Goal: Task Accomplishment & Management: Manage account settings

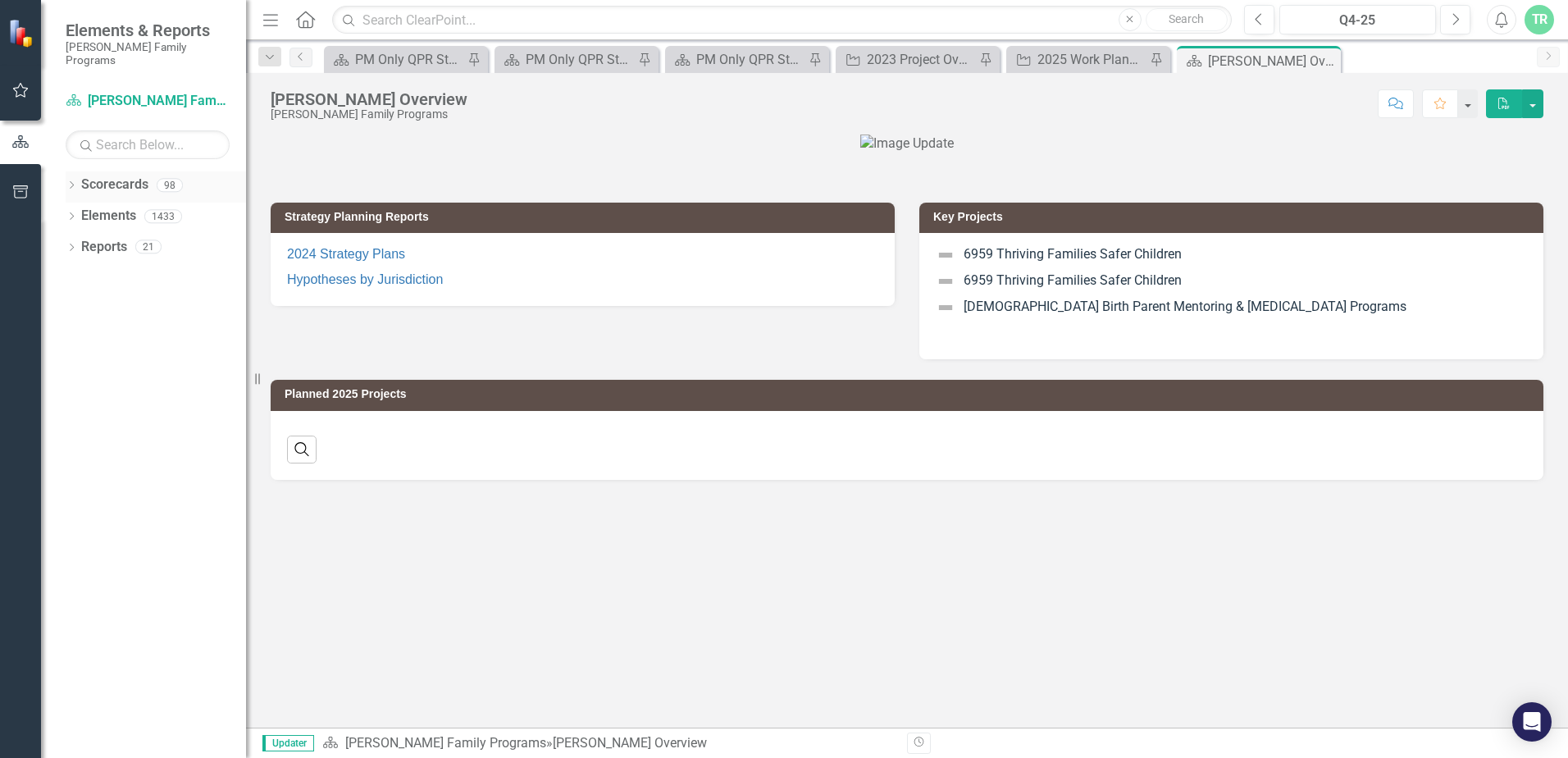
click at [73, 182] on icon "Dropdown" at bounding box center [71, 186] width 12 height 9
drag, startPoint x: 71, startPoint y: 174, endPoint x: 79, endPoint y: 192, distance: 19.7
click at [79, 192] on div "Dropdown Scorecards 98 Dropdown [PERSON_NAME] Family Programs Dropdown Strategi…" at bounding box center [155, 203] width 181 height 63
drag, startPoint x: 79, startPoint y: 192, endPoint x: 79, endPoint y: 203, distance: 11.0
click at [79, 211] on icon "Dropdown" at bounding box center [79, 215] width 13 height 10
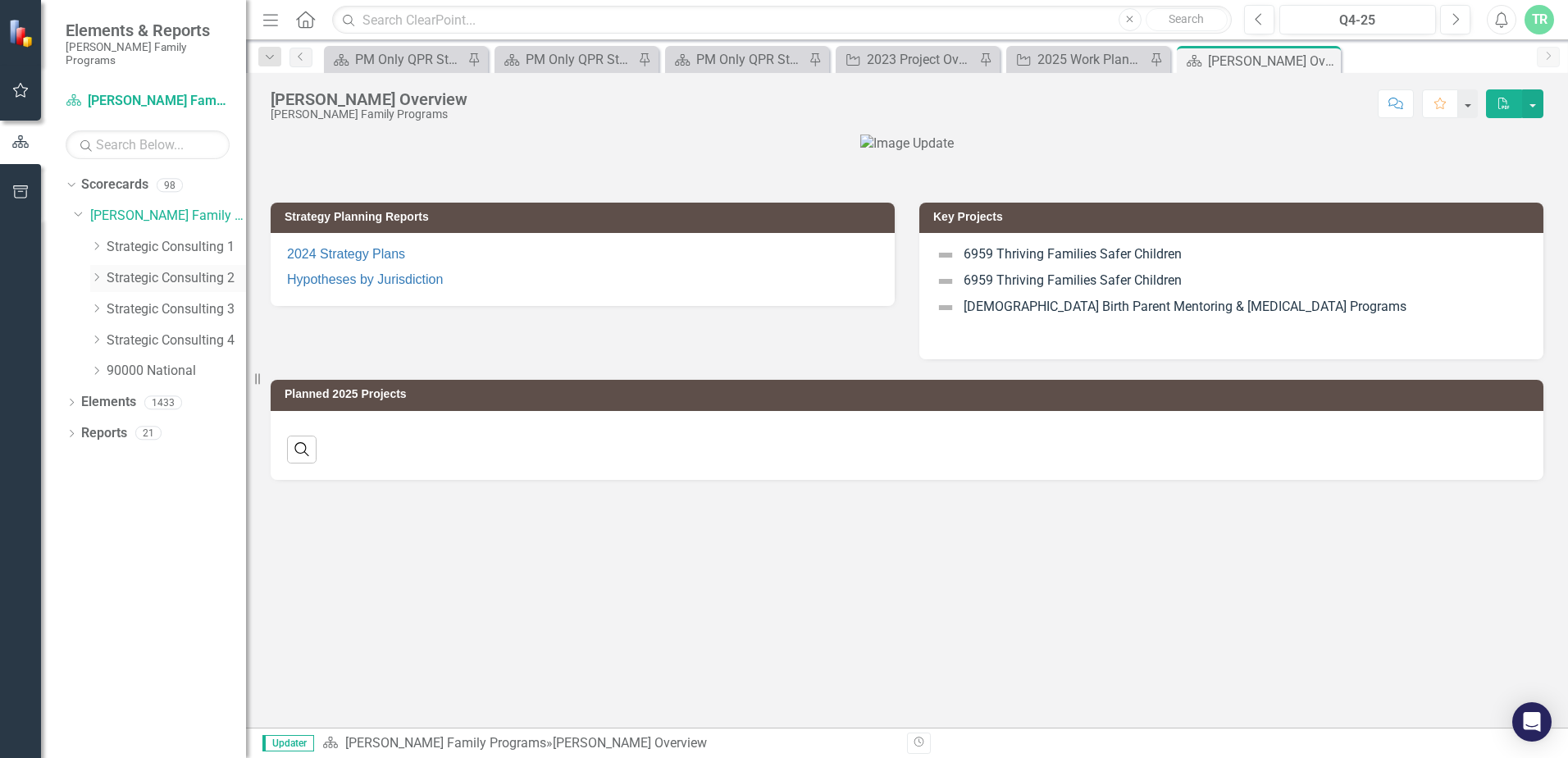
click at [97, 272] on icon "Dropdown" at bounding box center [96, 277] width 13 height 10
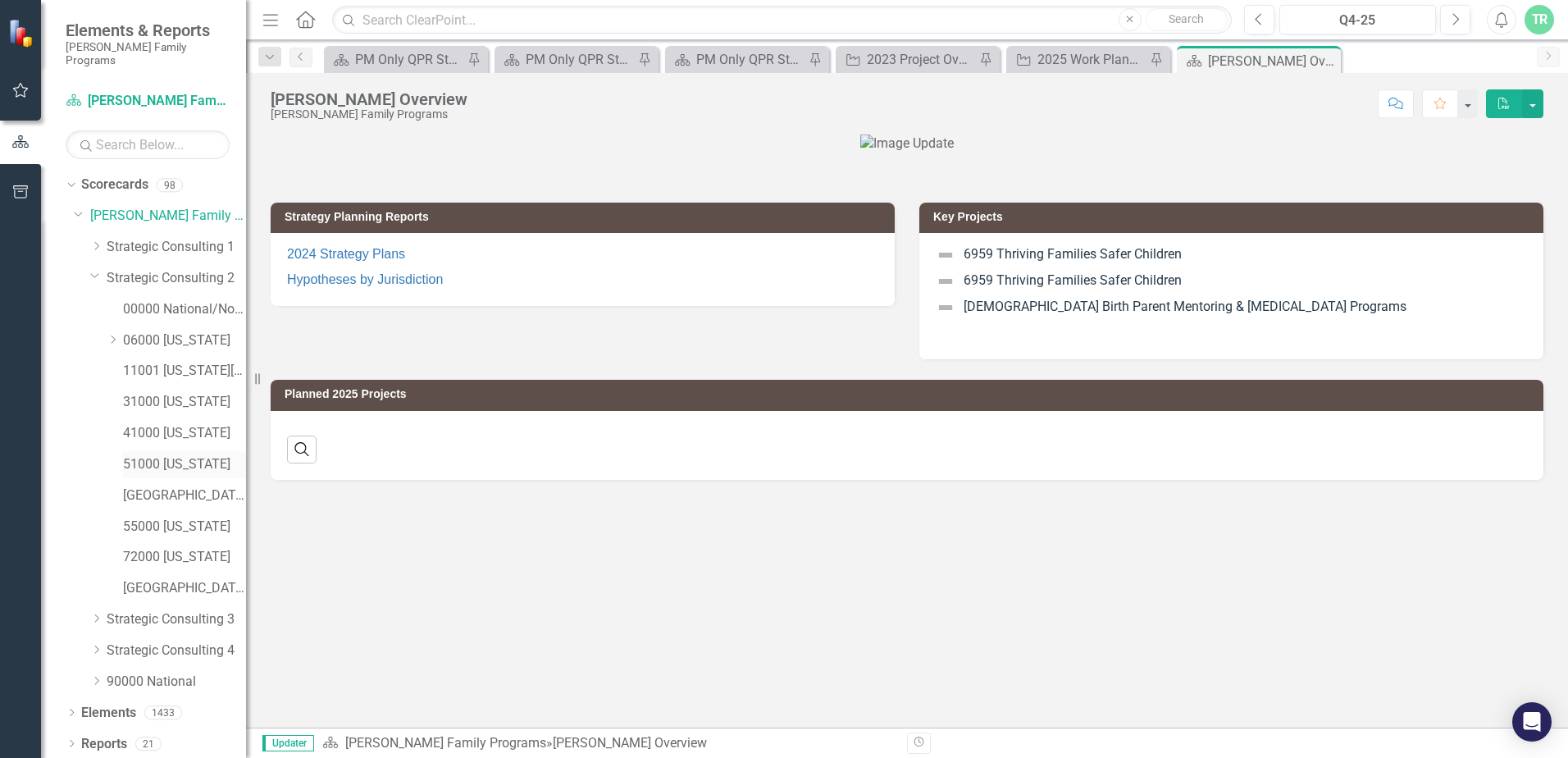
click at [176, 455] on link "51000 [US_STATE]" at bounding box center [183, 464] width 123 height 19
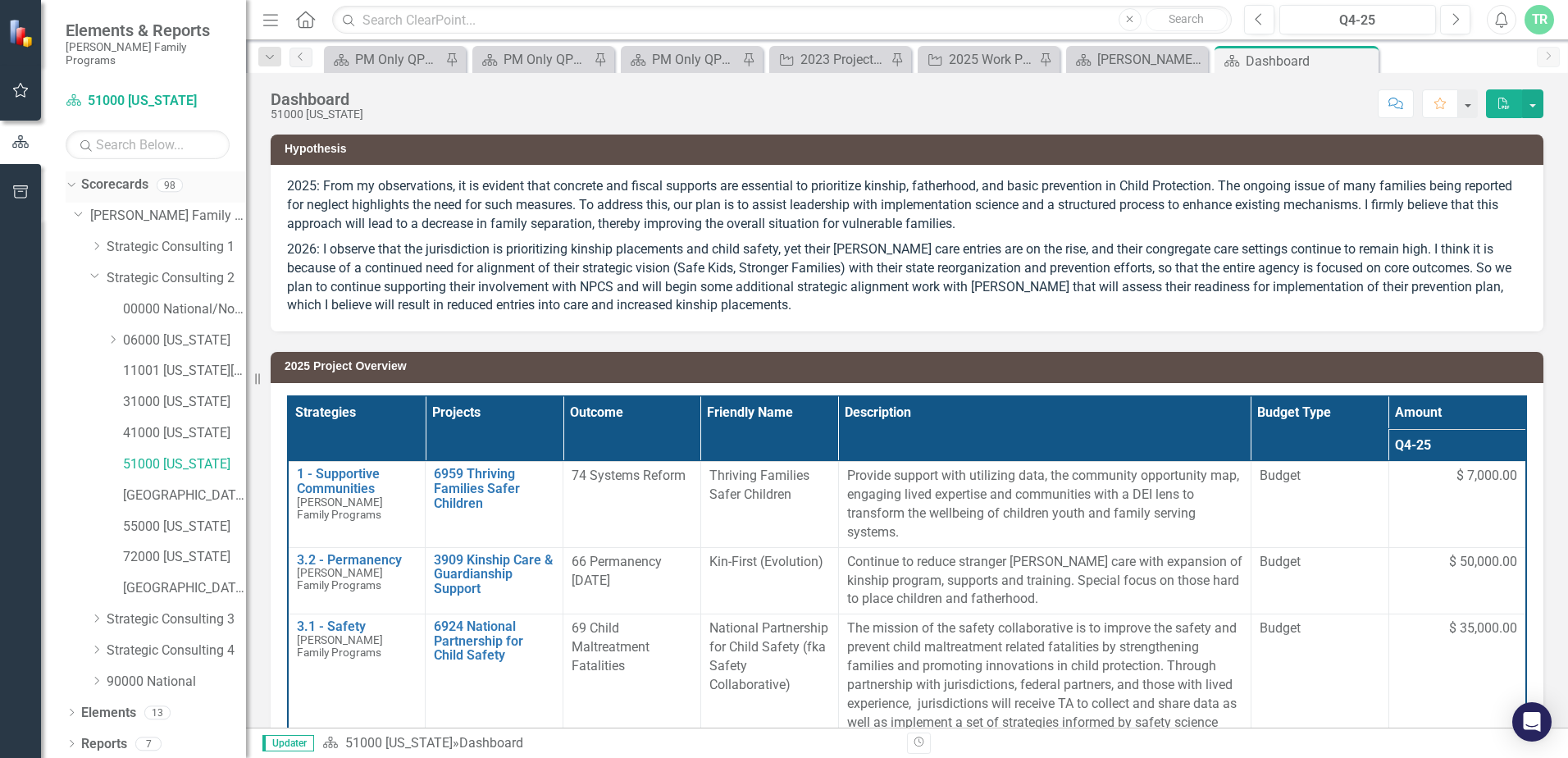
click at [70, 179] on icon "Dropdown" at bounding box center [69, 184] width 9 height 12
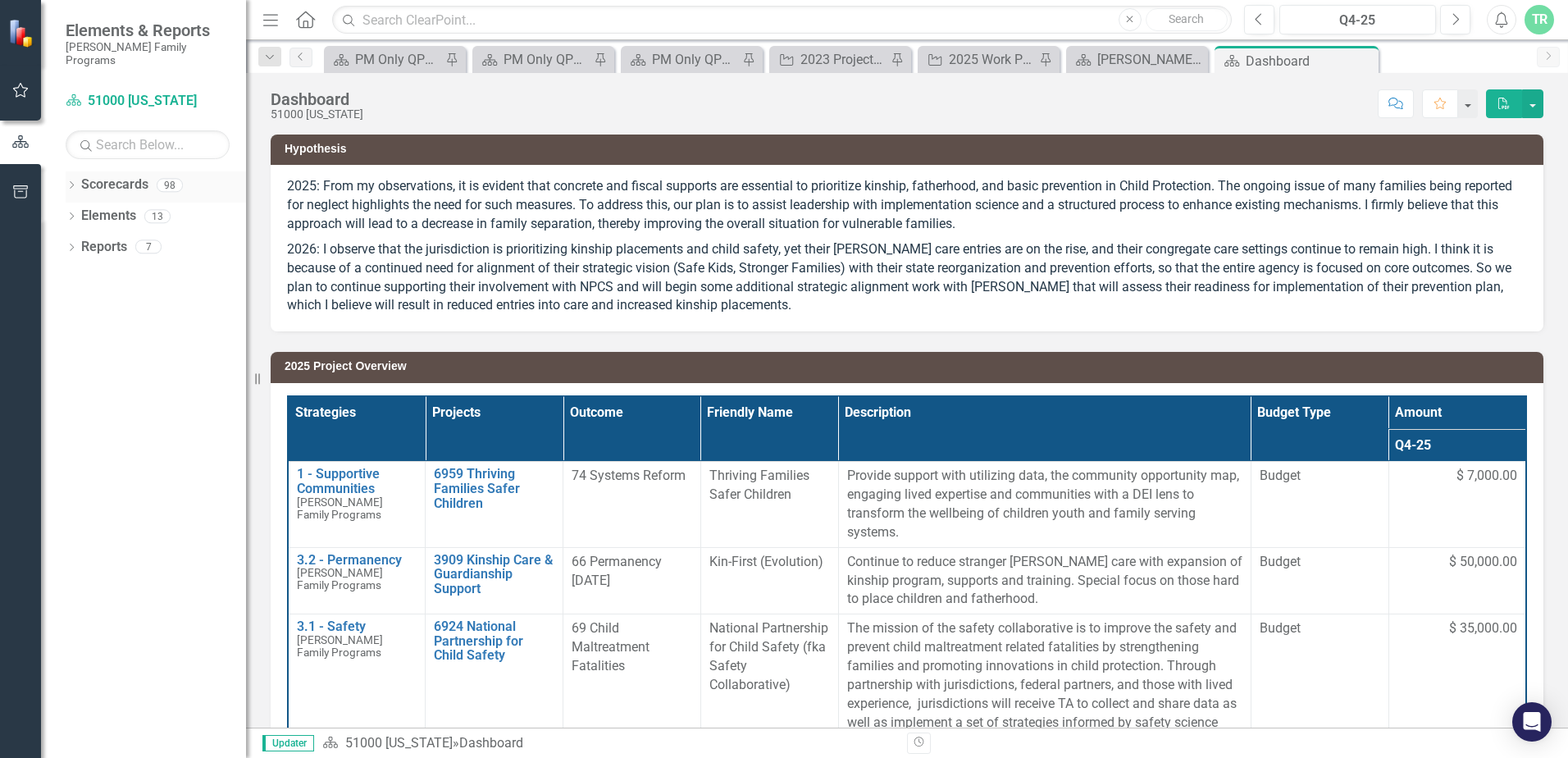
click at [70, 182] on icon "Dropdown" at bounding box center [71, 186] width 12 height 9
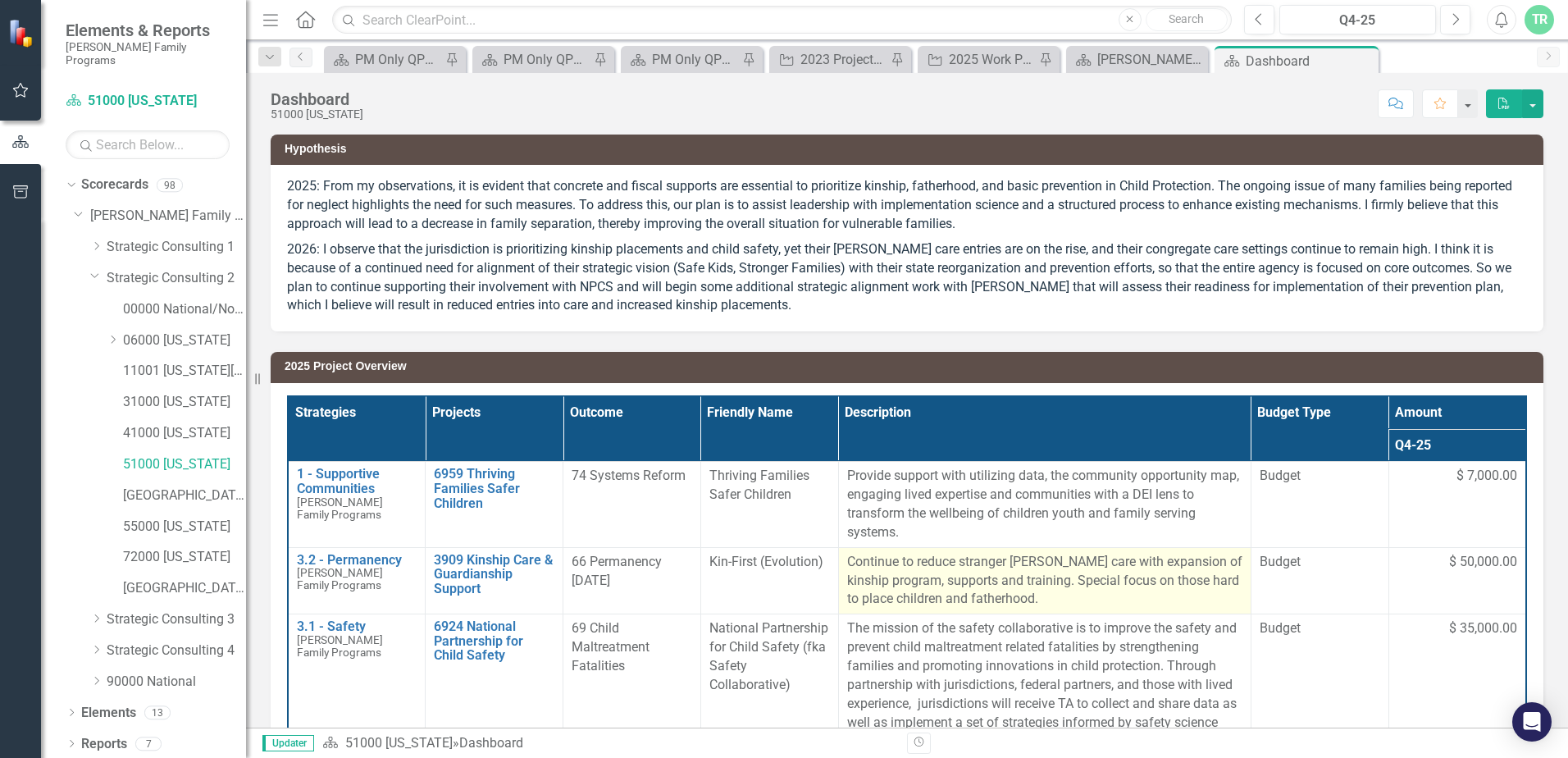
scroll to position [164, 0]
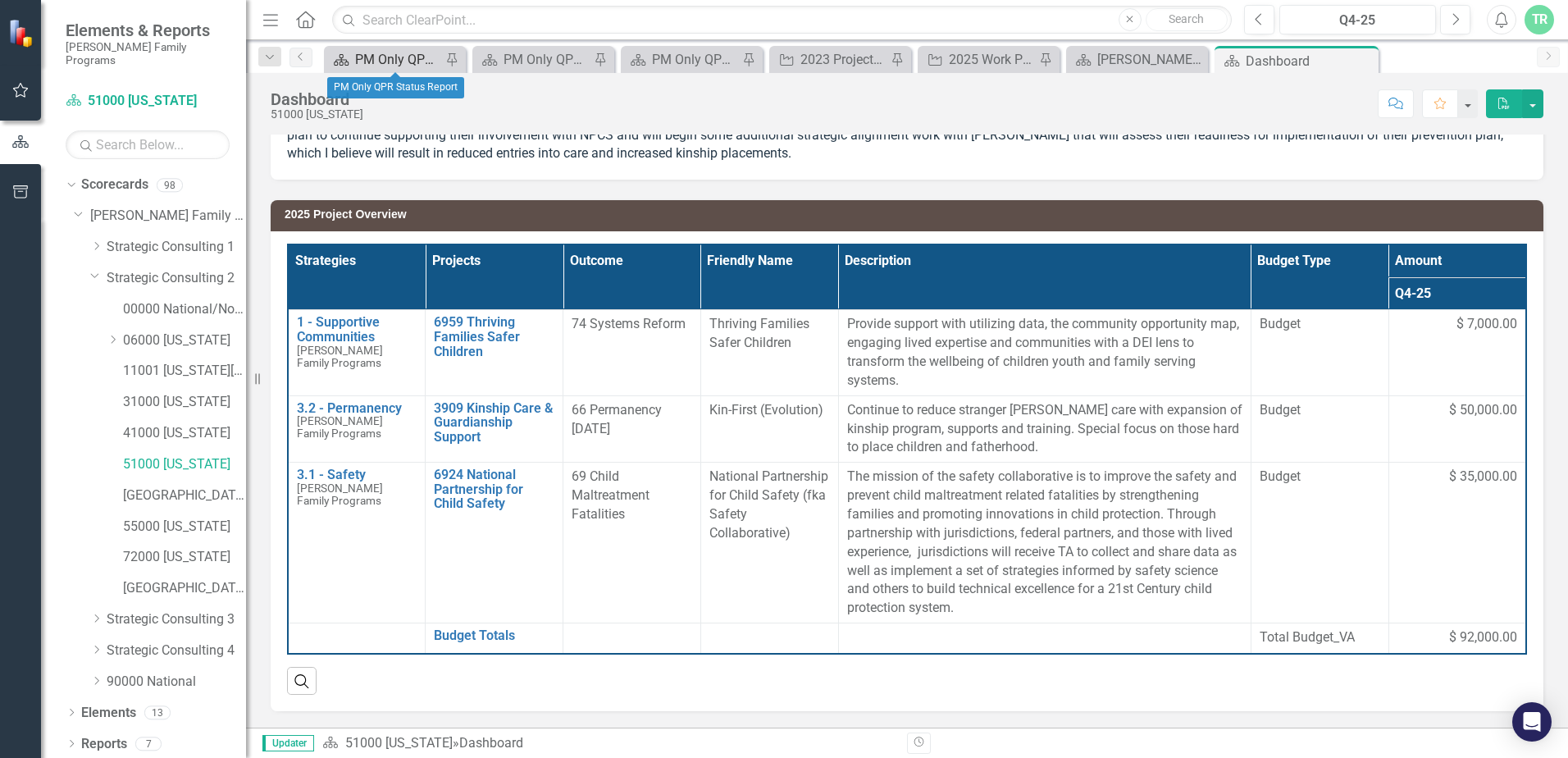
click at [385, 59] on div "PM Only QPR Status Report" at bounding box center [398, 59] width 86 height 20
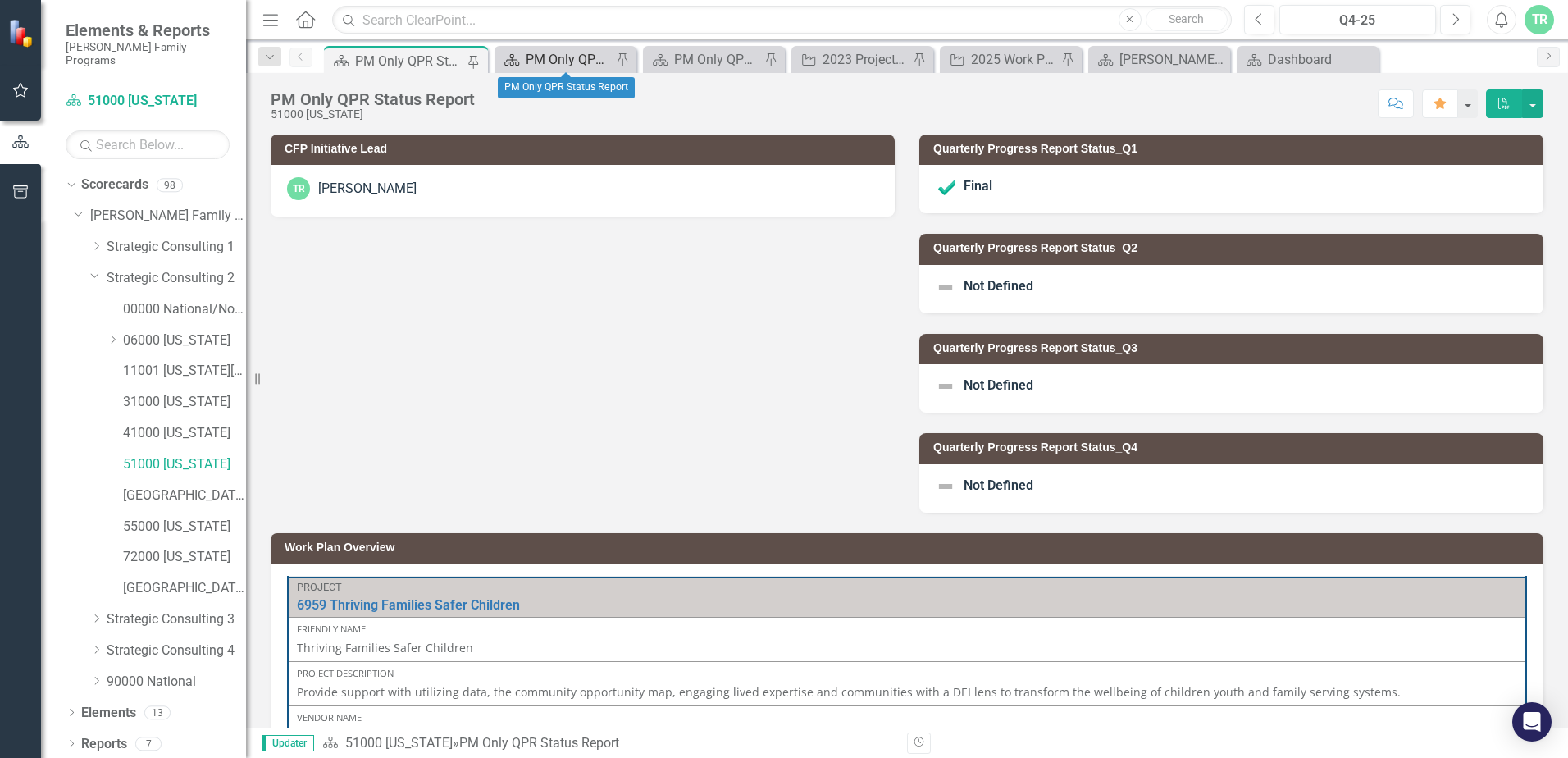
click at [535, 61] on div "PM Only QPR Status Report" at bounding box center [568, 59] width 86 height 20
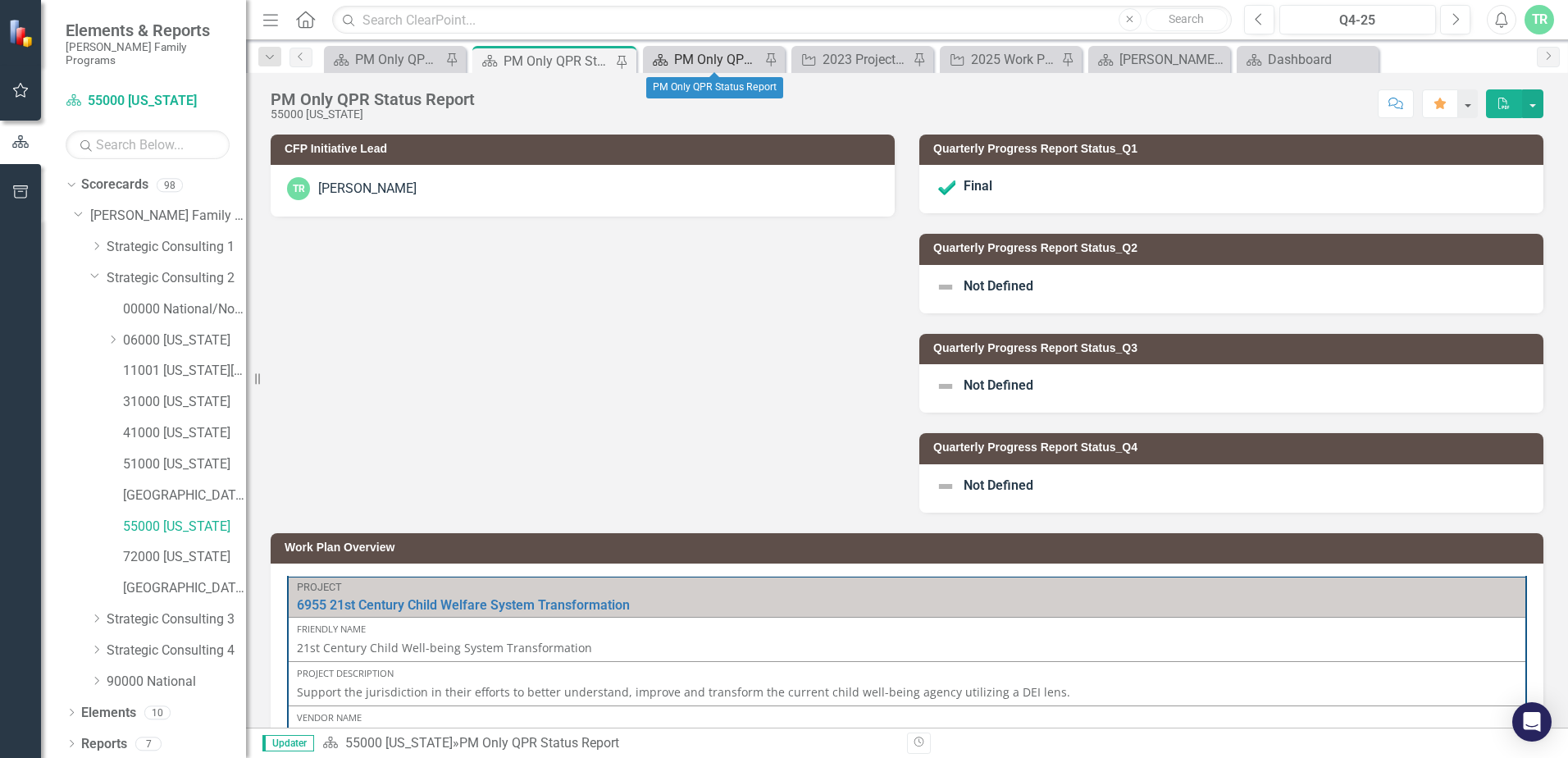
click at [712, 52] on div "PM Only QPR Status Report" at bounding box center [716, 59] width 86 height 20
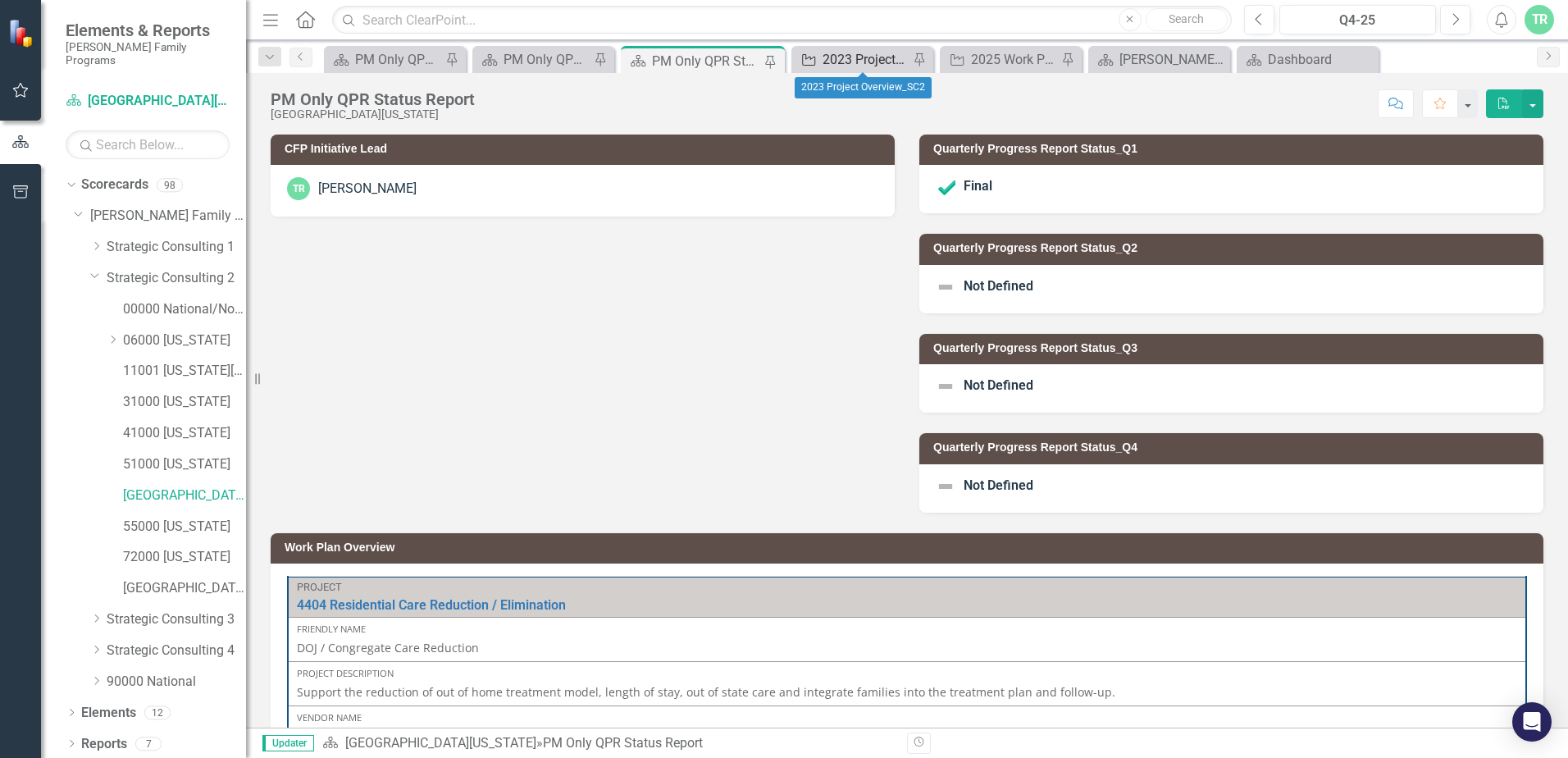
click at [832, 53] on div "2023 Project Overview_SC2" at bounding box center [865, 59] width 86 height 20
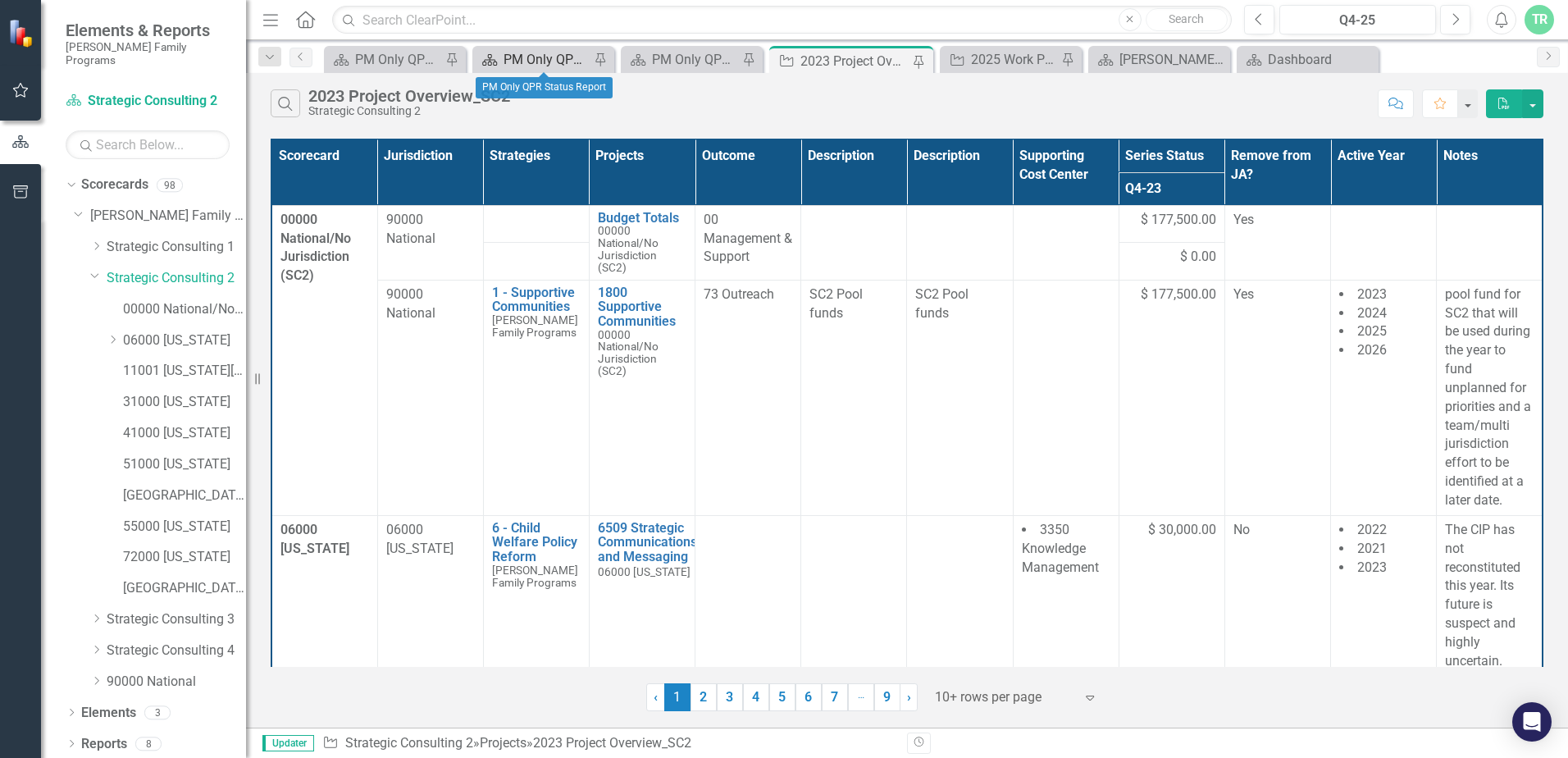
click at [539, 58] on div "PM Only QPR Status Report" at bounding box center [546, 59] width 86 height 20
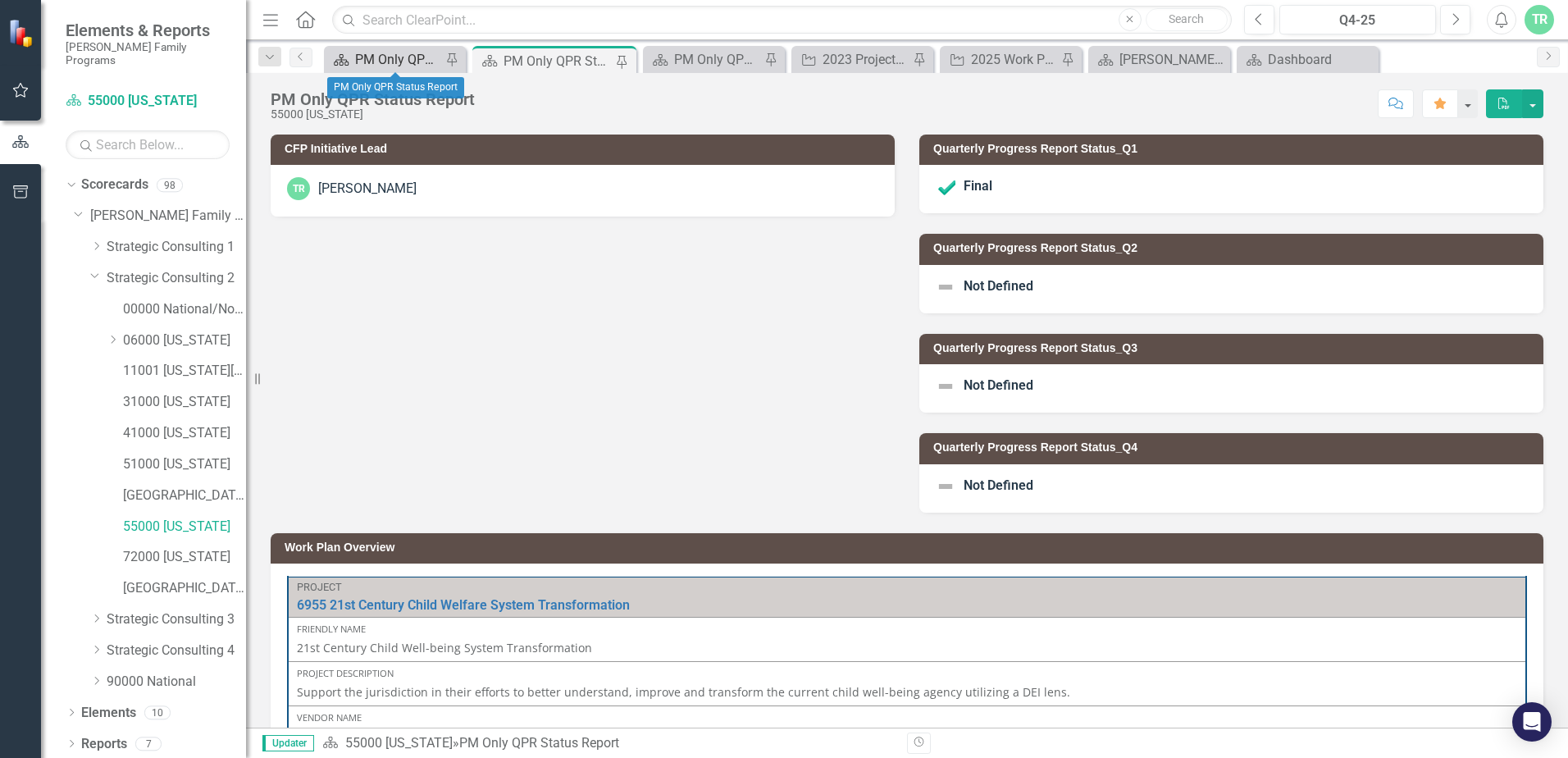
click at [406, 63] on div "PM Only QPR Status Report" at bounding box center [398, 59] width 86 height 20
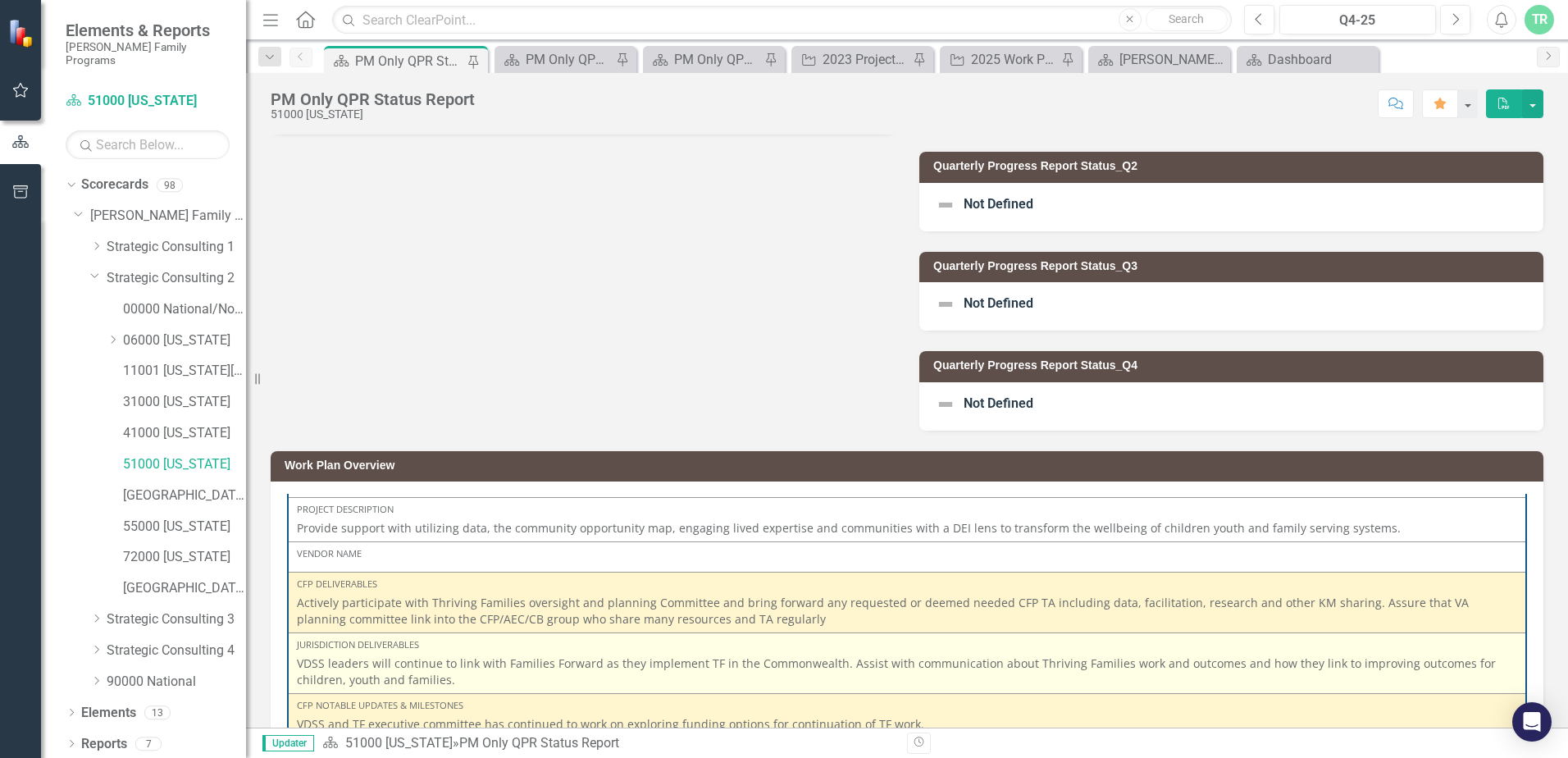
scroll to position [164, 0]
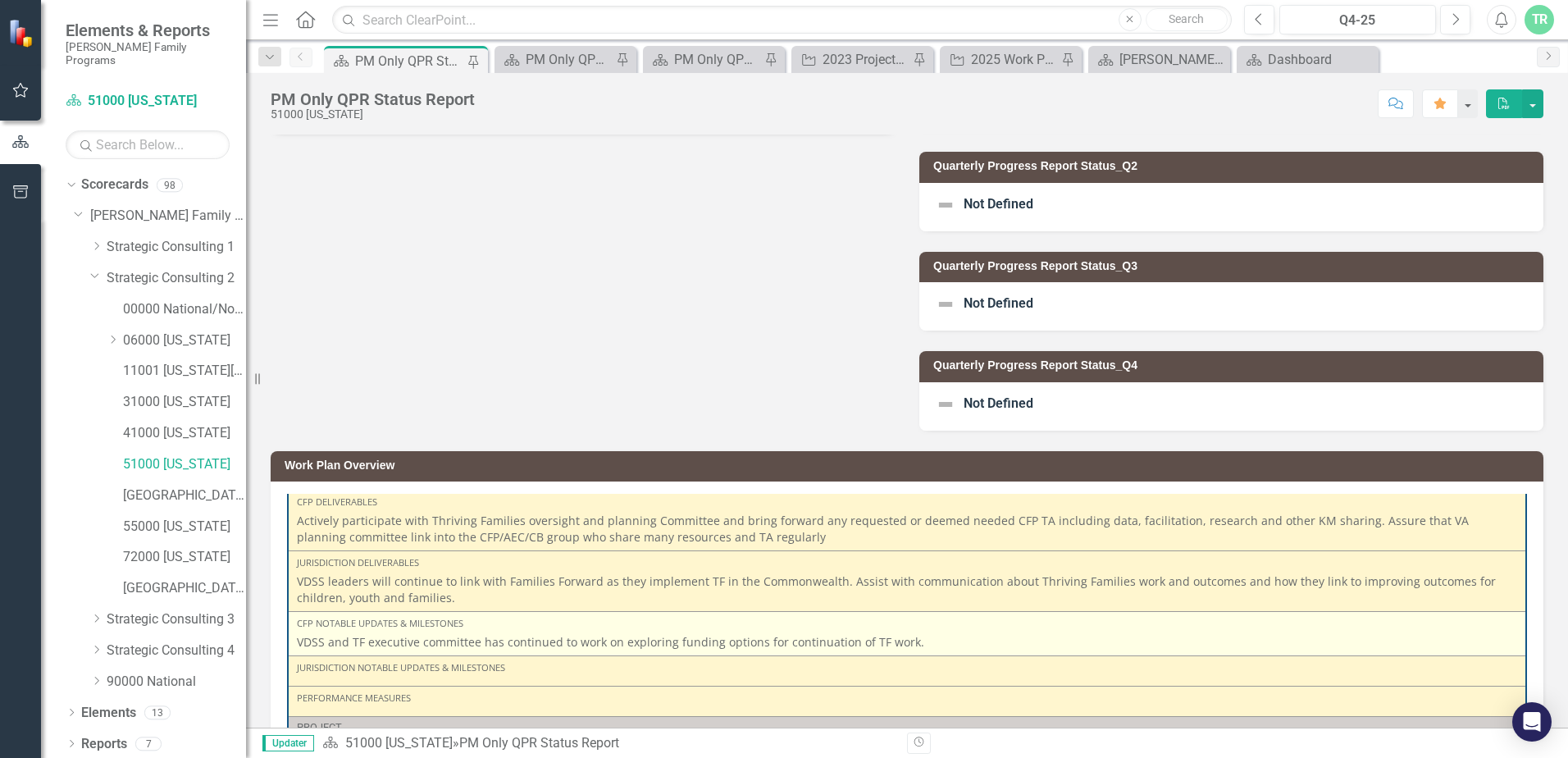
click at [917, 641] on p "VDSS and TF executive committee has continued to work on exploring funding opti…" at bounding box center [907, 642] width 1220 height 16
click at [912, 646] on p "VDSS and TF executive committee has continued to work on exploring funding opti…" at bounding box center [907, 642] width 1220 height 16
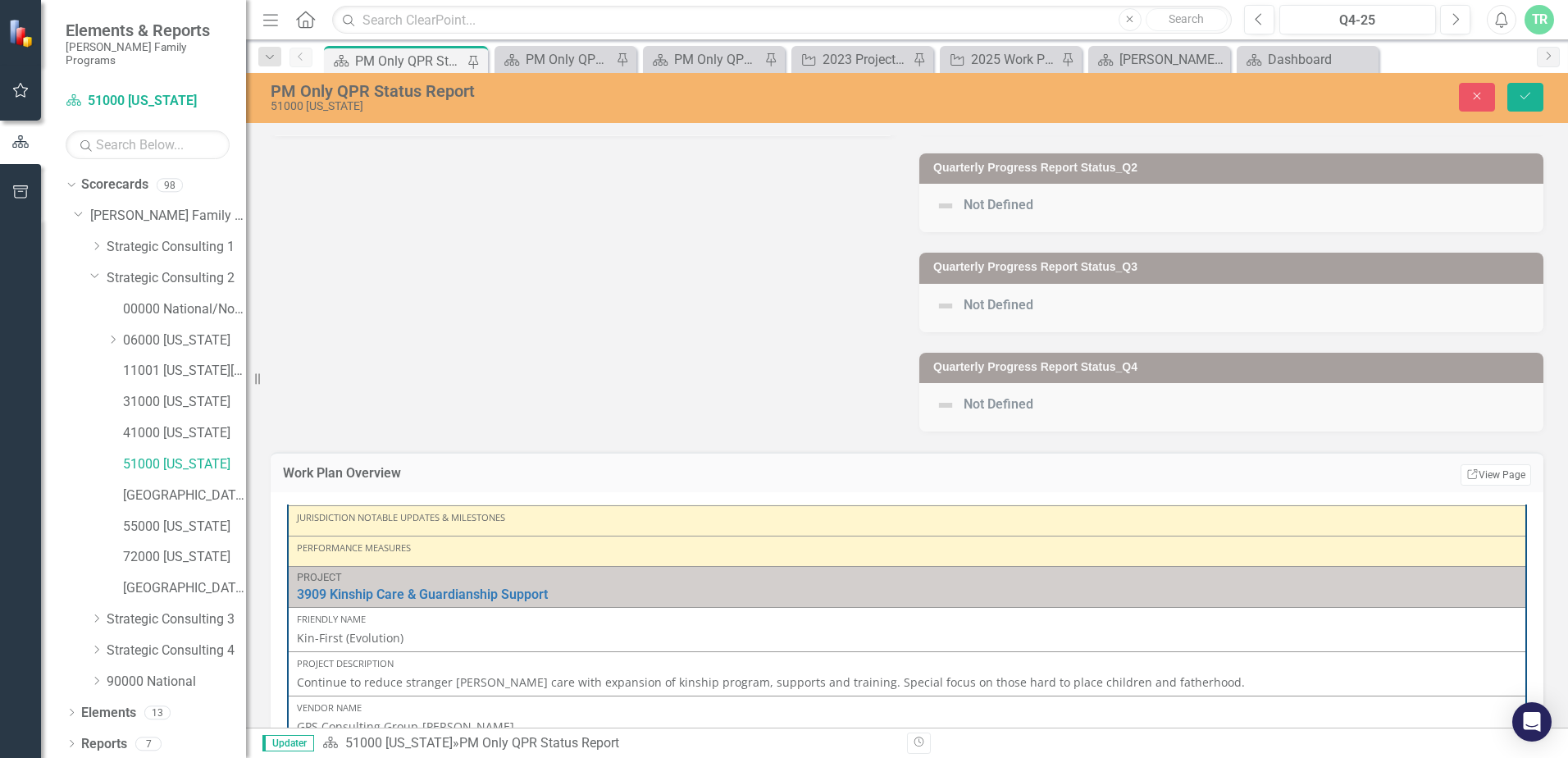
type textarea "<p>VDSS and TF executive committee has continued to work on exploring funding o…"
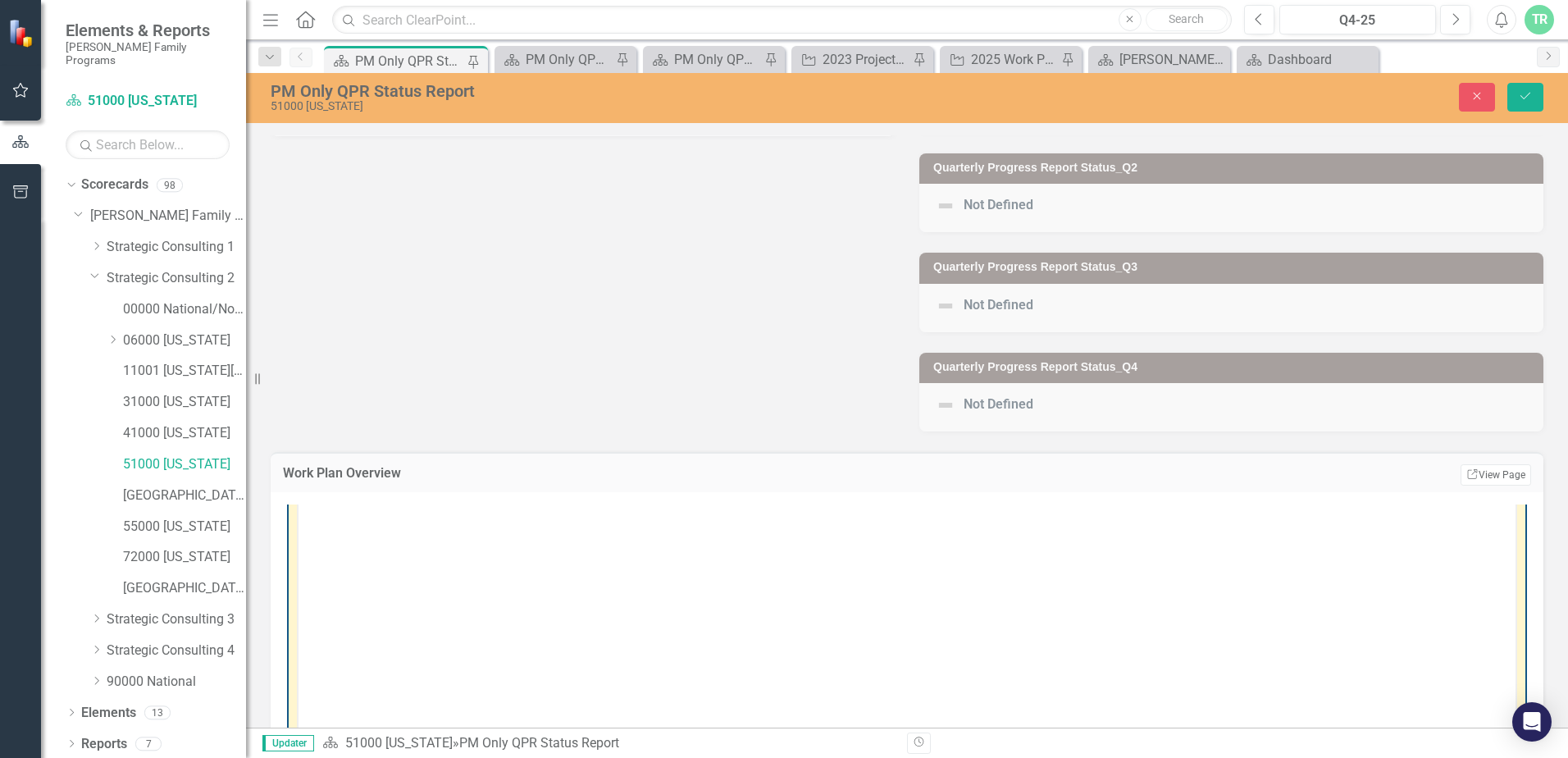
scroll to position [0, 0]
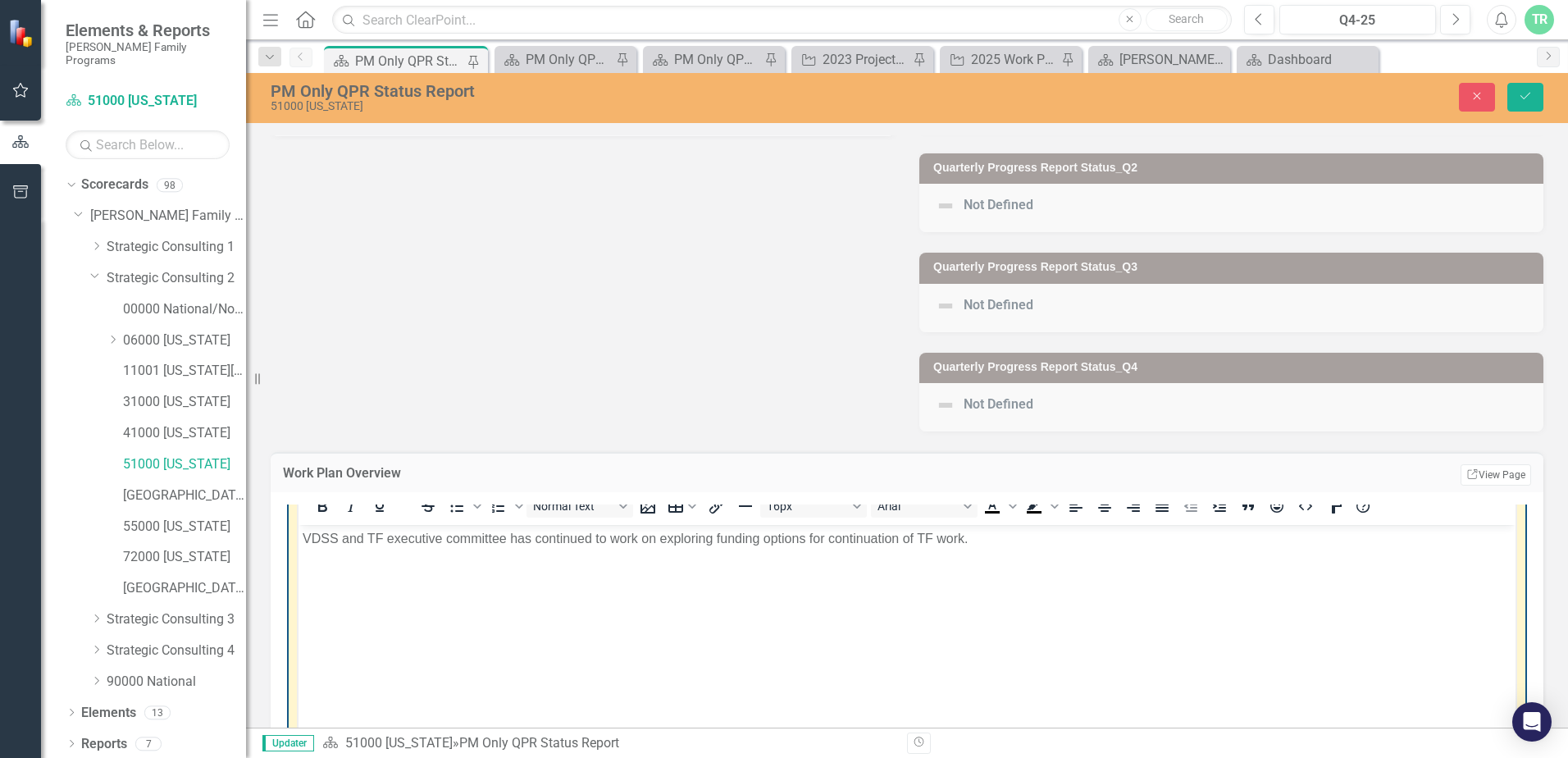
click at [982, 544] on p "VDSS and TF executive committee has continued to work on exploring funding opti…" at bounding box center [907, 539] width 1209 height 19
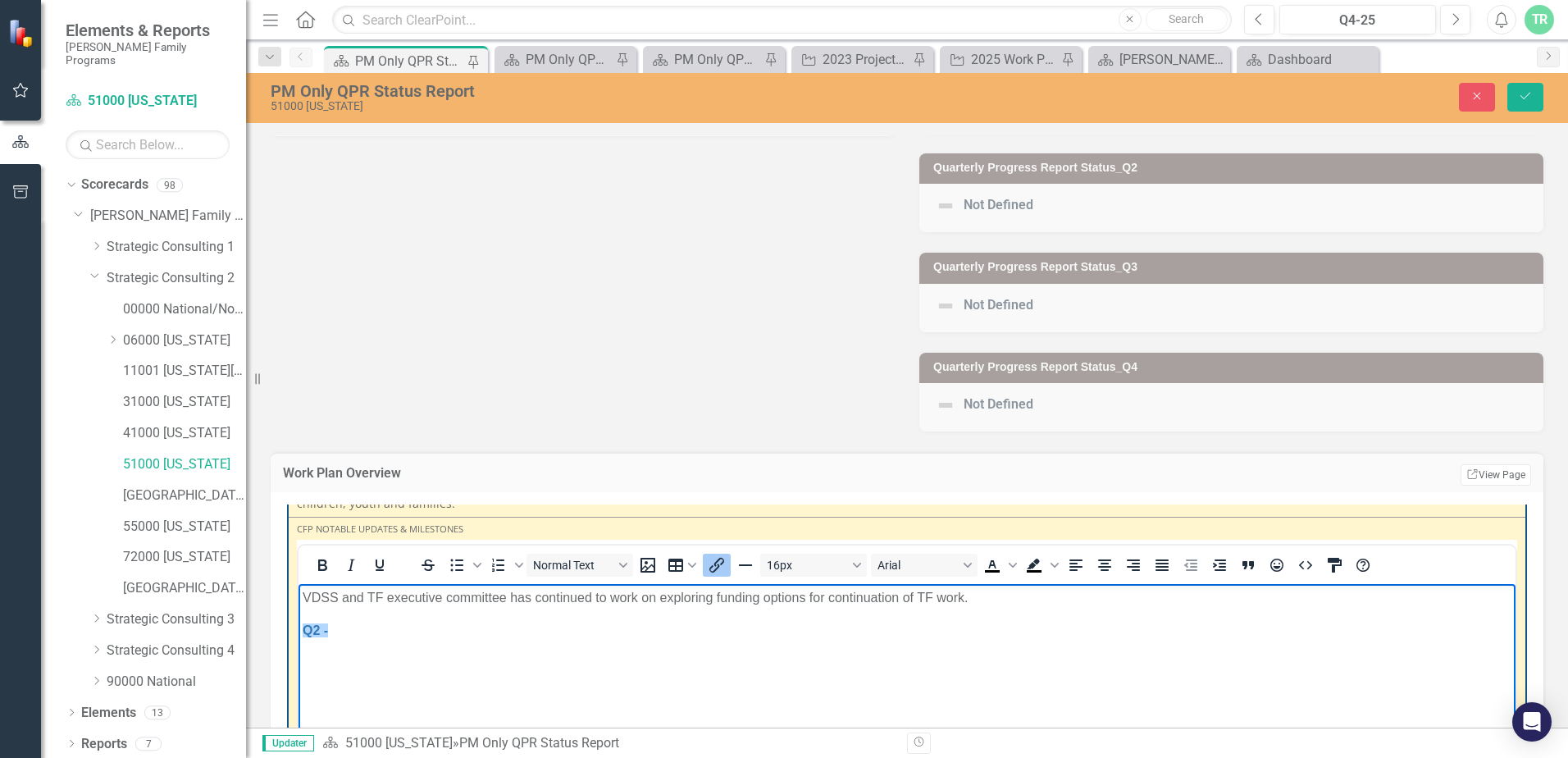
scroll to position [246, 0]
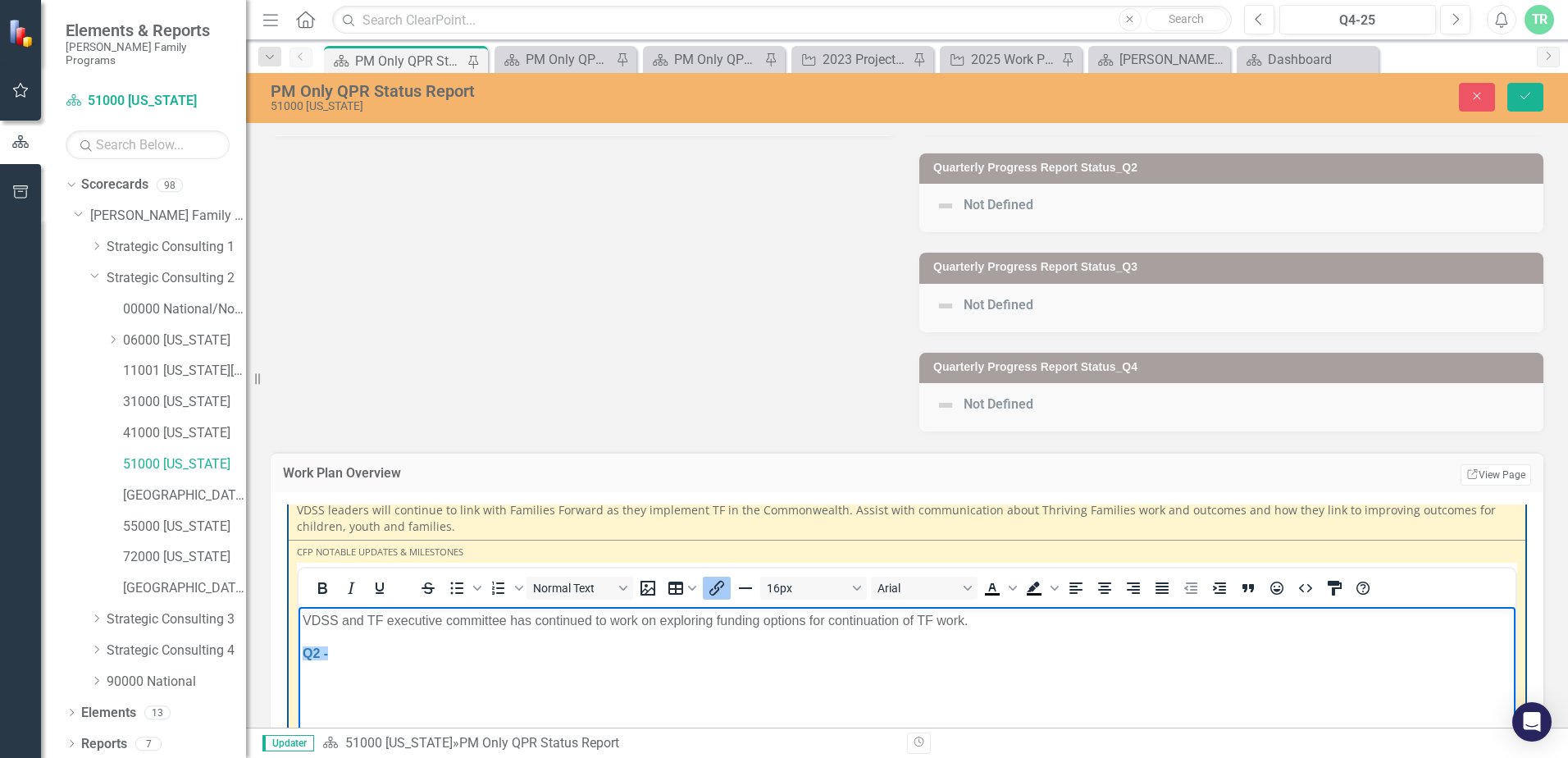
click at [718, 593] on icon "Insert/edit link" at bounding box center [716, 588] width 19 height 19
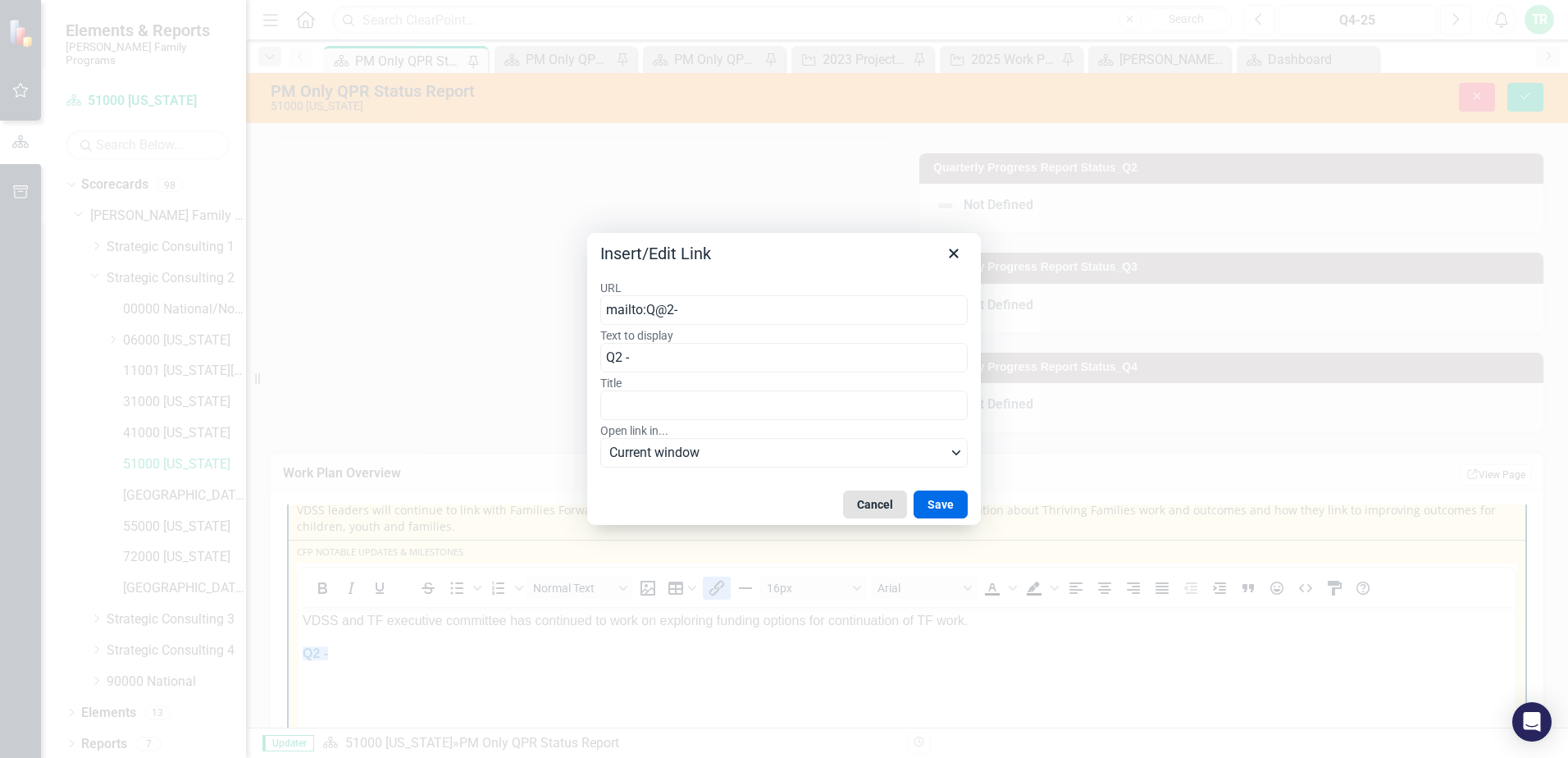
click at [880, 509] on button "Cancel" at bounding box center [875, 504] width 64 height 28
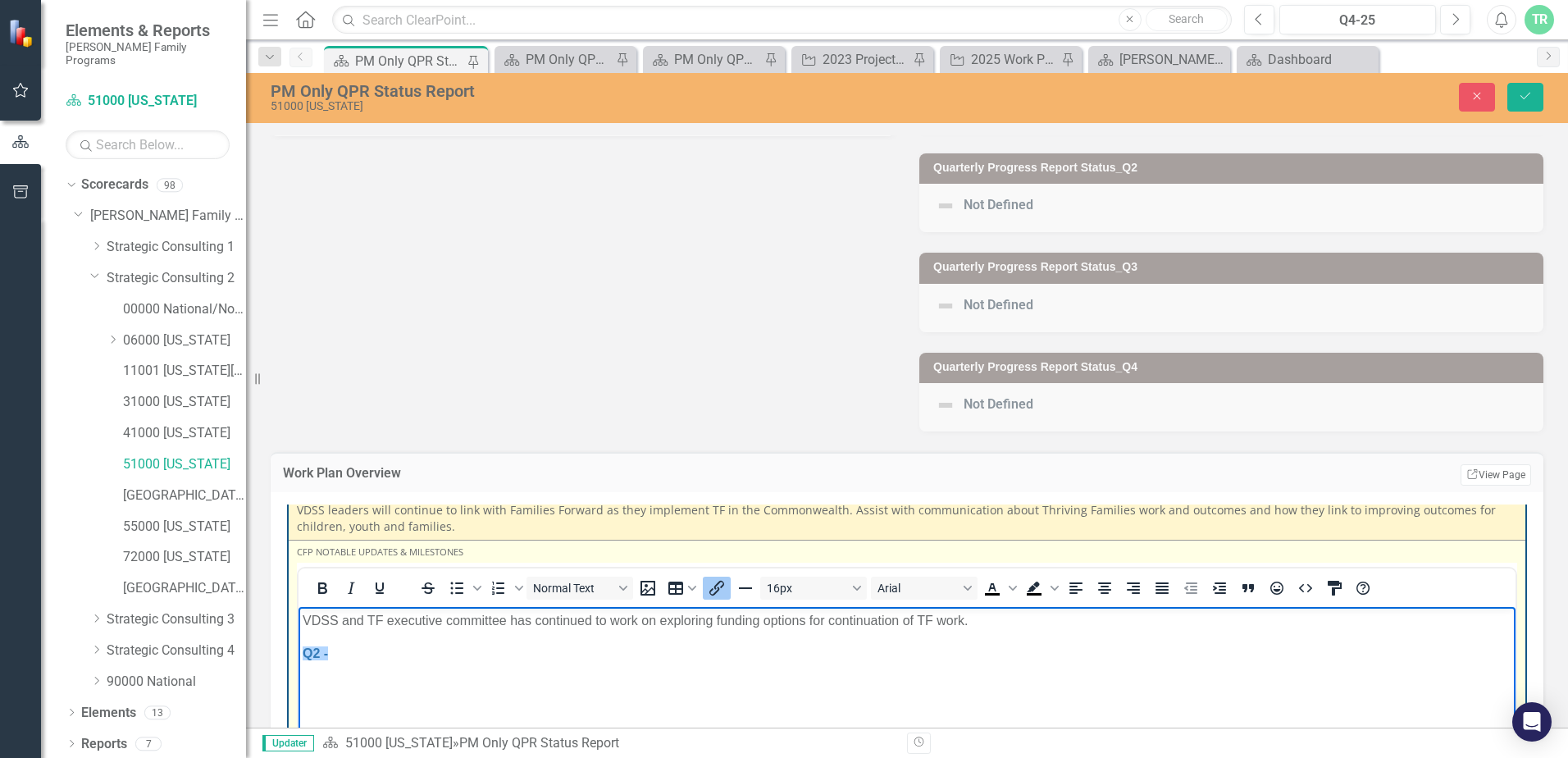
click at [383, 660] on p "Q2 - ﻿" at bounding box center [907, 654] width 1209 height 19
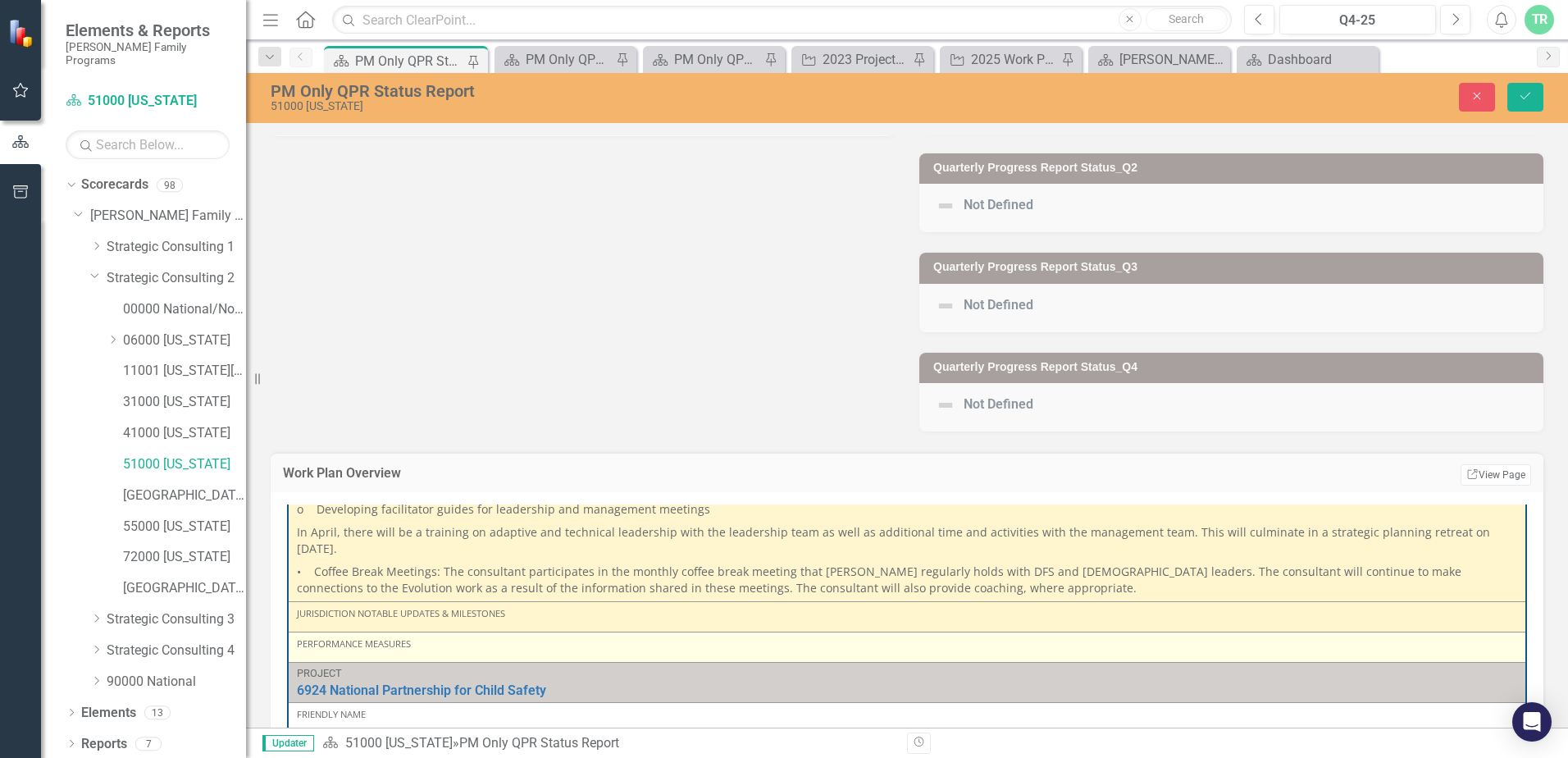
scroll to position [1236, 0]
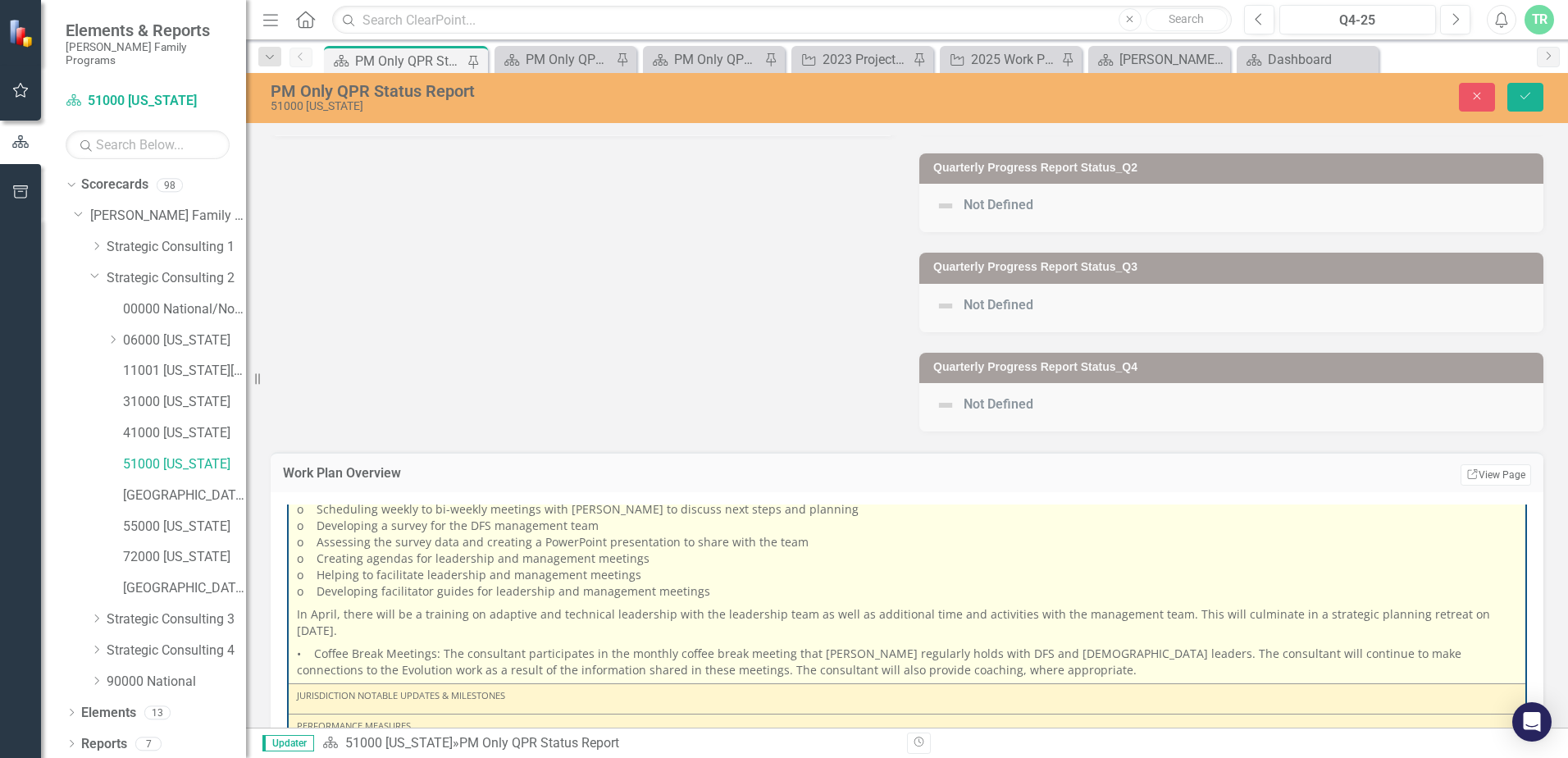
click at [929, 668] on p "• Coffee Break Meetings: The consultant participates in the monthly coffee brea…" at bounding box center [907, 660] width 1220 height 36
click at [921, 668] on p "• Coffee Break Meetings: The consultant participates in the monthly coffee brea…" at bounding box center [907, 660] width 1220 height 36
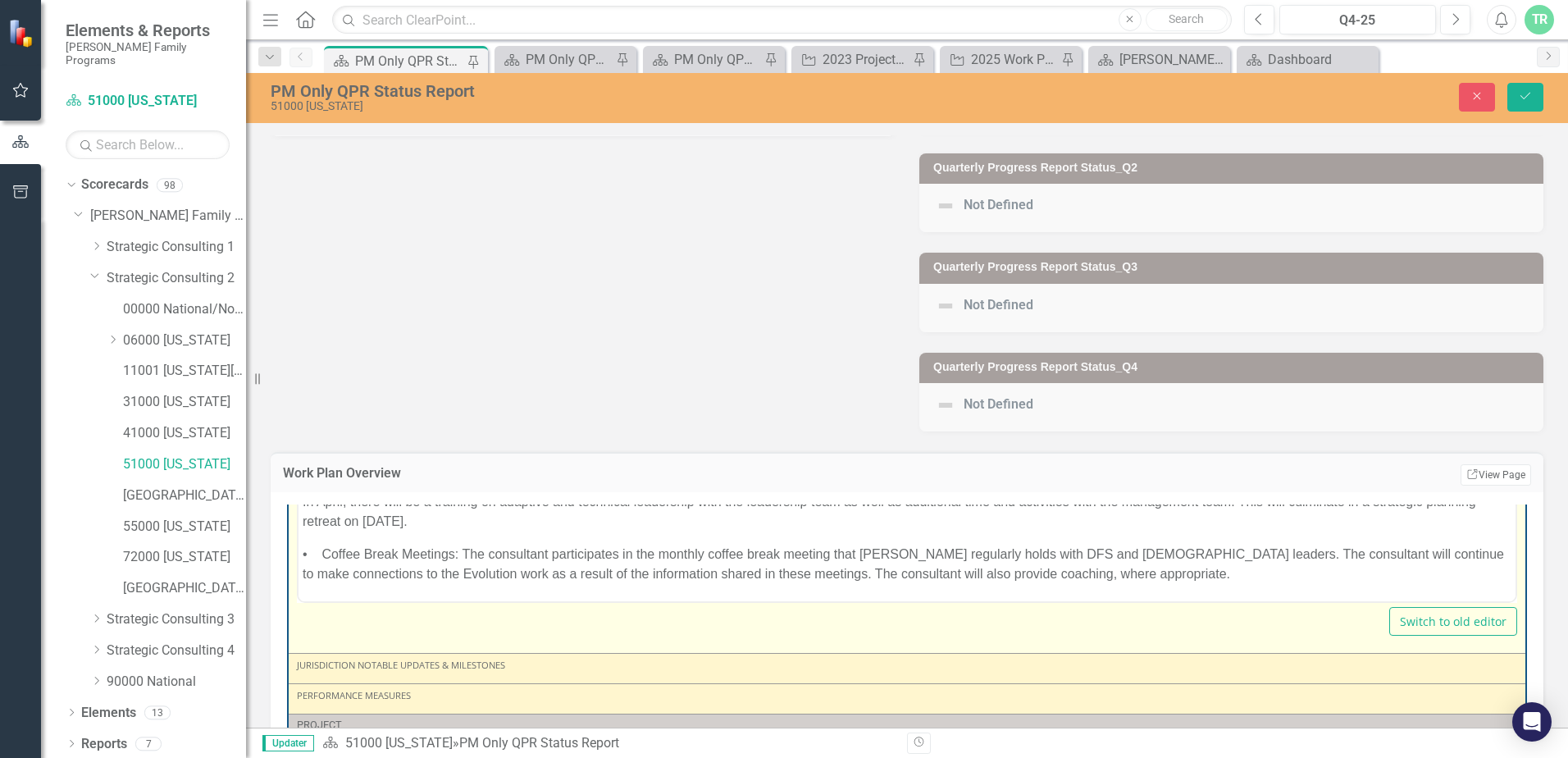
scroll to position [1318, 0]
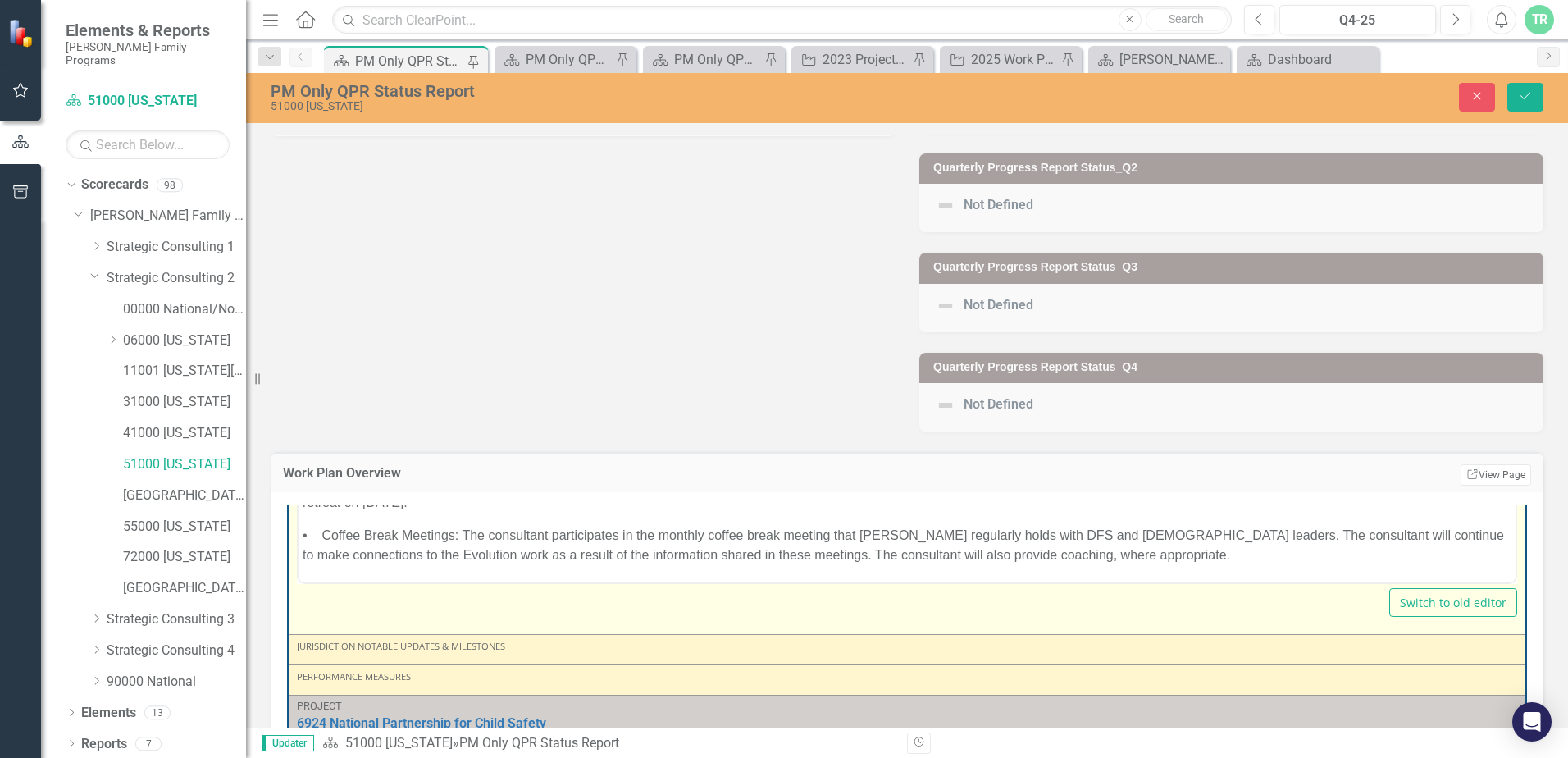
click at [1134, 550] on p "• Coffee Break Meetings: The consultant participates in the monthly coffee brea…" at bounding box center [907, 545] width 1209 height 40
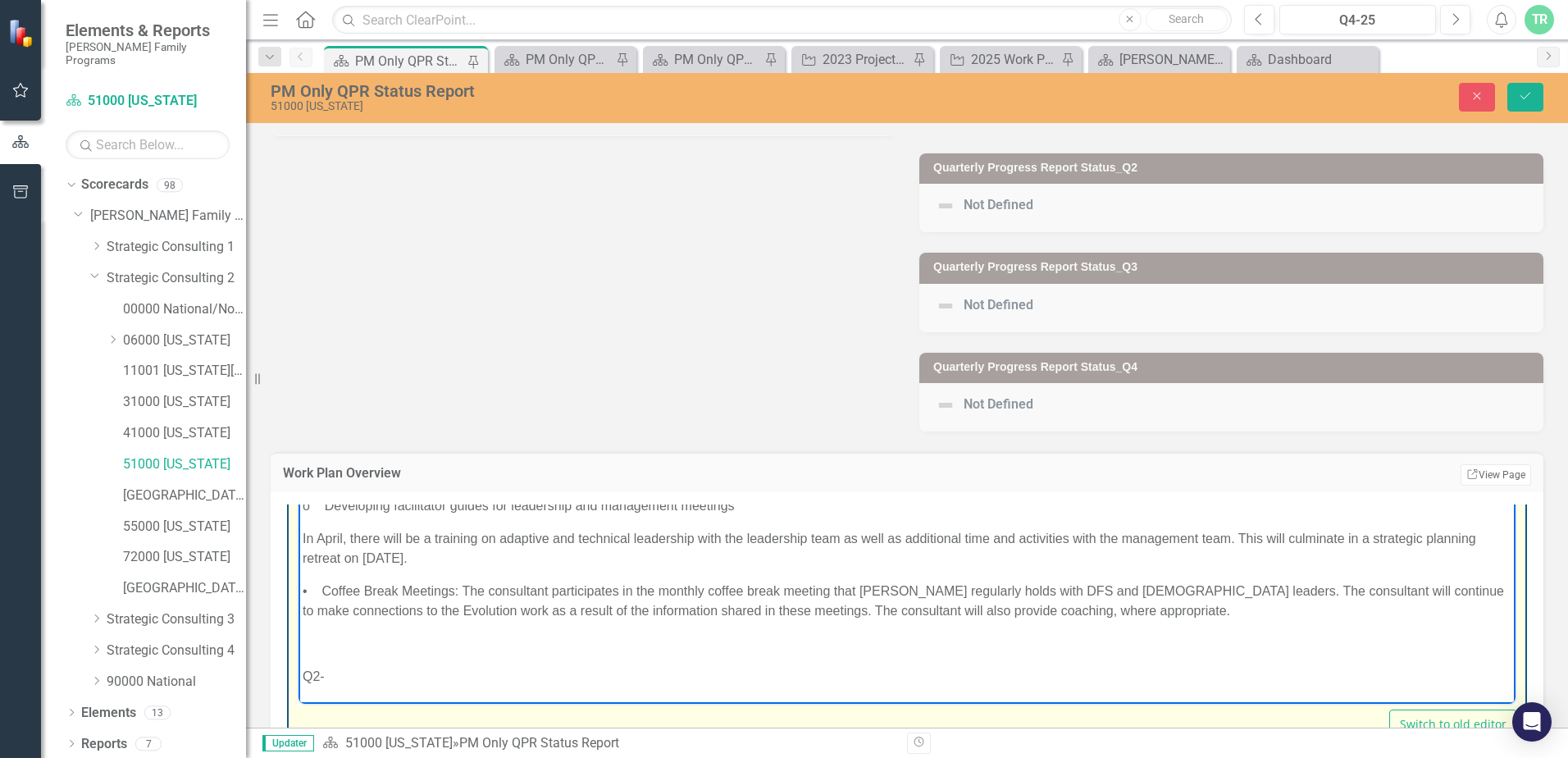
scroll to position [1236, 0]
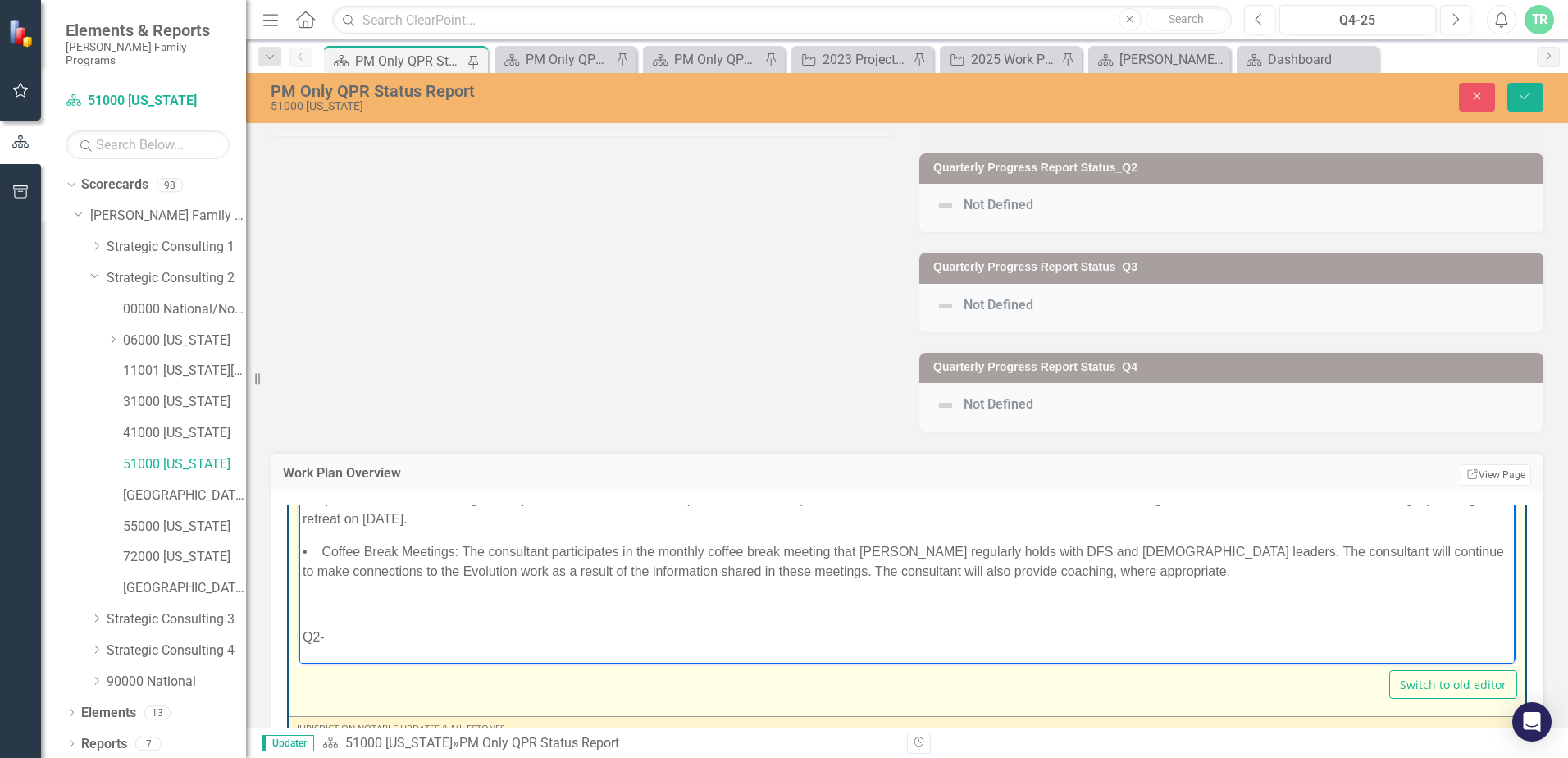
click at [389, 635] on p "Q2-" at bounding box center [907, 636] width 1209 height 19
click at [499, 632] on p "Q2- On [DATE] a retreat to" at bounding box center [907, 636] width 1209 height 19
click at [735, 637] on p "Q2- On [DATE] a retreat to help operationalize excellence in [GEOGRAPHIC_DATA]" at bounding box center [907, 636] width 1209 height 19
click at [830, 641] on p "Q2- On [DATE] a retreat to help operationalize excellence in [GEOGRAPHIC_DATA].…" at bounding box center [907, 636] width 1209 height 19
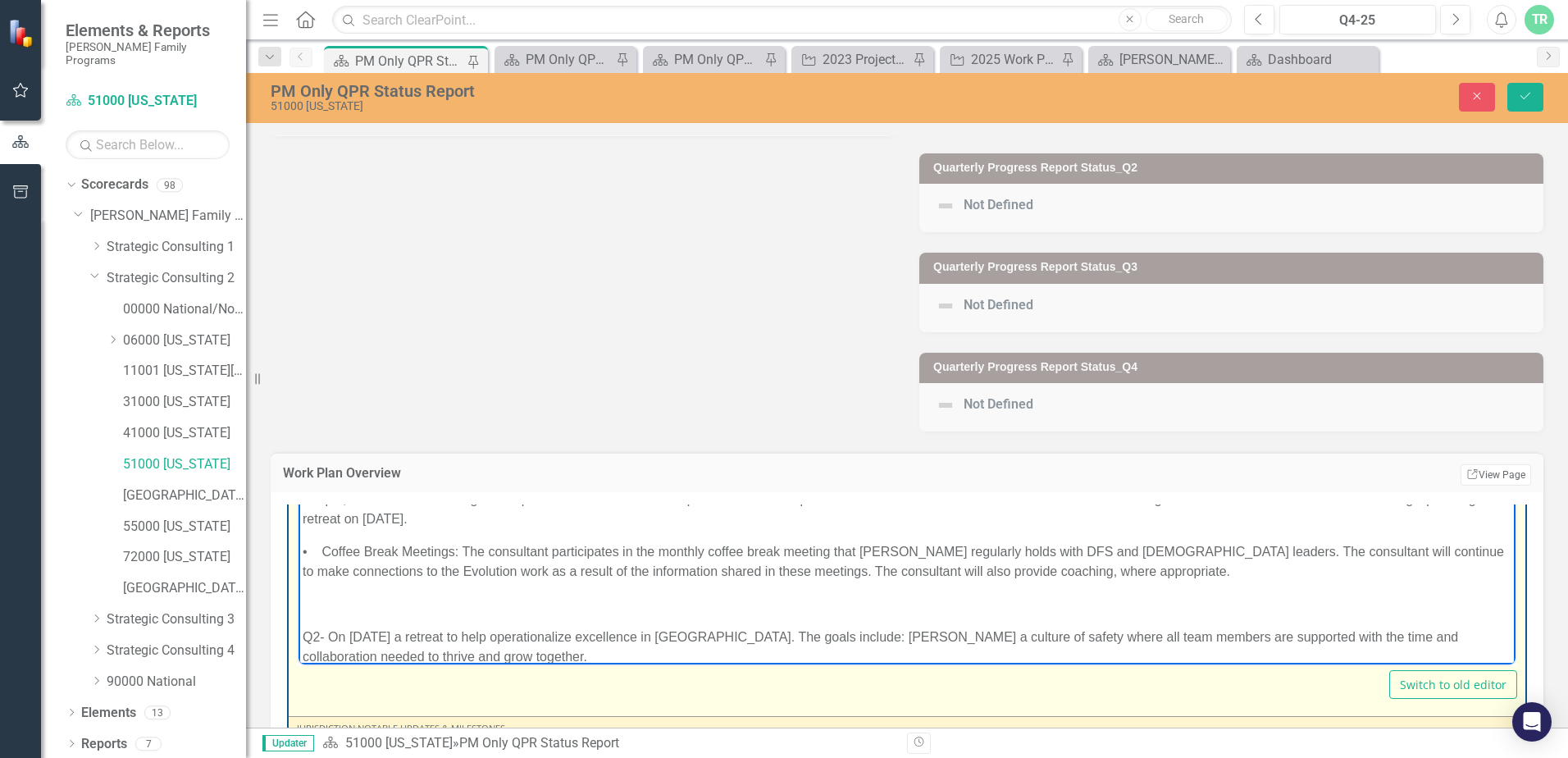
scroll to position [242, 0]
click at [436, 654] on p "Q2- On [DATE] a retreat to help operationalize excellence in [GEOGRAPHIC_DATA].…" at bounding box center [907, 643] width 1209 height 40
click at [607, 657] on p "Q2- On [DATE] a retreat to help operationalize excellence in [GEOGRAPHIC_DATA].…" at bounding box center [907, 643] width 1209 height 40
click at [1124, 650] on p "Q2- On [DATE] a retreat to help operationalize excellence in [GEOGRAPHIC_DATA].…" at bounding box center [907, 643] width 1209 height 40
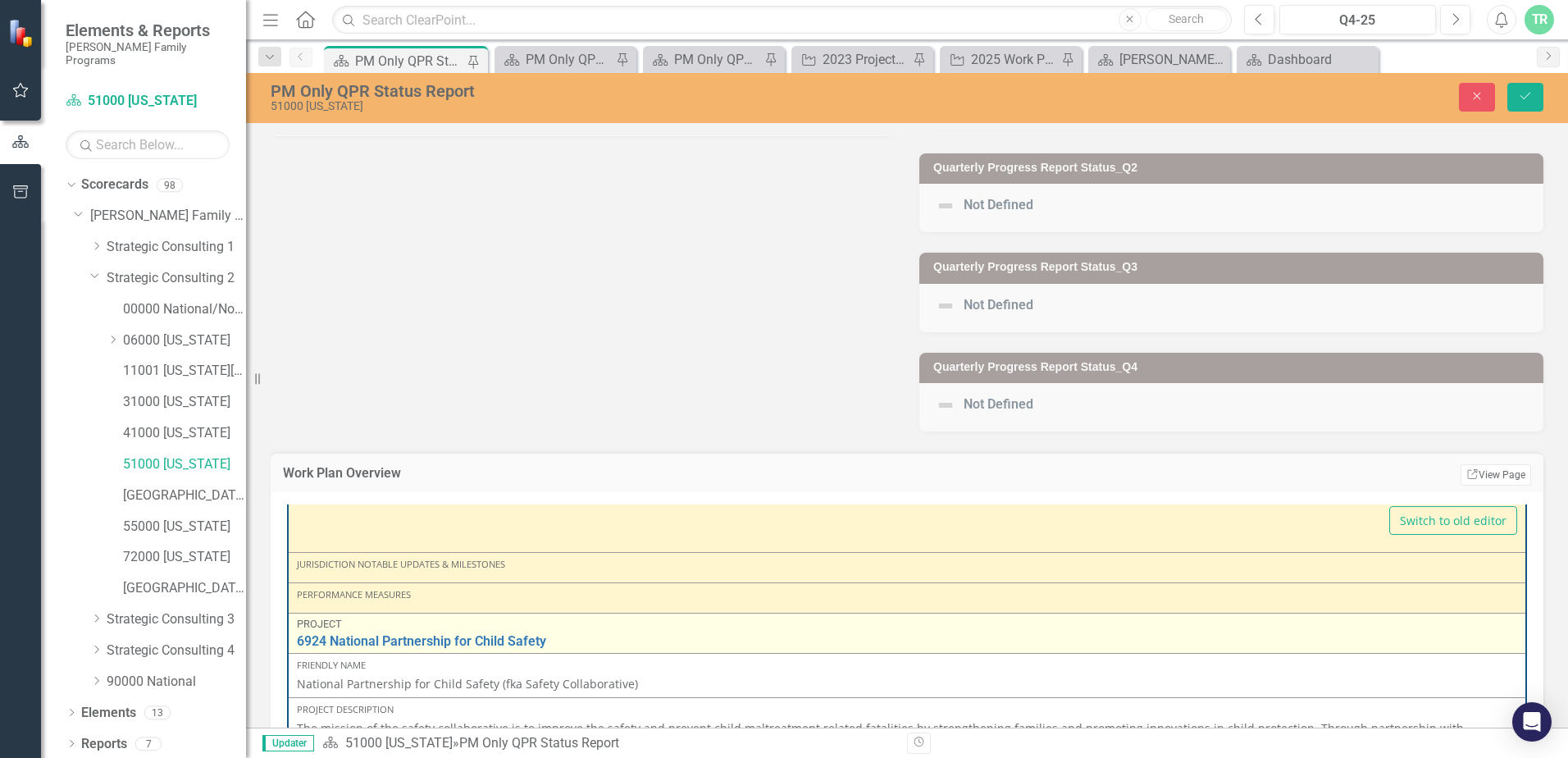
scroll to position [1433, 0]
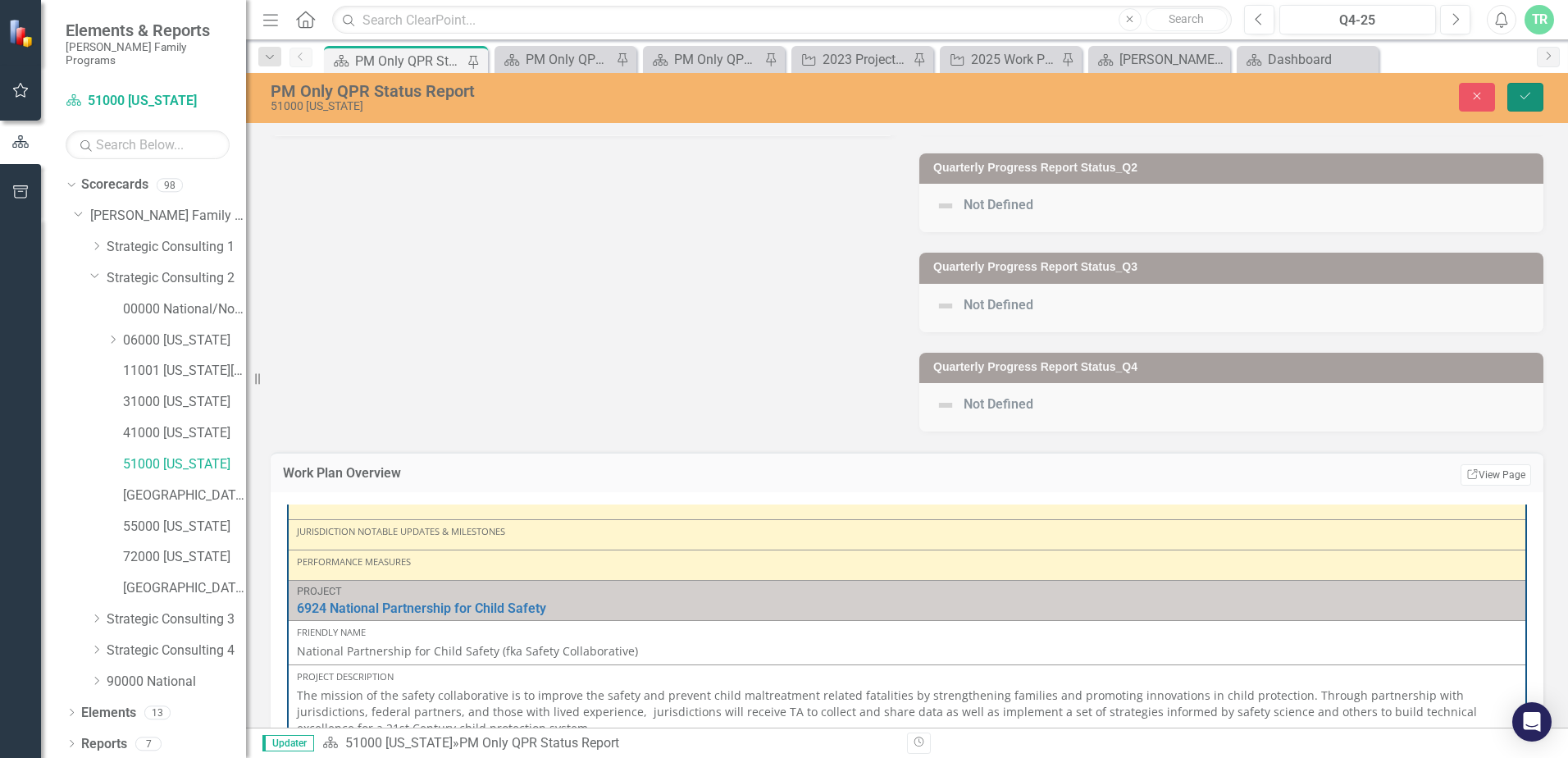
click at [1527, 93] on icon "Save" at bounding box center [1525, 96] width 14 height 12
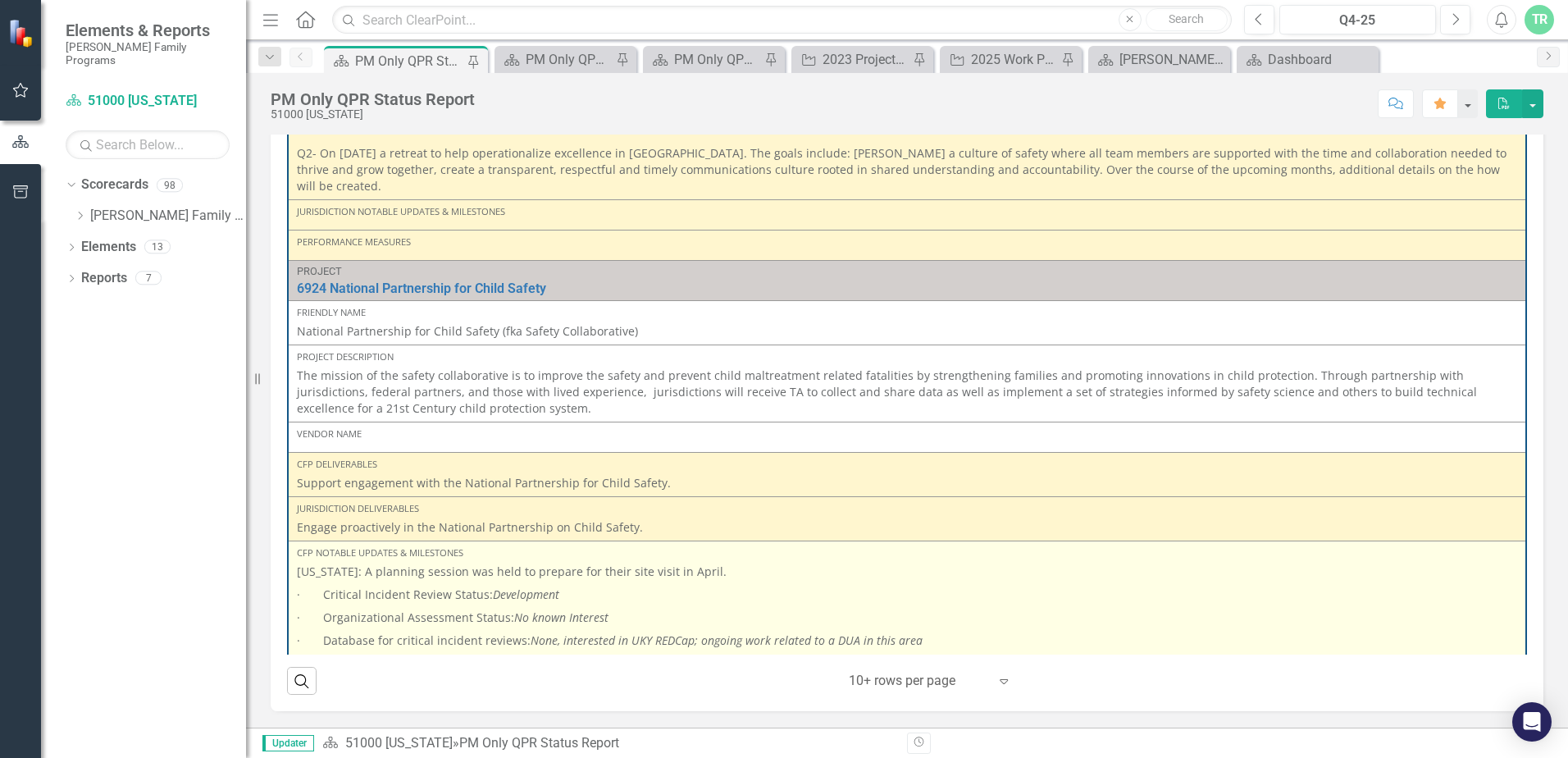
scroll to position [1124, 0]
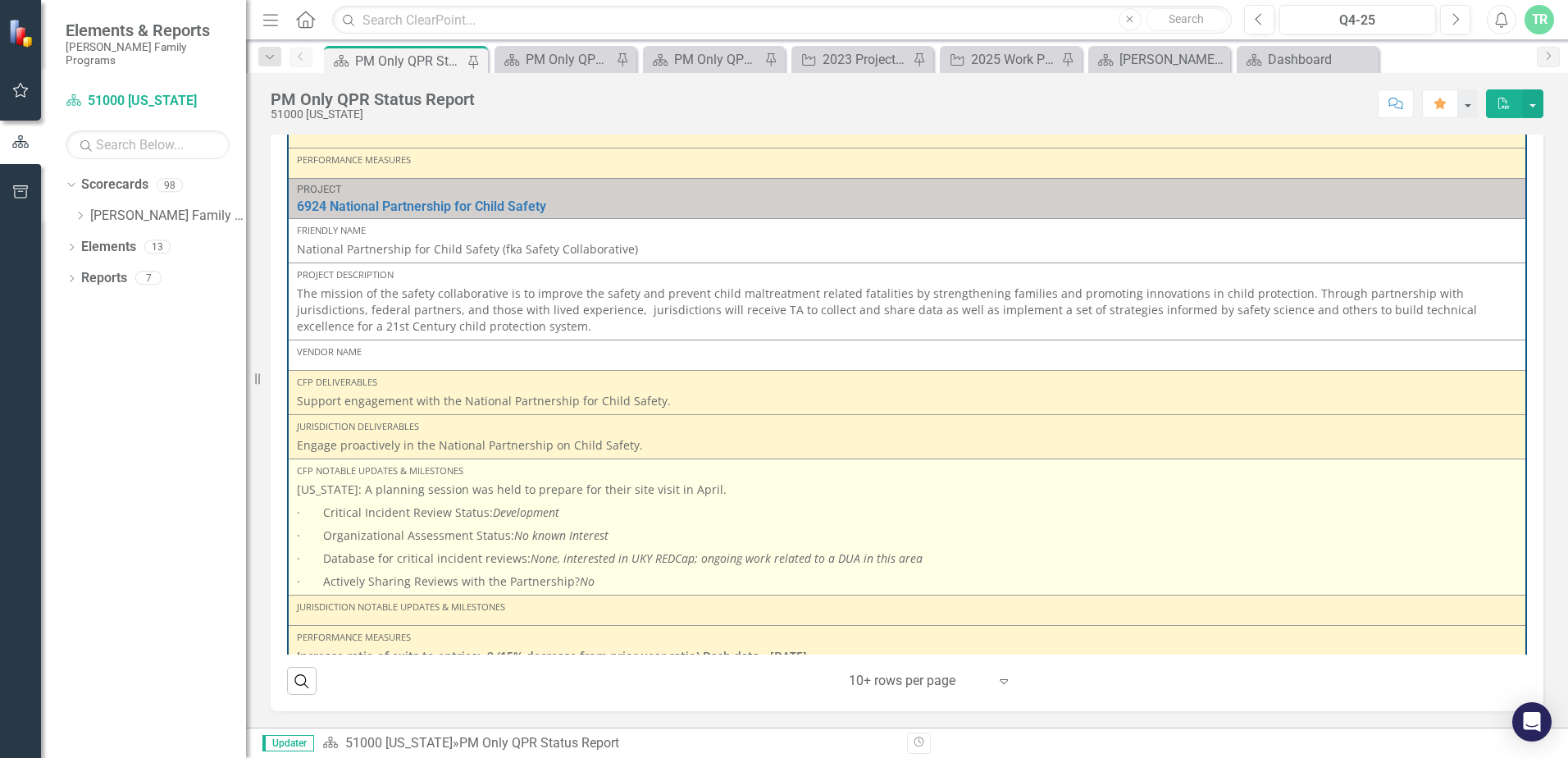
click at [618, 571] on p "· Actively Sharing Reviews with the Partnership? No" at bounding box center [907, 579] width 1220 height 19
click at [614, 570] on p "· Actively Sharing Reviews with the Partnership? No" at bounding box center [907, 579] width 1220 height 19
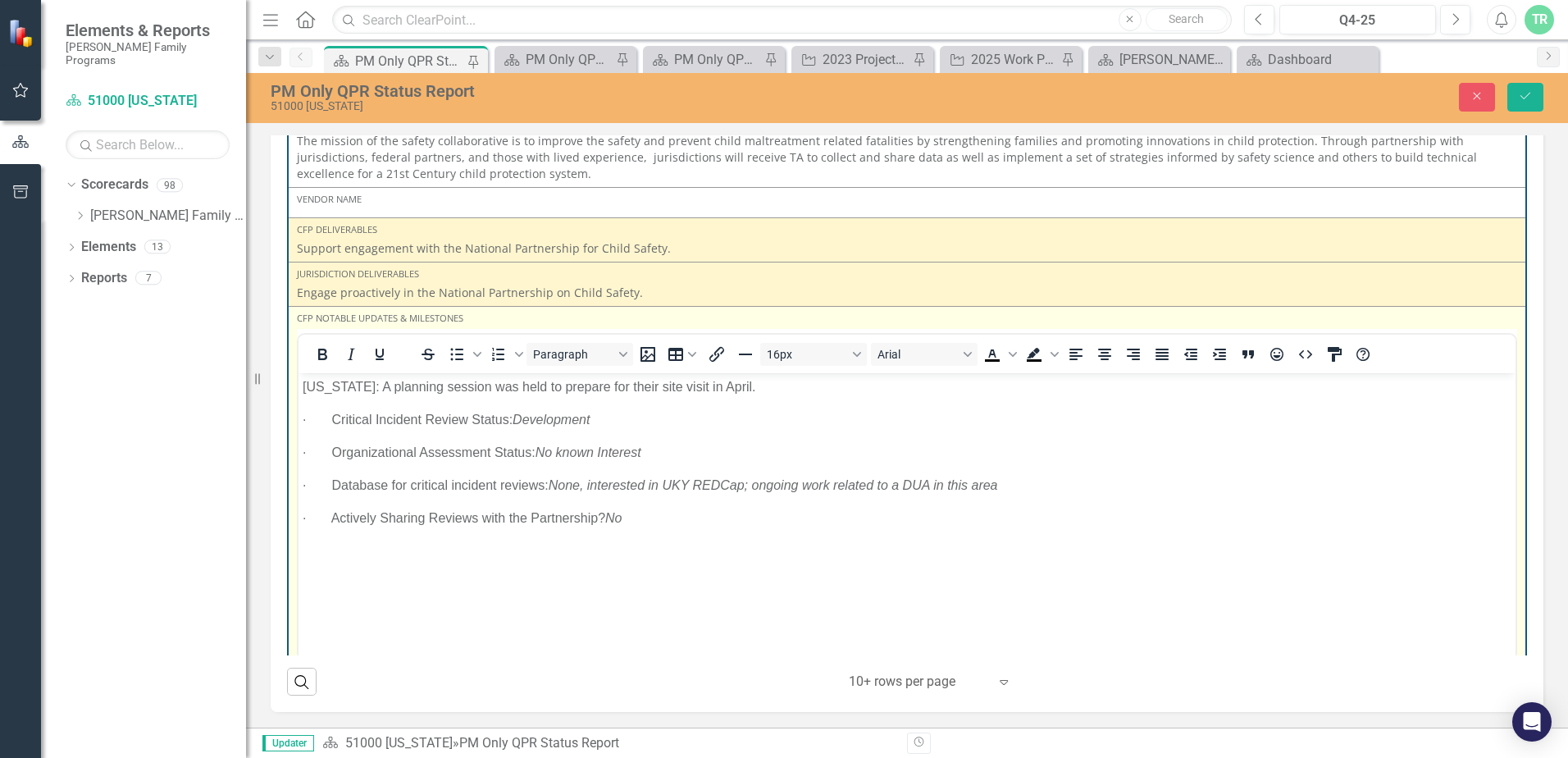
scroll to position [1288, 0]
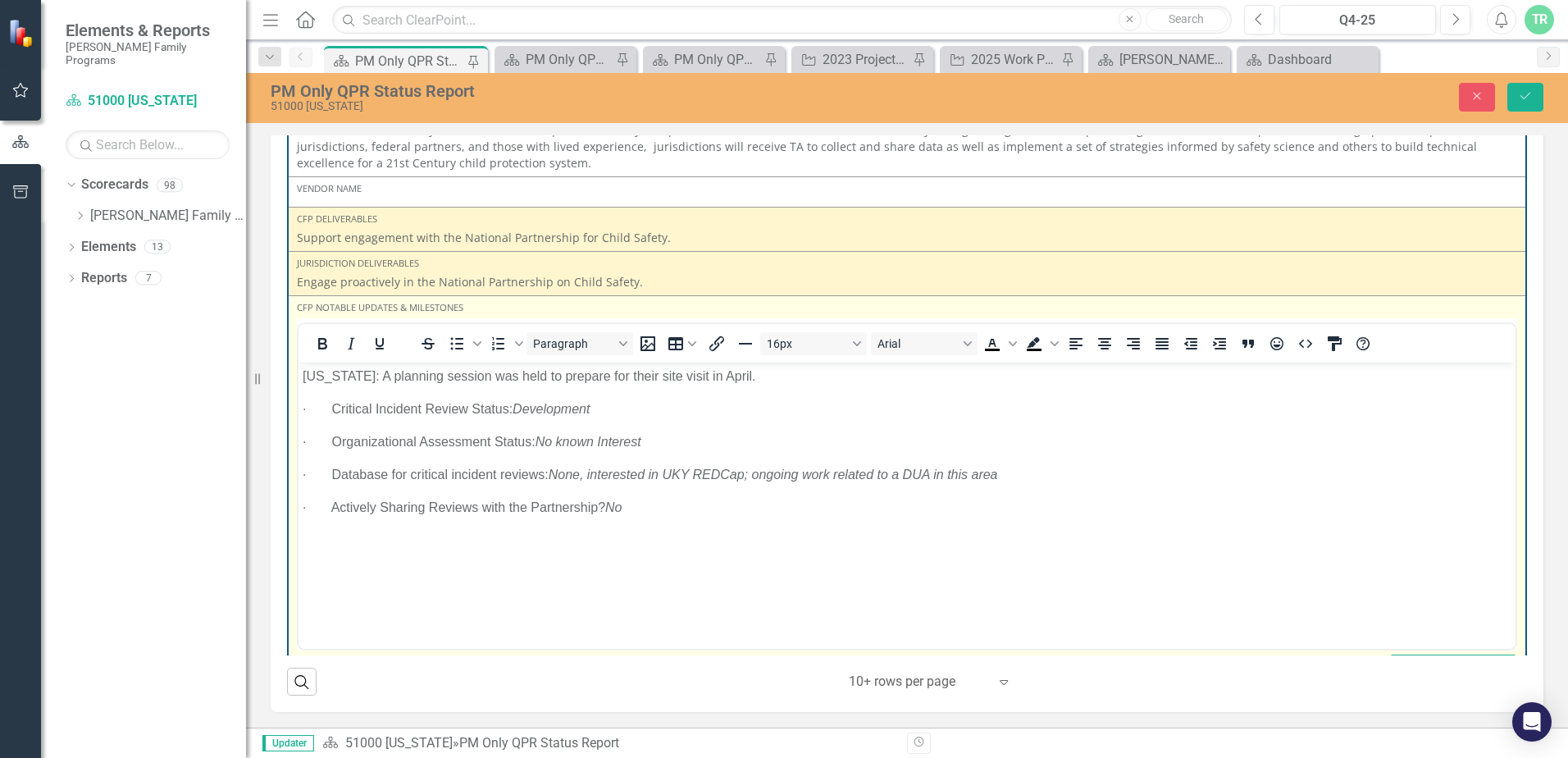
click at [650, 511] on p "· Actively Sharing Reviews with the Partnership? No" at bounding box center [907, 508] width 1209 height 19
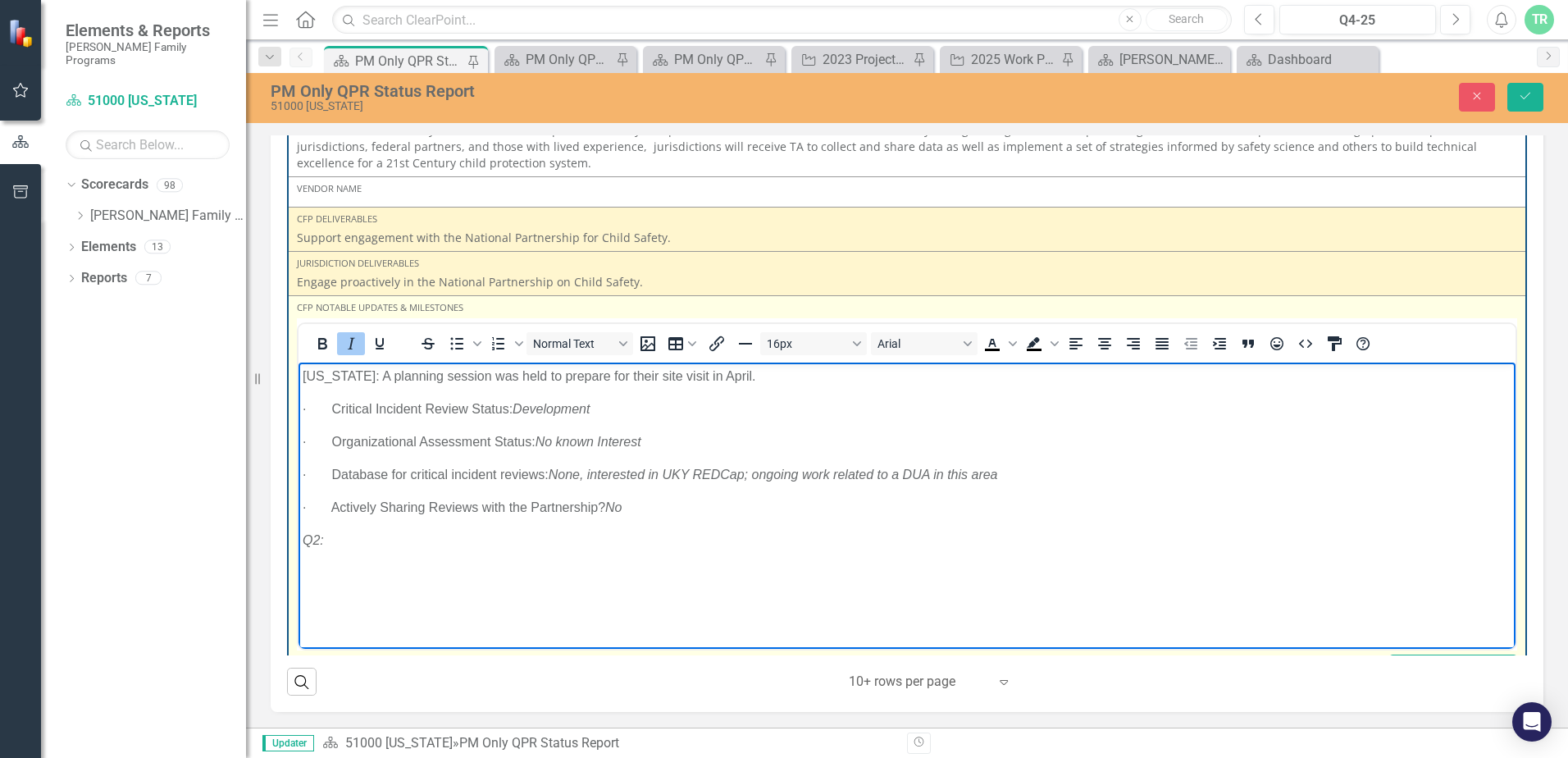
click at [356, 536] on p "Q2:" at bounding box center [907, 541] width 1209 height 19
click at [337, 540] on p "Q2:" at bounding box center [907, 541] width 1209 height 19
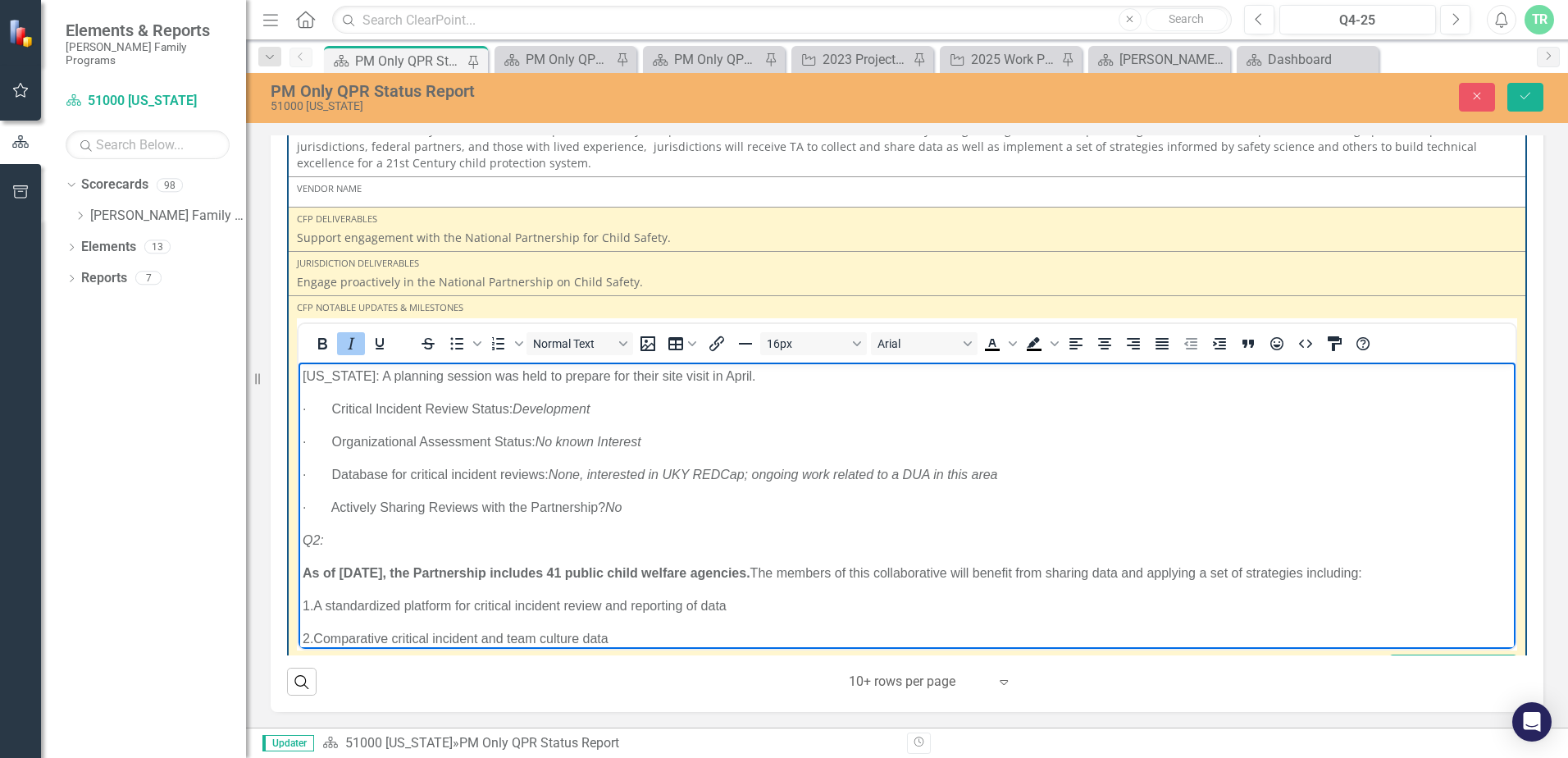
scroll to position [134, 0]
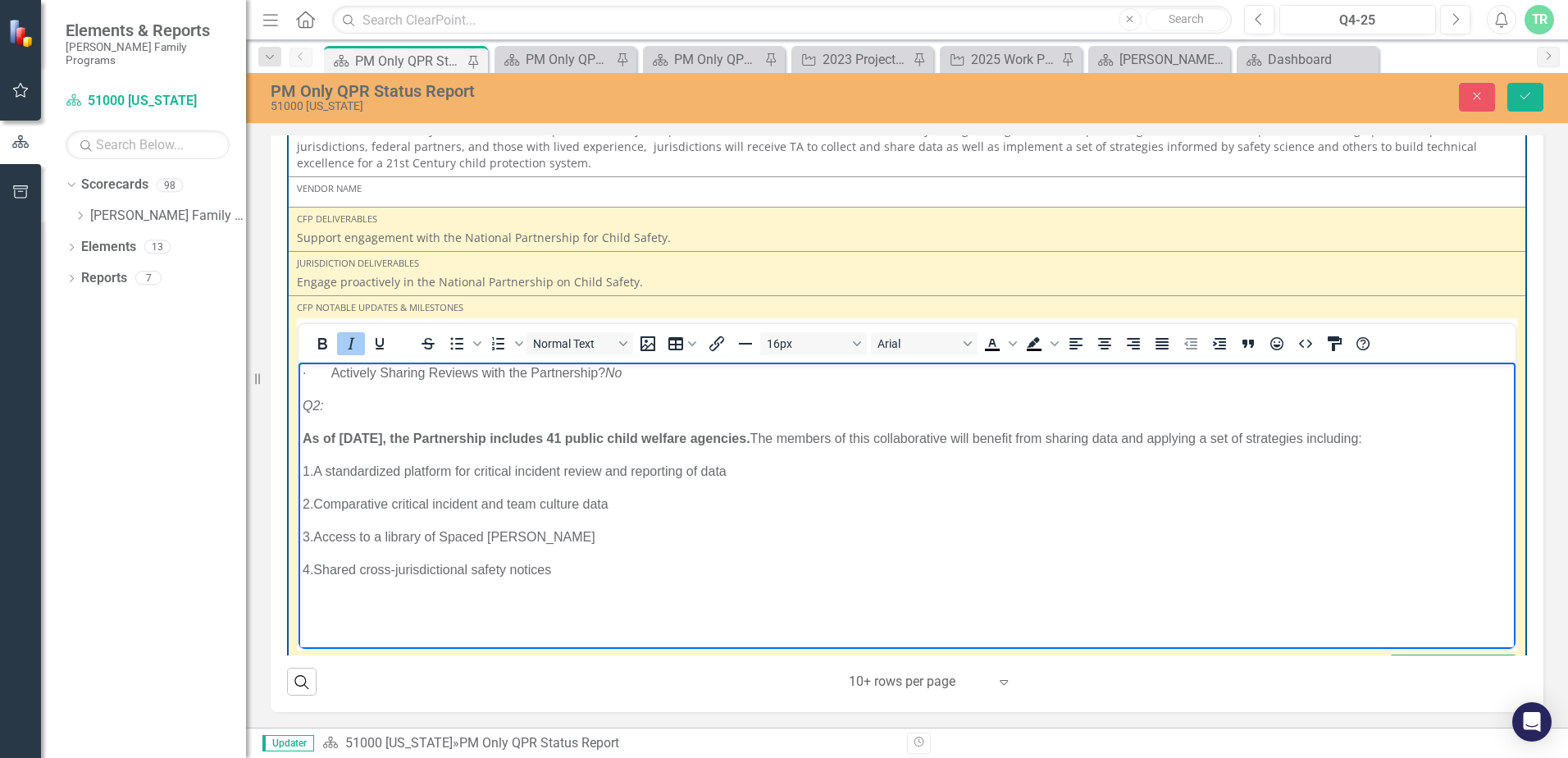
click at [309, 610] on p "Rich Text Area. Press ALT-0 for help." at bounding box center [907, 612] width 1209 height 40
click at [325, 607] on p "Rich Text Area. Press ALT-0 for help." at bounding box center [907, 612] width 1209 height 40
click at [374, 397] on p "Q2:" at bounding box center [907, 406] width 1209 height 19
click at [351, 626] on p "Rich Text Area. Press ALT-0 for help." at bounding box center [907, 645] width 1209 height 40
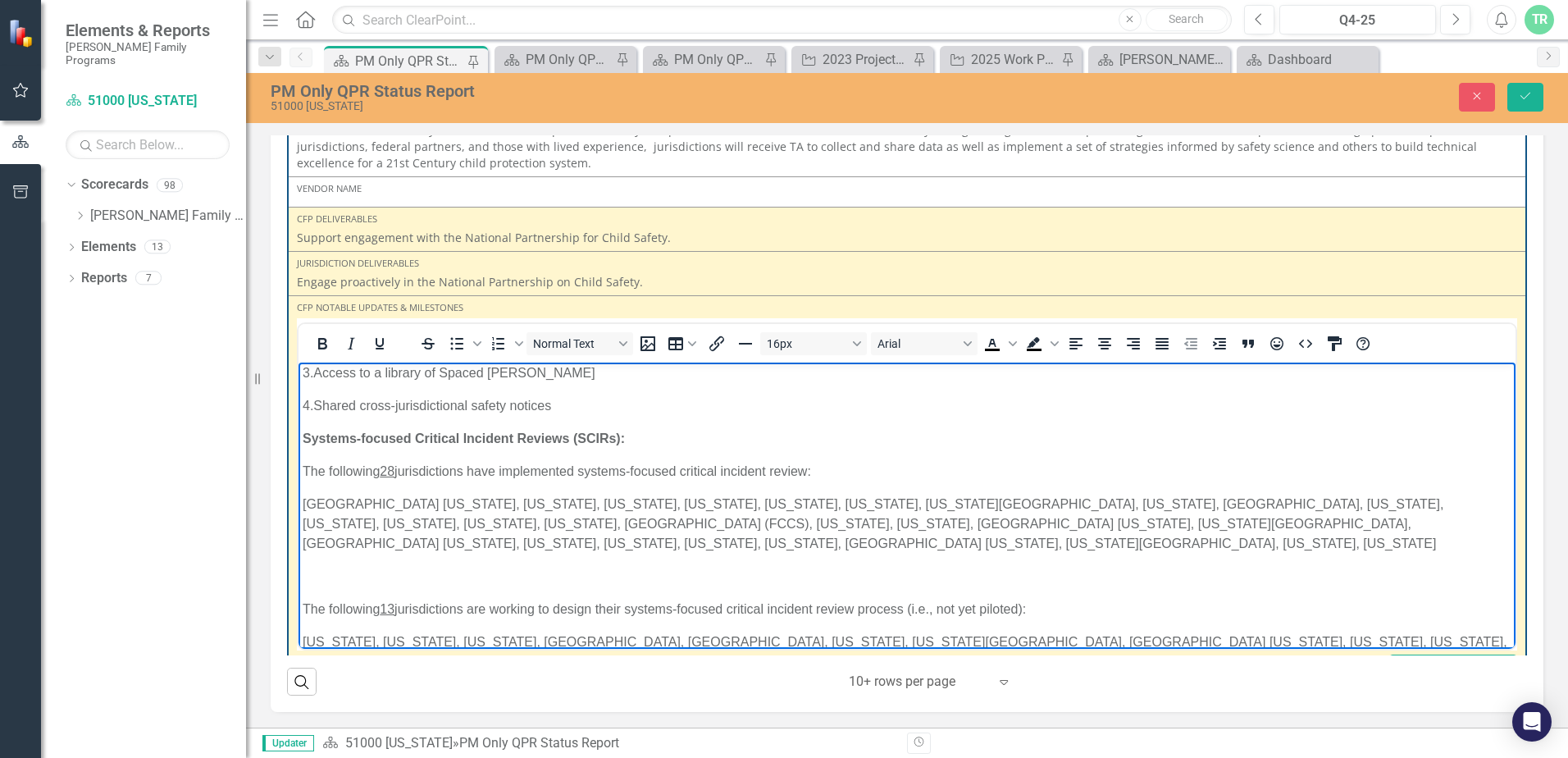
scroll to position [335, 0]
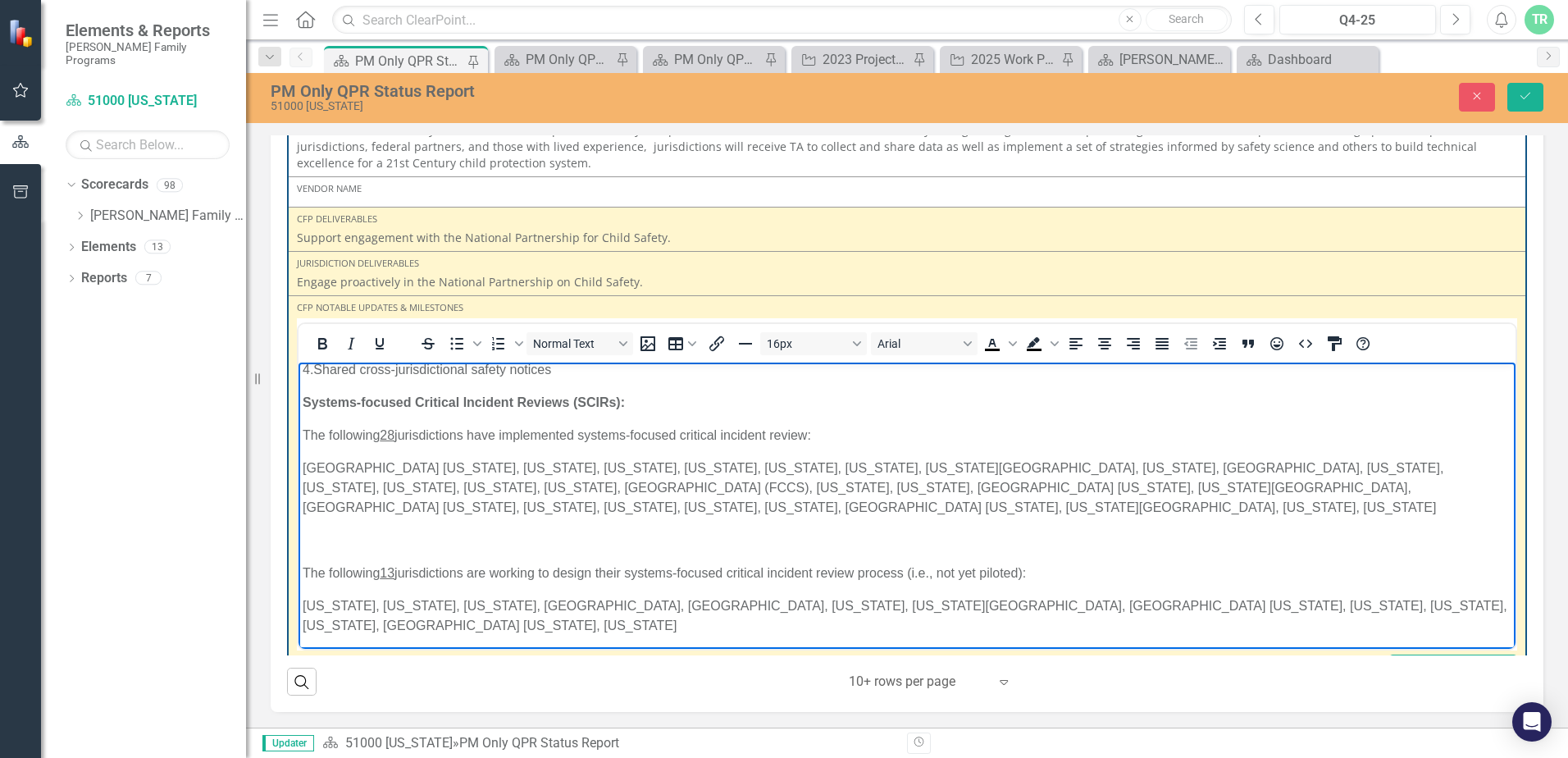
click at [320, 649] on p "Rich Text Area. Press ALT-0 for help." at bounding box center [907, 659] width 1209 height 19
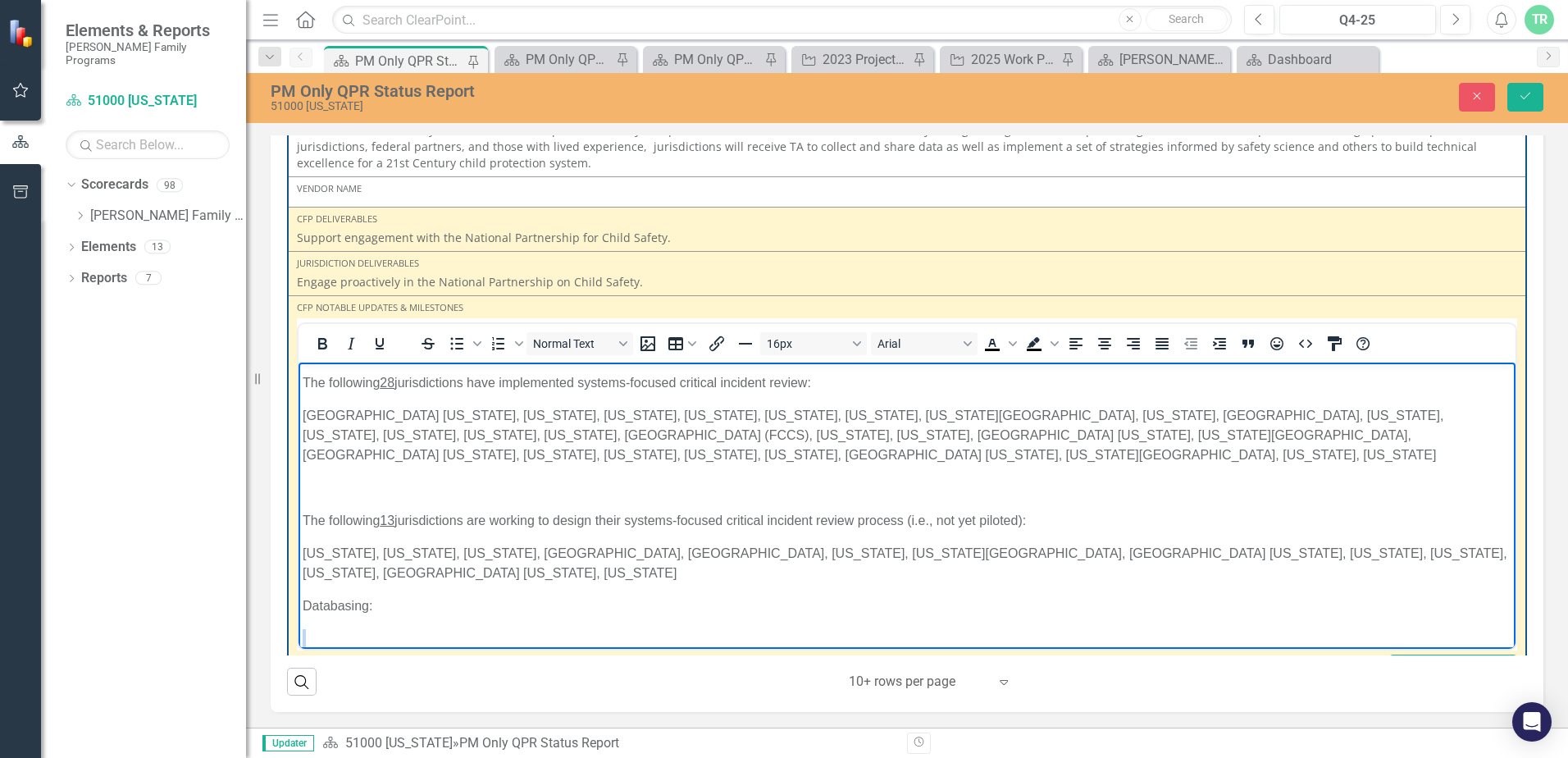
scroll to position [405, 0]
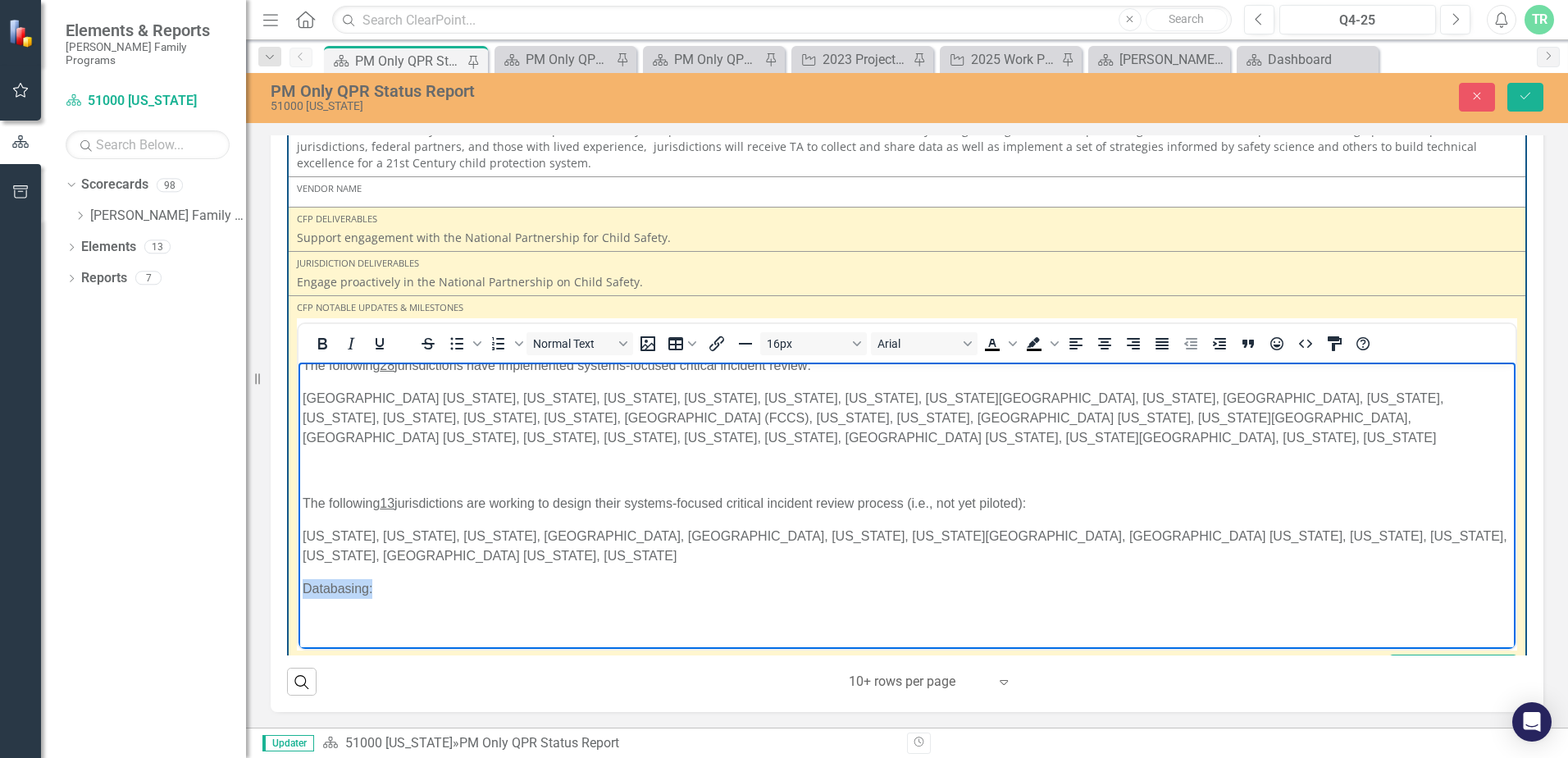
drag, startPoint x: 378, startPoint y: 639, endPoint x: 291, endPoint y: 574, distance: 108.6
click at [298, 574] on html "[US_STATE]: A planning session was held to prepare for their site visit in Apri…" at bounding box center [907, 314] width 1217 height 711
drag, startPoint x: 331, startPoint y: 323, endPoint x: 1, endPoint y: 16, distance: 450.7
click at [331, 334] on icon "Bold" at bounding box center [322, 344] width 19 height 19
click at [320, 612] on p "Rich Text Area. Press ALT-0 for help." at bounding box center [907, 632] width 1209 height 40
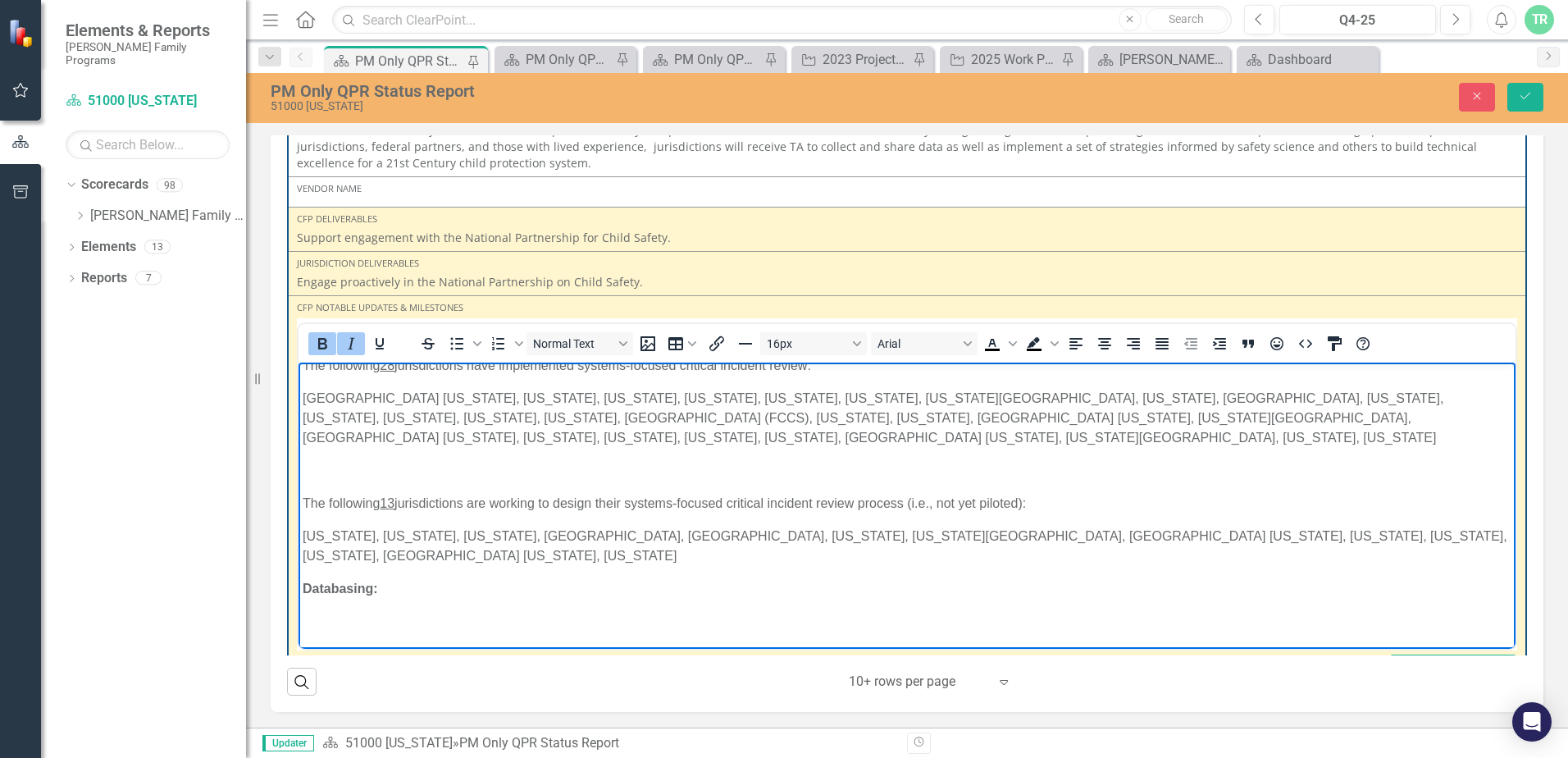
click at [402, 591] on body "[US_STATE]: A planning session was held to prepare for their site visit in Apri…" at bounding box center [907, 314] width 1217 height 711
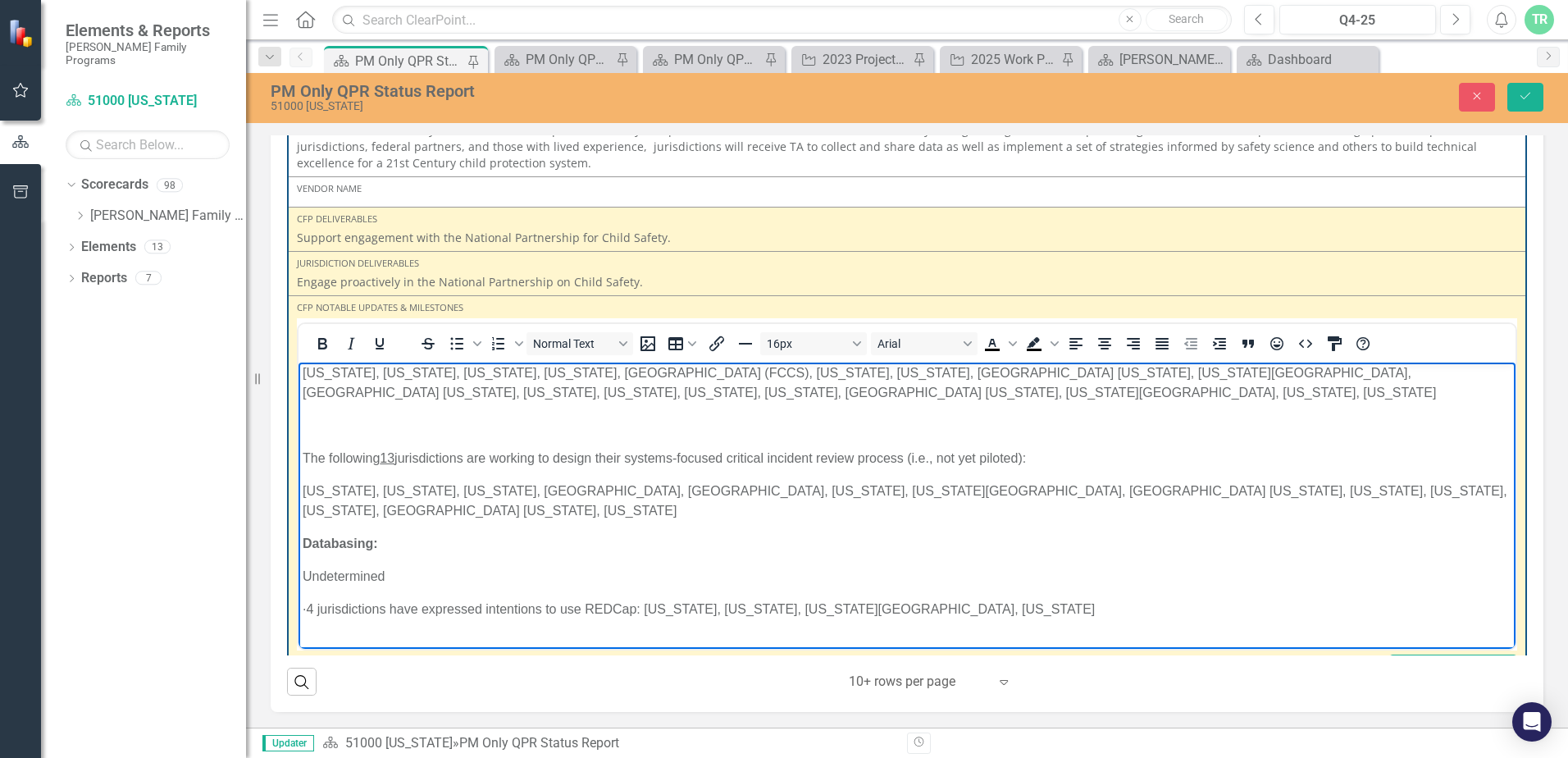
scroll to position [470, 0]
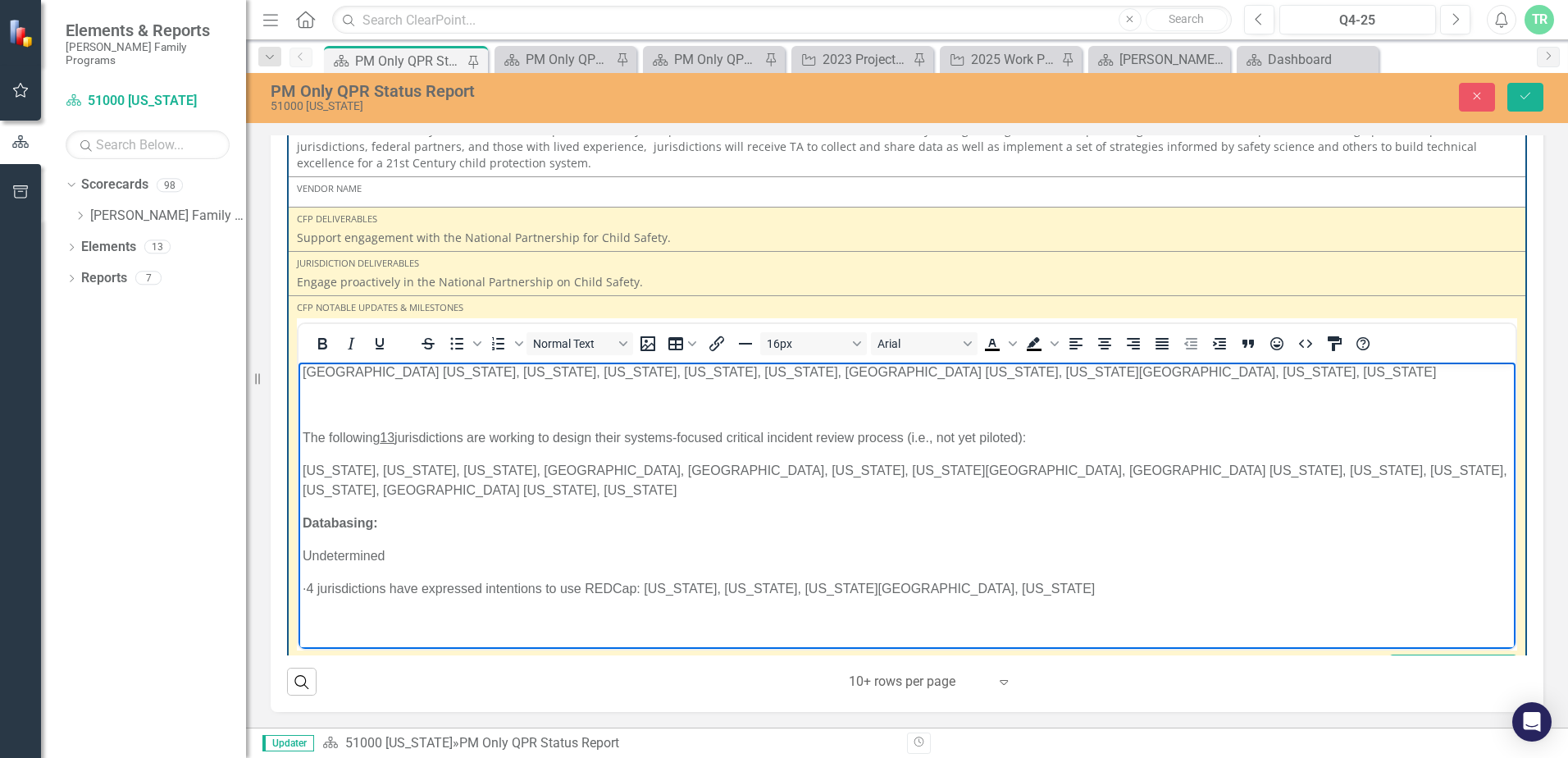
click at [1001, 579] on p "· 4 jurisdictions have expressed intentions to use REDCap: [US_STATE], [US_STAT…" at bounding box center [907, 589] width 1209 height 19
click at [319, 645] on p "Rich Text Area. Press ALT-0 for help." at bounding box center [907, 664] width 1209 height 40
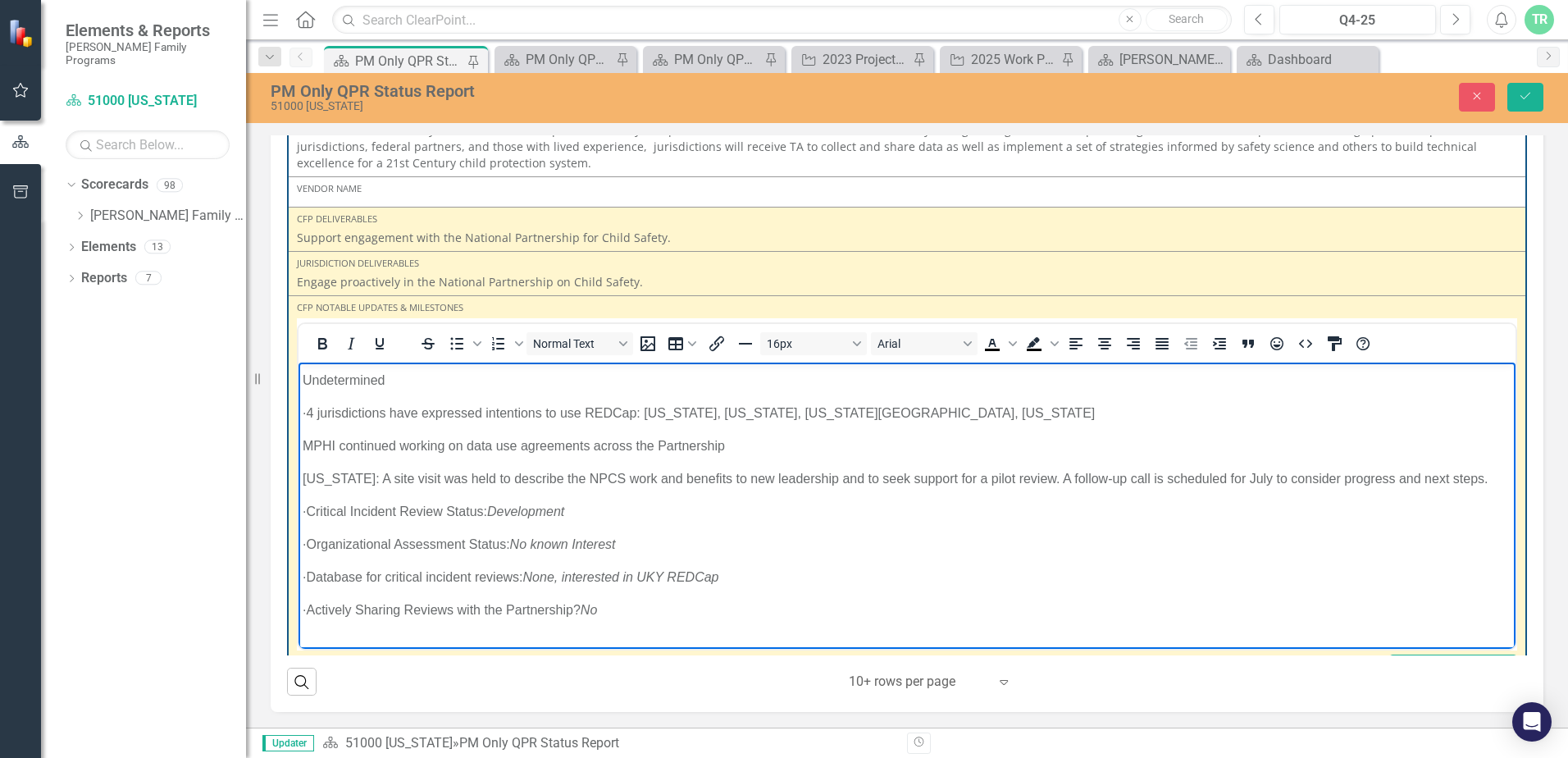
scroll to position [667, 0]
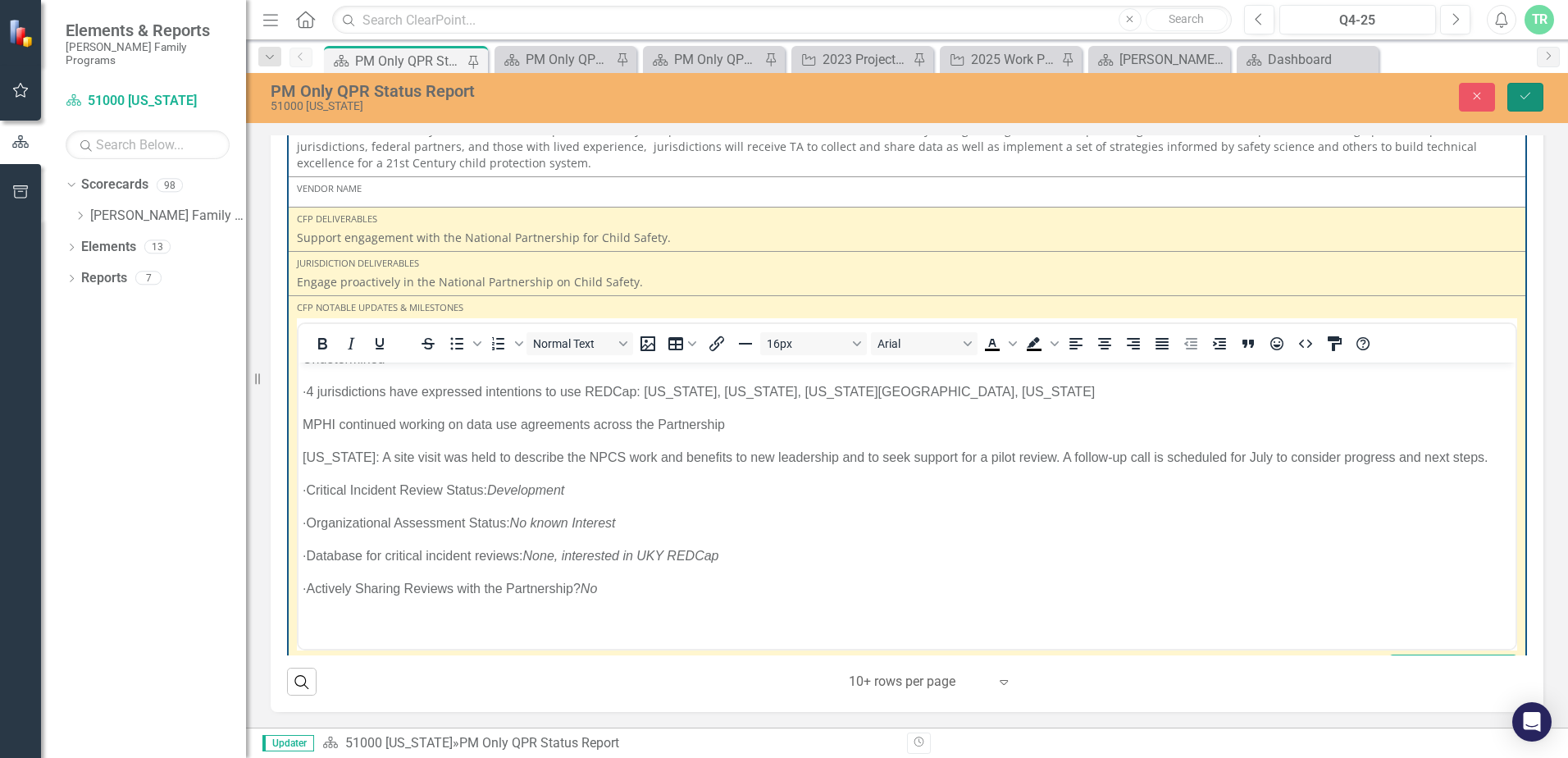
click at [1526, 96] on icon "Save" at bounding box center [1525, 96] width 14 height 12
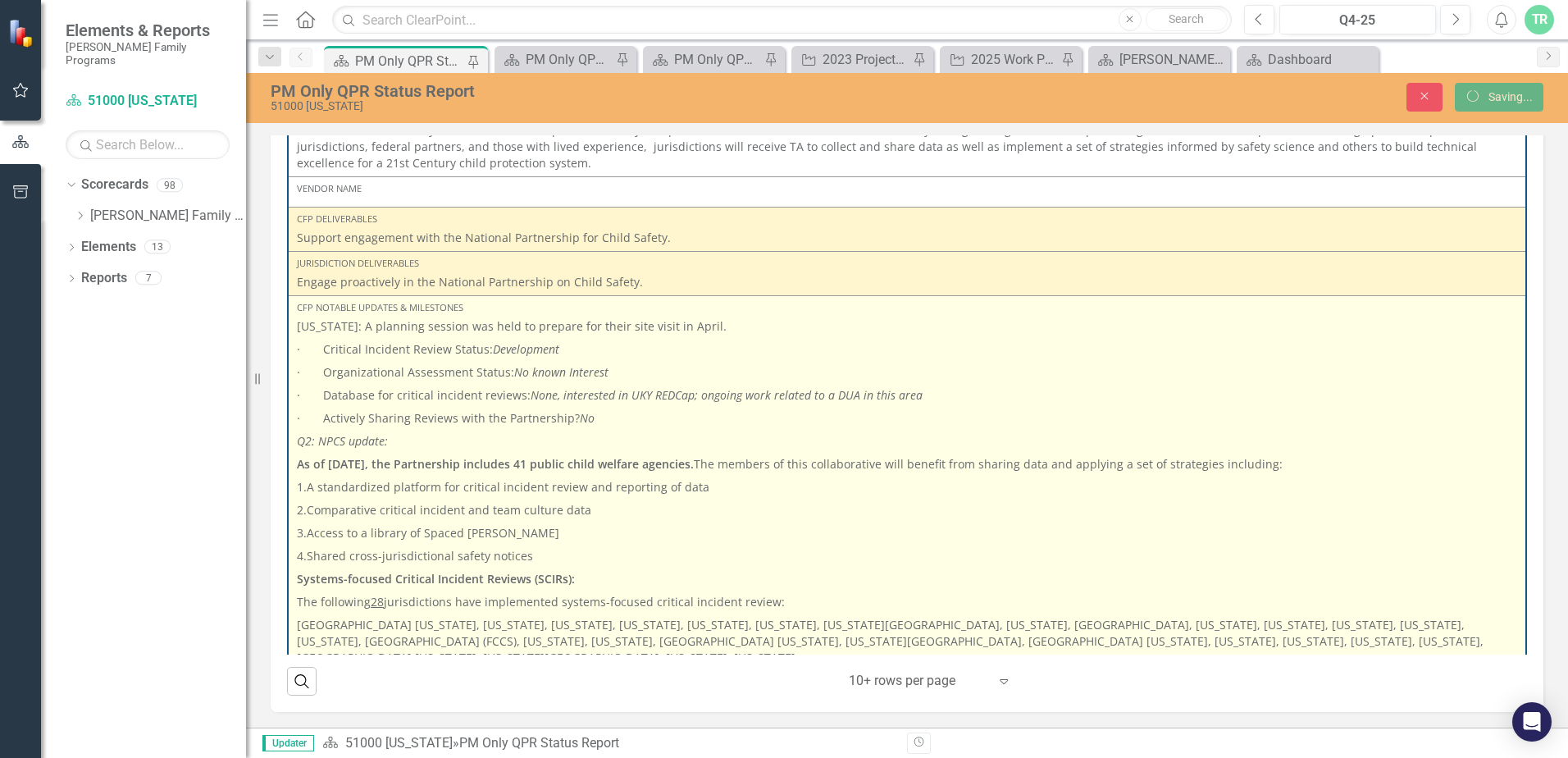
scroll to position [0, 0]
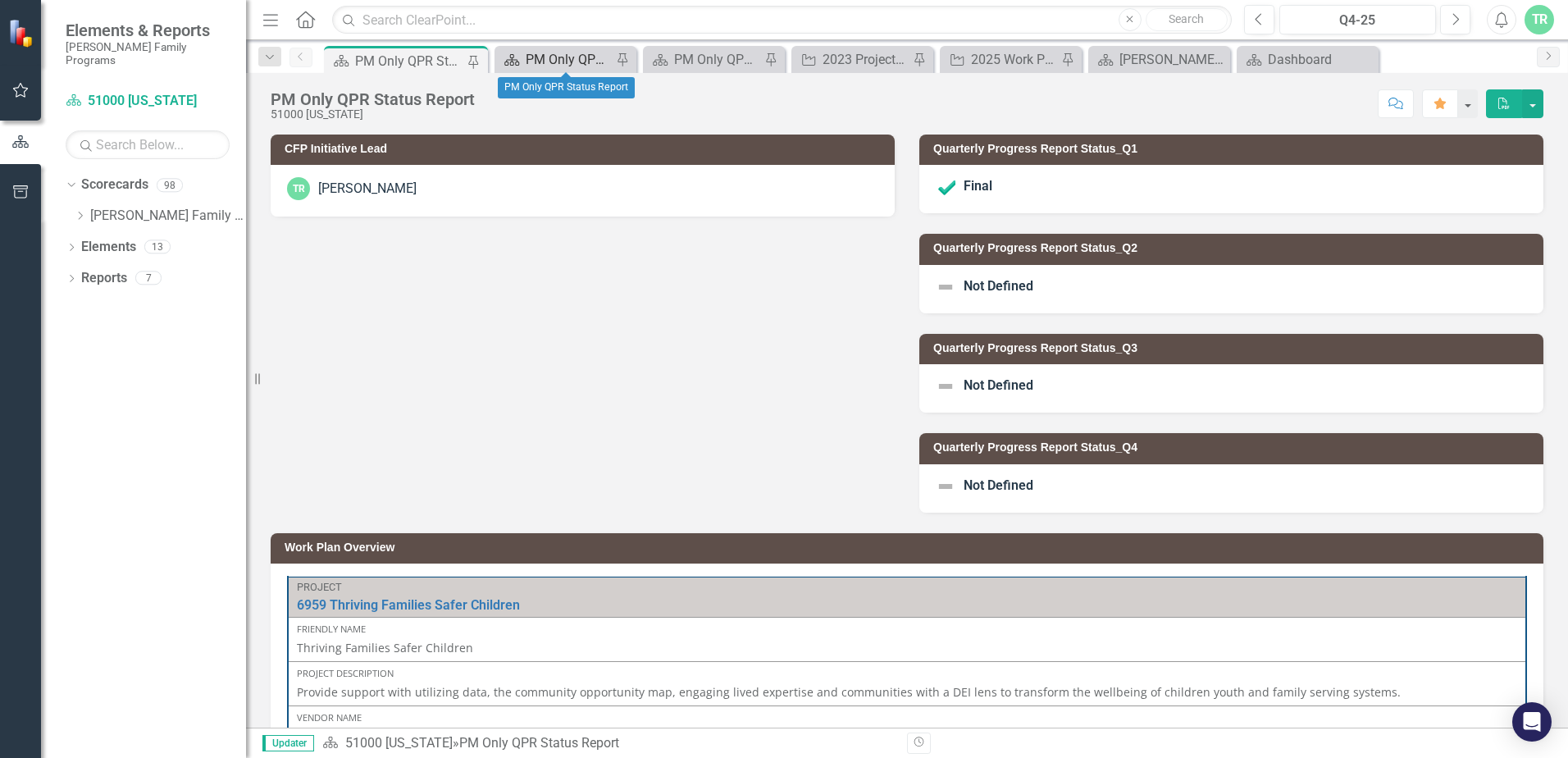
click at [551, 60] on div "PM Only QPR Status Report" at bounding box center [568, 59] width 86 height 20
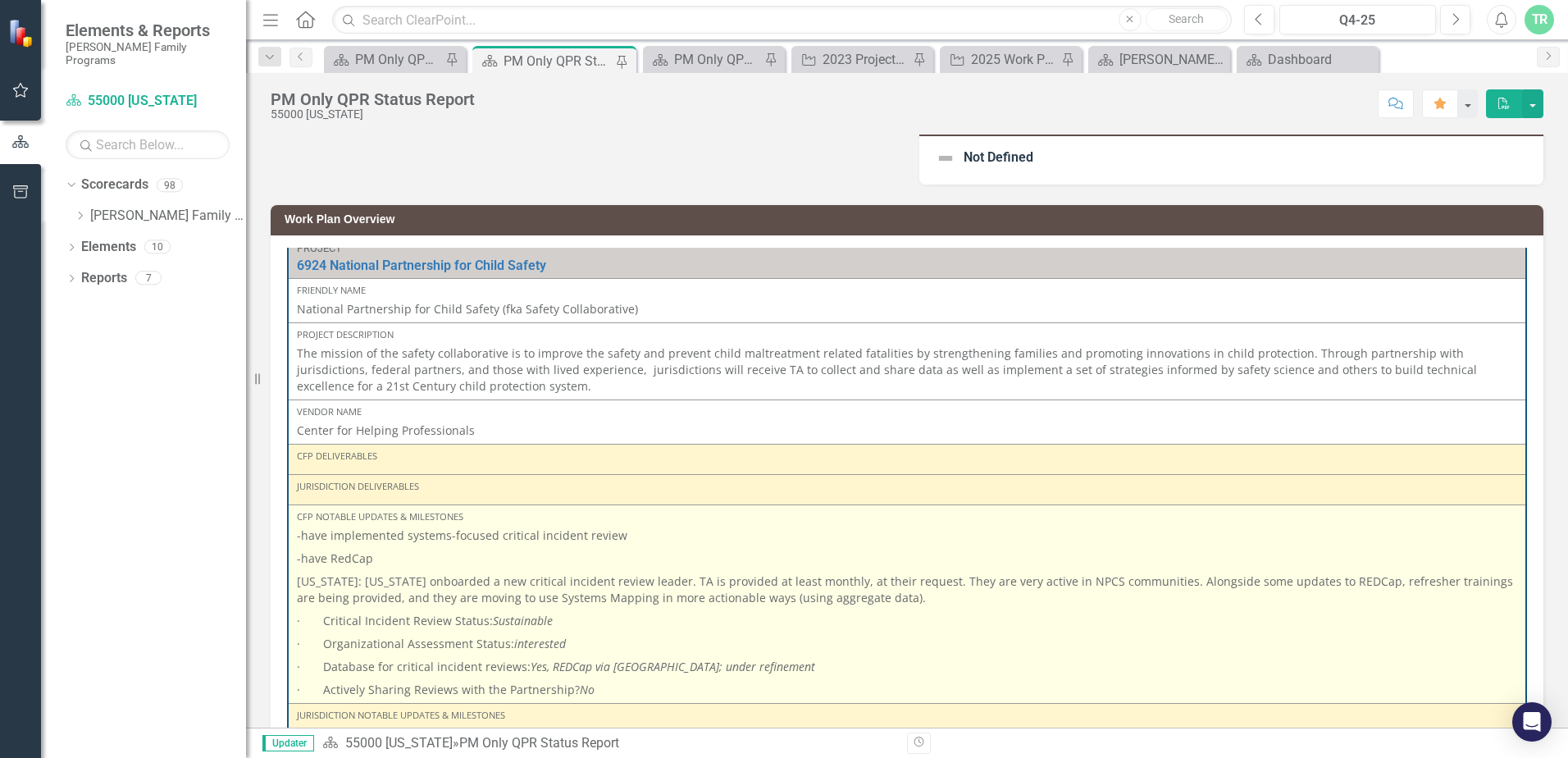
scroll to position [575, 0]
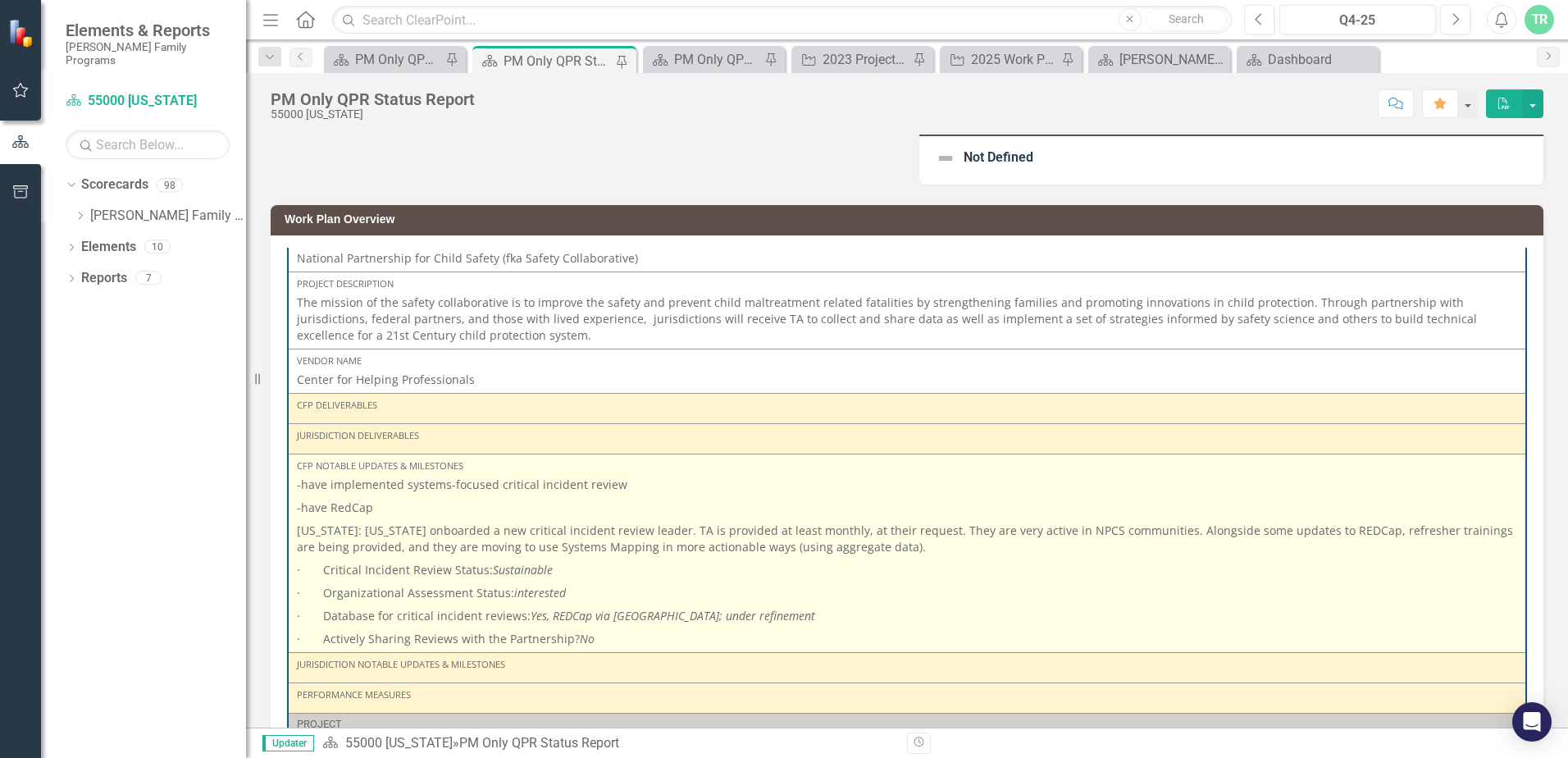
click at [624, 644] on p "· Actively Sharing Reviews with the Partnership? No" at bounding box center [907, 637] width 1220 height 19
click at [609, 638] on p "· Actively Sharing Reviews with the Partnership? No" at bounding box center [907, 637] width 1220 height 19
click at [596, 640] on p "· Actively Sharing Reviews with the Partnership? No" at bounding box center [907, 637] width 1220 height 19
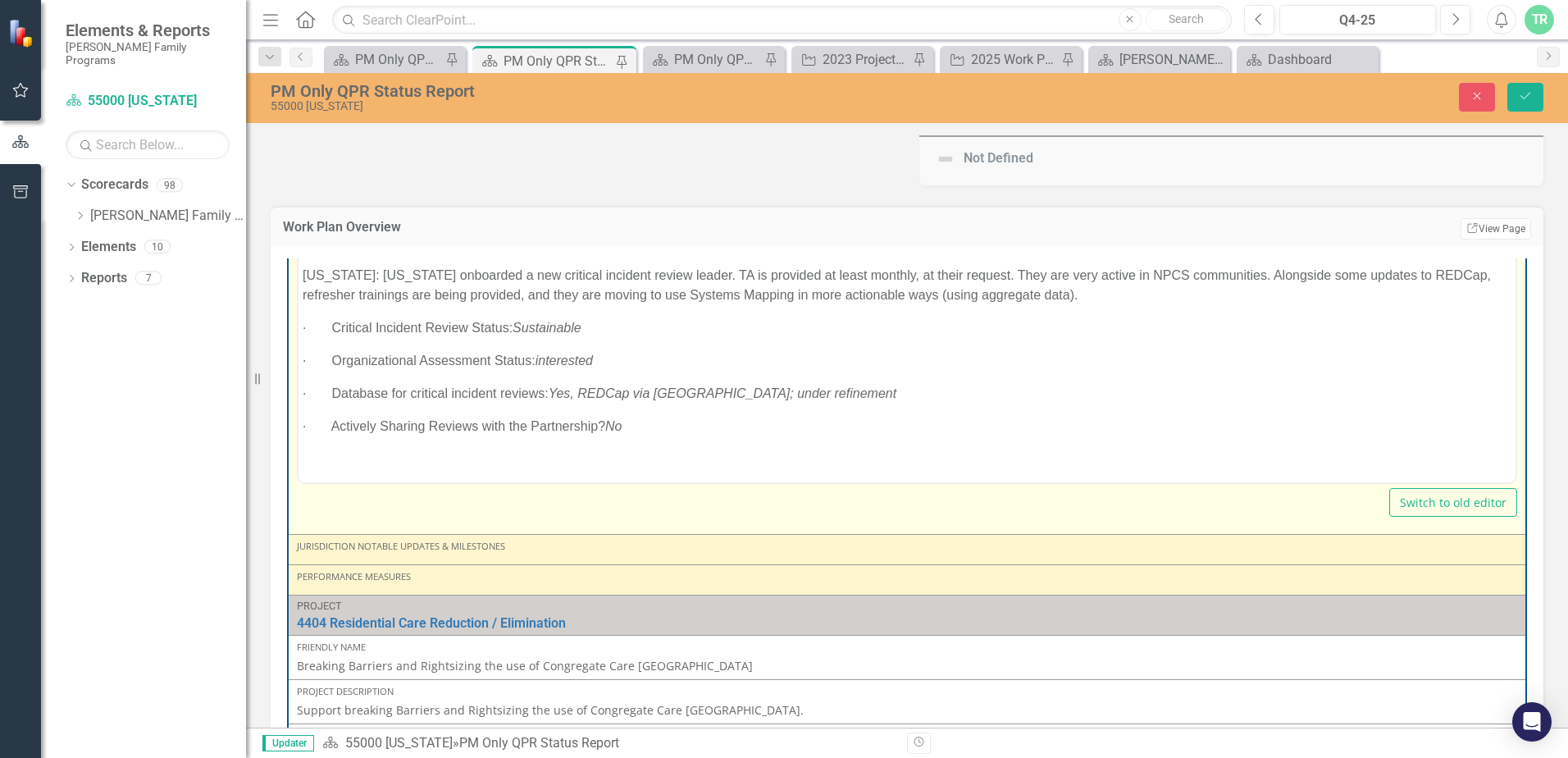
scroll to position [984, 0]
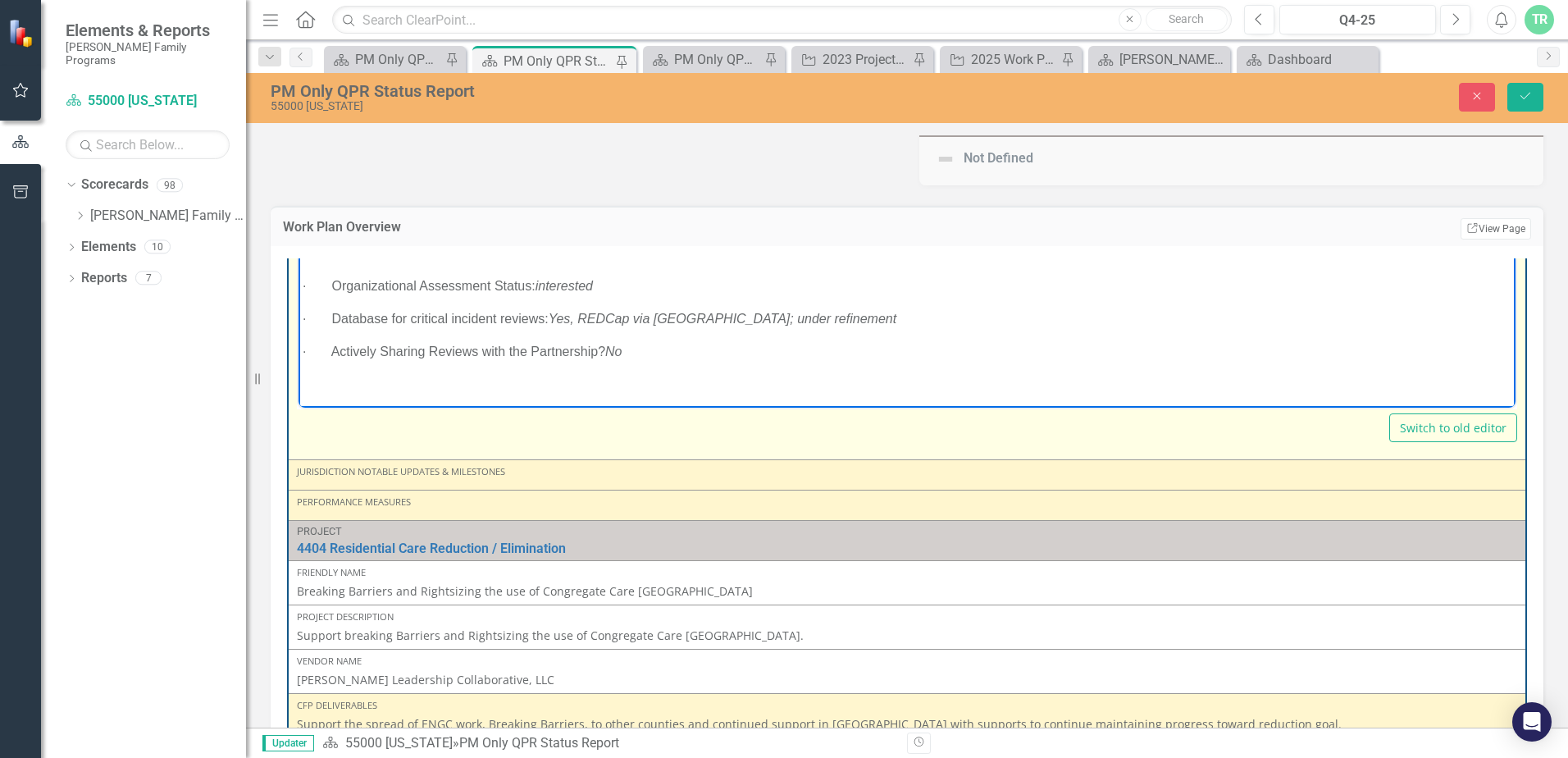
click at [650, 351] on p "· Actively Sharing Reviews with the Partnership? No" at bounding box center [907, 351] width 1209 height 19
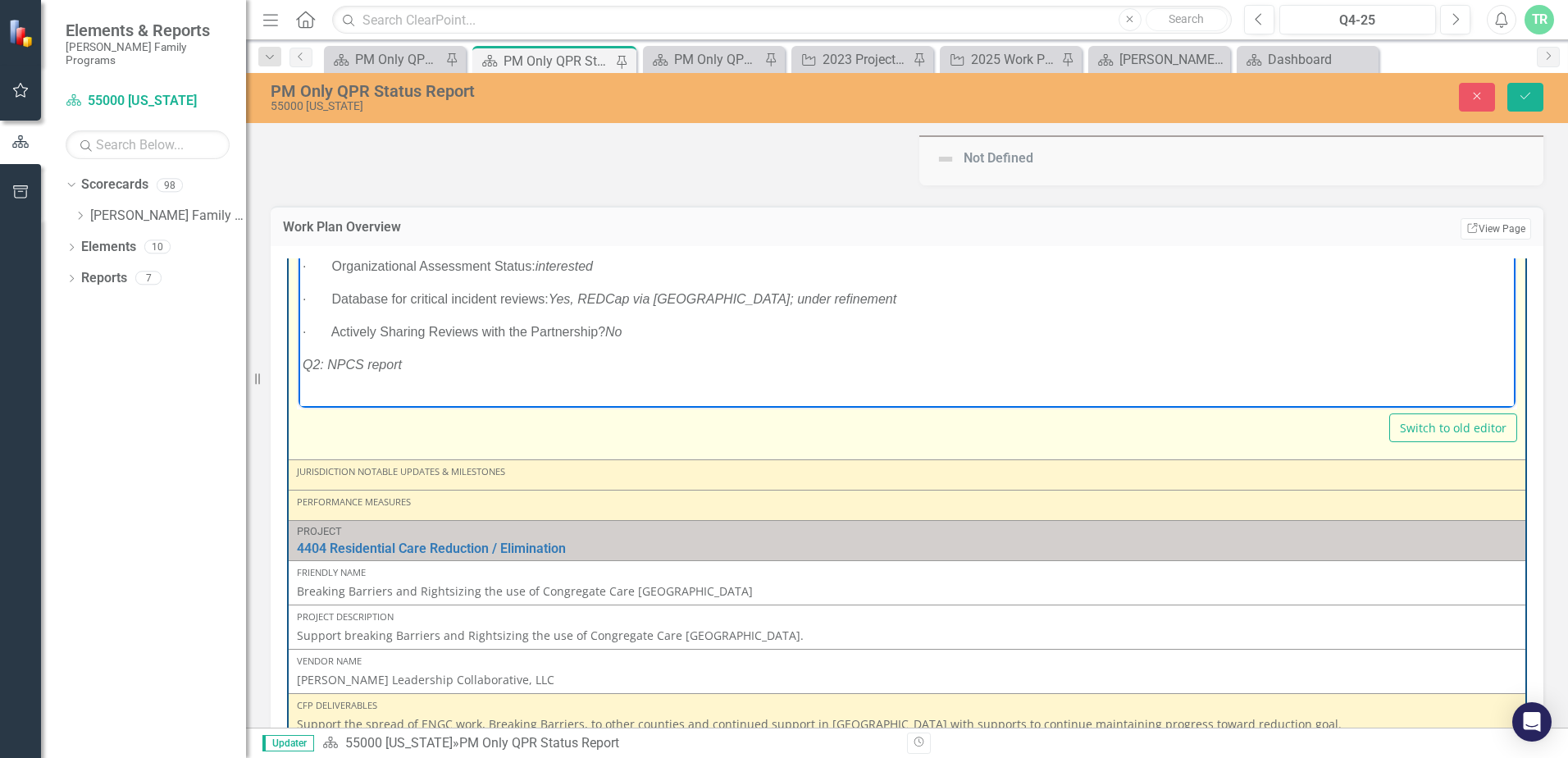
click at [324, 395] on p "Rich Text Area. Press ALT-0 for help." at bounding box center [907, 397] width 1209 height 19
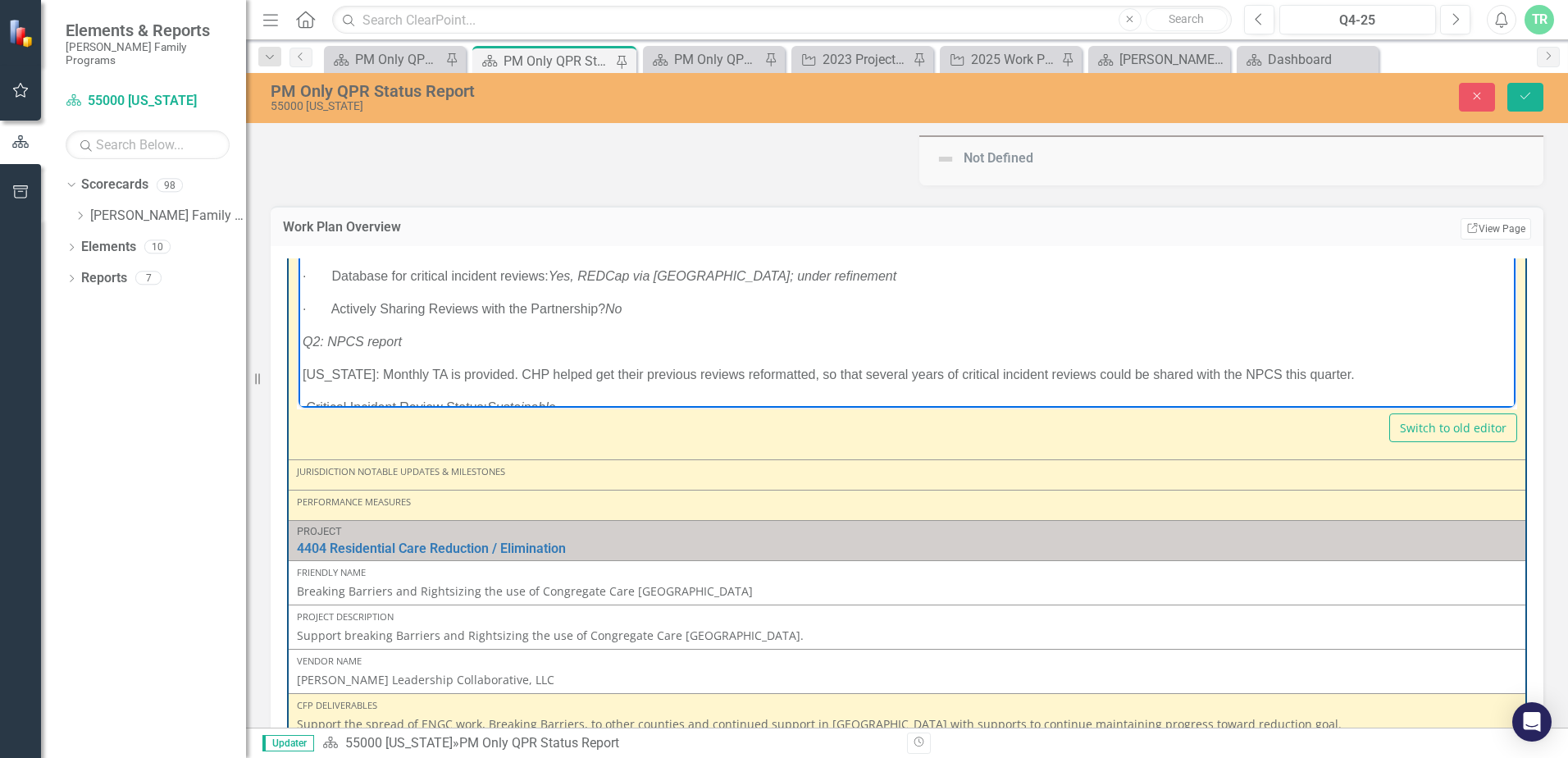
scroll to position [82, 0]
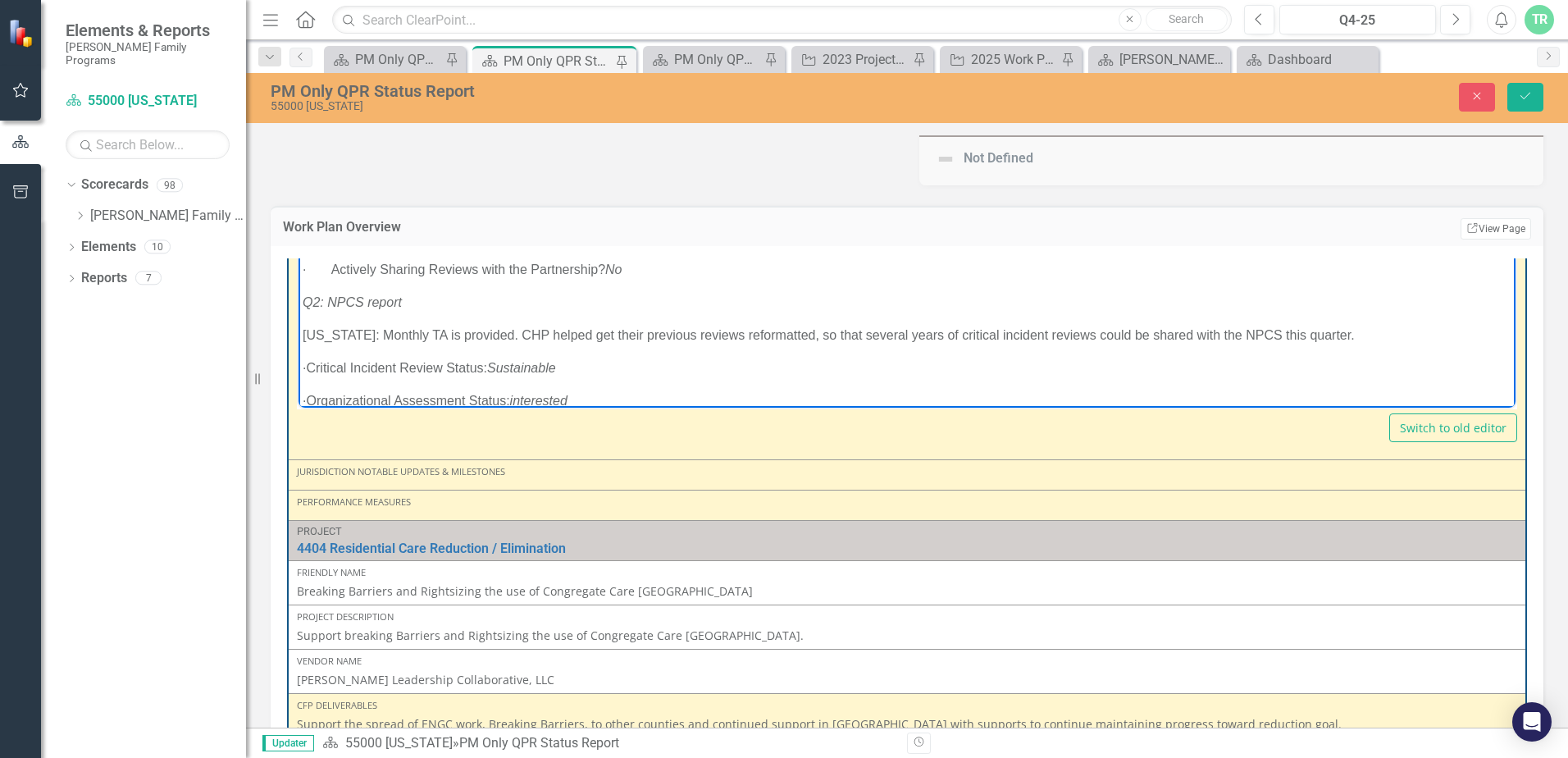
click at [355, 319] on body "-have implemented systems-focused critical incident review -have RedCap [US_STA…" at bounding box center [907, 266] width 1217 height 455
click at [426, 307] on p "Q2: NPCS report" at bounding box center [907, 301] width 1209 height 19
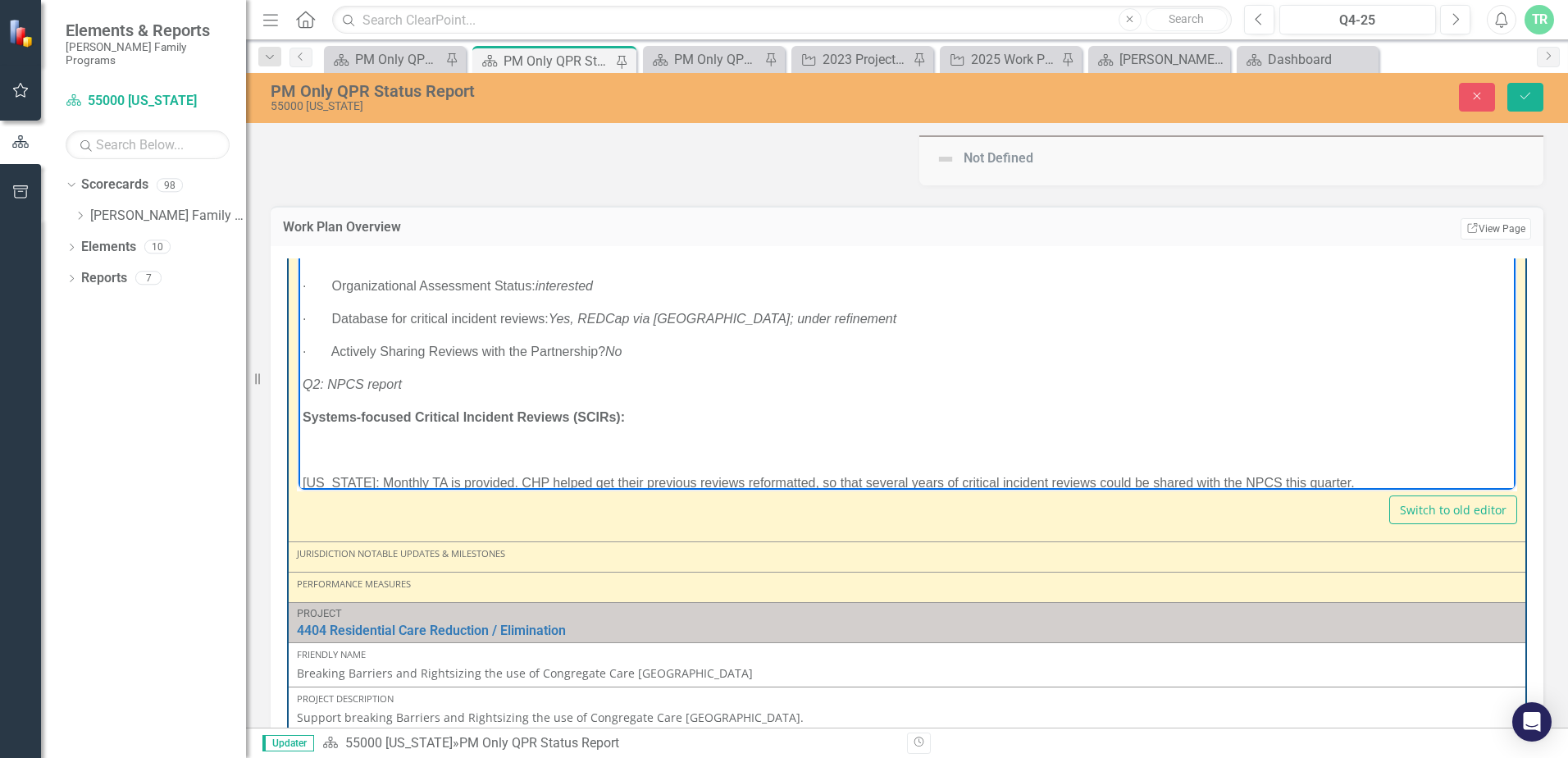
click at [382, 435] on body "-have implemented systems-focused critical incident review -have RedCap [US_STA…" at bounding box center [907, 380] width 1217 height 520
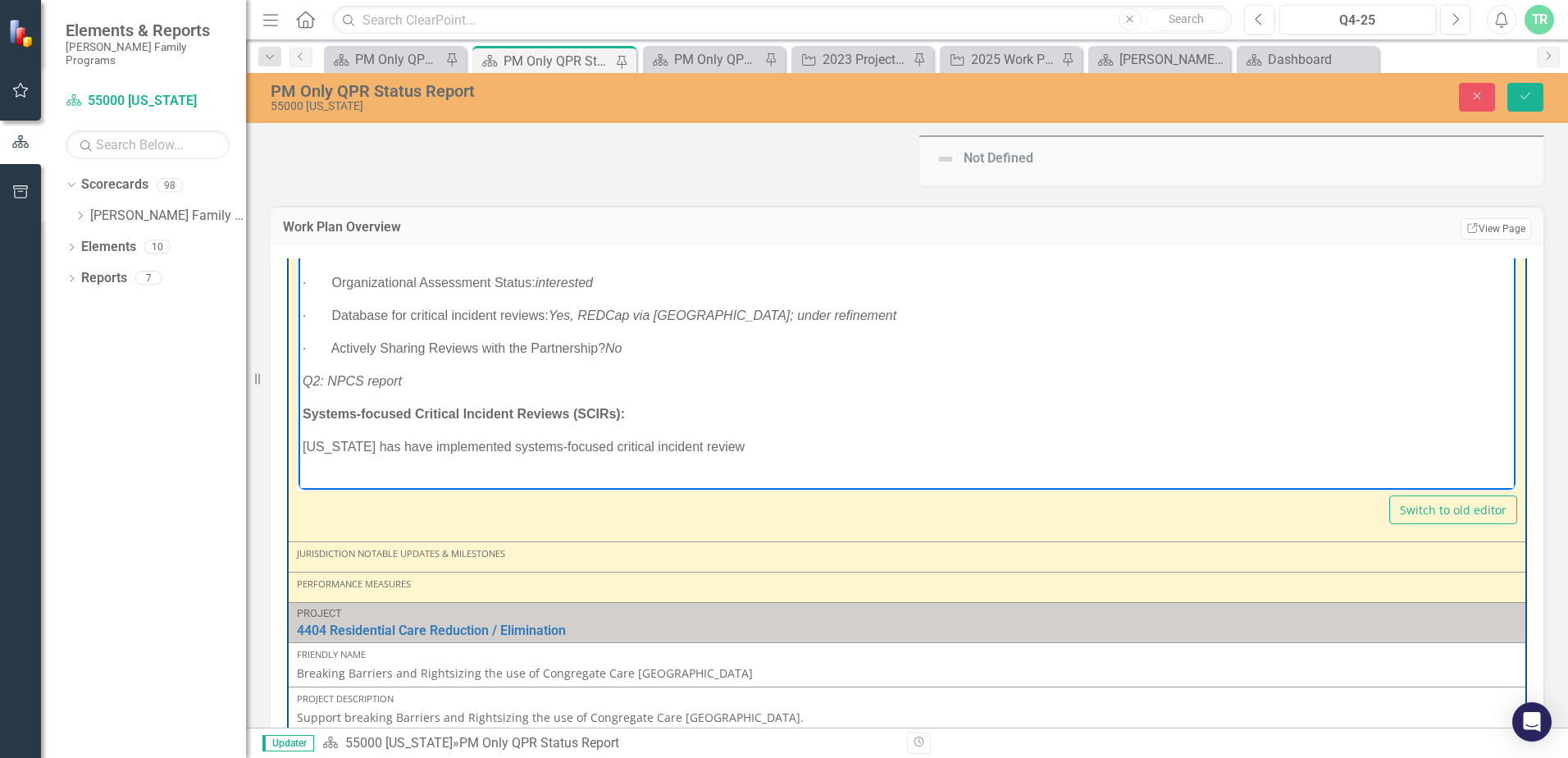
click at [318, 466] on body "-have implemented systems-focused critical incident review -have RedCap [US_STA…" at bounding box center [907, 393] width 1217 height 552
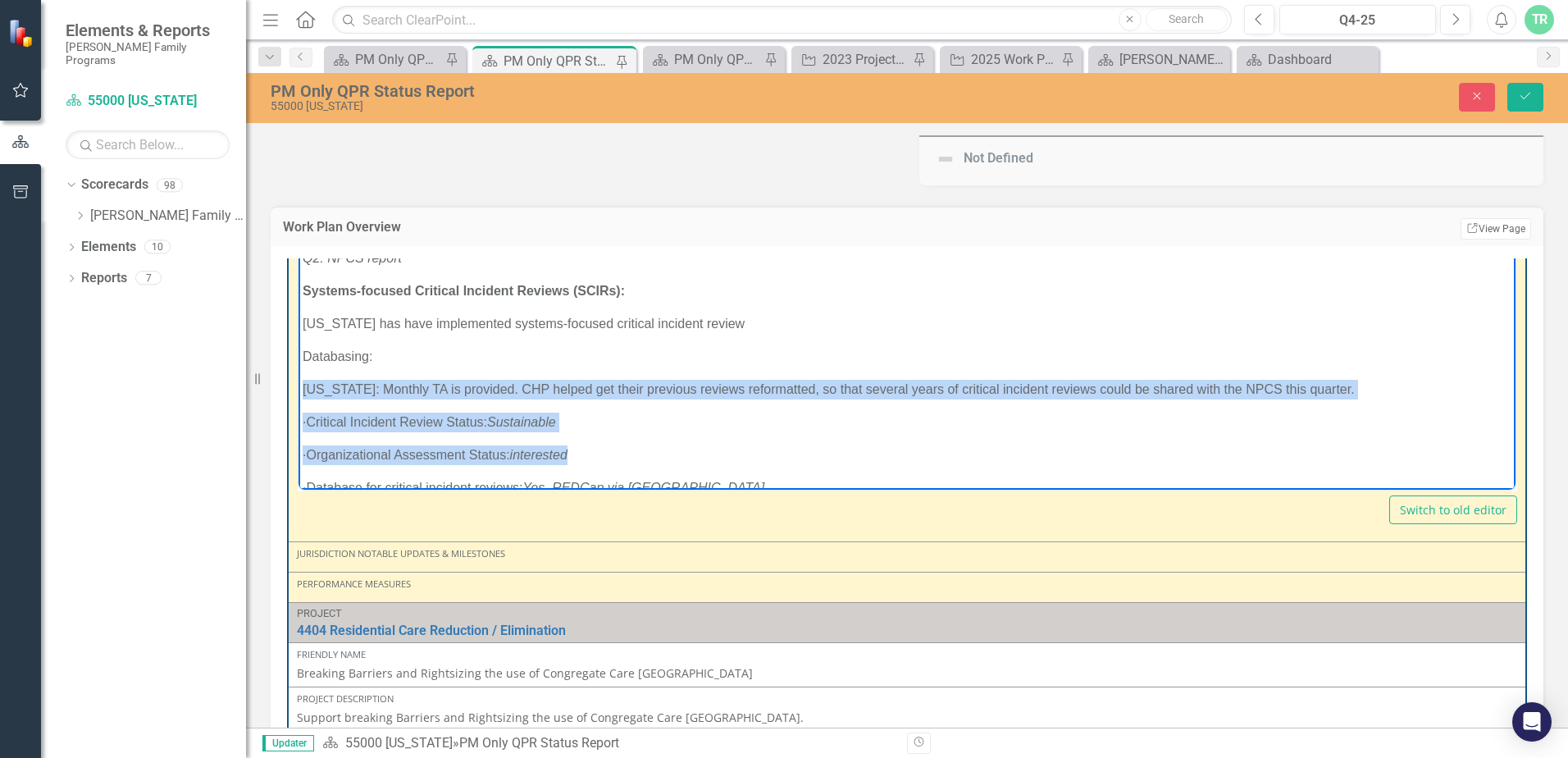
scroll to position [267, 0]
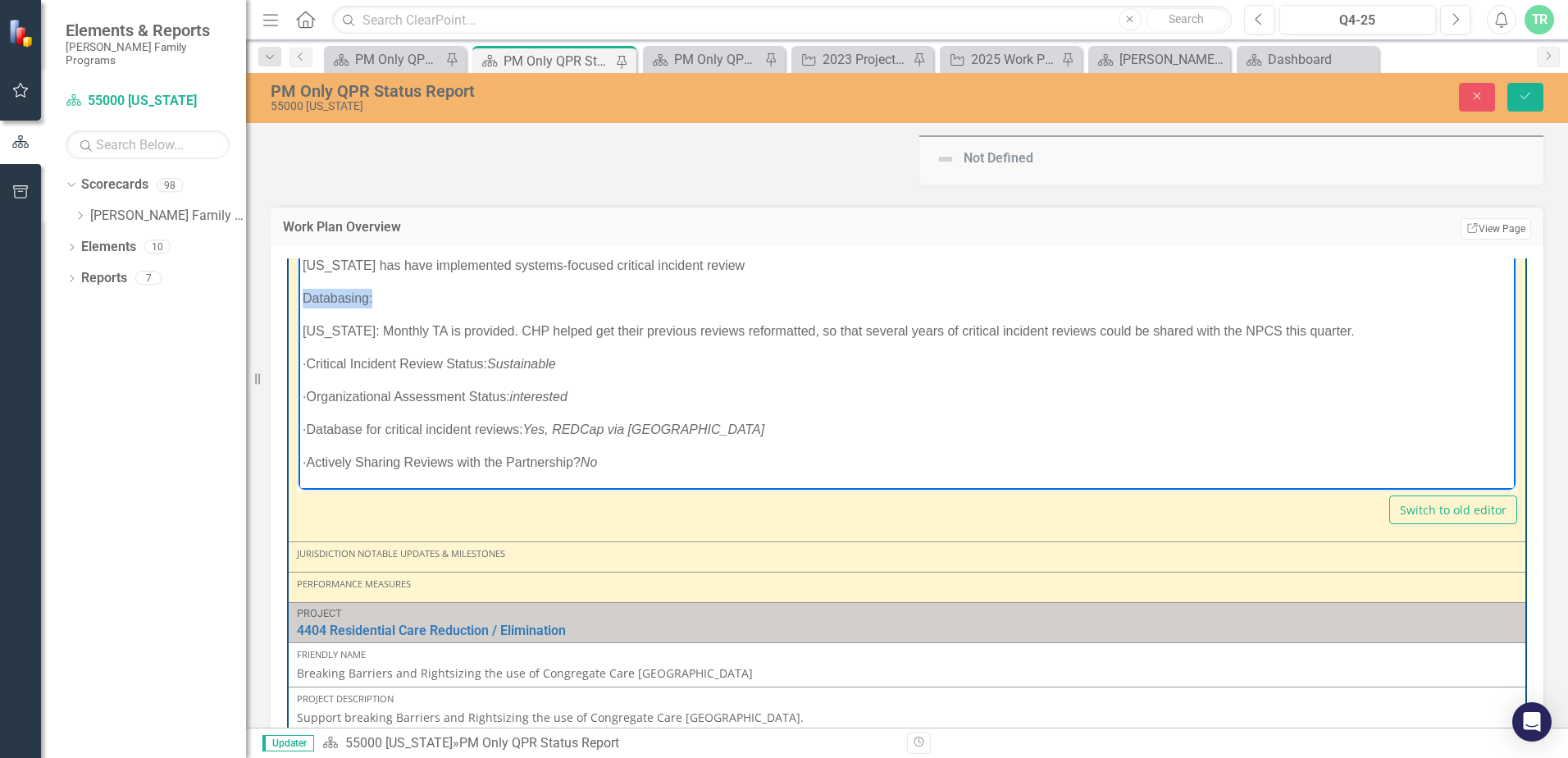
drag, startPoint x: 395, startPoint y: 481, endPoint x: 289, endPoint y: 298, distance: 211.5
click at [298, 298] on html "-have implemented systems-focused critical incident review -have RedCap [US_STA…" at bounding box center [907, 212] width 1217 height 552
click at [449, 309] on body "-have implemented systems-focused critical incident review -have RedCap [US_STA…" at bounding box center [907, 212] width 1217 height 552
click at [417, 311] on body "-have implemented systems-focused critical incident review -have RedCap [US_STA…" at bounding box center [907, 212] width 1217 height 552
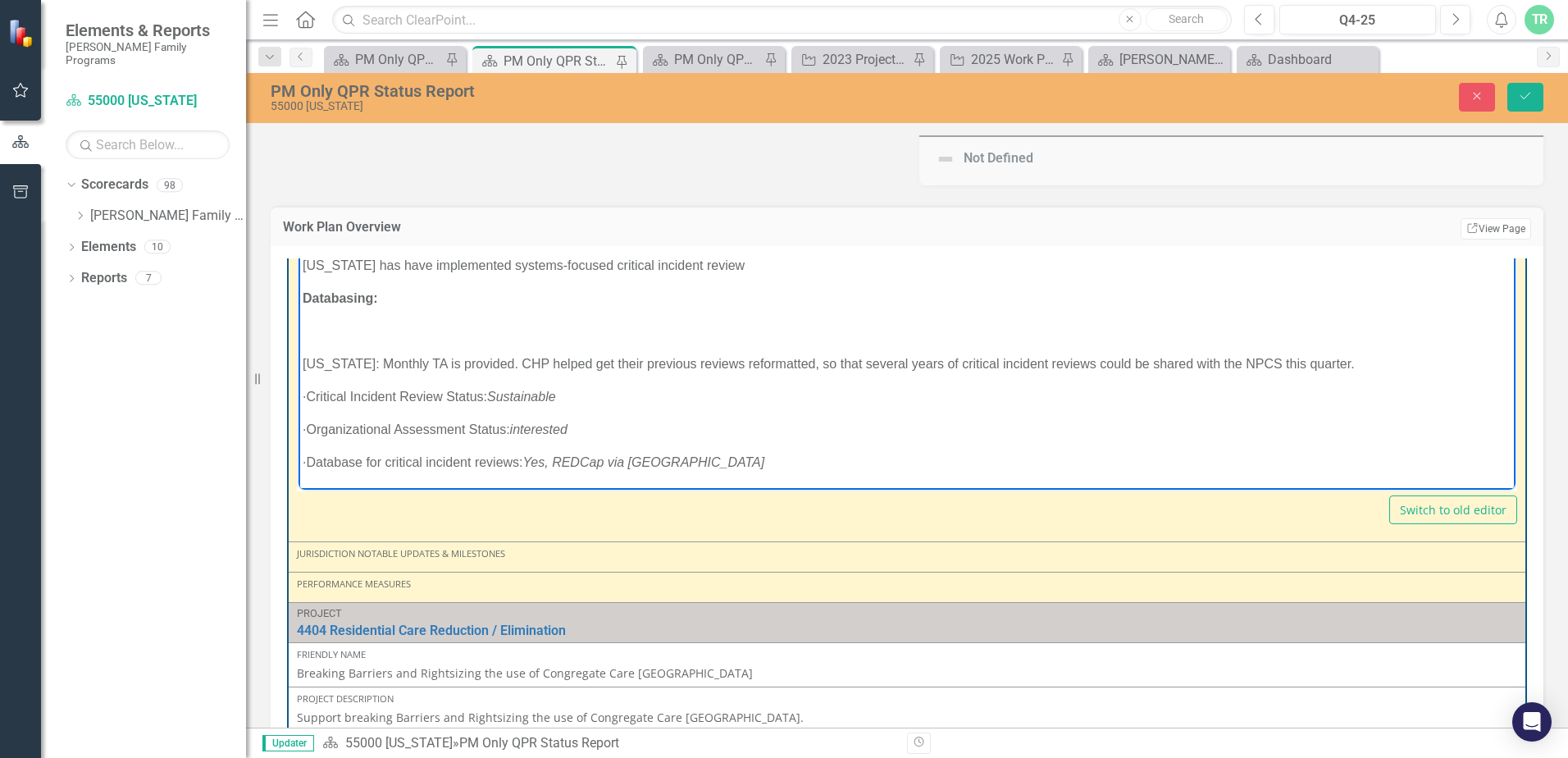
click at [311, 324] on p "Rich Text Area. Press ALT-0 for help." at bounding box center [907, 330] width 1209 height 19
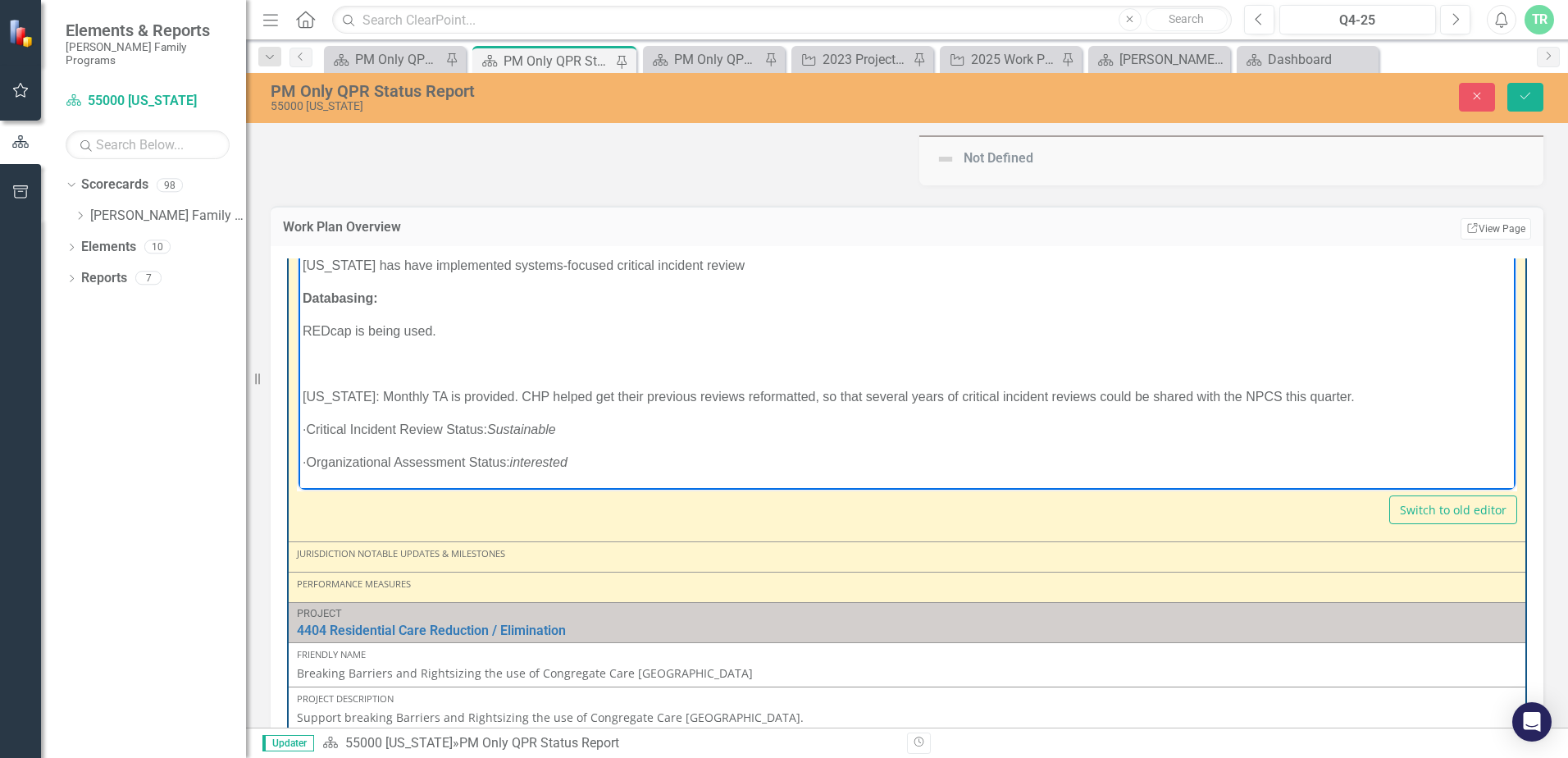
click at [380, 366] on p "Rich Text Area. Press ALT-0 for help." at bounding box center [907, 363] width 1209 height 19
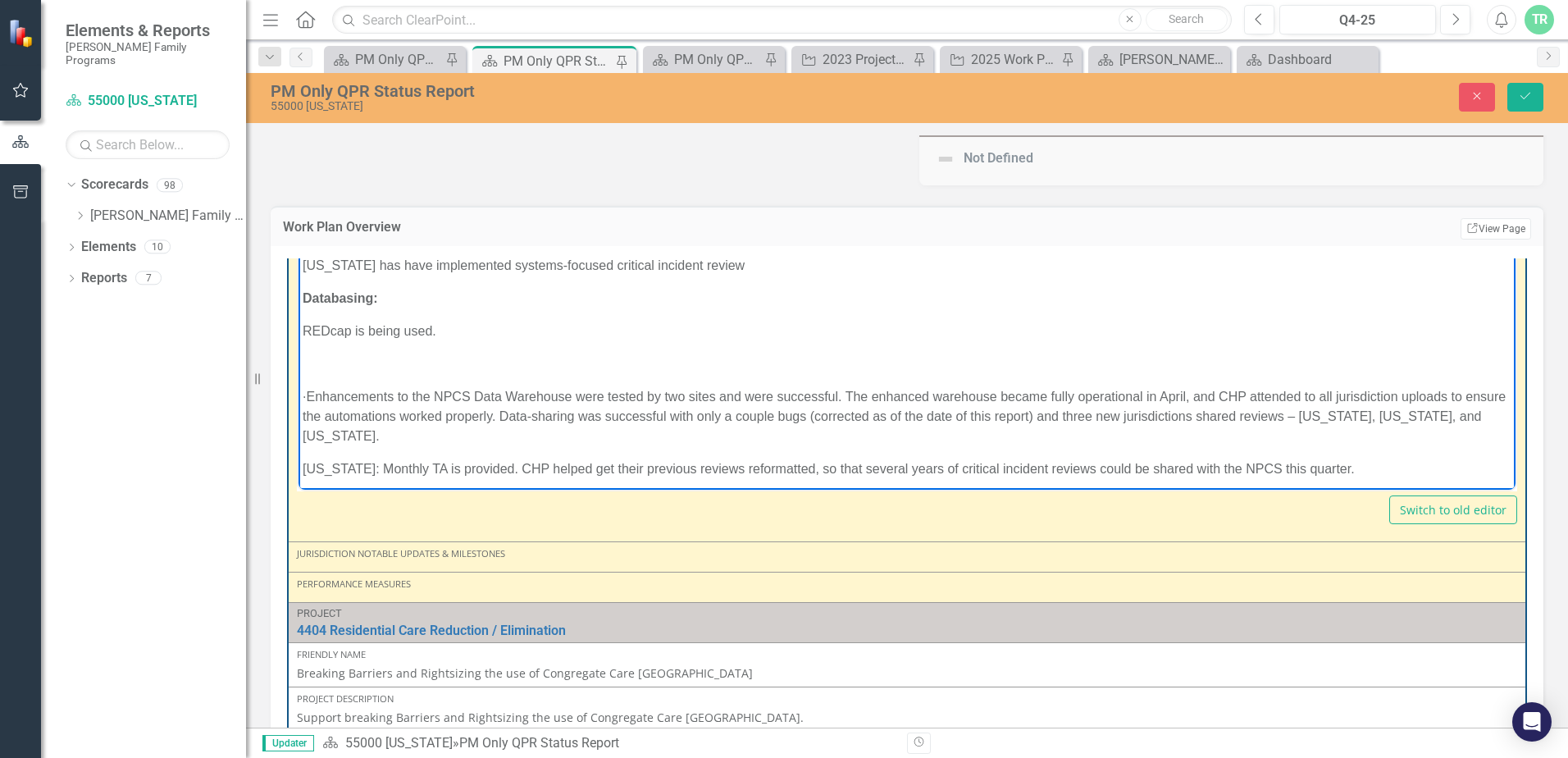
click at [341, 394] on p "· Enhancements to the NPCS Data Warehouse were tested by two sites and were suc…" at bounding box center [907, 415] width 1209 height 59
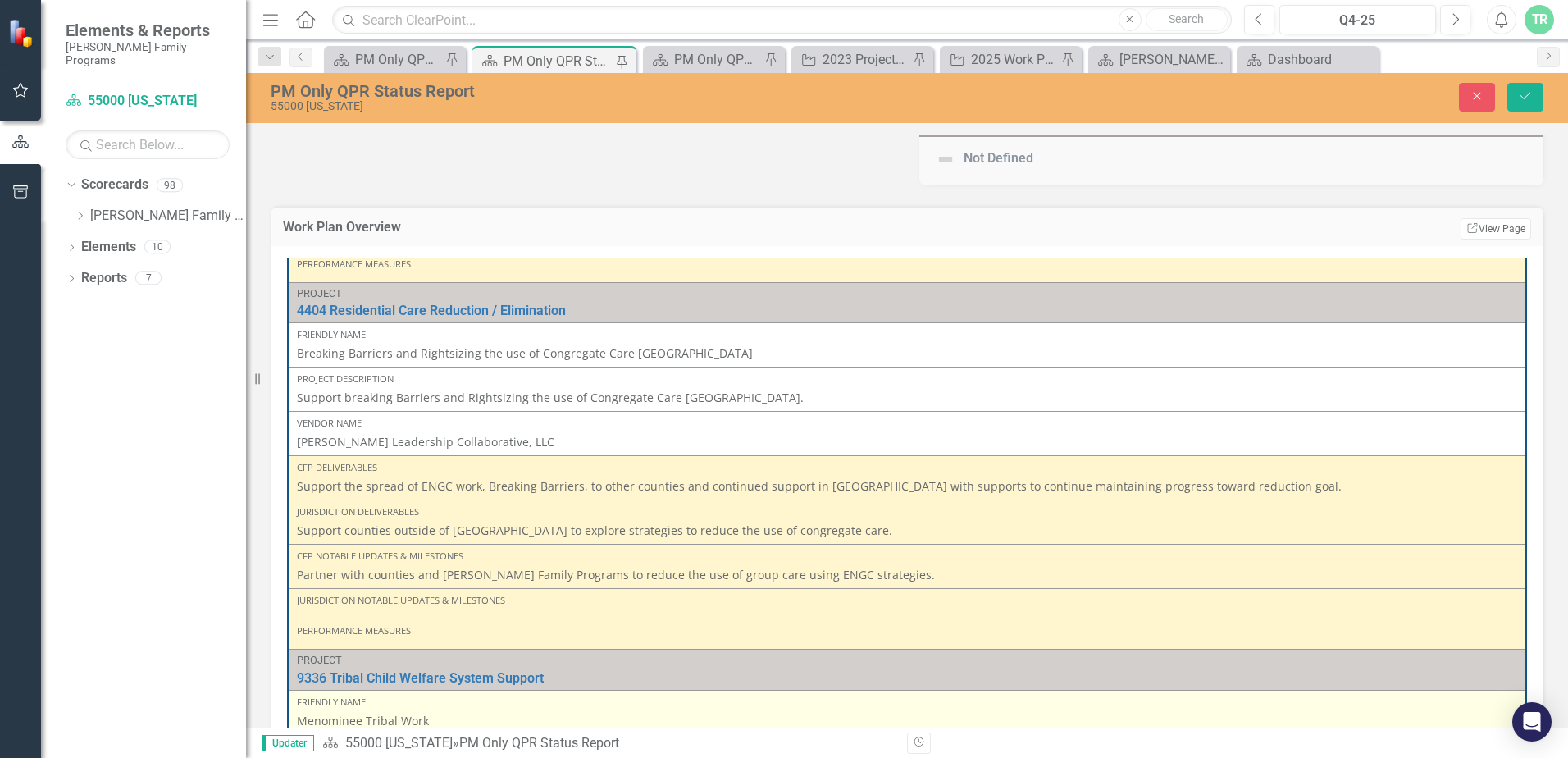
scroll to position [1221, 0]
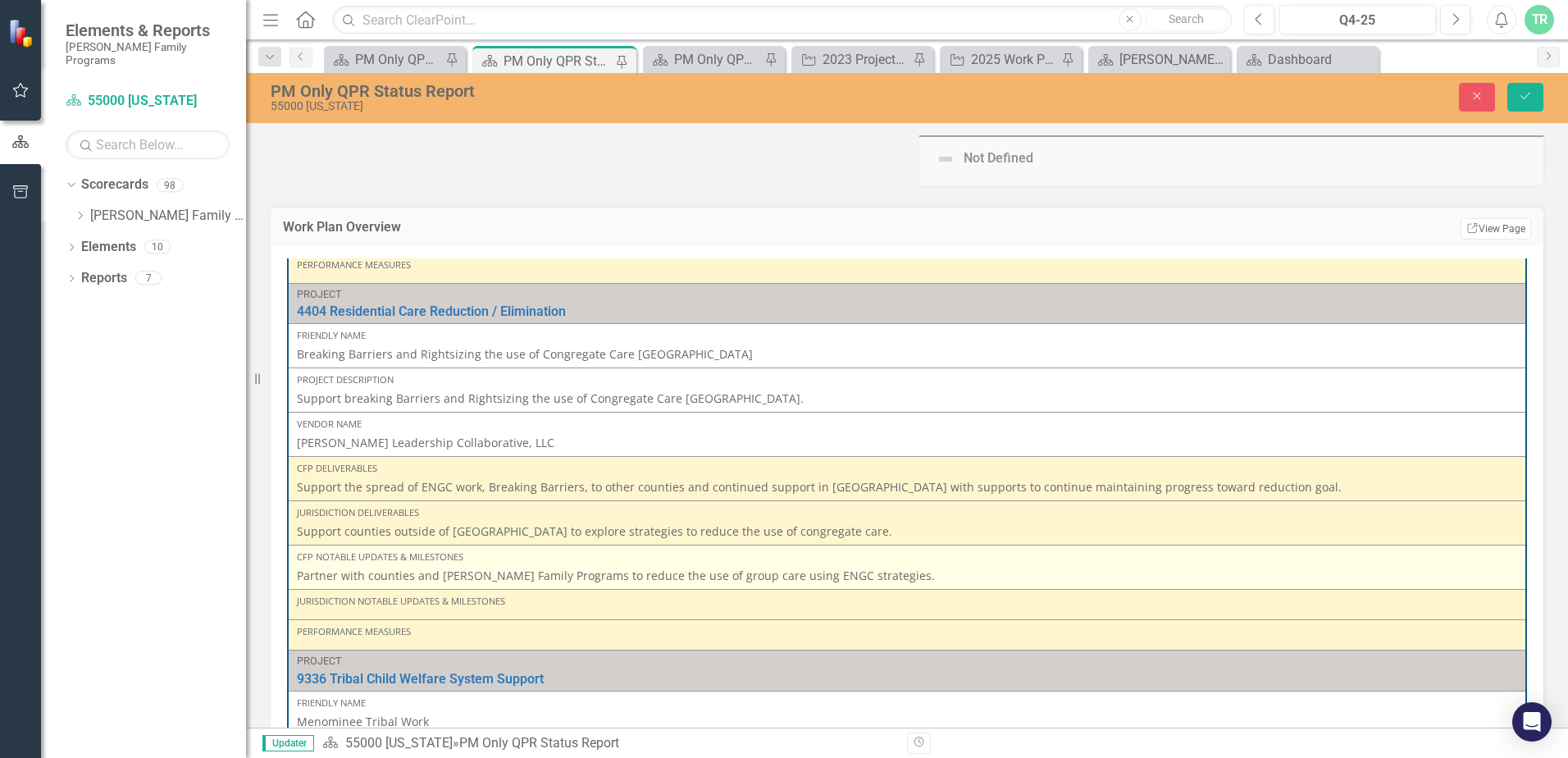
click at [896, 575] on p "Partner with counties and [PERSON_NAME] Family Programs to reduce the use of gr…" at bounding box center [907, 576] width 1220 height 16
click at [896, 578] on p "Partner with counties and [PERSON_NAME] Family Programs to reduce the use of gr…" at bounding box center [907, 576] width 1220 height 16
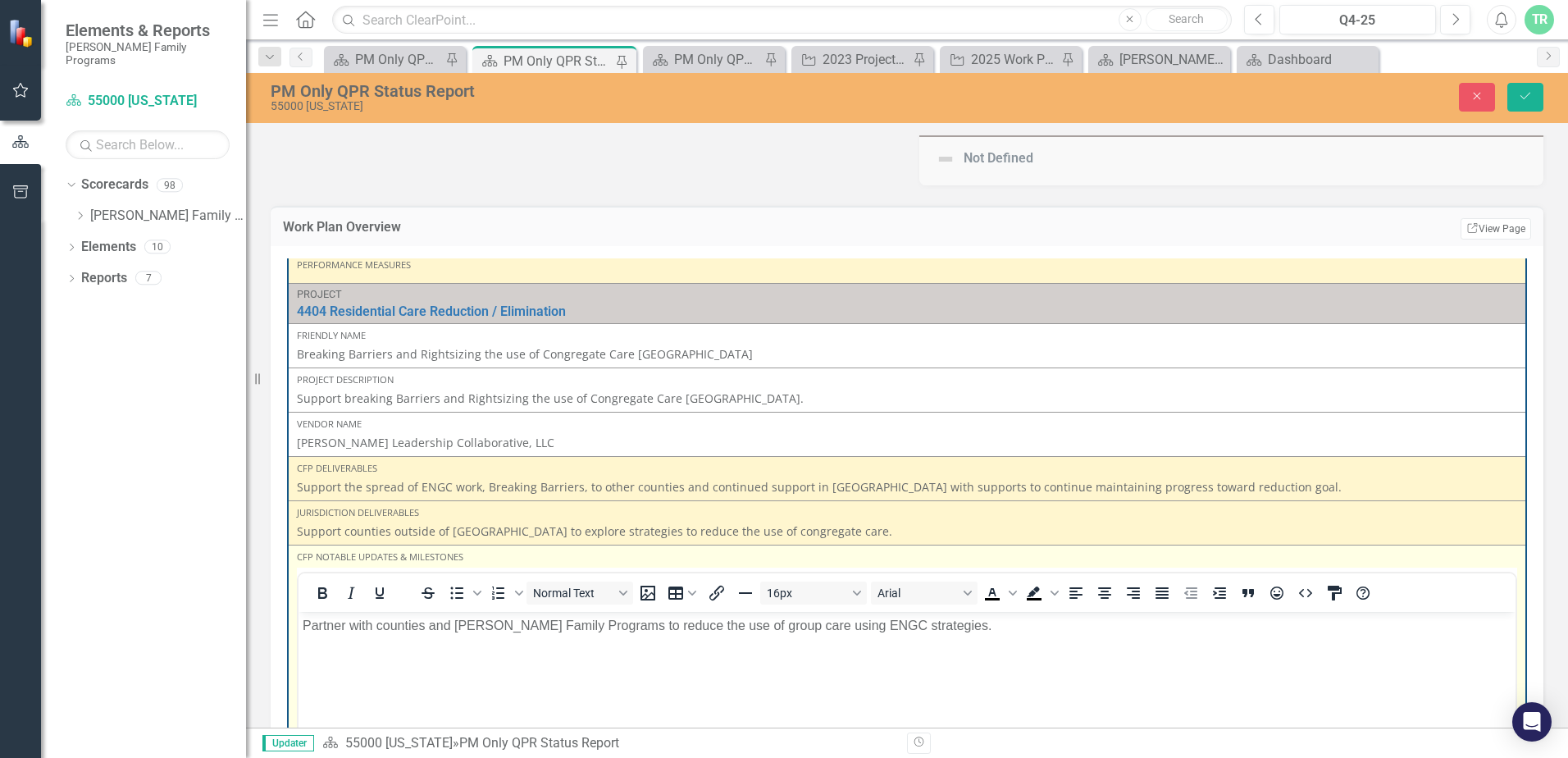
scroll to position [0, 0]
click at [408, 654] on body "Partner with counties and [PERSON_NAME] Family Programs to reduce the use of gr…" at bounding box center [907, 735] width 1217 height 246
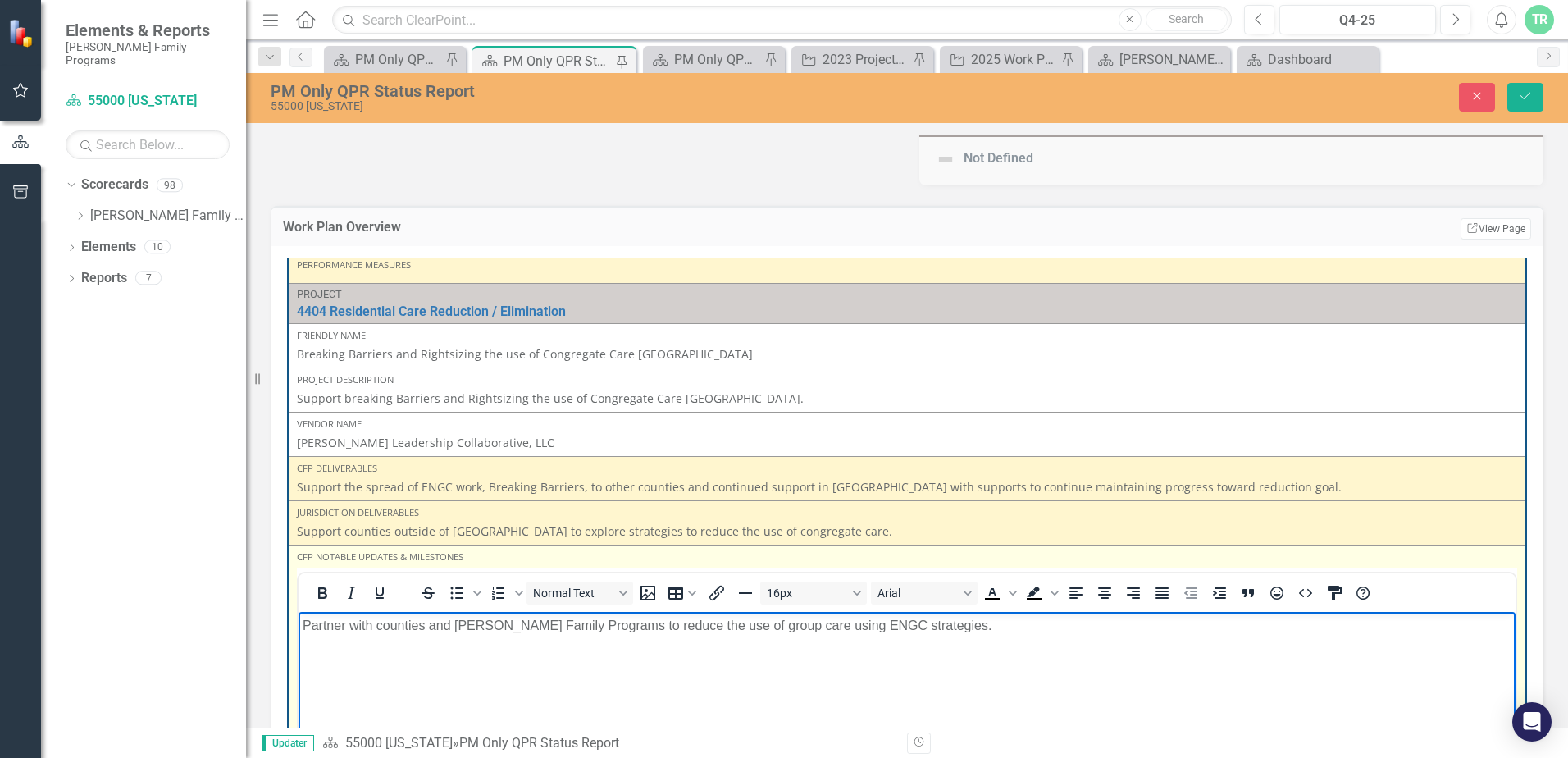
click at [990, 621] on p "Partner with counties and [PERSON_NAME] Family Programs to reduce the use of gr…" at bounding box center [907, 626] width 1209 height 19
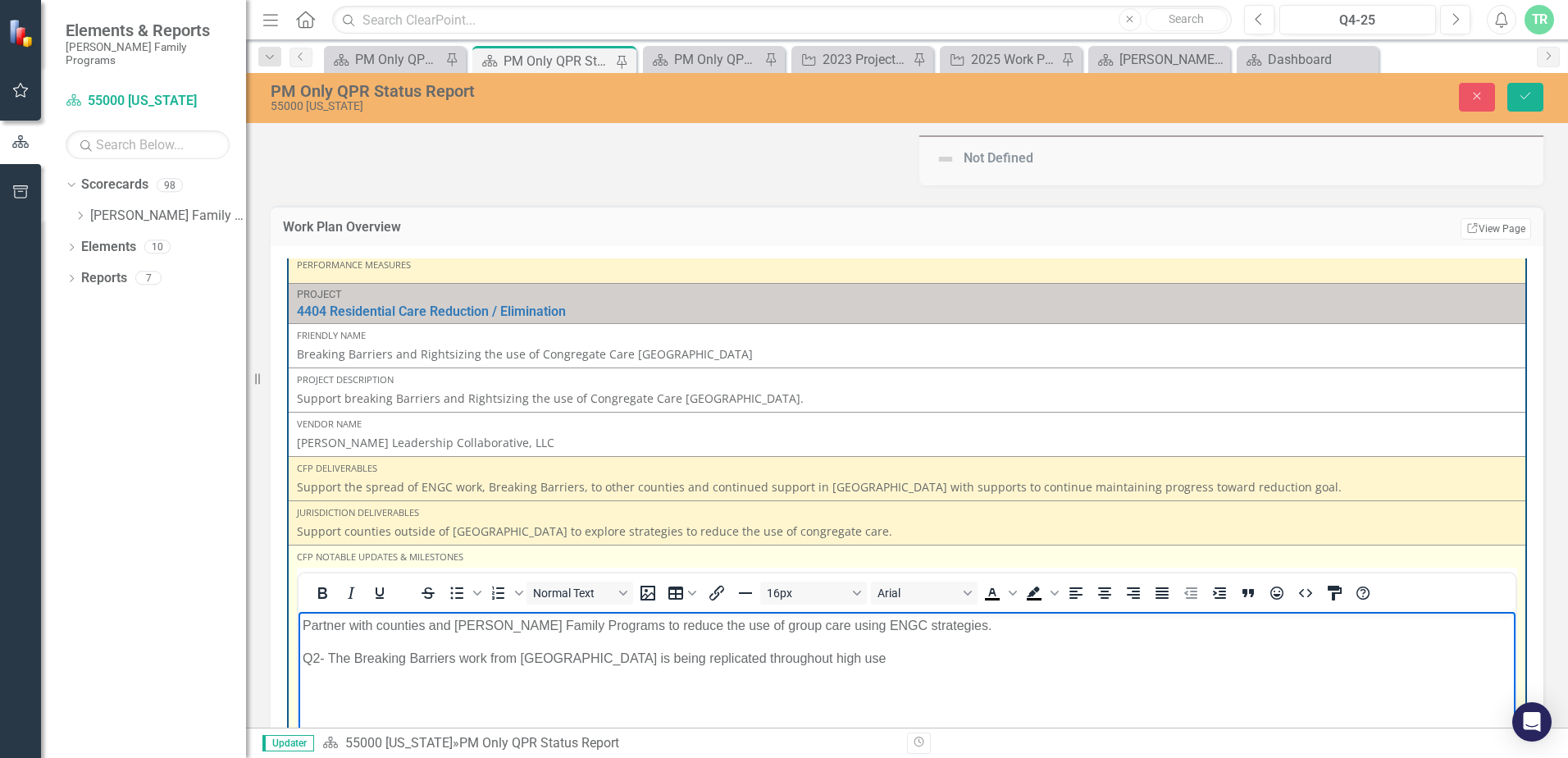
click at [634, 659] on p "Q2- The Breaking Barriers work from [GEOGRAPHIC_DATA] is being replicated throu…" at bounding box center [907, 659] width 1209 height 19
click at [778, 657] on p "Q2- The Breaking Barriers work from [GEOGRAPHIC_DATA] is being considered for r…" at bounding box center [907, 659] width 1209 height 19
click at [920, 660] on p "Q2- The Breaking Barriers work from [GEOGRAPHIC_DATA] is being considered for r…" at bounding box center [907, 659] width 1209 height 19
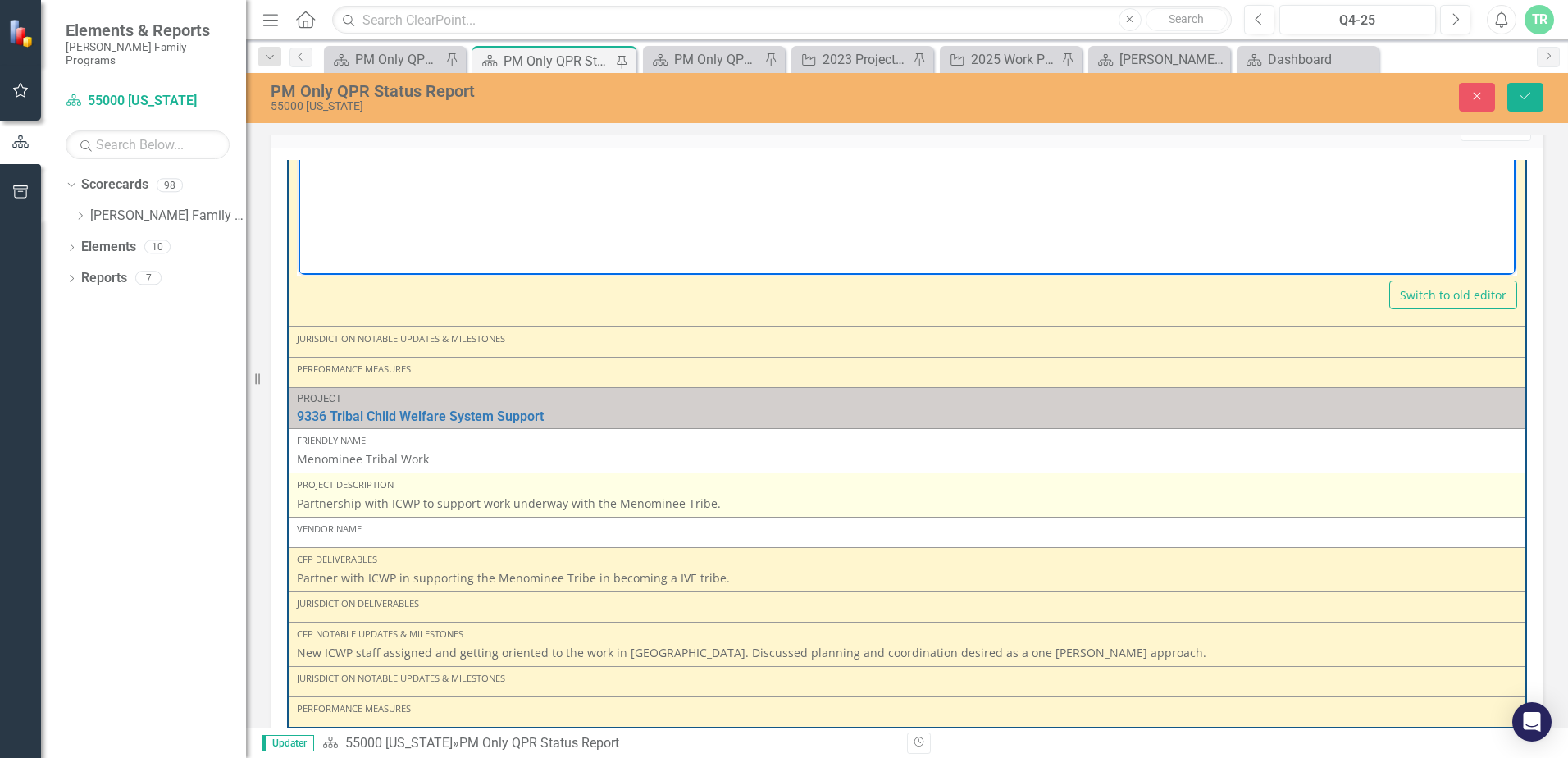
scroll to position [500, 0]
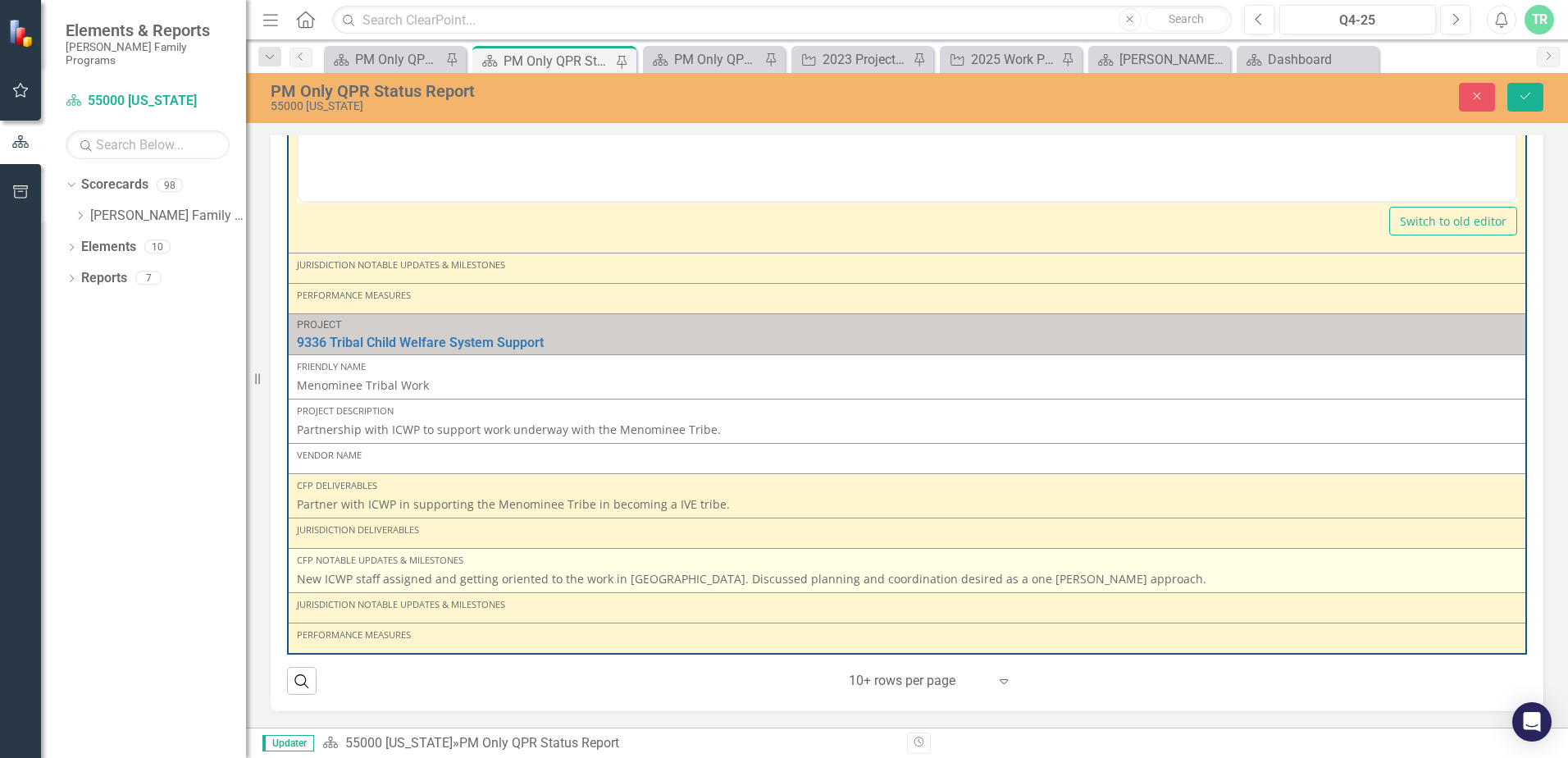
click at [1092, 575] on p "New ICWP staff assigned and getting oriented to the work in [GEOGRAPHIC_DATA]. …" at bounding box center [907, 578] width 1220 height 16
click at [1085, 580] on p "New ICWP staff assigned and getting oriented to the work in [GEOGRAPHIC_DATA]. …" at bounding box center [907, 578] width 1220 height 16
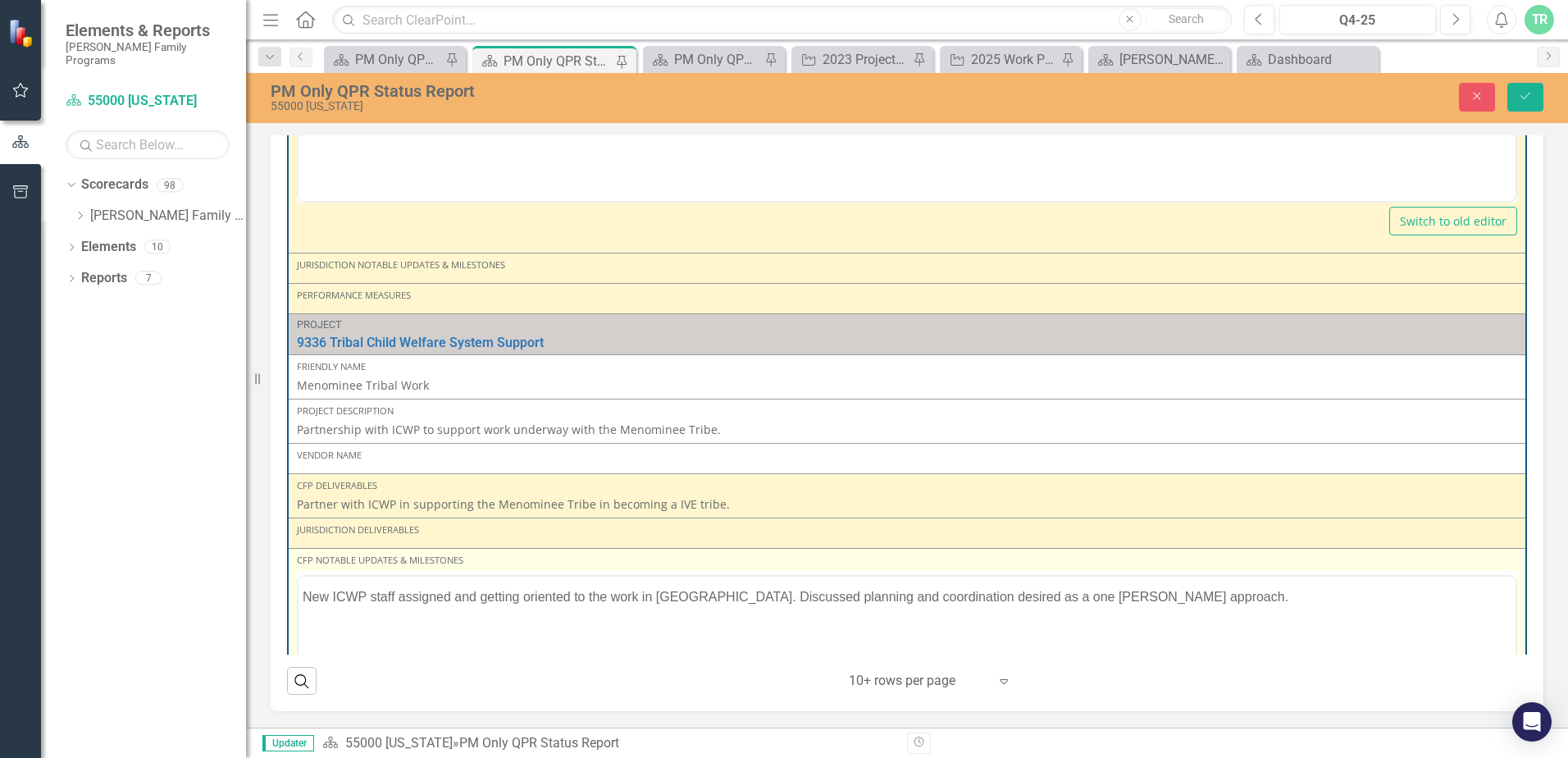
scroll to position [0, 0]
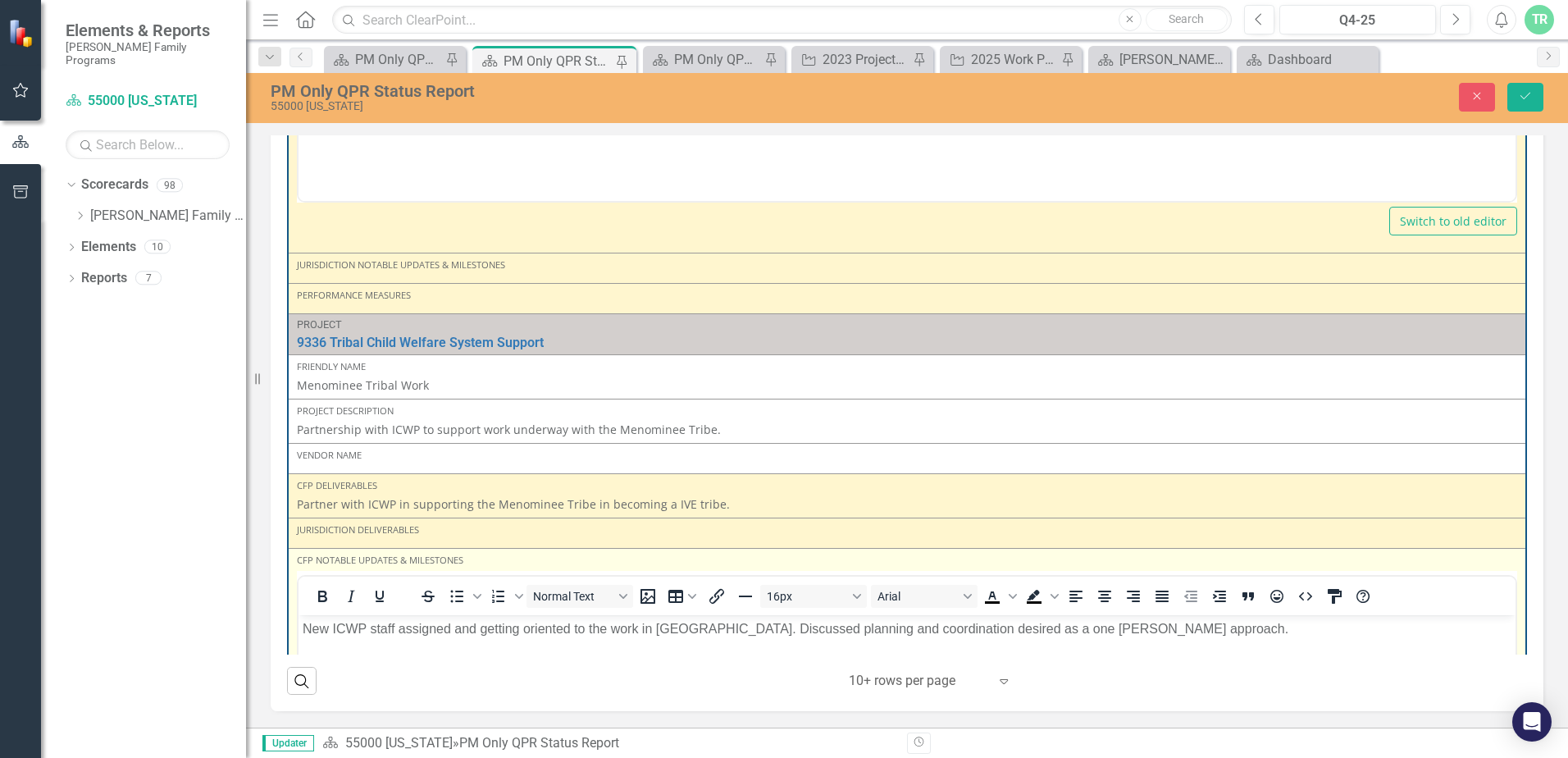
click at [1188, 623] on p "New ICWP staff assigned and getting oriented to the work in [GEOGRAPHIC_DATA]. …" at bounding box center [907, 629] width 1209 height 19
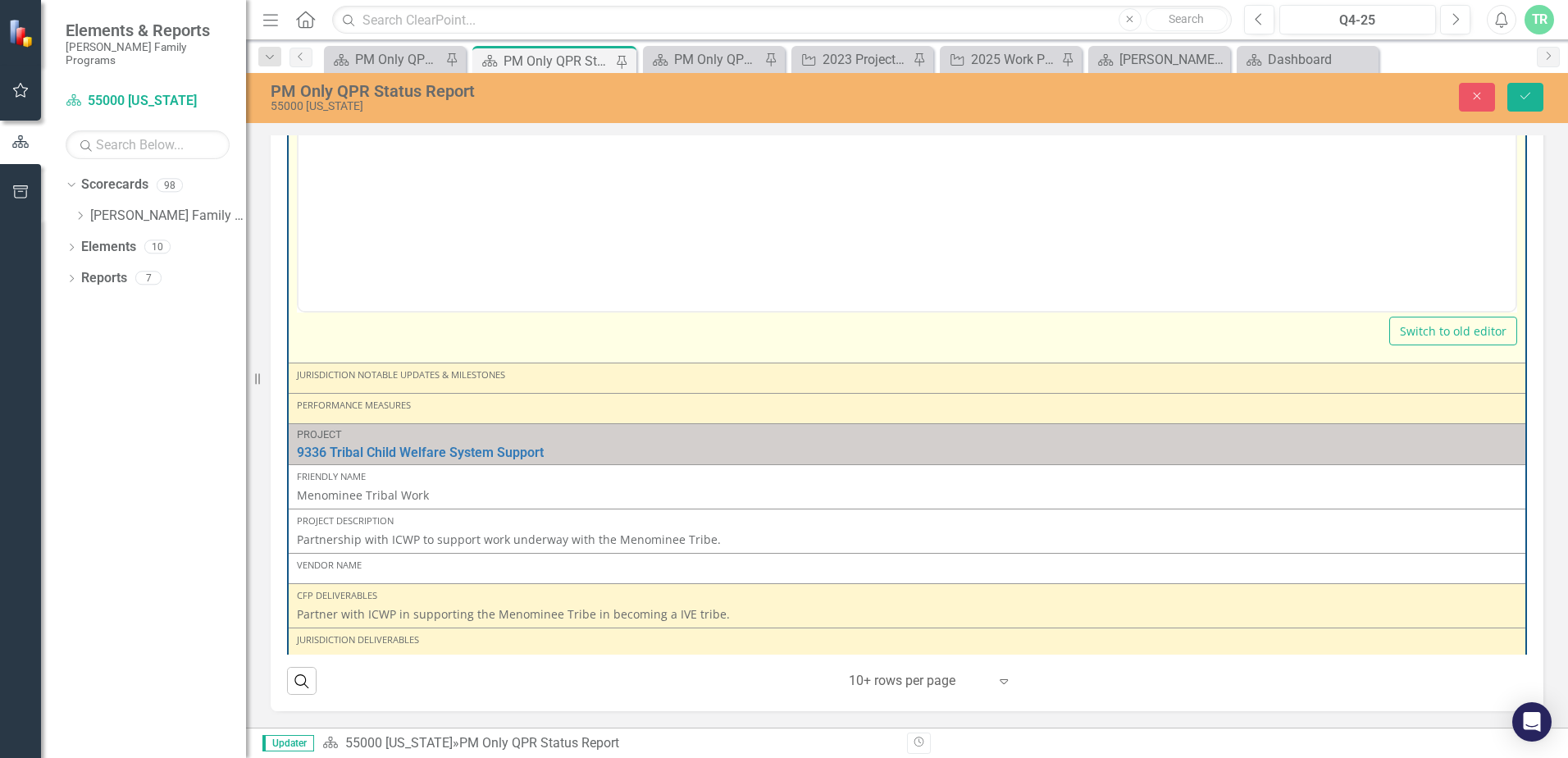
scroll to position [1532, 0]
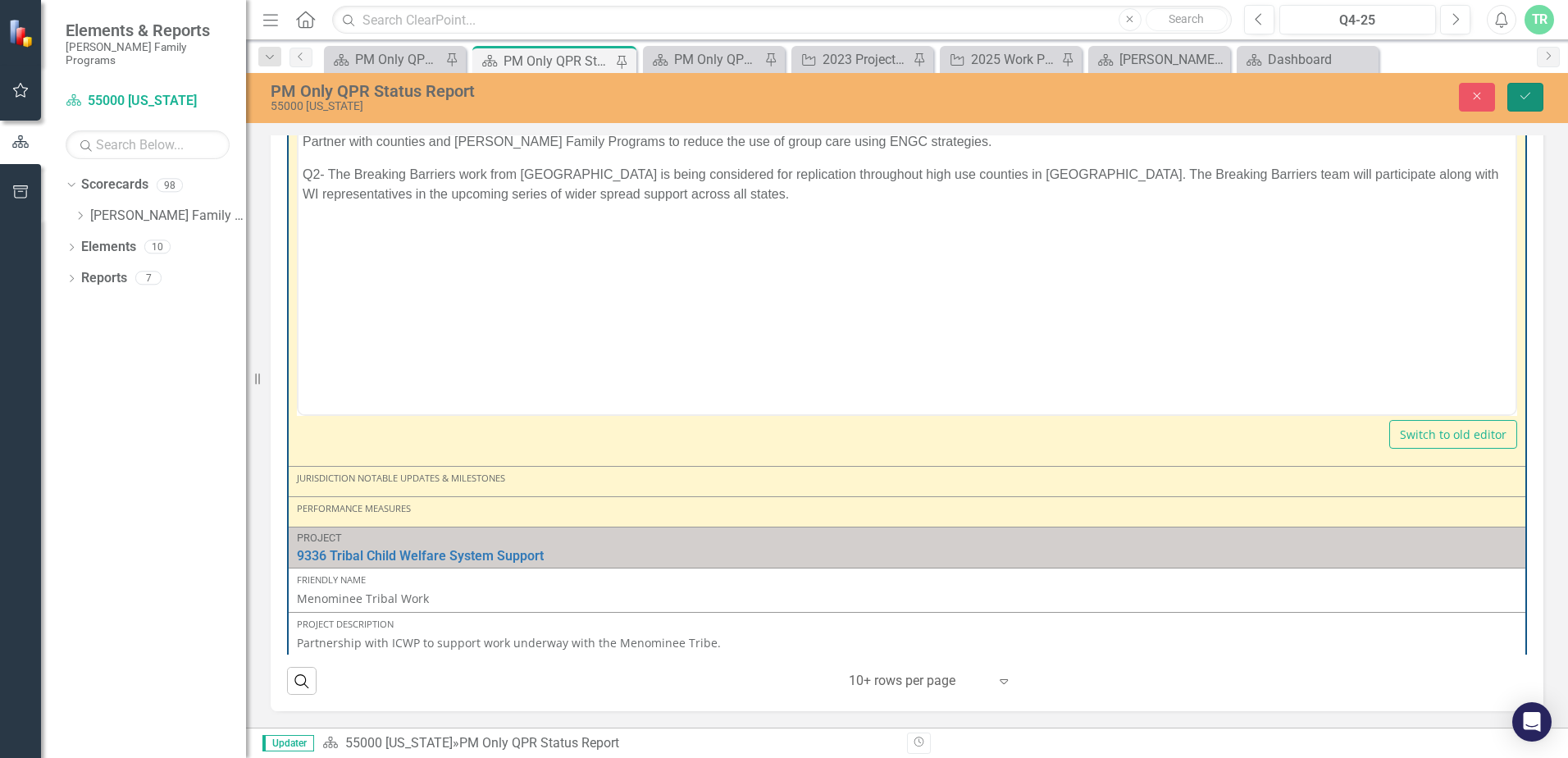
click at [1534, 98] on button "Save" at bounding box center [1525, 98] width 36 height 29
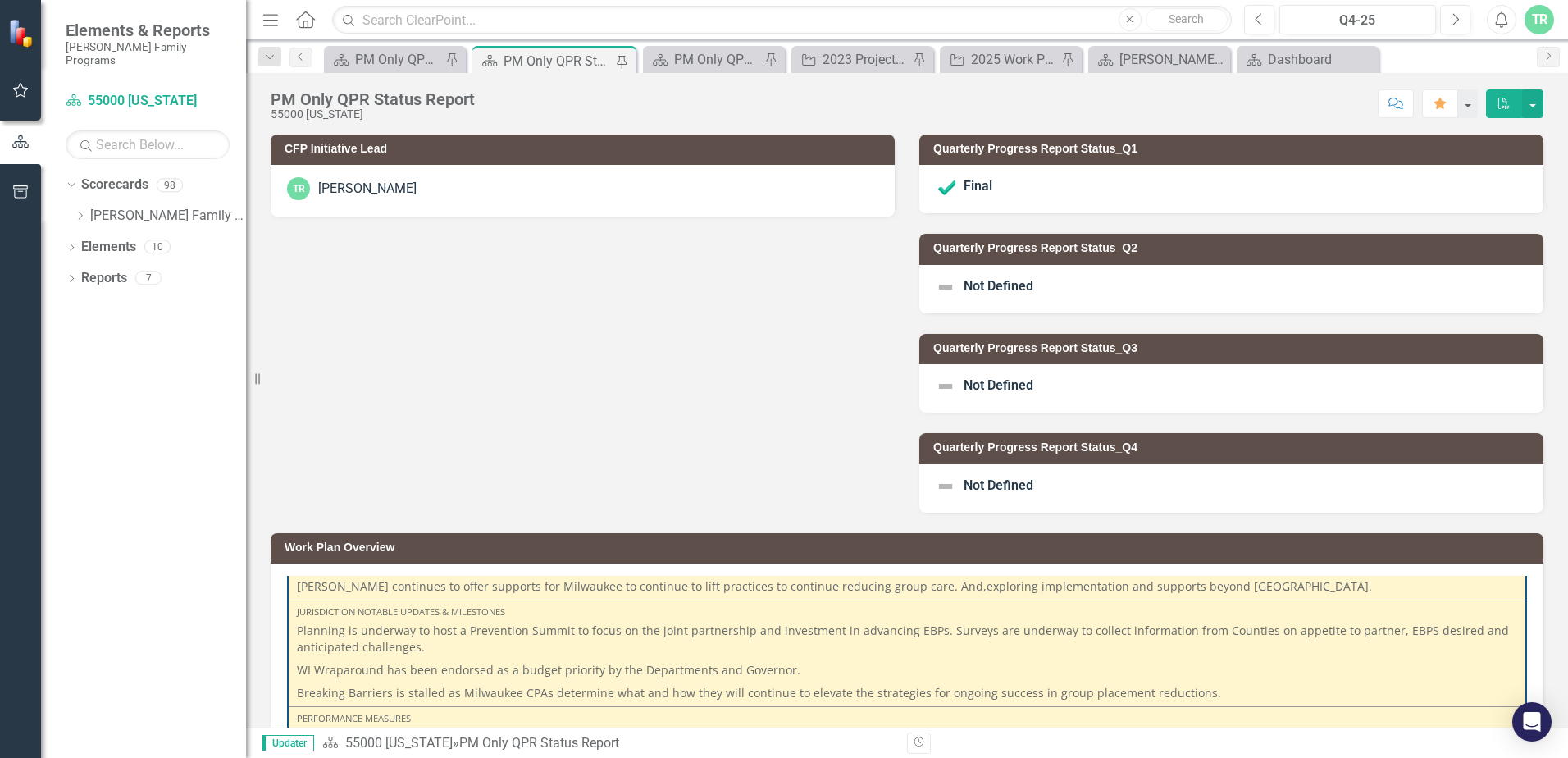
scroll to position [328, 0]
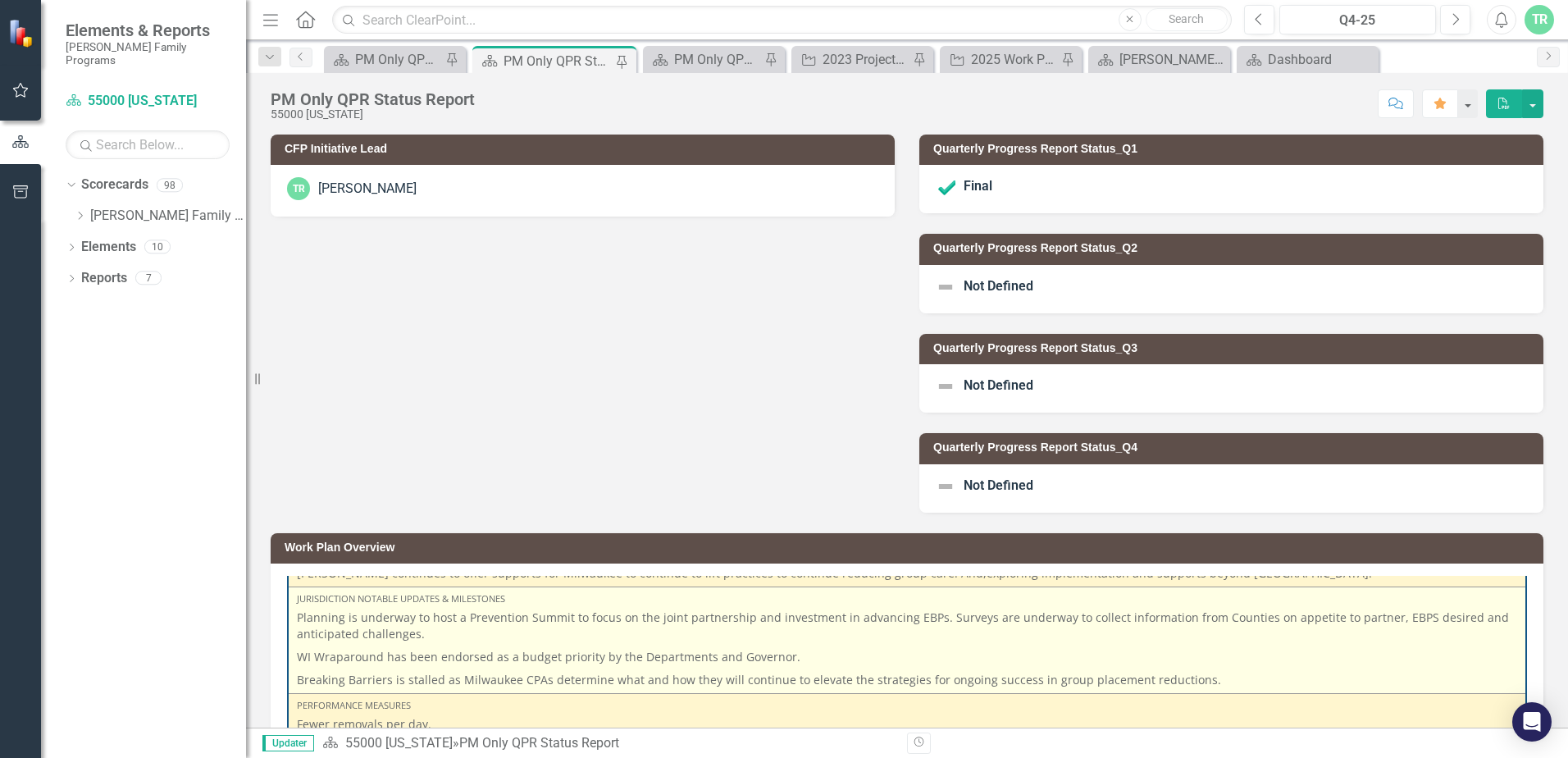
click at [916, 673] on p "Breaking Barriers is stalled as Milwaukee CPAs determine what and how they will…" at bounding box center [907, 678] width 1220 height 19
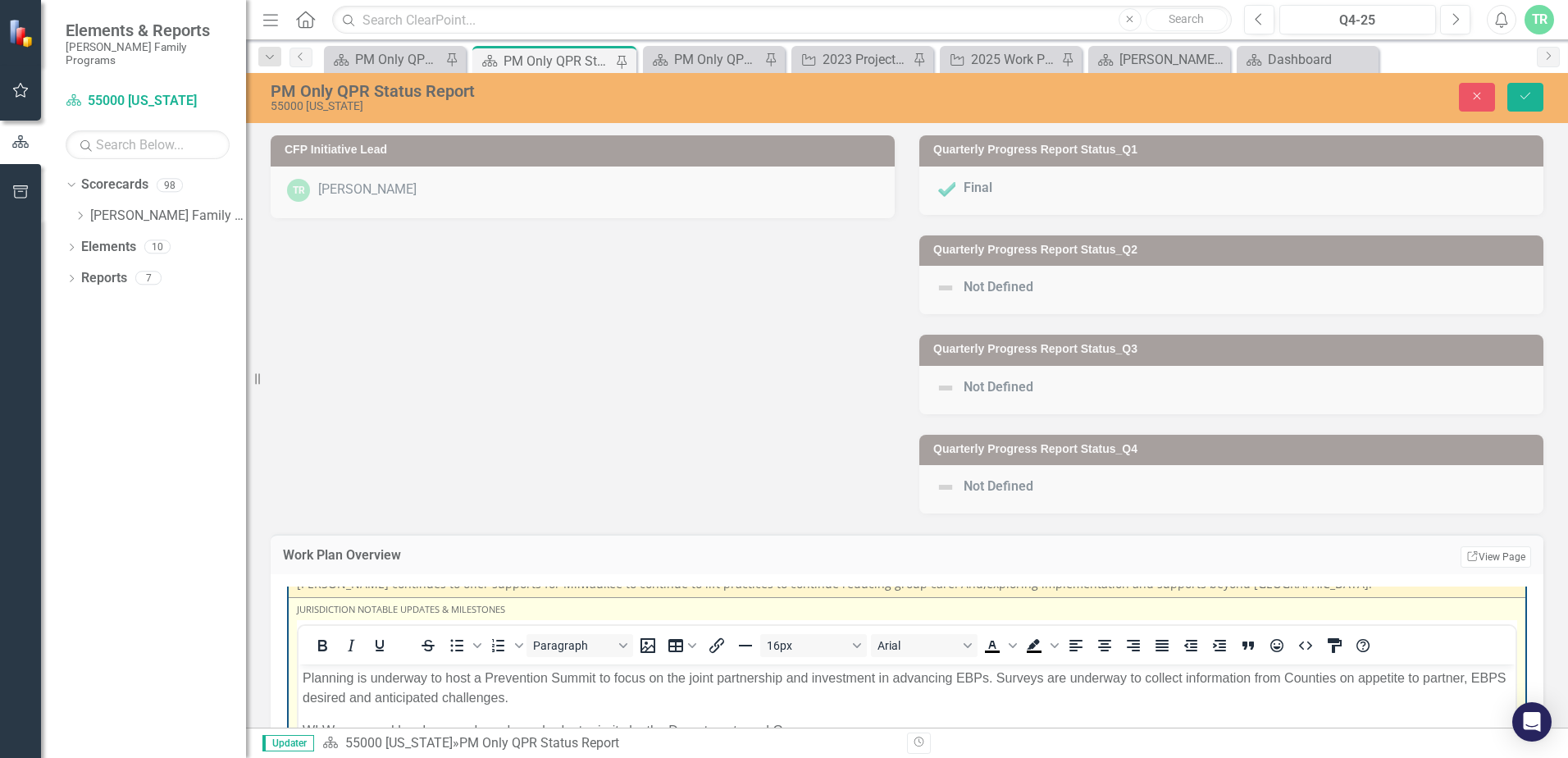
scroll to position [492, 0]
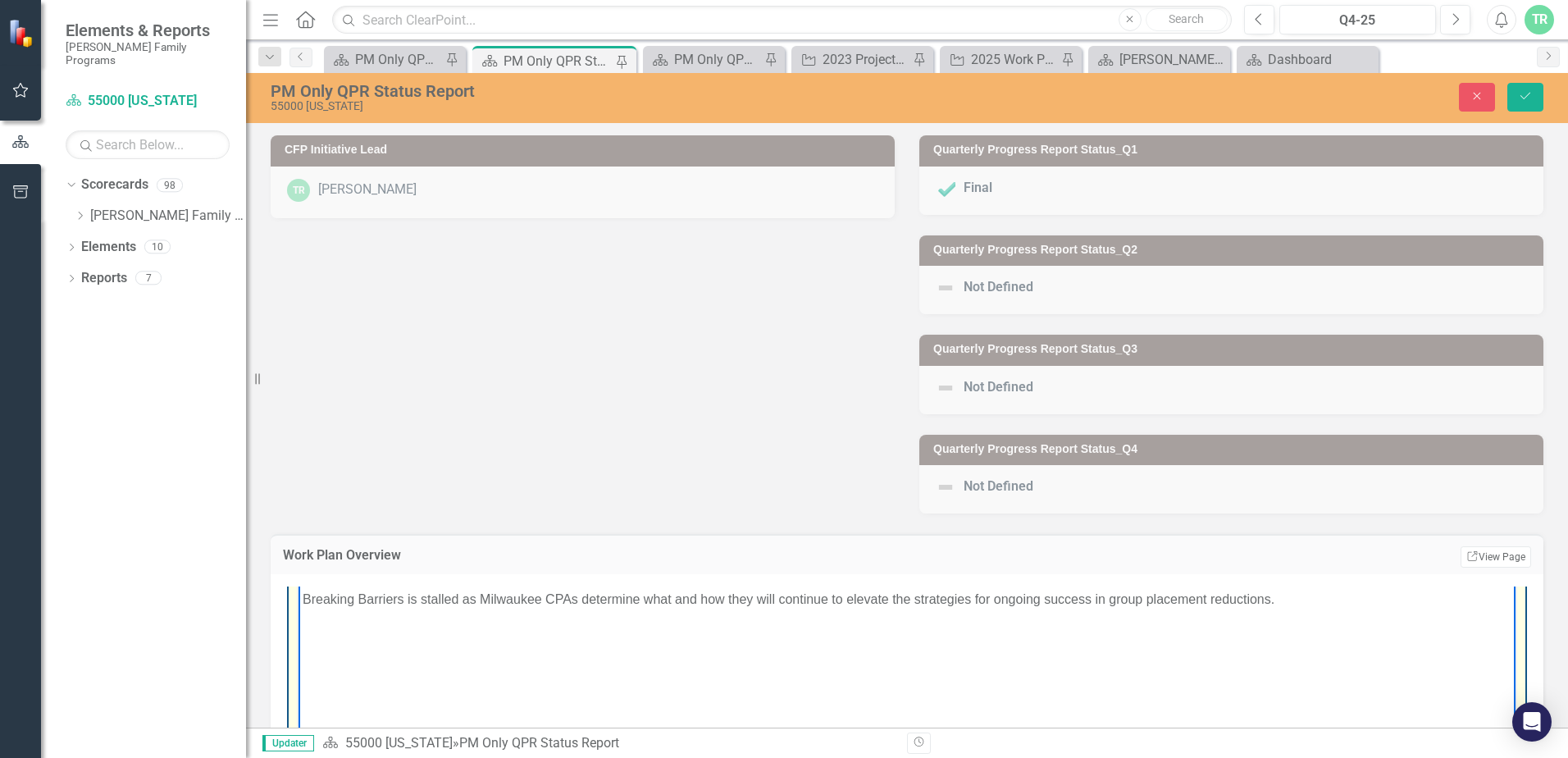
click at [1323, 596] on p "Breaking Barriers is stalled as Milwaukee CPAs determine what and how they will…" at bounding box center [907, 600] width 1209 height 19
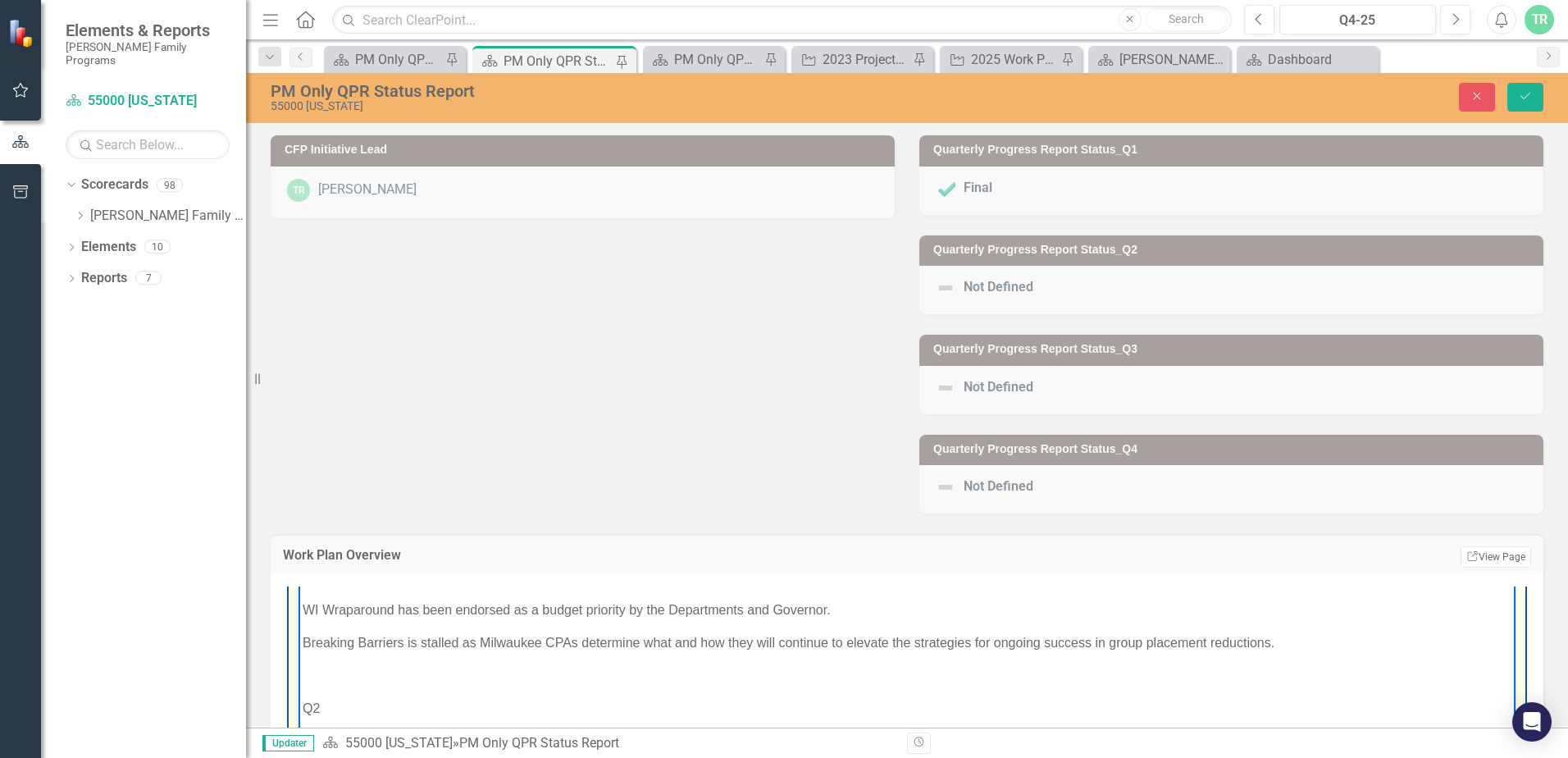
scroll to position [410, 0]
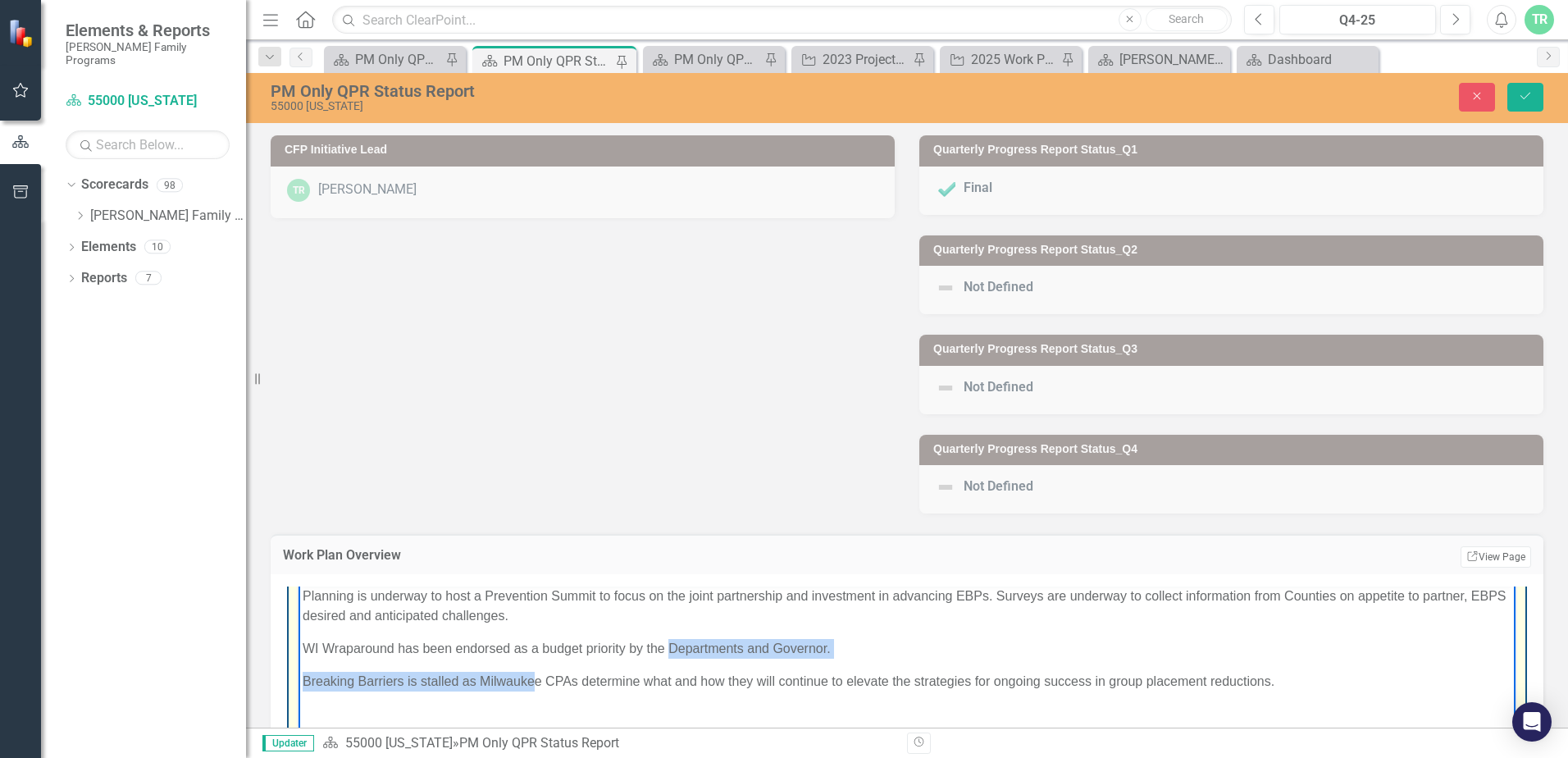
drag, startPoint x: 647, startPoint y: 653, endPoint x: 490, endPoint y: 682, distance: 159.7
click at [496, 682] on body "Planning is underway to host a Prevention Summit to focus on the joint partners…" at bounding box center [907, 705] width 1217 height 246
click at [330, 712] on p "Rich Text Area. Press ALT-0 for help." at bounding box center [907, 715] width 1209 height 19
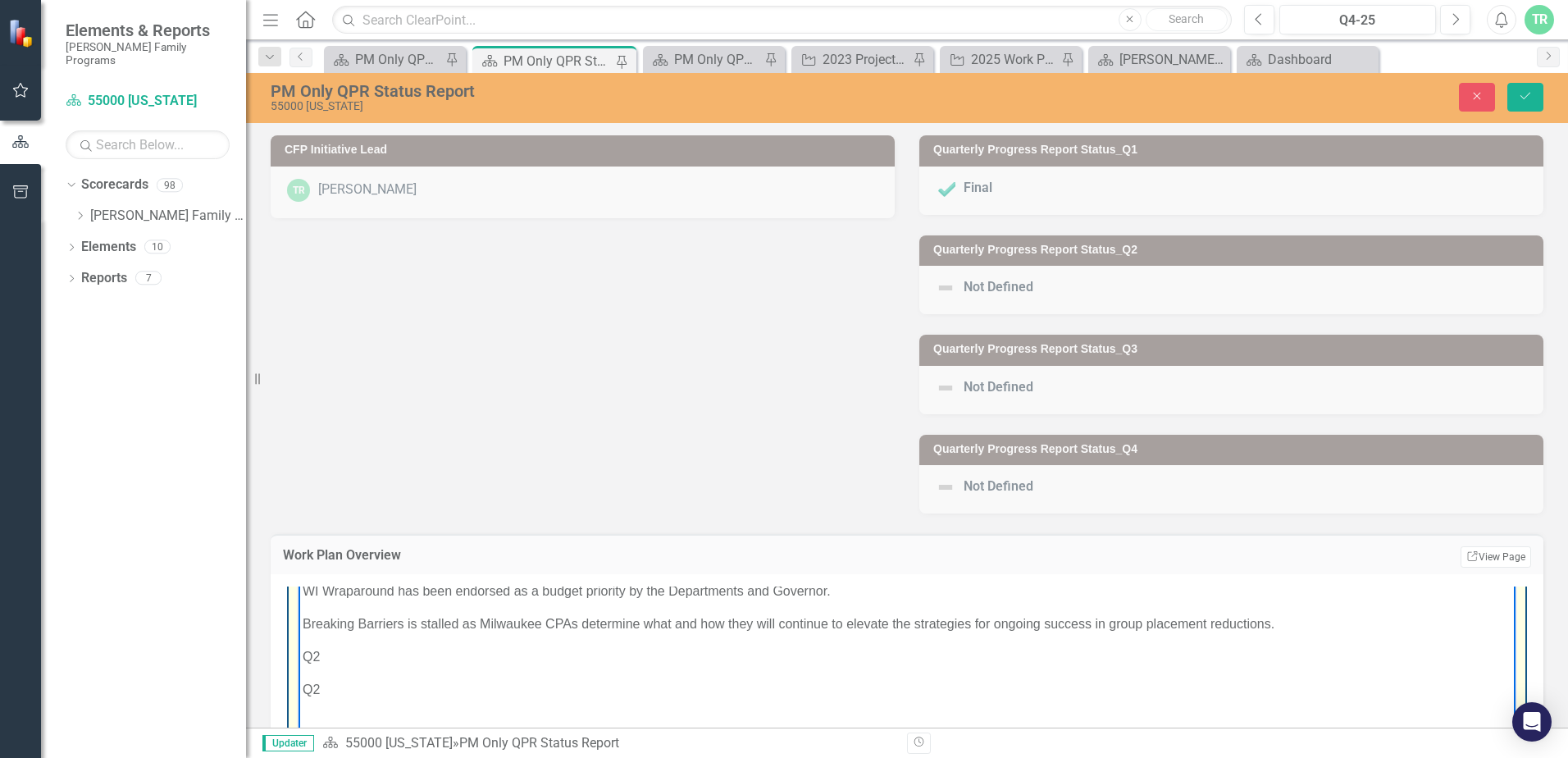
scroll to position [492, 0]
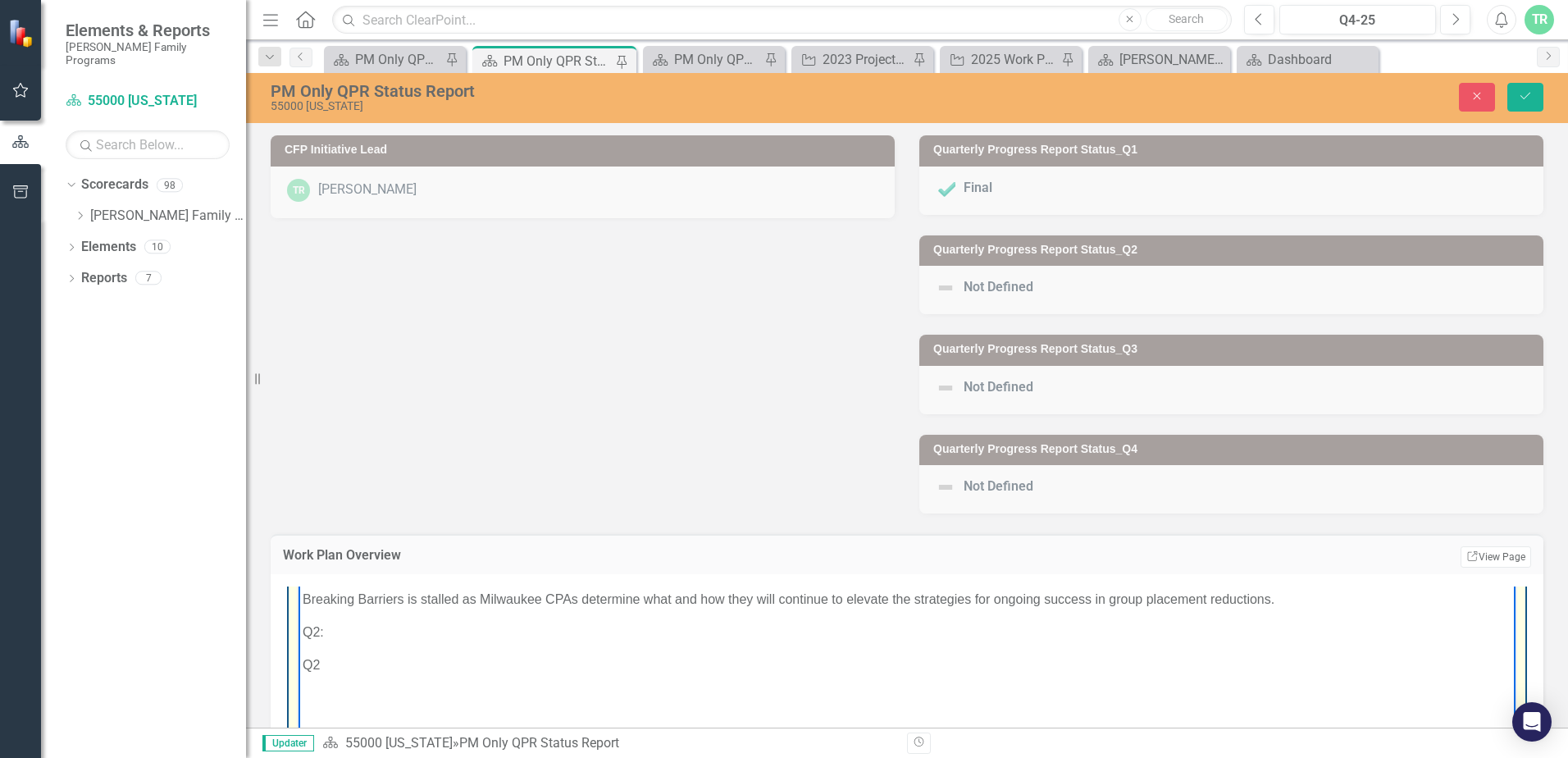
click at [320, 667] on p "Q2" at bounding box center [907, 665] width 1209 height 19
click at [356, 634] on p "Q2:" at bounding box center [907, 632] width 1209 height 19
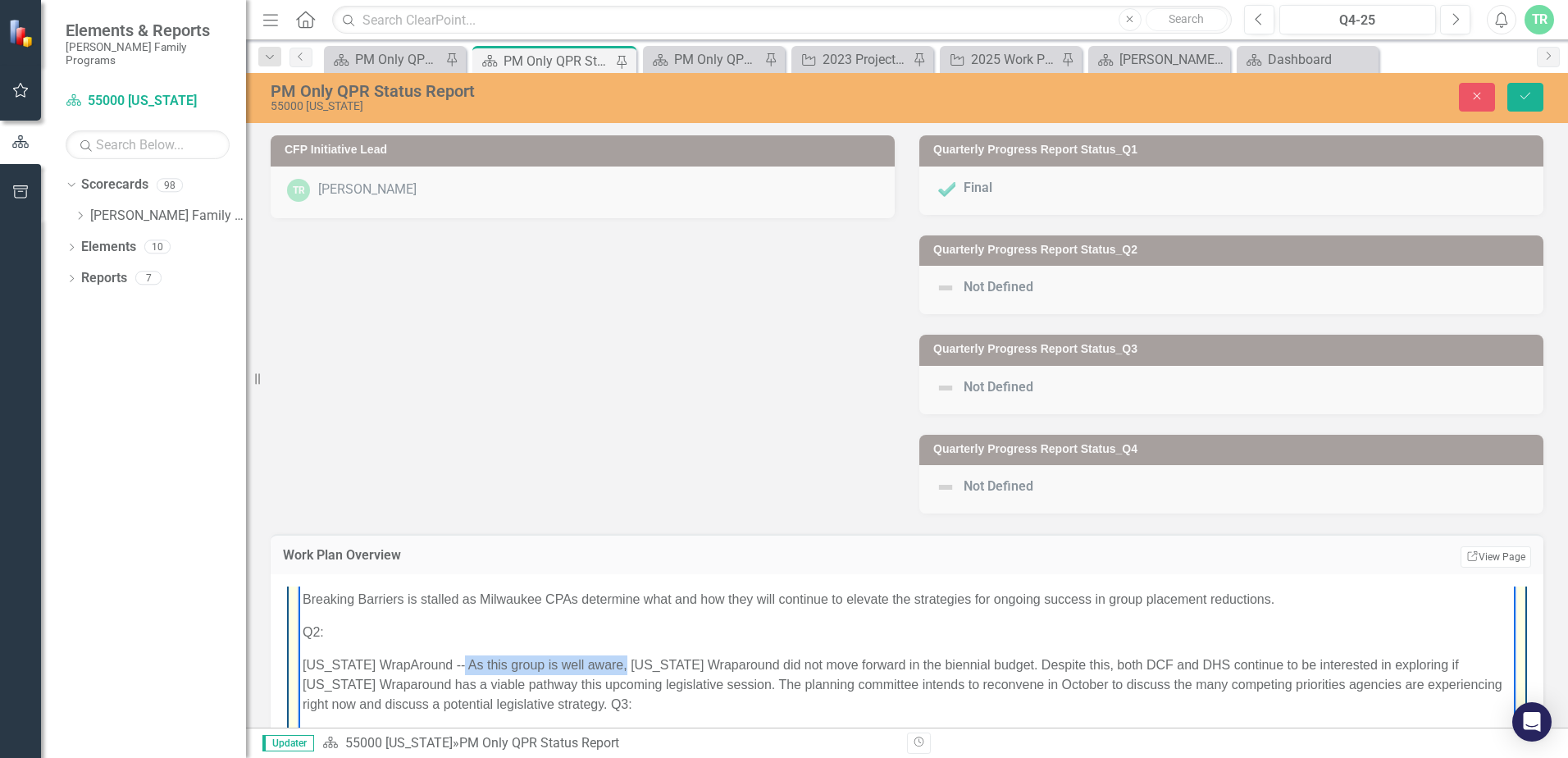
drag, startPoint x: 618, startPoint y: 663, endPoint x: 454, endPoint y: 667, distance: 164.0
click at [454, 667] on p "[US_STATE] WrapAround -- As this group is well aware, [US_STATE] Wraparound did…" at bounding box center [907, 685] width 1209 height 59
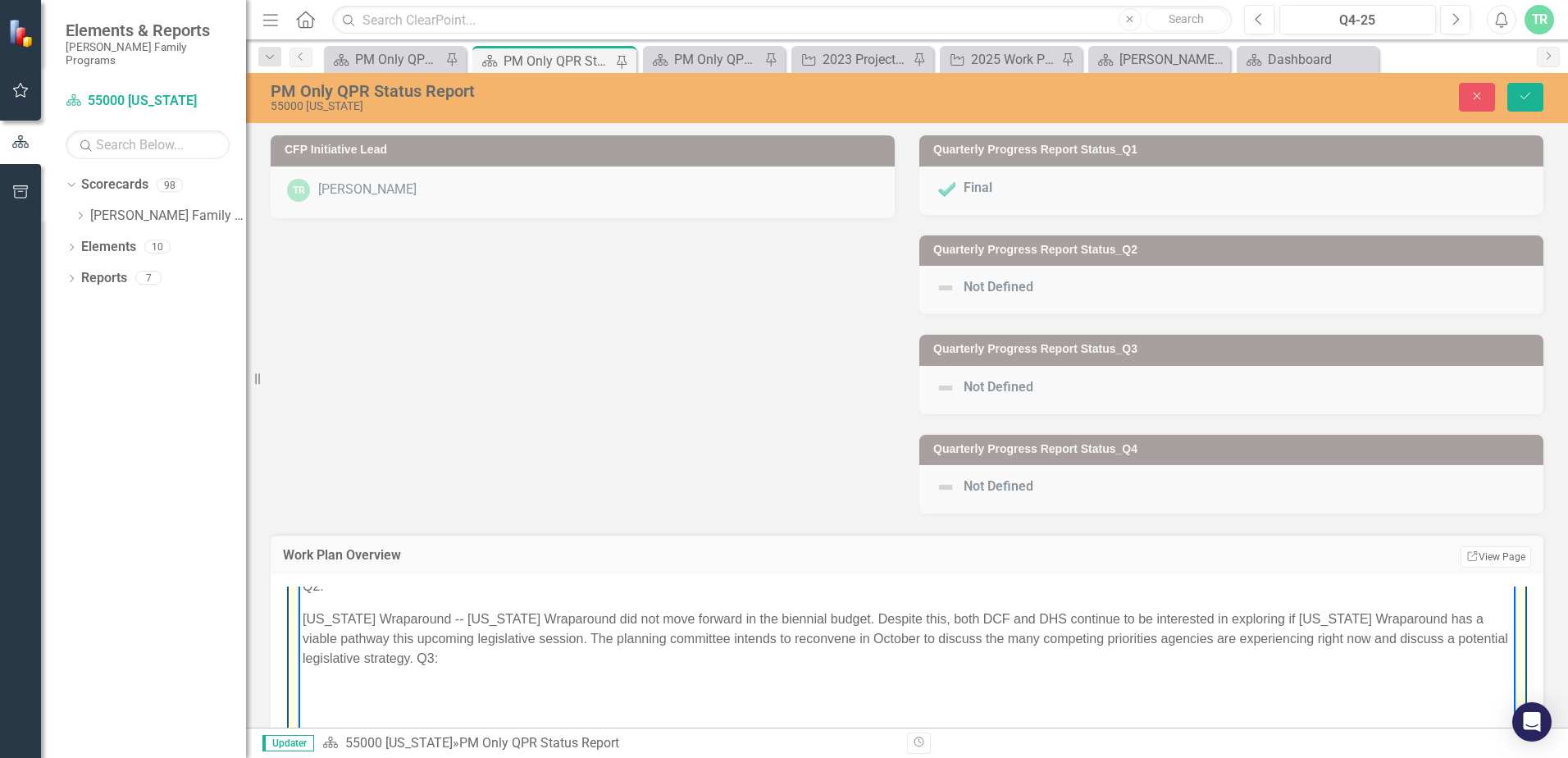
scroll to position [575, 0]
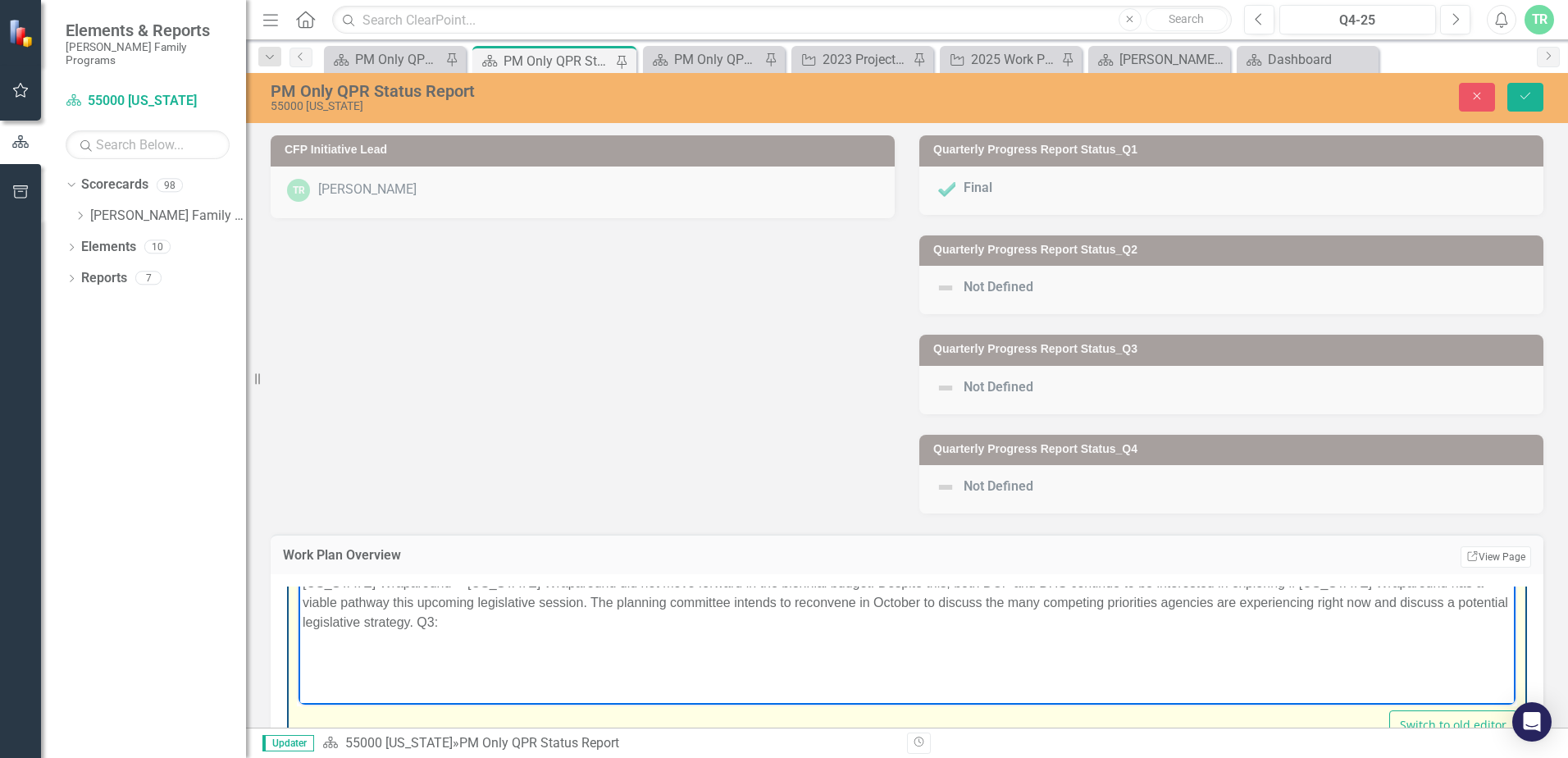
click at [462, 625] on p "[US_STATE] Wraparound -- [US_STATE] Wraparound did not move forward in the bien…" at bounding box center [907, 603] width 1209 height 59
click at [339, 644] on body "Planning is underway to host a Prevention Summit to focus on the joint partners…" at bounding box center [907, 566] width 1217 height 296
click at [494, 622] on p "[US_STATE] Wraparound -- [US_STATE] Wraparound did not move forward in the bien…" at bounding box center [907, 603] width 1209 height 59
click at [309, 638] on body "Planning is underway to host a Prevention Summit to focus on the joint partners…" at bounding box center [907, 566] width 1217 height 296
click at [312, 651] on p "Rich Text Area. Press ALT-0 for help." at bounding box center [907, 655] width 1209 height 19
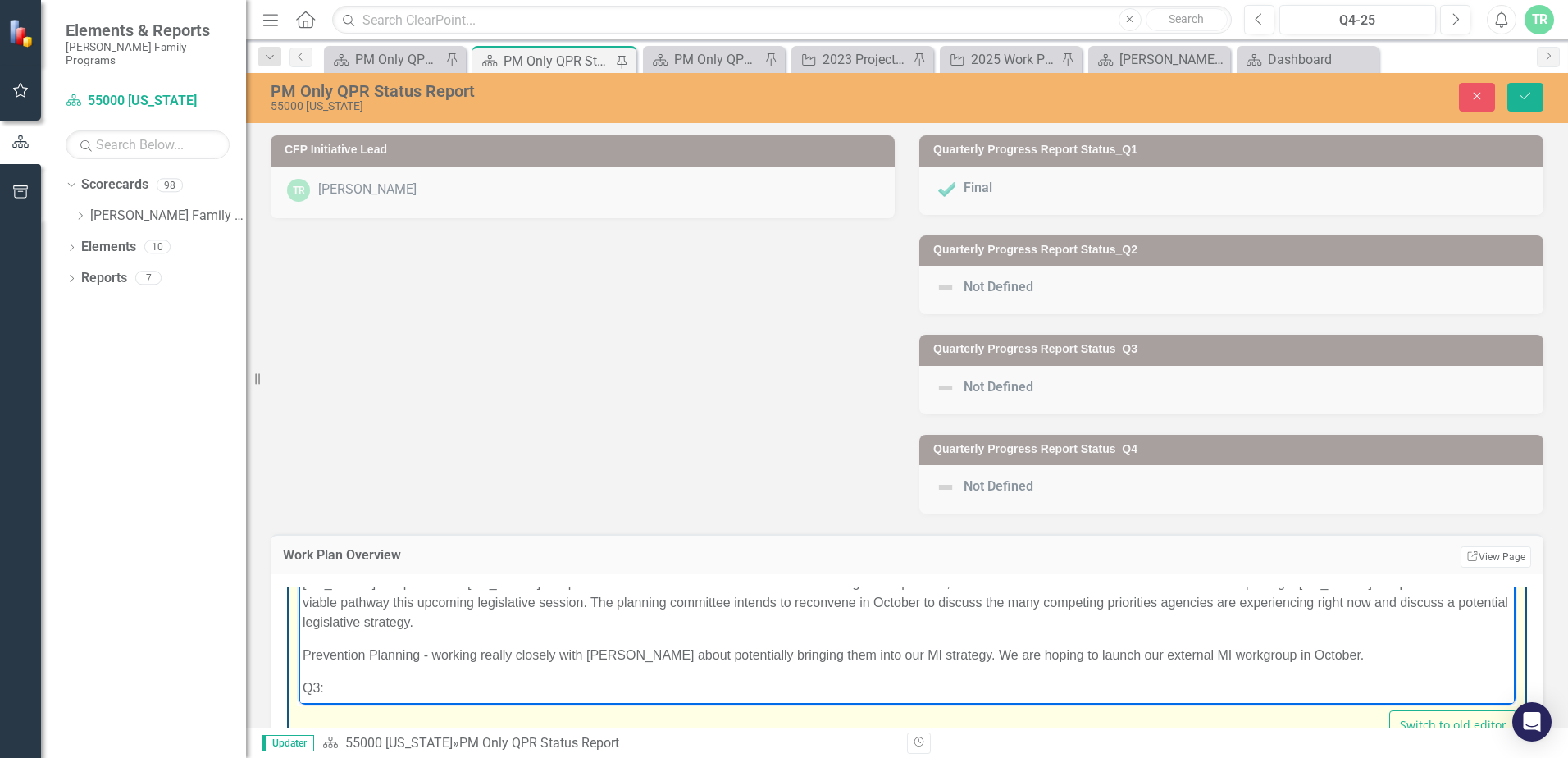
click at [1386, 661] on p "Prevention Planning - working really closely with [PERSON_NAME] about potential…" at bounding box center [907, 655] width 1209 height 19
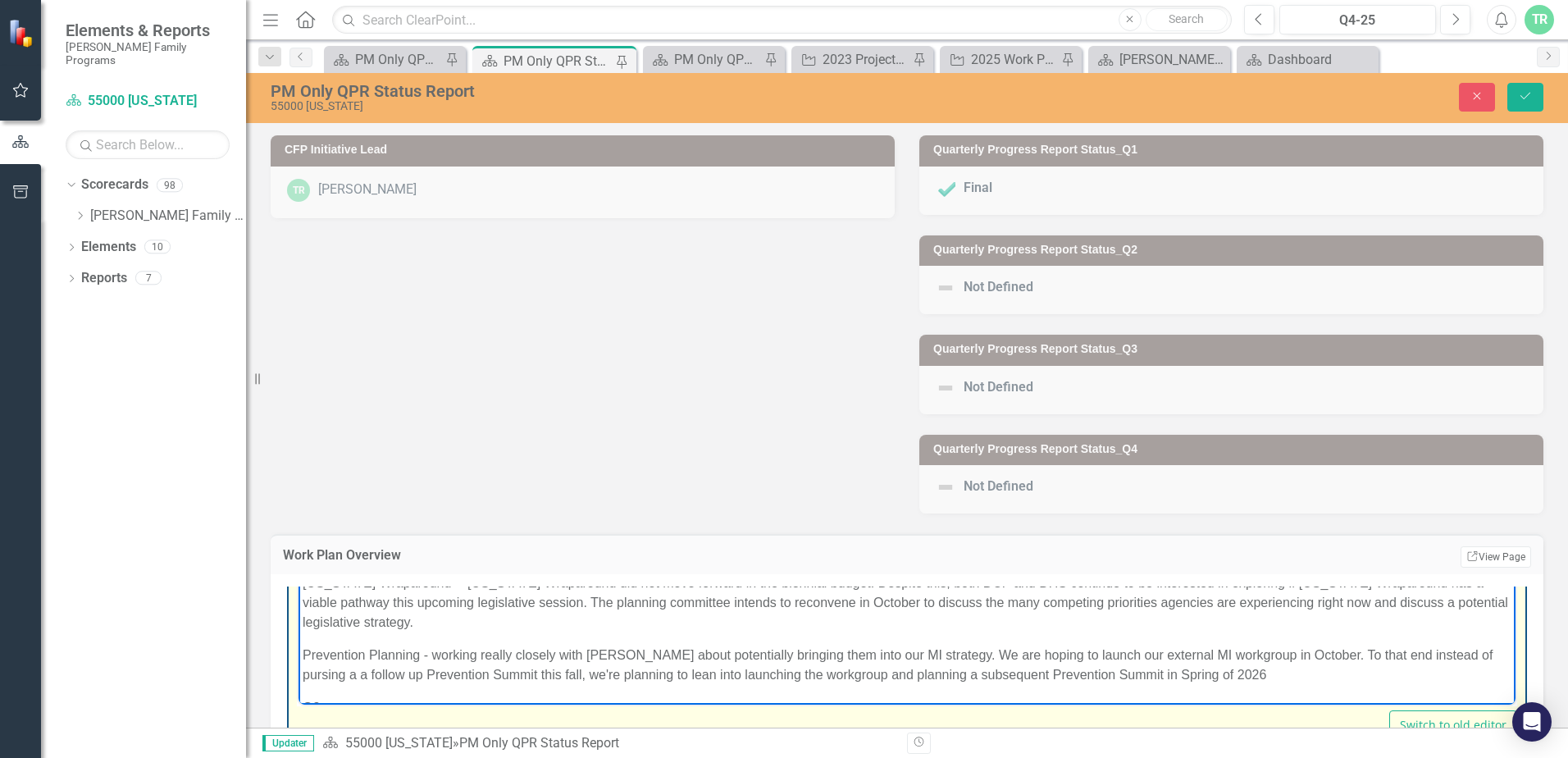
click at [1286, 674] on p "Prevention Planning - working really closely with [PERSON_NAME] about potential…" at bounding box center [907, 664] width 1209 height 40
click at [378, 674] on p "Prevention Planning - working really closely with [PERSON_NAME] about potential…" at bounding box center [907, 664] width 1209 height 40
click at [1272, 668] on p "Prevention Planning - working really closely with [PERSON_NAME] about potential…" at bounding box center [907, 664] width 1209 height 40
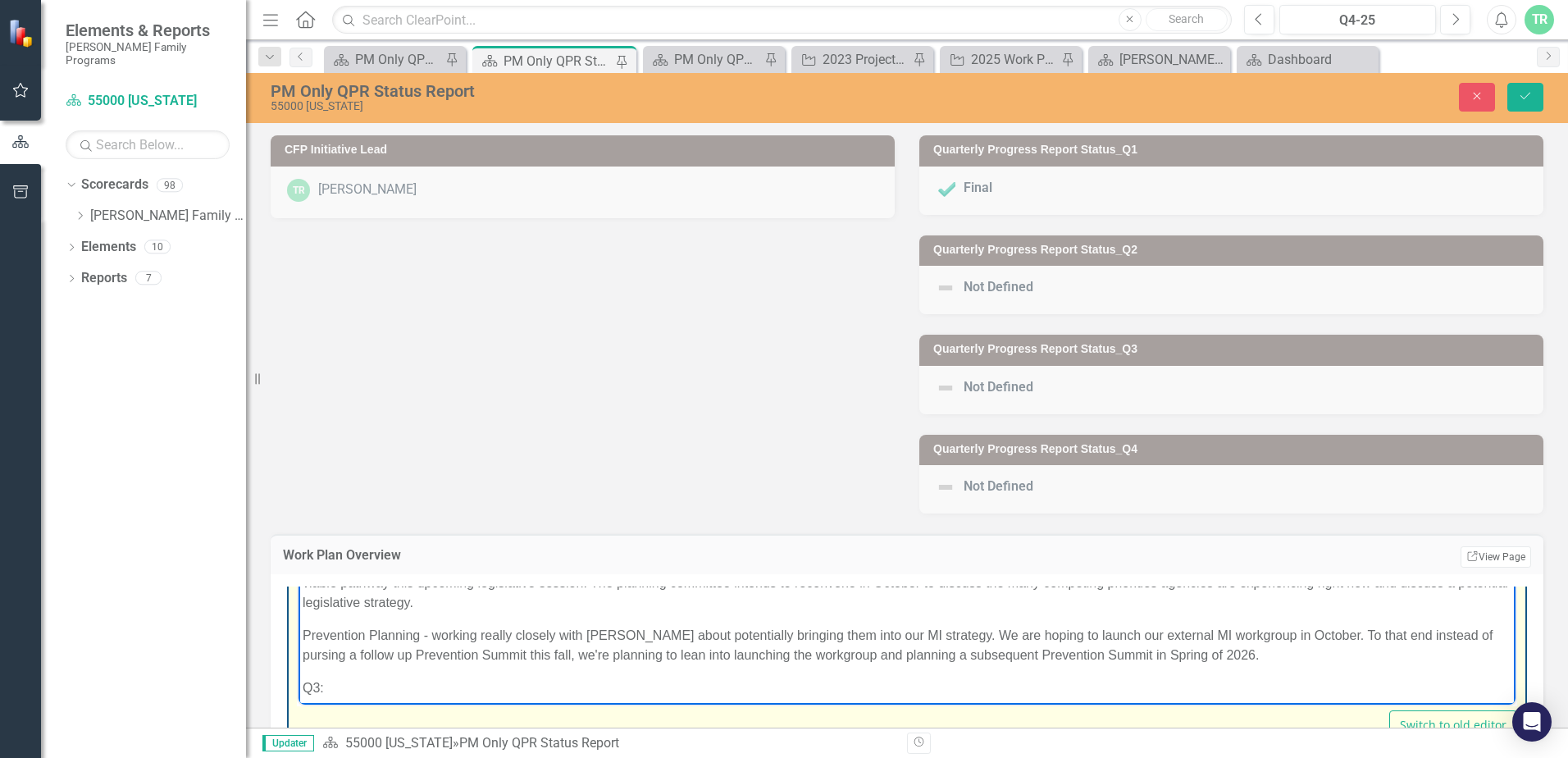
scroll to position [30, 0]
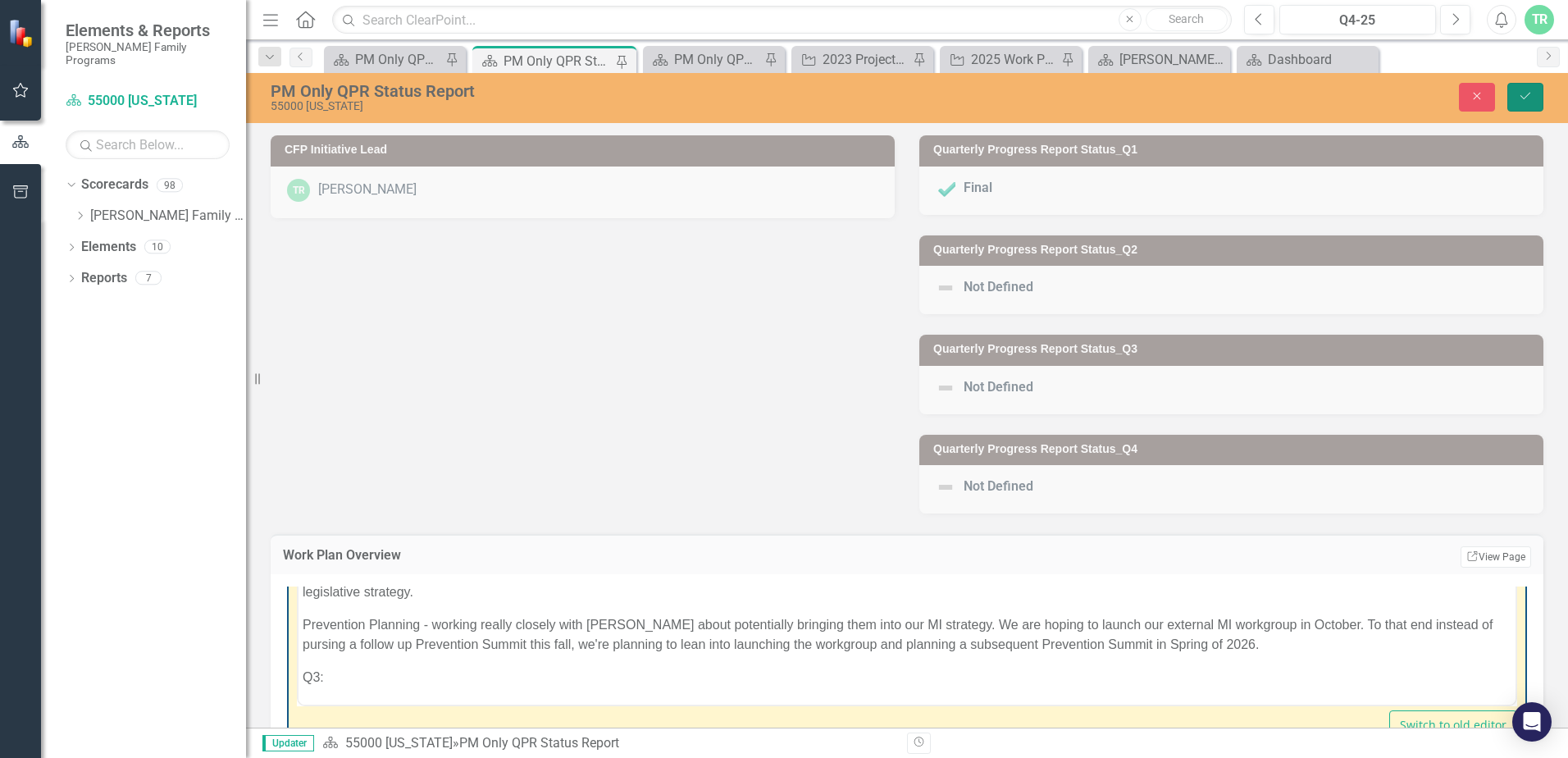
click at [1517, 93] on button "Save" at bounding box center [1525, 98] width 36 height 29
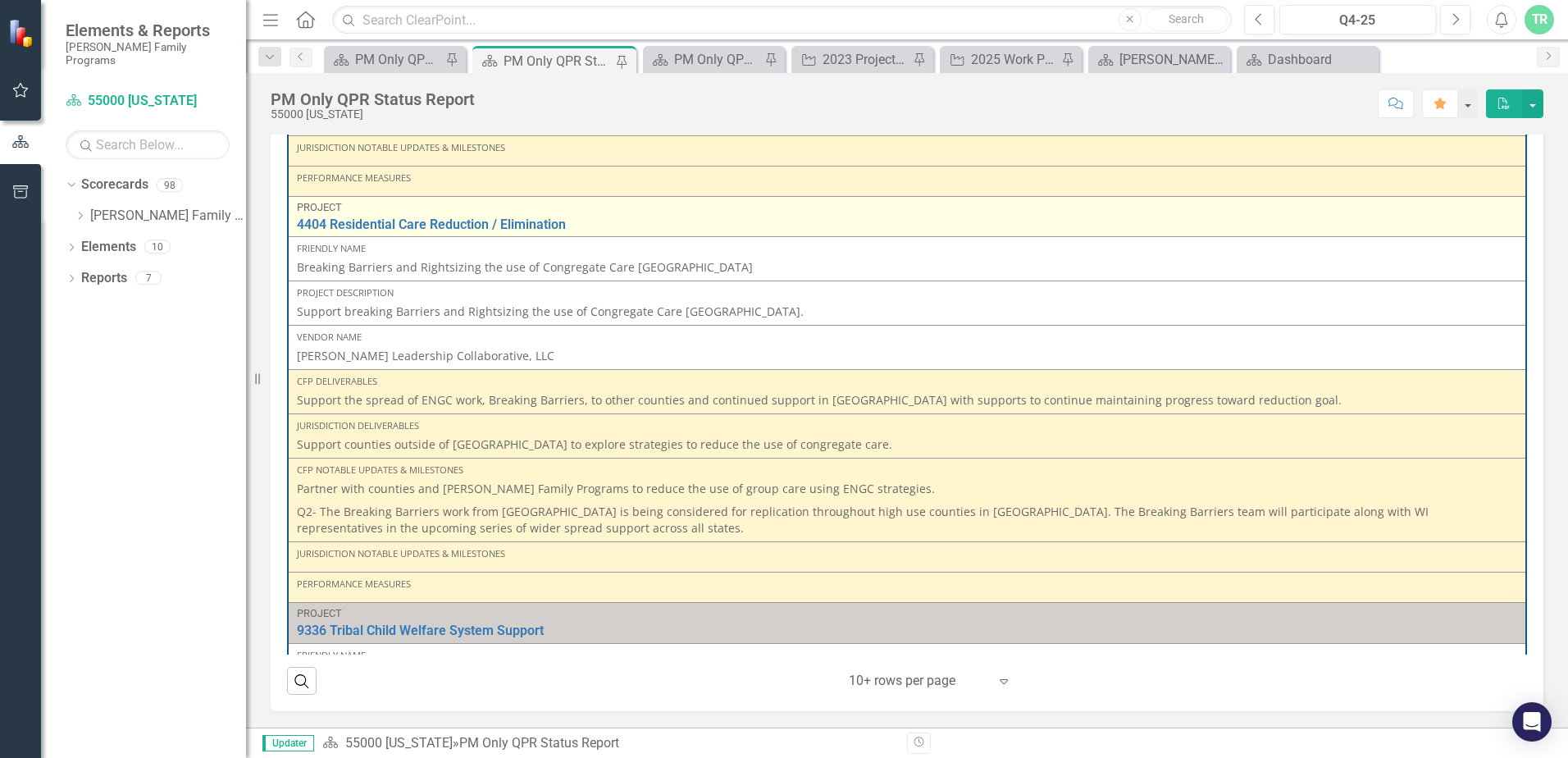
scroll to position [1264, 0]
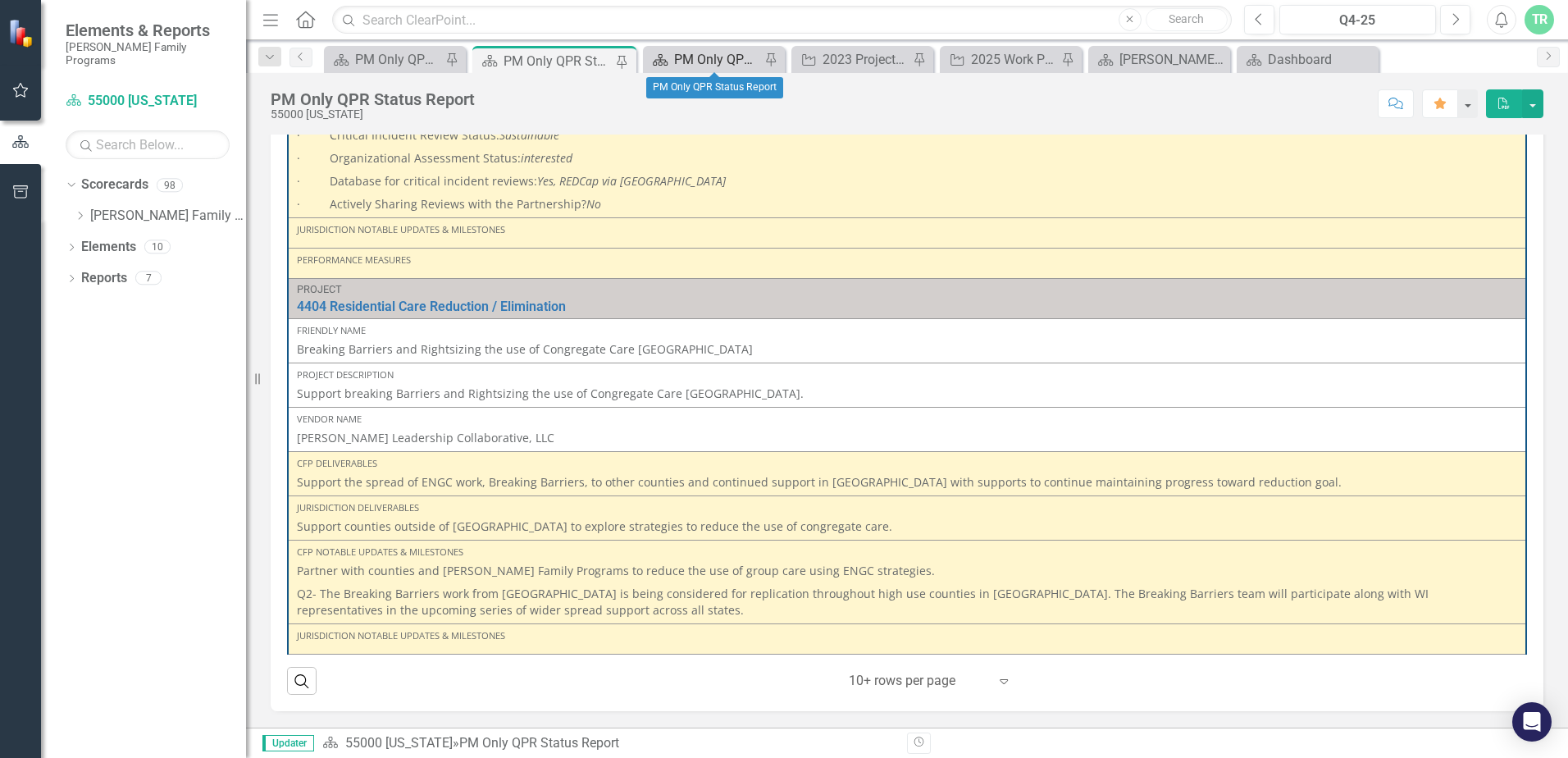
click at [707, 57] on div "PM Only QPR Status Report" at bounding box center [716, 59] width 86 height 20
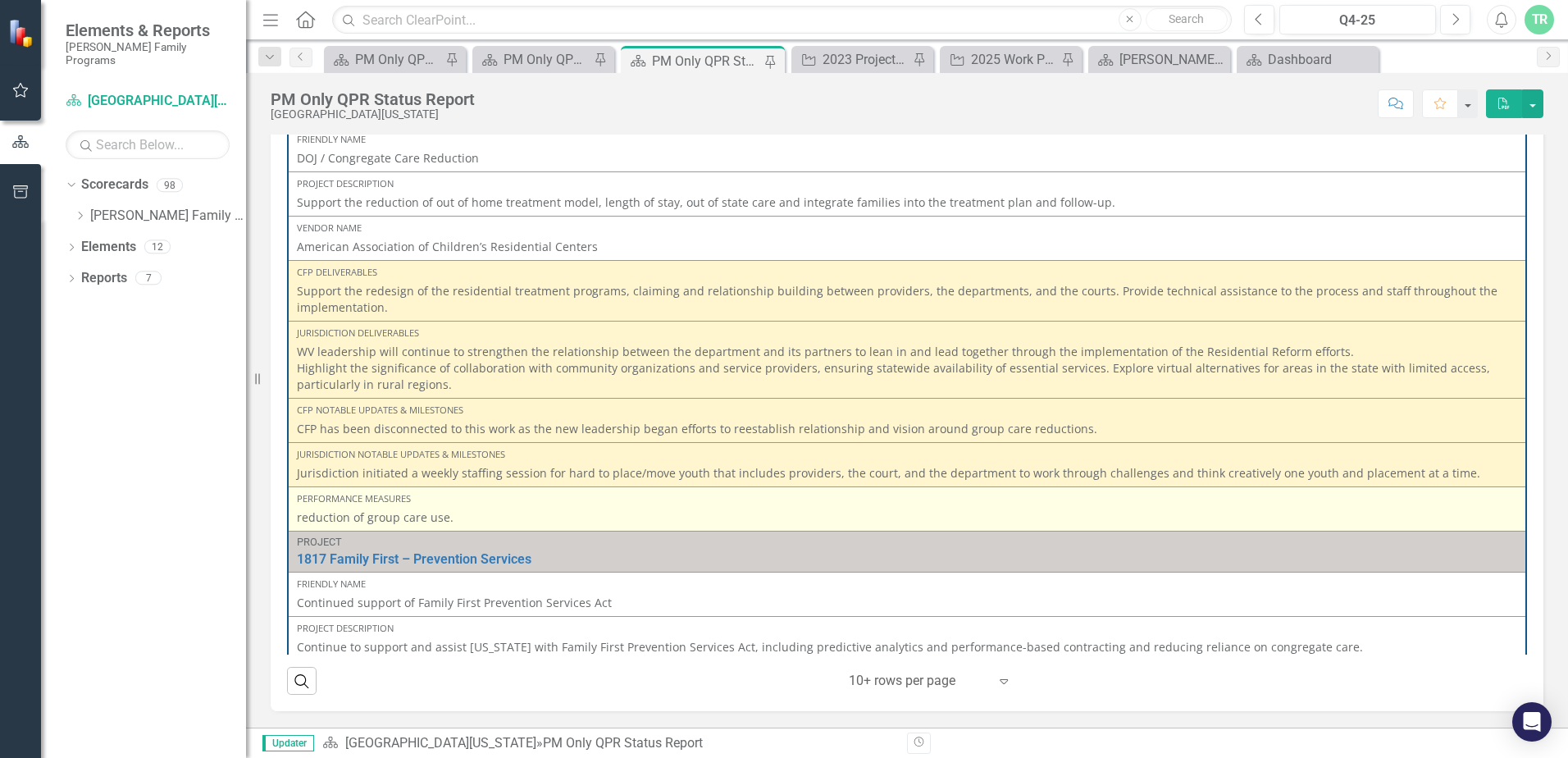
scroll to position [407, 0]
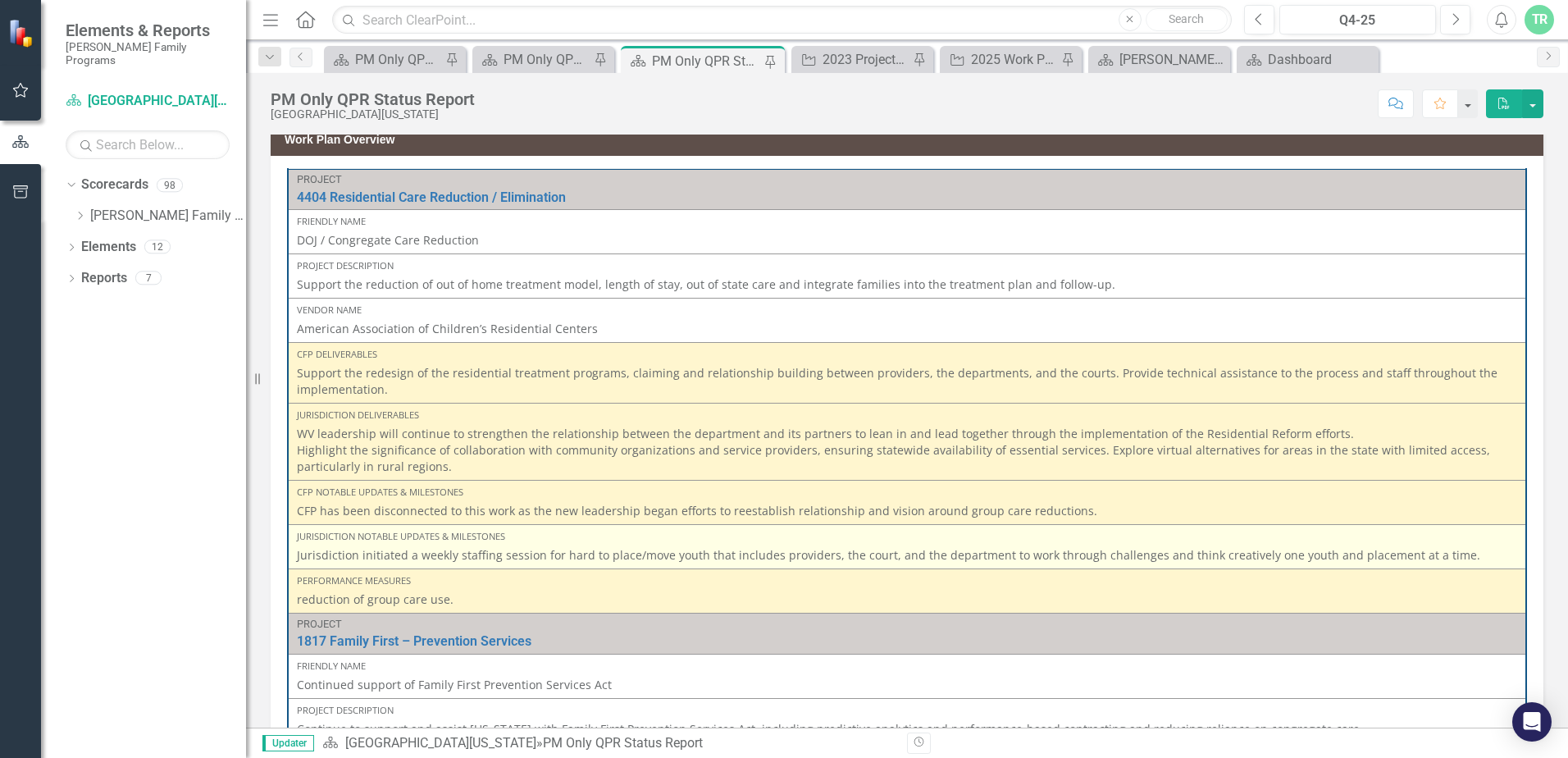
click at [1408, 548] on p "Jurisdiction initiated a weekly staffing session for hard to place/move youth t…" at bounding box center [907, 555] width 1220 height 16
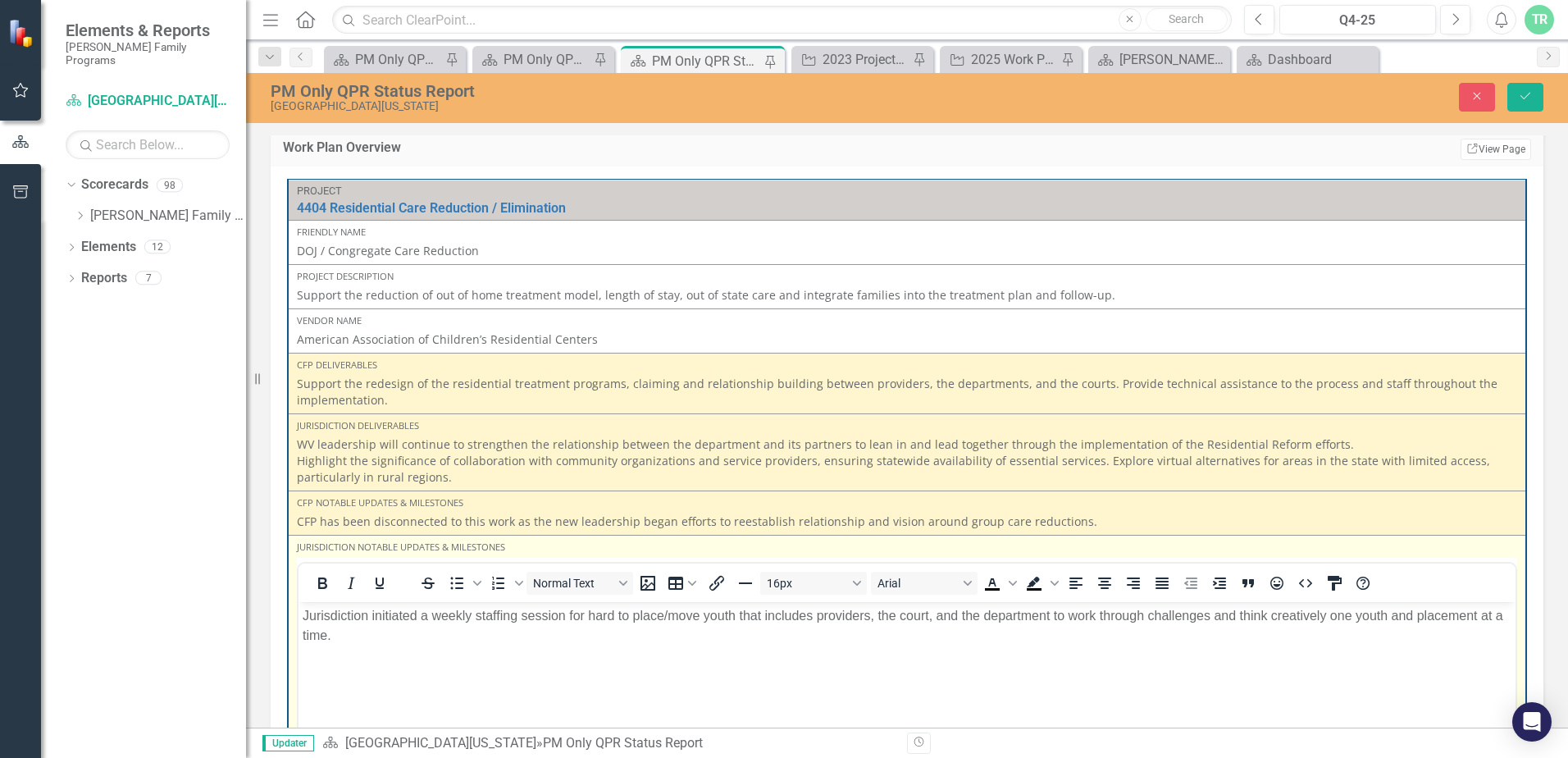
scroll to position [0, 0]
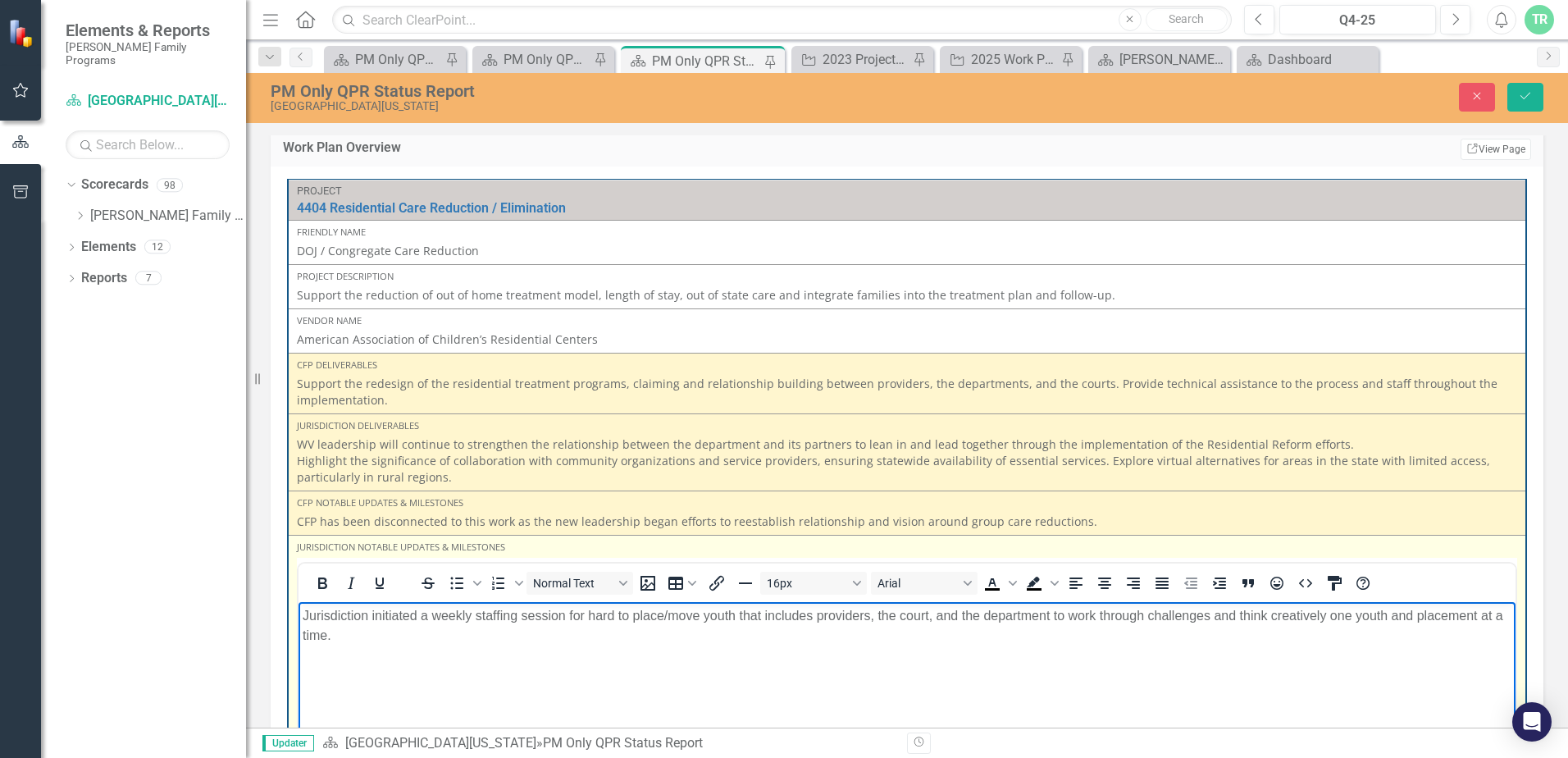
click at [439, 634] on p "Jurisdiction initiated a weekly staffing session for hard to place/move youth t…" at bounding box center [907, 626] width 1209 height 40
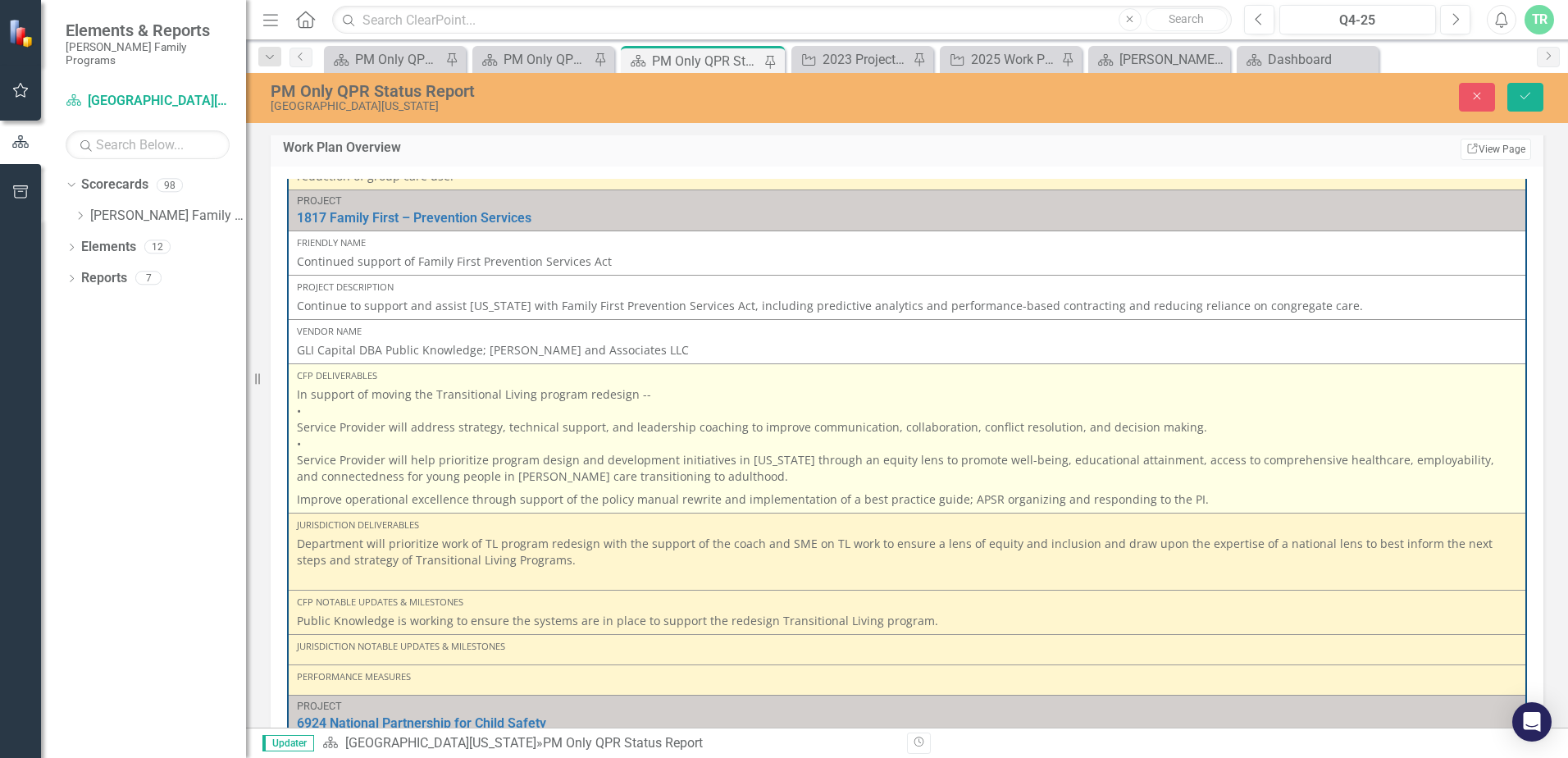
scroll to position [820, 0]
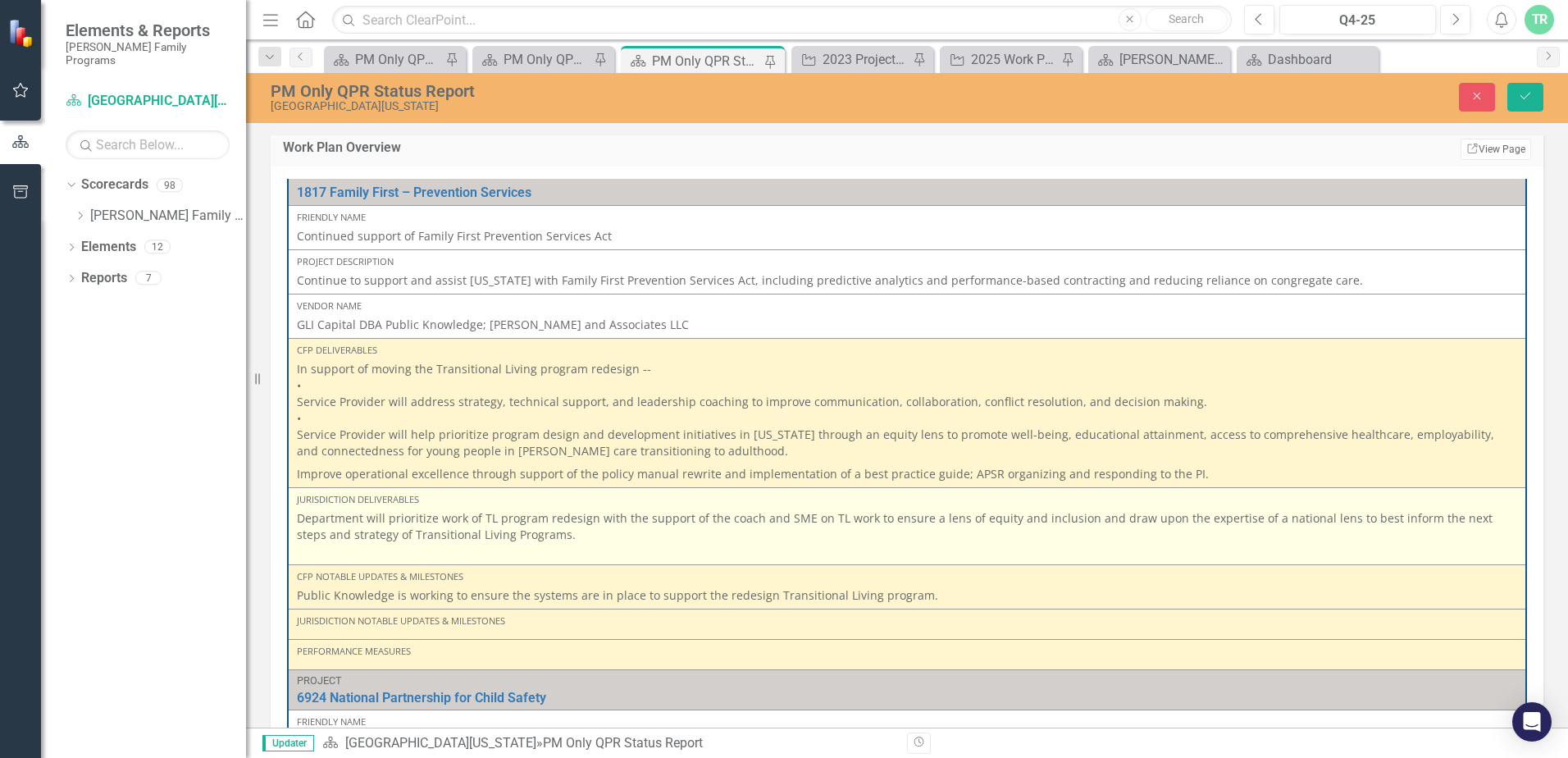
click at [546, 536] on p "Department will prioritize work of TL program redesign with the support of the …" at bounding box center [907, 534] width 1220 height 49
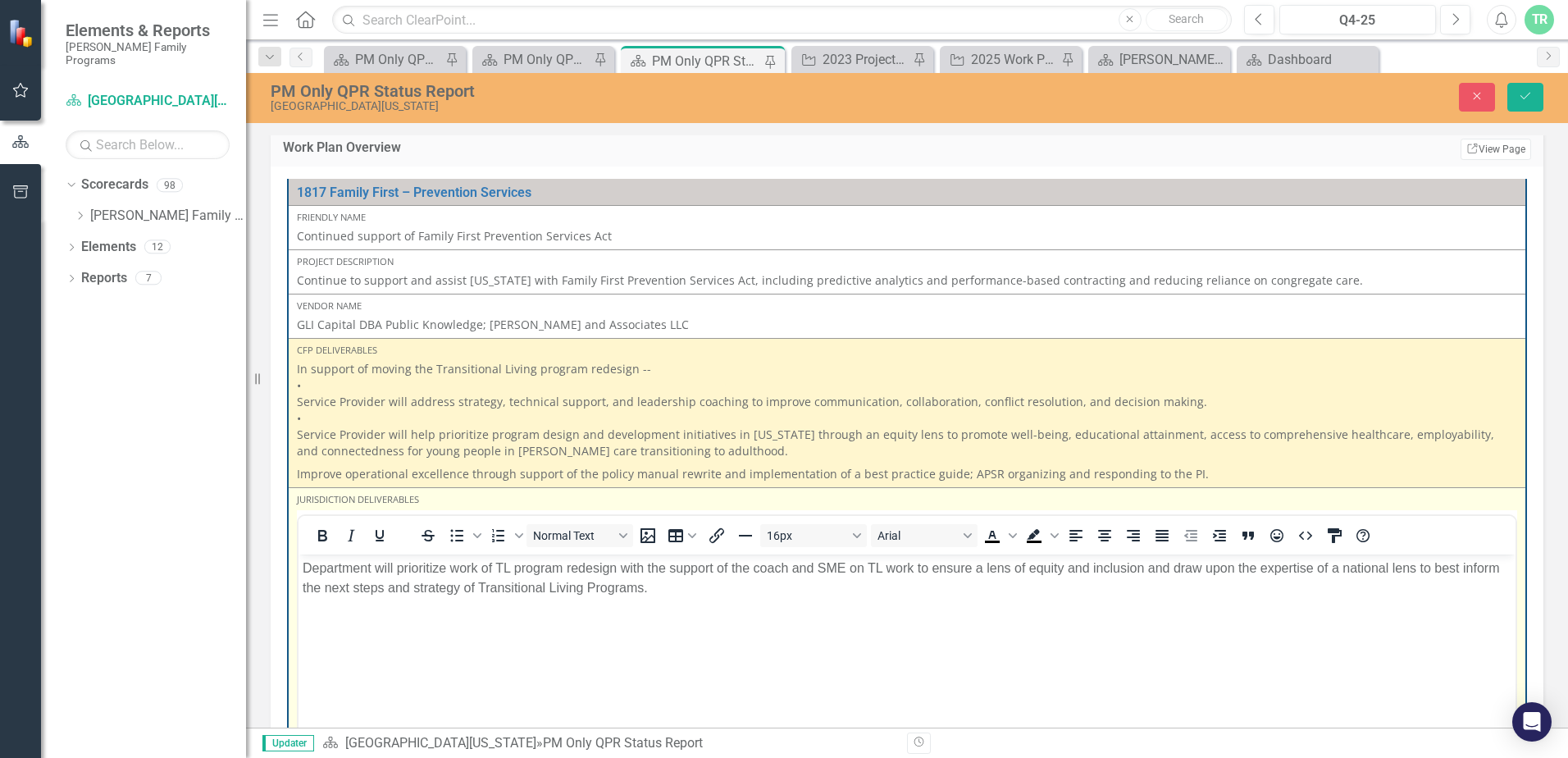
scroll to position [0, 0]
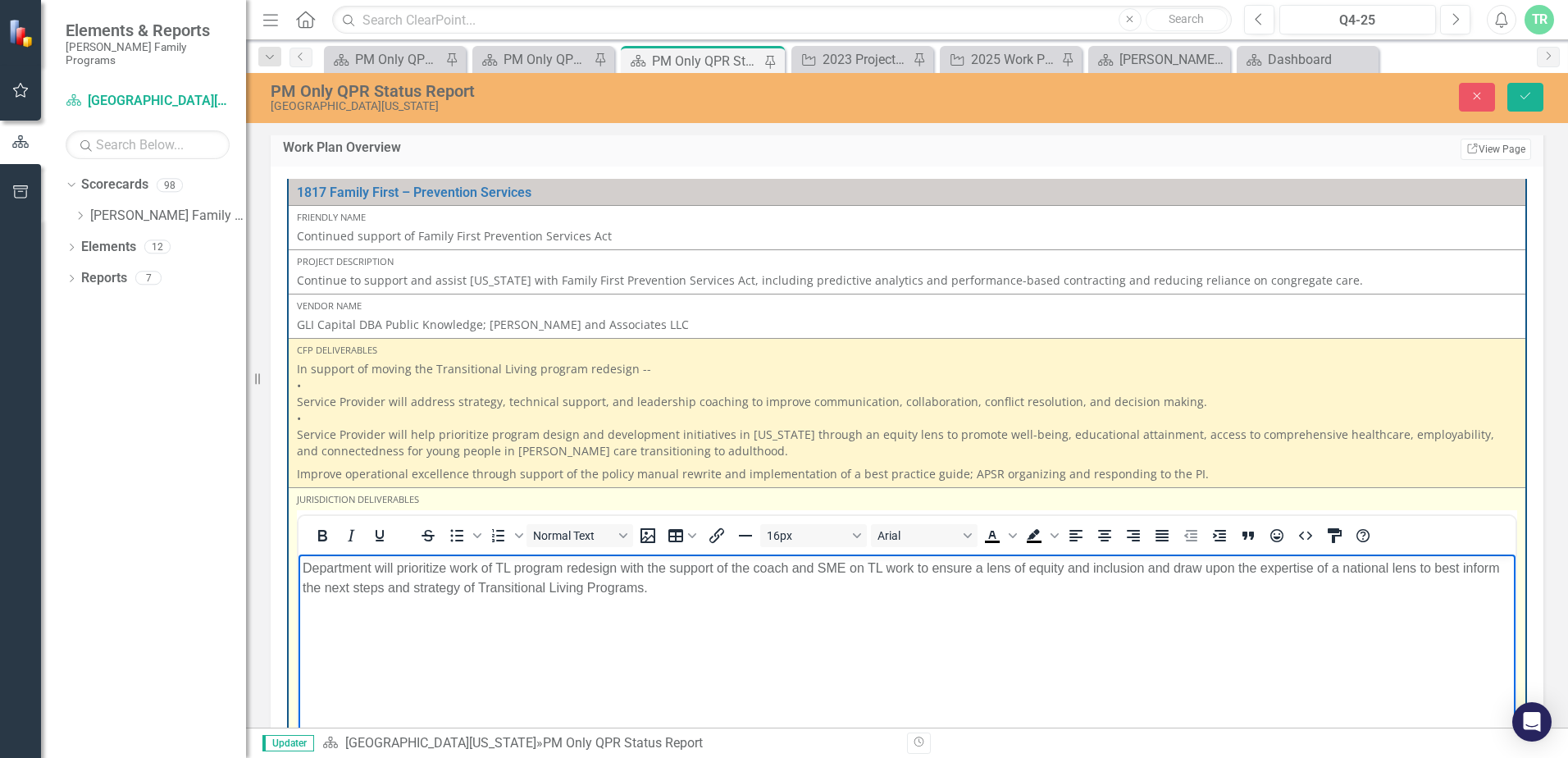
click at [712, 589] on p "Department will prioritize work of TL program redesign with the support of the …" at bounding box center [907, 587] width 1209 height 59
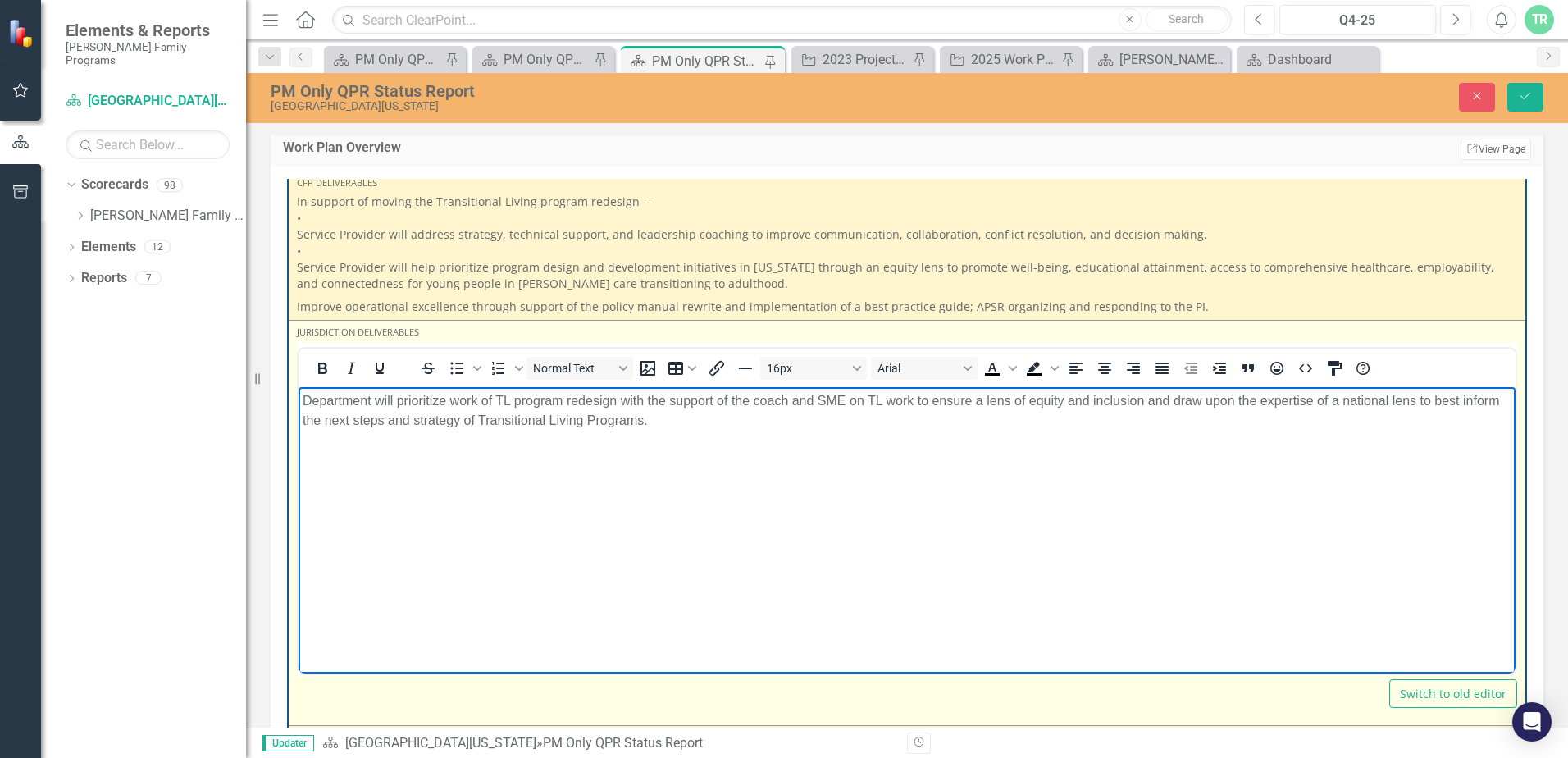
scroll to position [1148, 0]
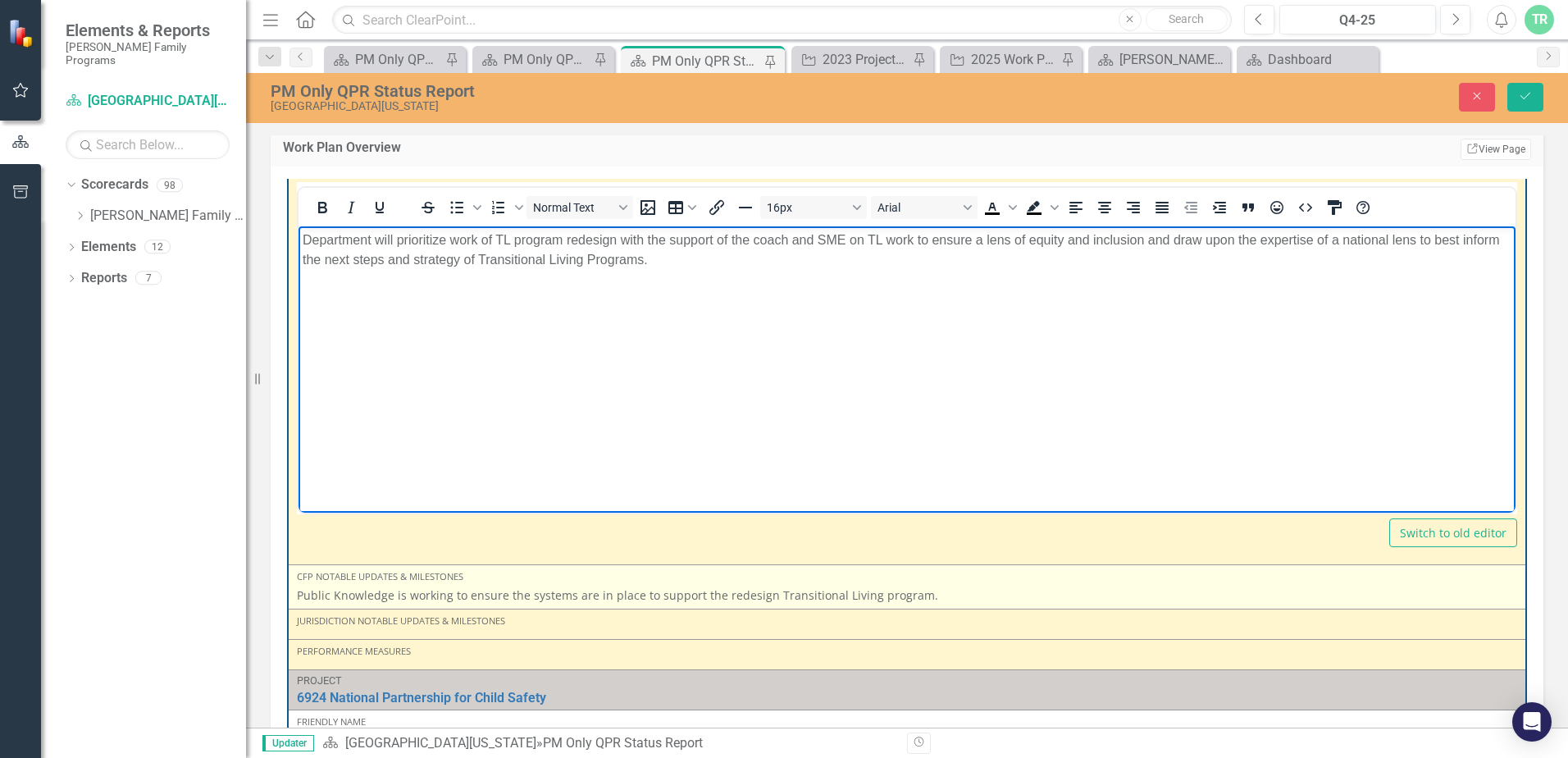
click at [919, 596] on p "Public Knowledge is working to ensure the systems are in place to support the r…" at bounding box center [907, 595] width 1220 height 16
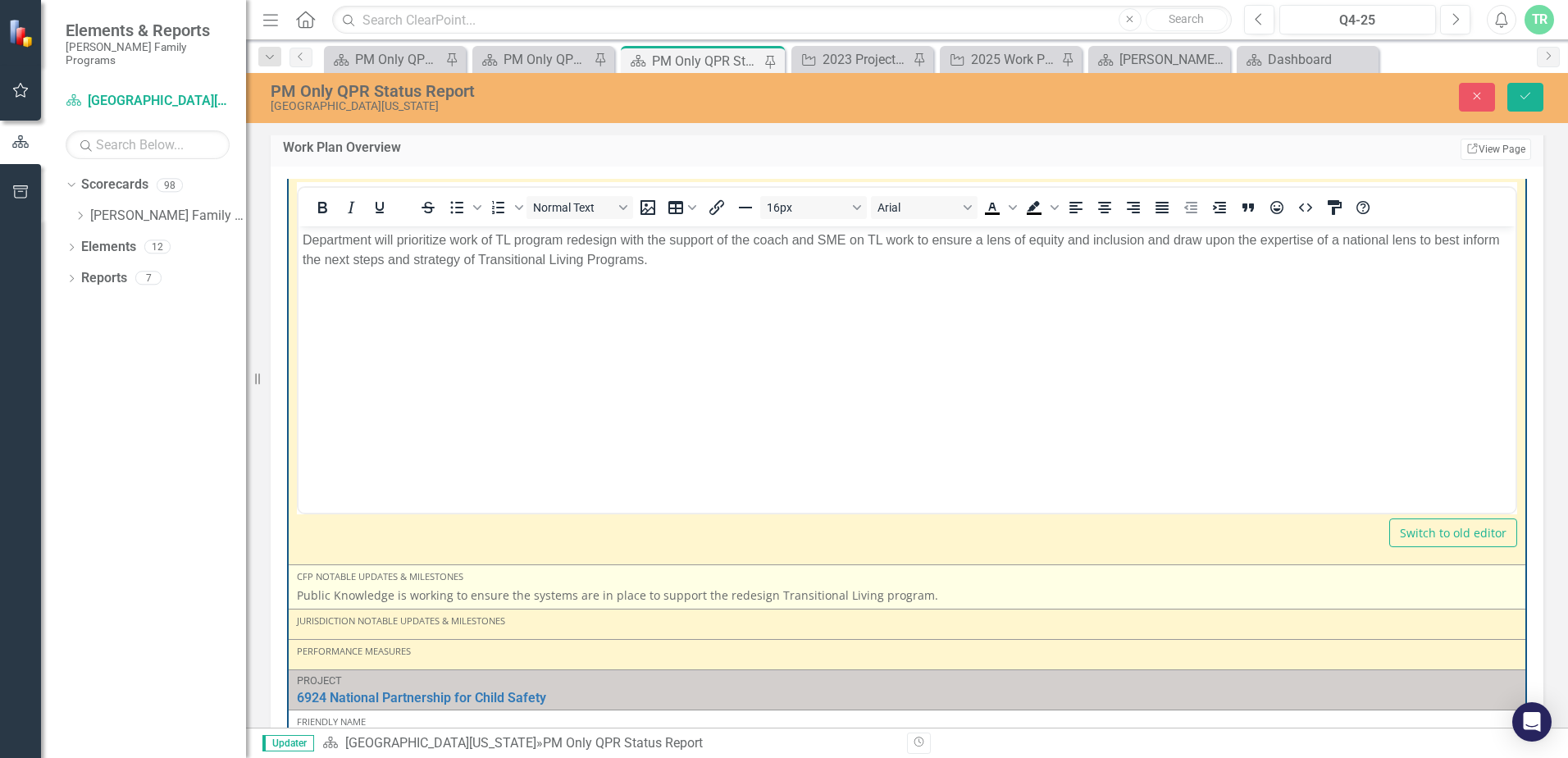
click at [917, 596] on p "Public Knowledge is working to ensure the systems are in place to support the r…" at bounding box center [907, 595] width 1220 height 16
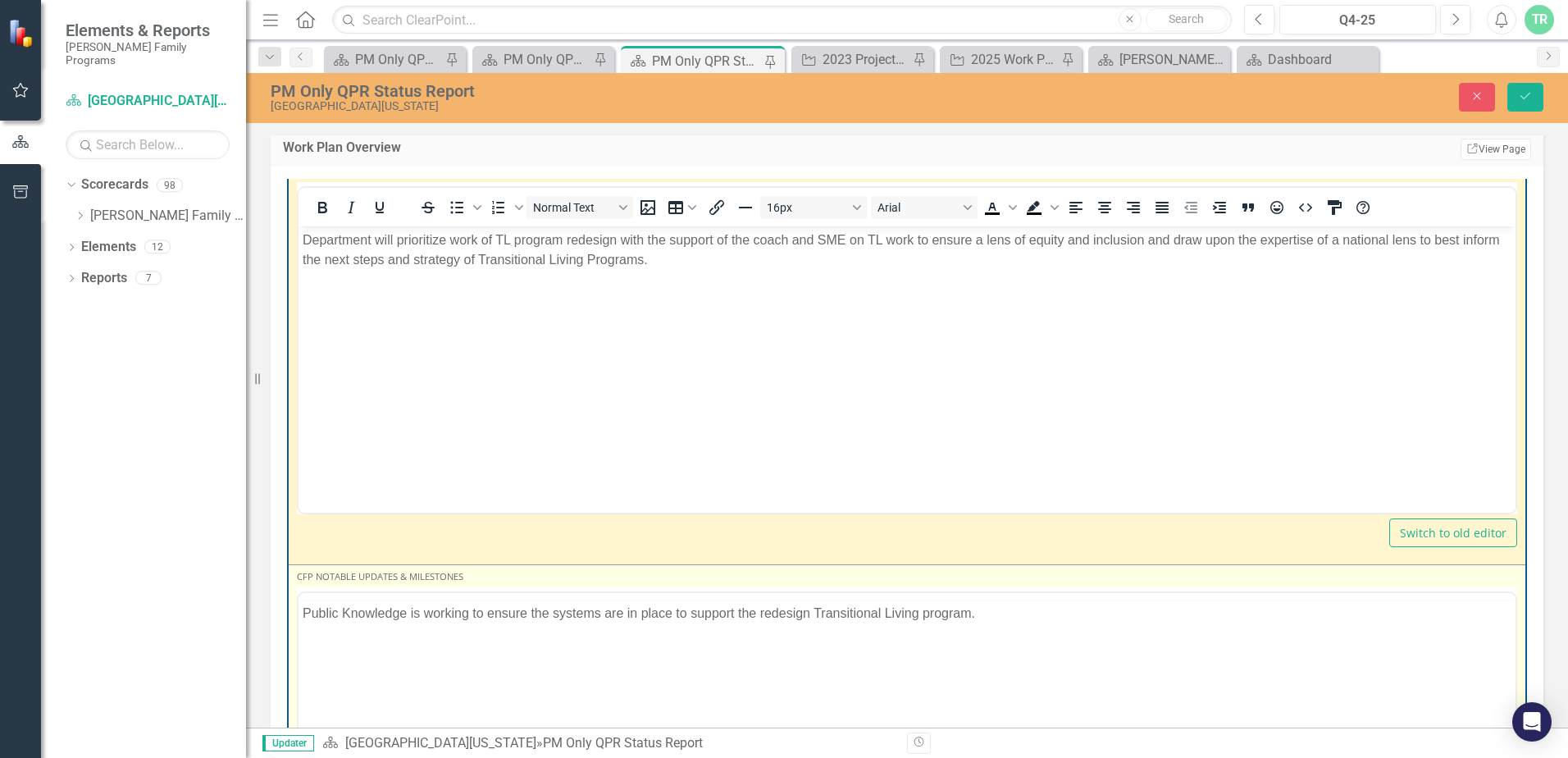
scroll to position [0, 0]
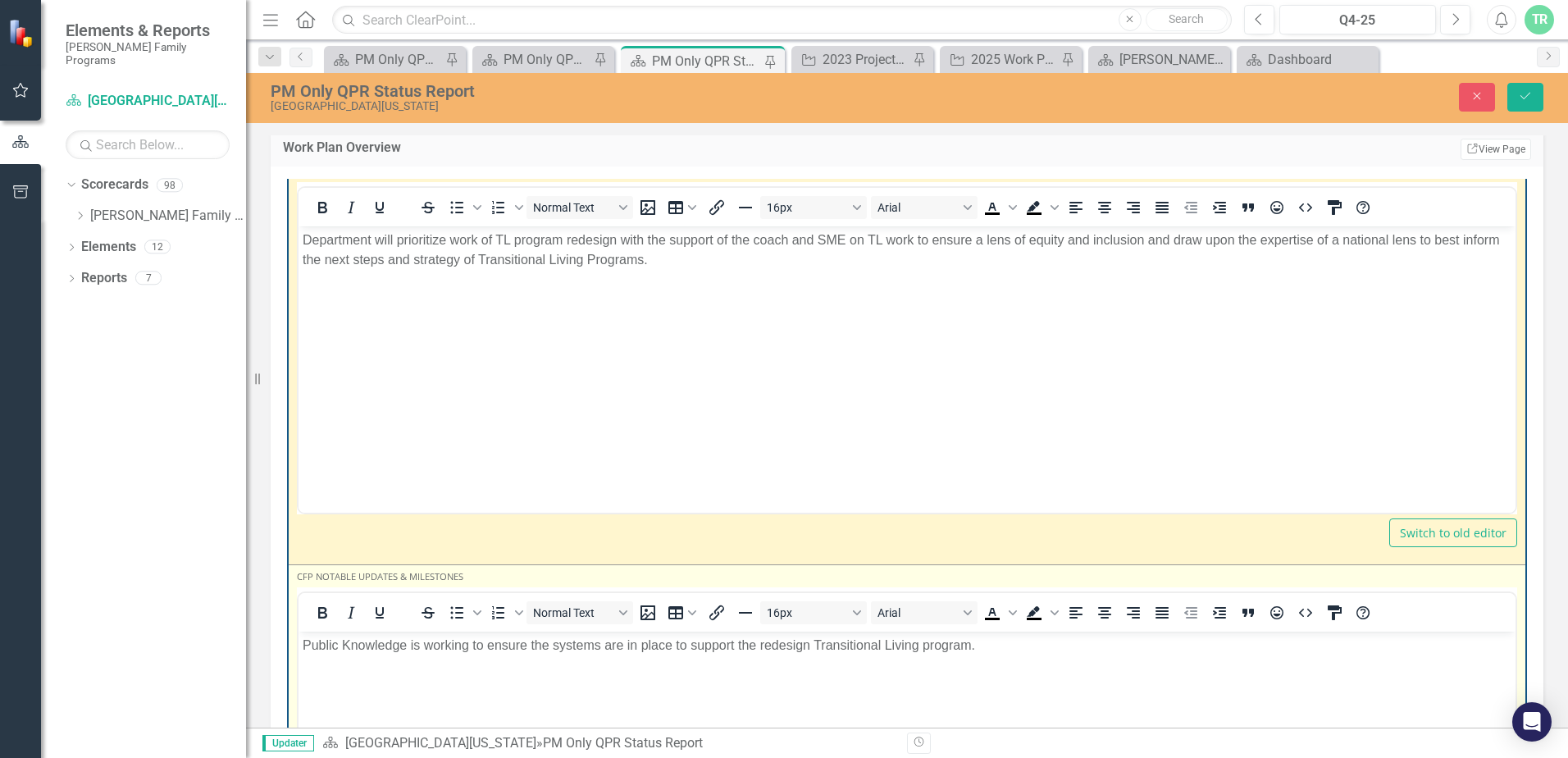
click at [1004, 641] on p "Public Knowledge is working to ensure the systems are in place to support the r…" at bounding box center [907, 644] width 1209 height 19
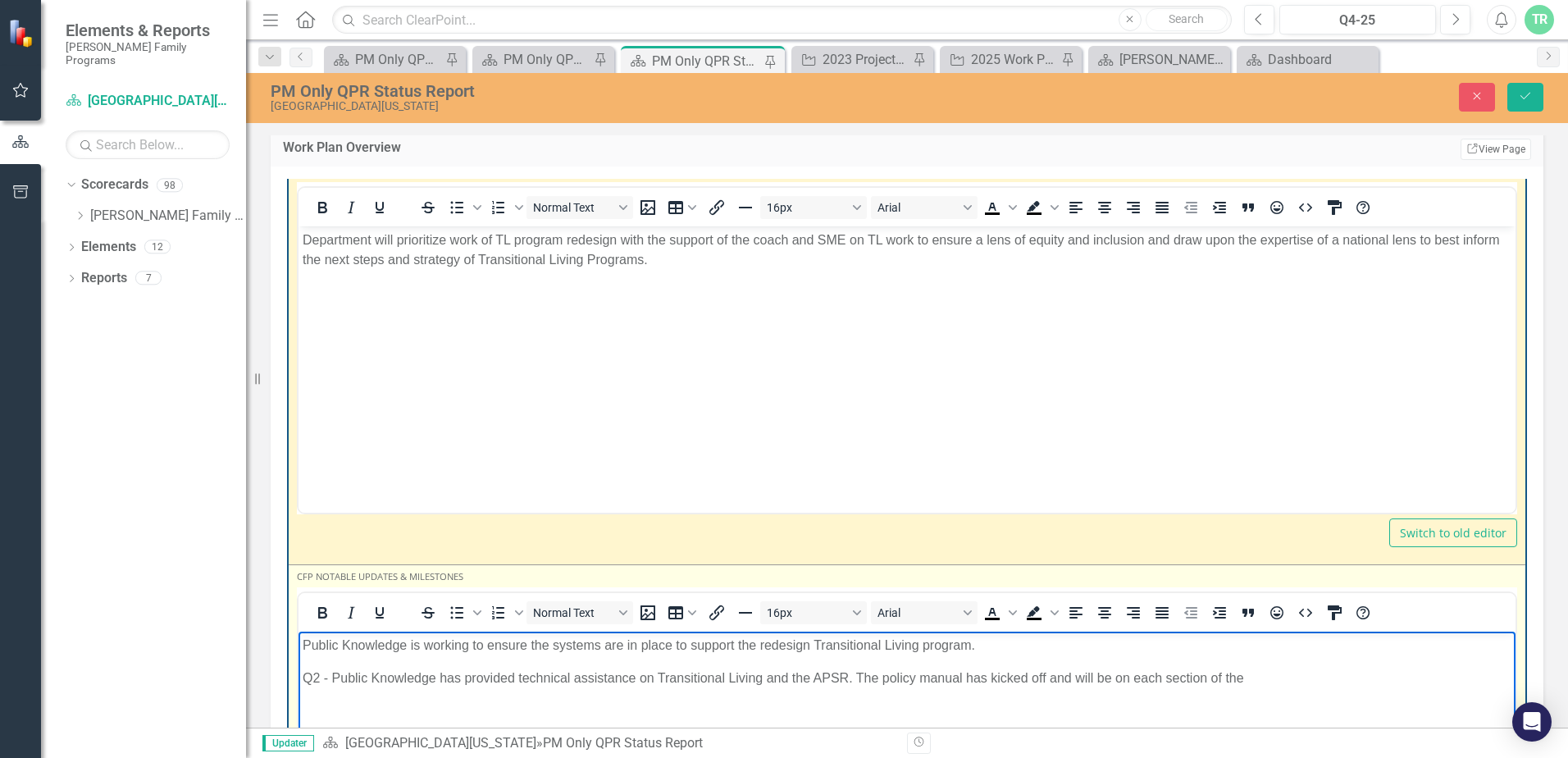
click at [1316, 672] on p "Q2 - Public Knowledge has provided technical assistance on Transitional Living …" at bounding box center [907, 677] width 1209 height 19
click at [1076, 682] on p "Q2 - Public Knowledge has provided technical assistance on Transitional Living …" at bounding box center [907, 677] width 1209 height 19
click at [1148, 678] on p "Q2 - Public Knowledge has provided technical assistance on Transitional Living …" at bounding box center [907, 677] width 1209 height 19
click at [1424, 682] on p "Q2 - Public Knowledge has provided technical assistance on Transitional Living …" at bounding box center [907, 677] width 1209 height 19
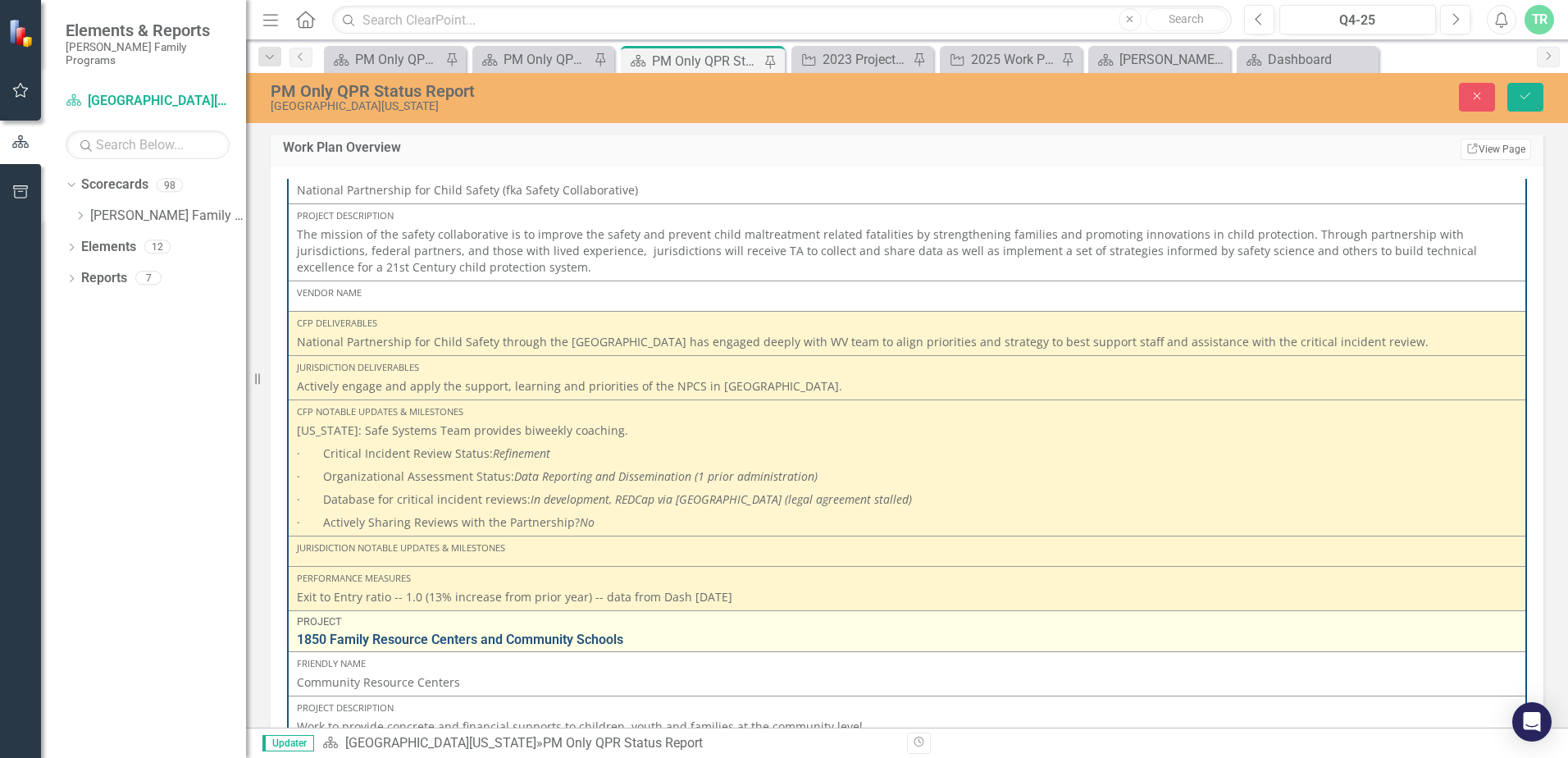
scroll to position [2132, 0]
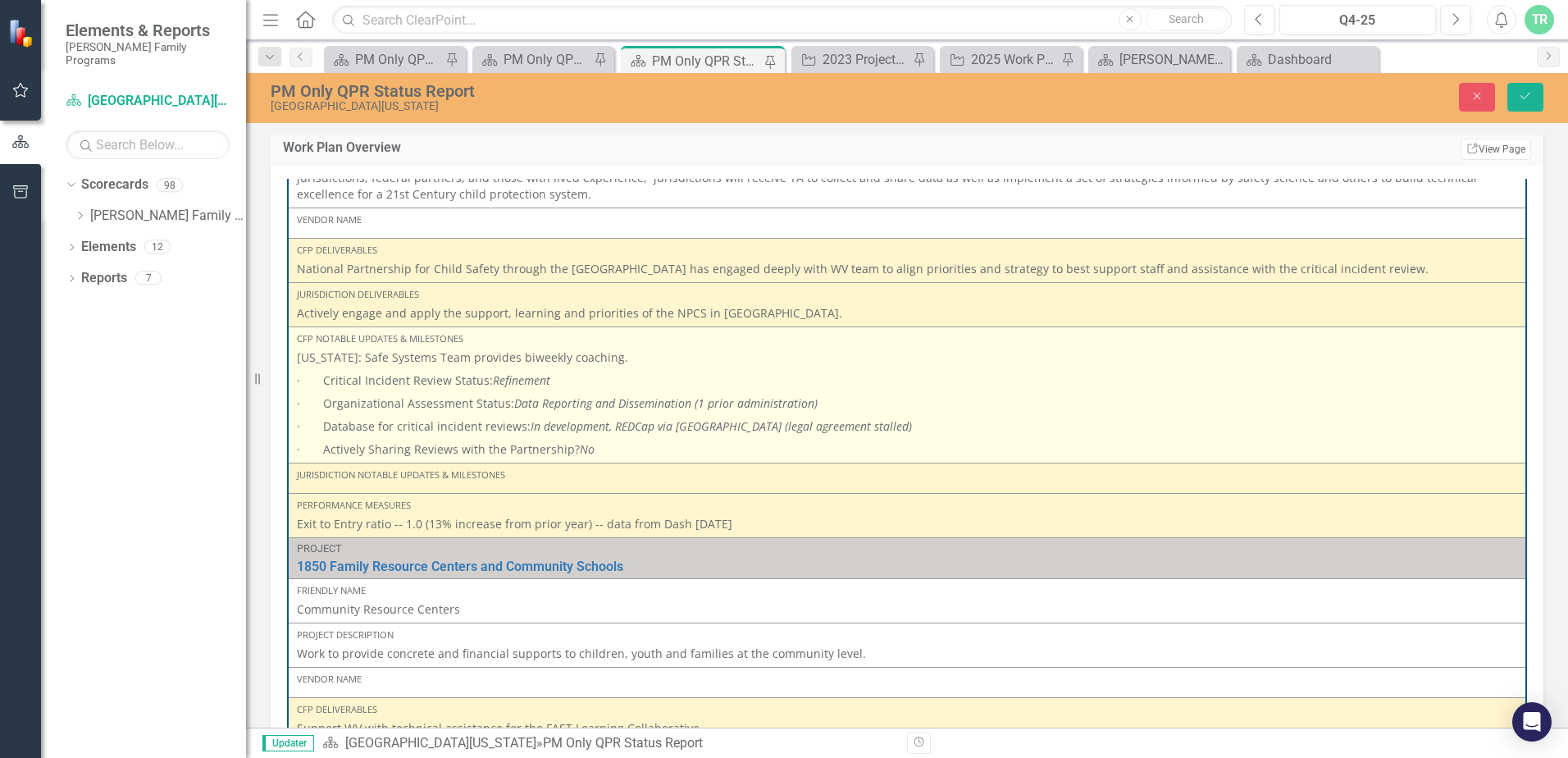
click at [610, 449] on p "· Actively Sharing Reviews with the Partnership? No" at bounding box center [907, 448] width 1220 height 19
click at [621, 452] on p "· Actively Sharing Reviews with the Partnership? No" at bounding box center [907, 448] width 1220 height 19
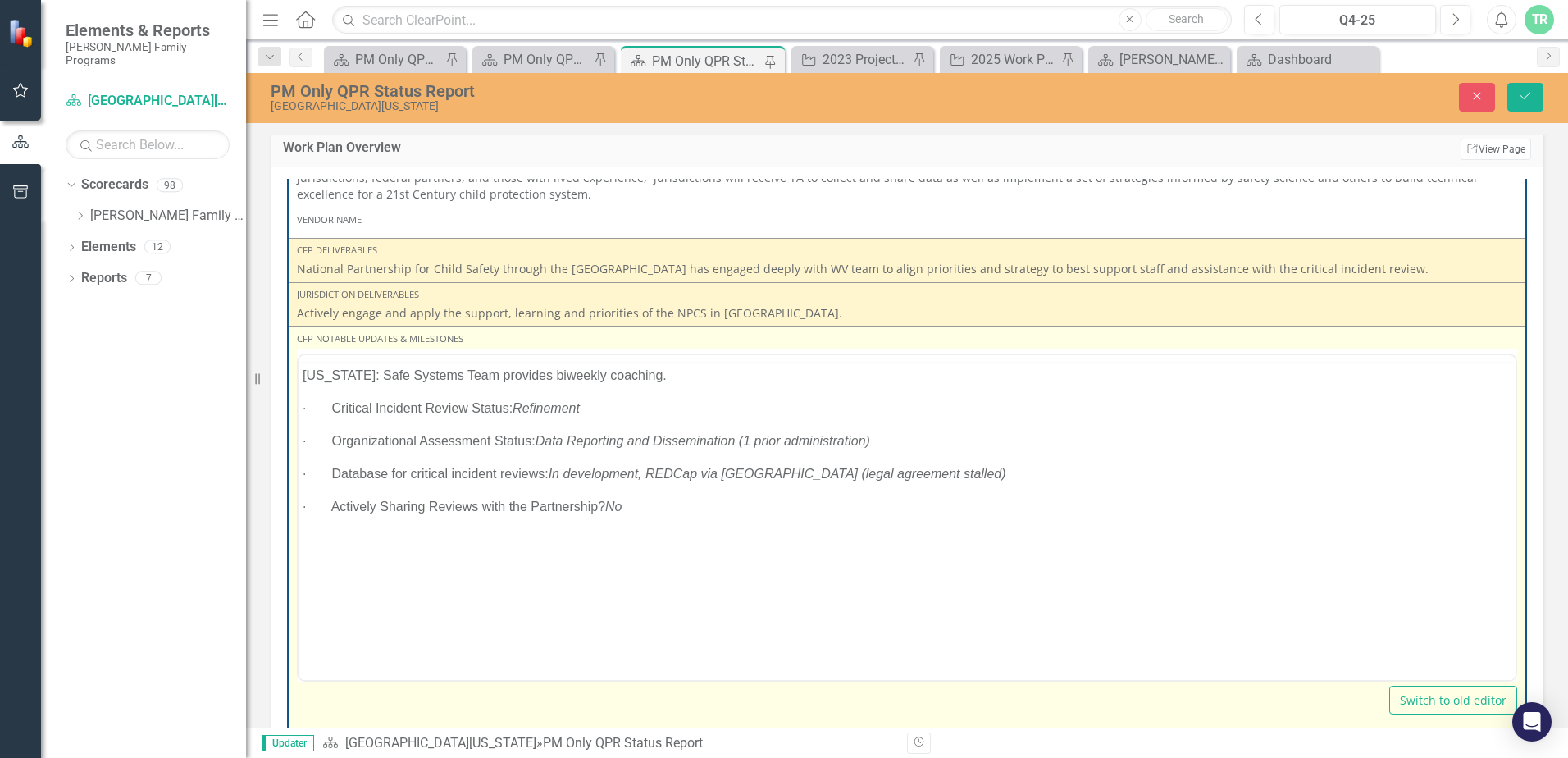
scroll to position [0, 0]
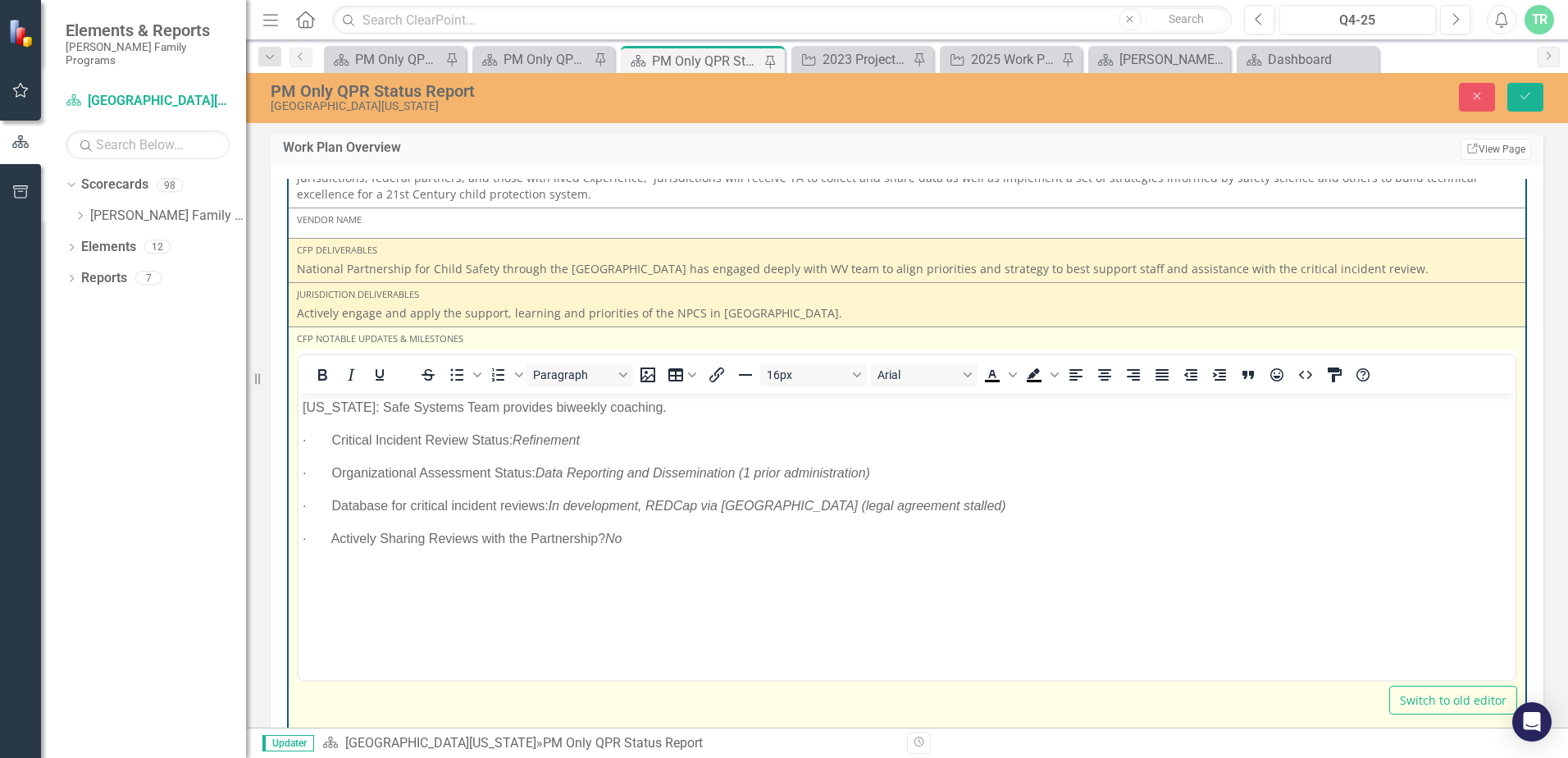
click at [653, 525] on body "[US_STATE]: Safe Systems Team provides biweekly coaching. · Critical Incident R…" at bounding box center [907, 517] width 1217 height 246
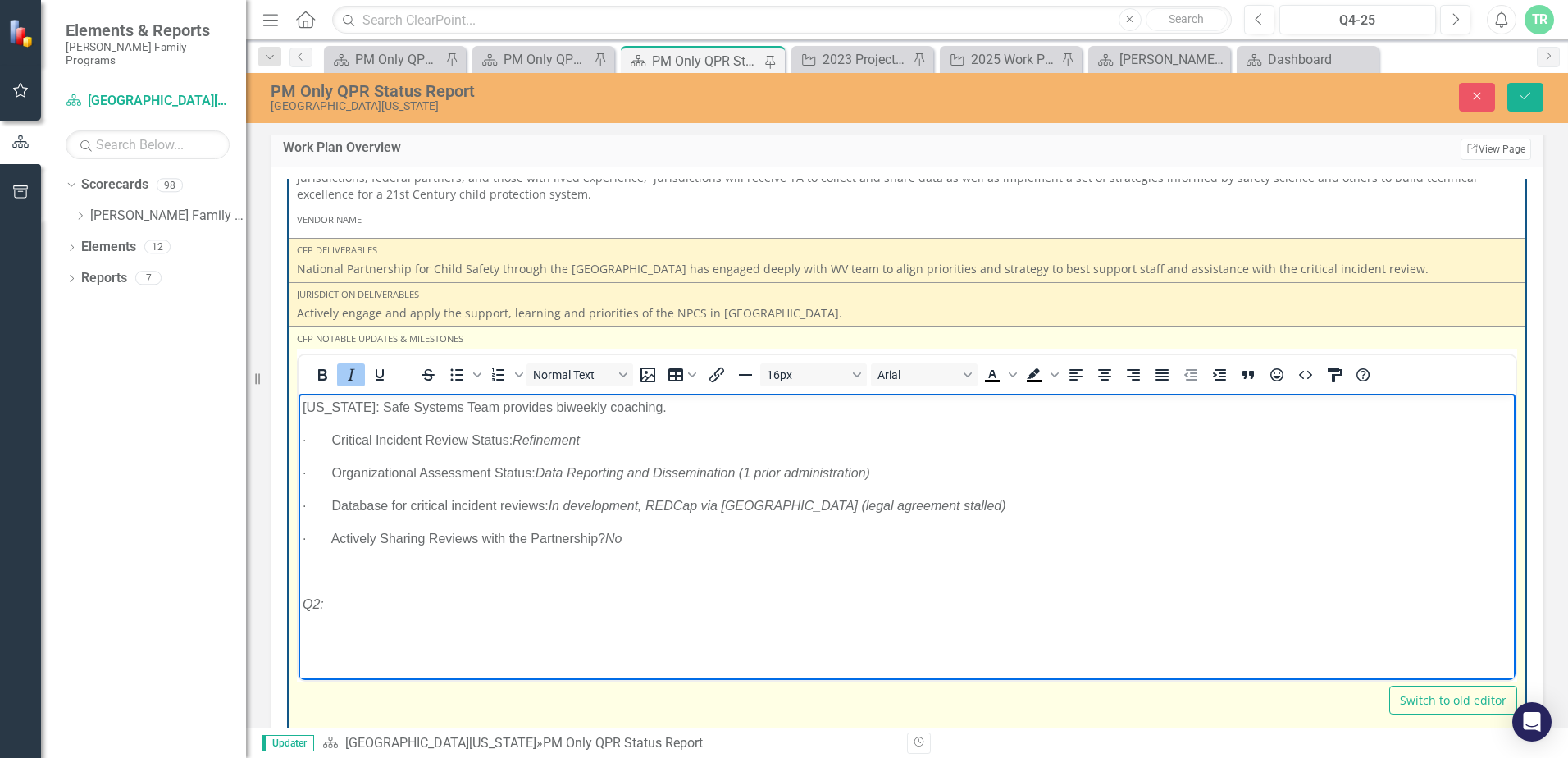
click at [346, 597] on p "Q2:" at bounding box center [907, 604] width 1209 height 19
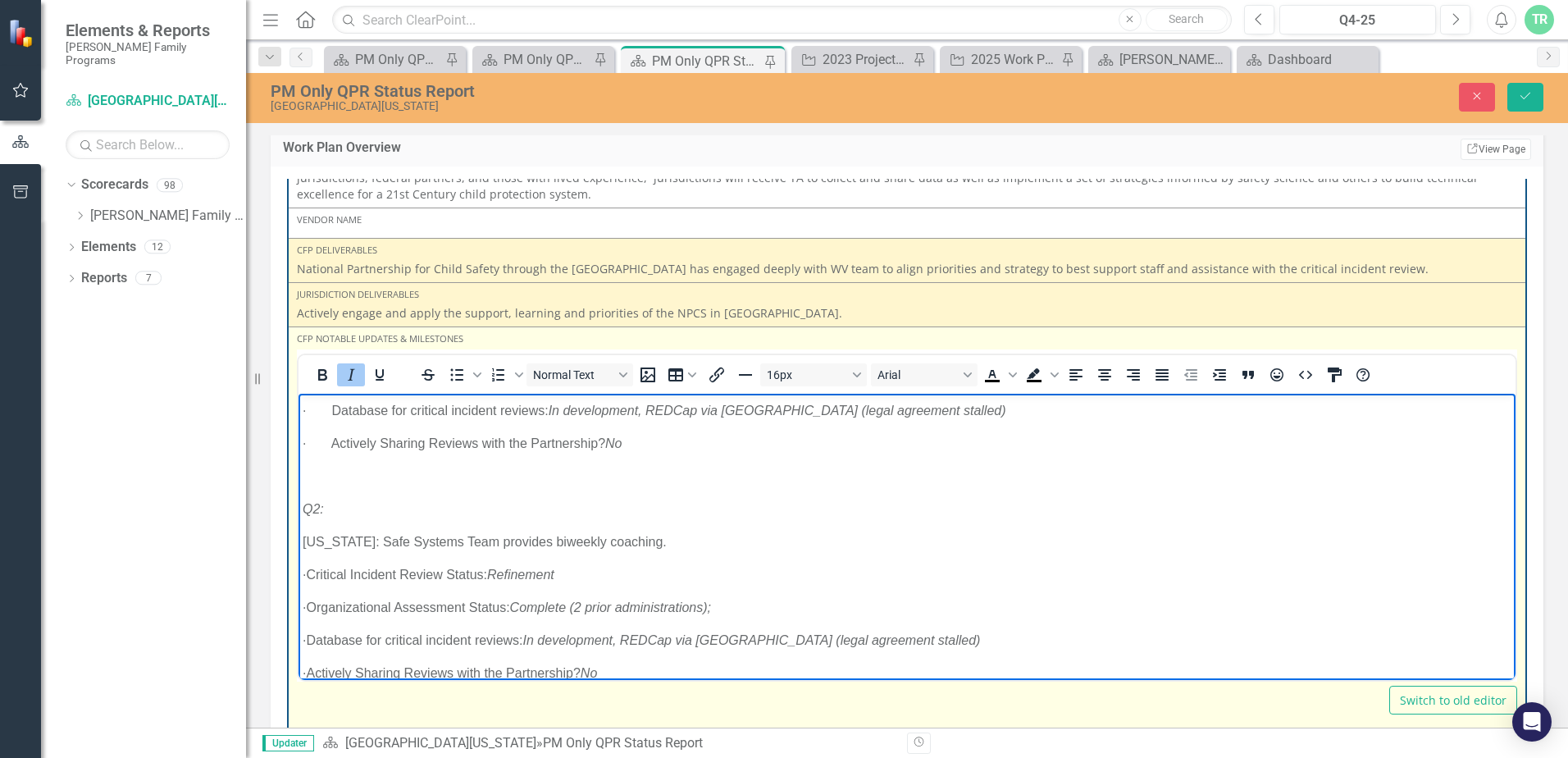
drag, startPoint x: 363, startPoint y: 512, endPoint x: 434, endPoint y: 539, distance: 76.0
click at [363, 512] on p "Q2:" at bounding box center [907, 509] width 1209 height 19
click at [798, 509] on p "Q2: [US_STATE] has expressed intentions to use REDCap and has implemented" at bounding box center [907, 509] width 1209 height 19
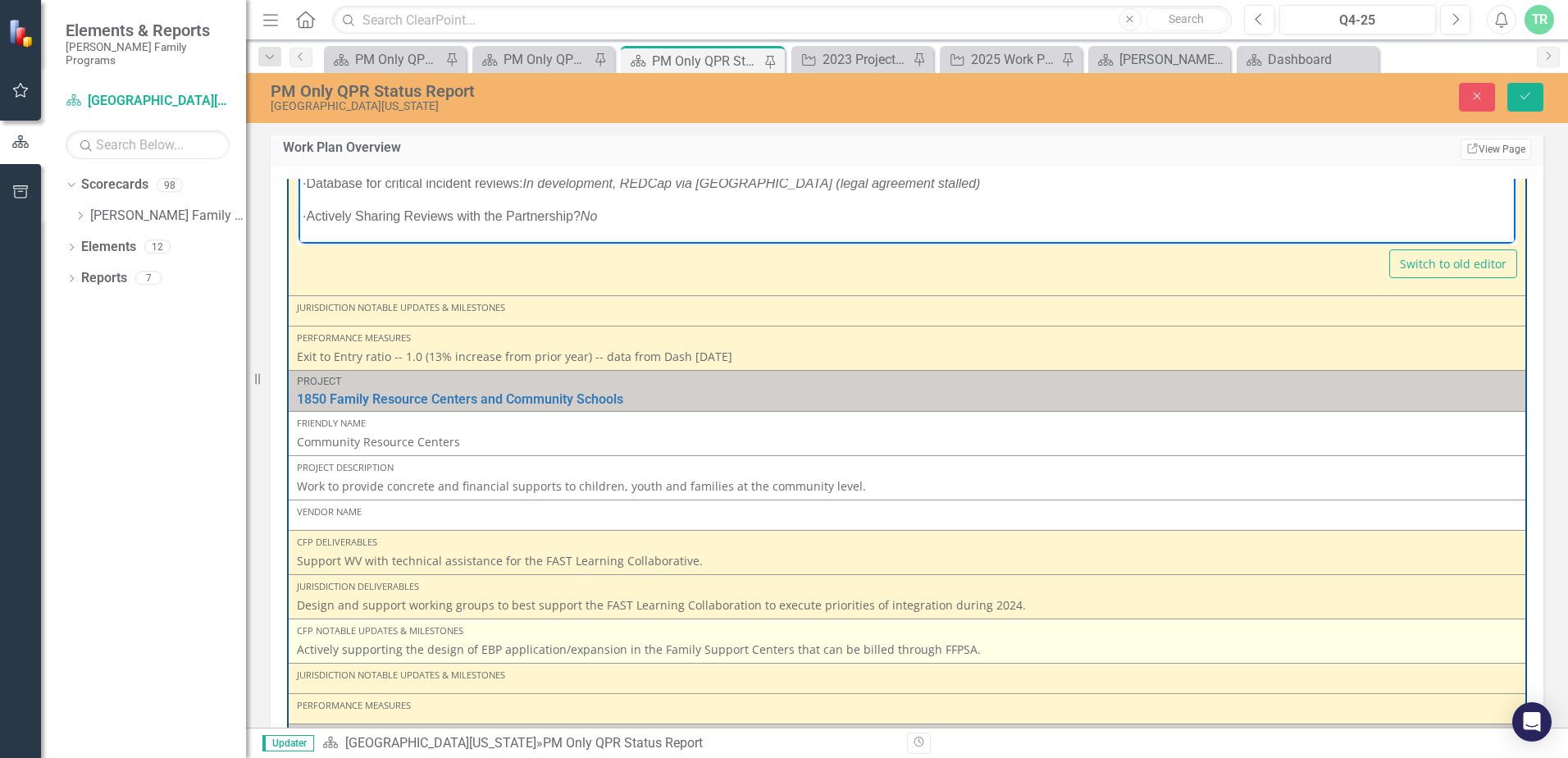
scroll to position [2625, 0]
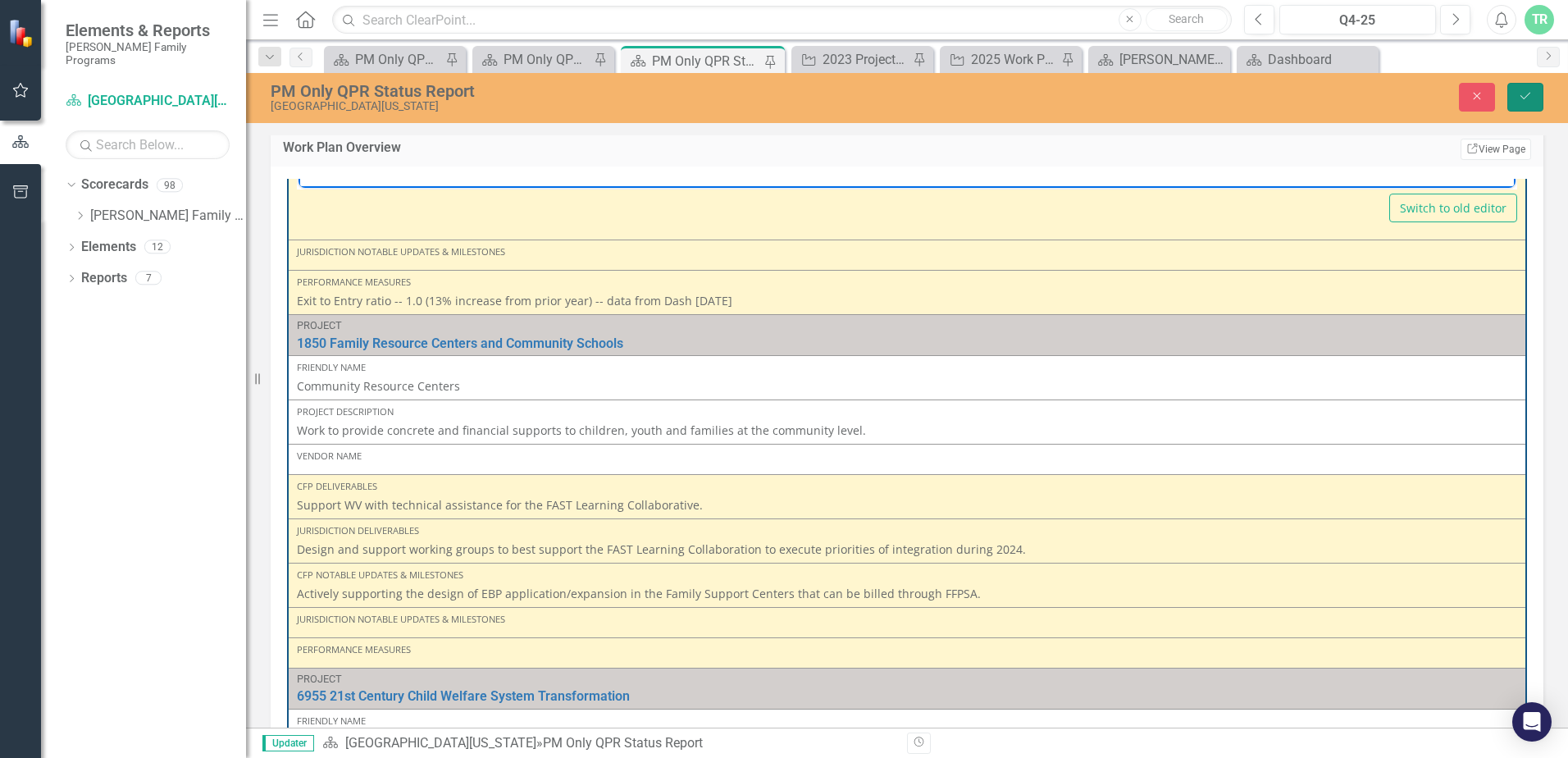
click at [1529, 97] on icon "Save" at bounding box center [1525, 96] width 14 height 12
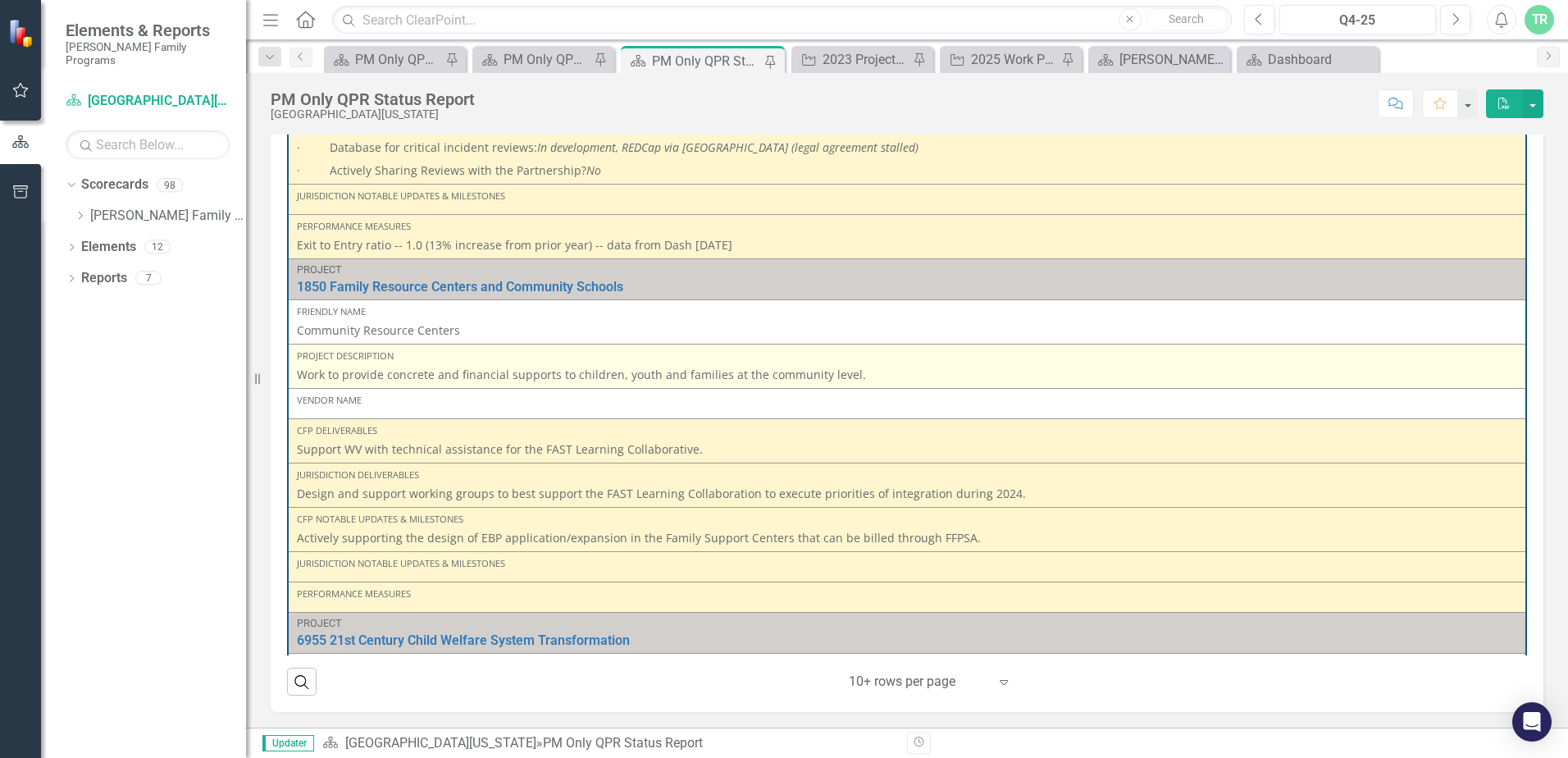
scroll to position [490, 0]
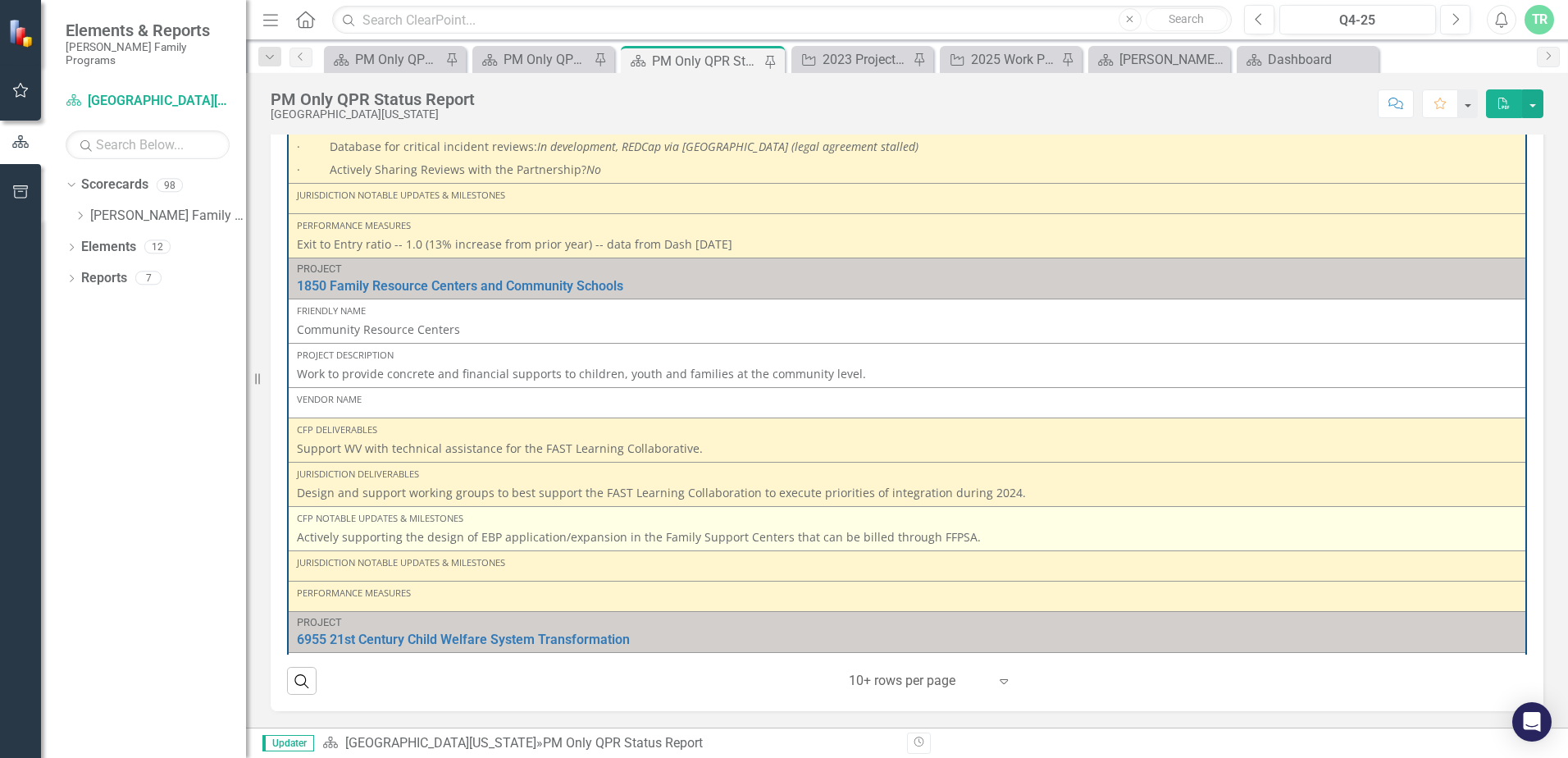
click at [977, 537] on p "Actively supporting the design of EBP application/expansion in the Family Suppo…" at bounding box center [907, 537] width 1220 height 16
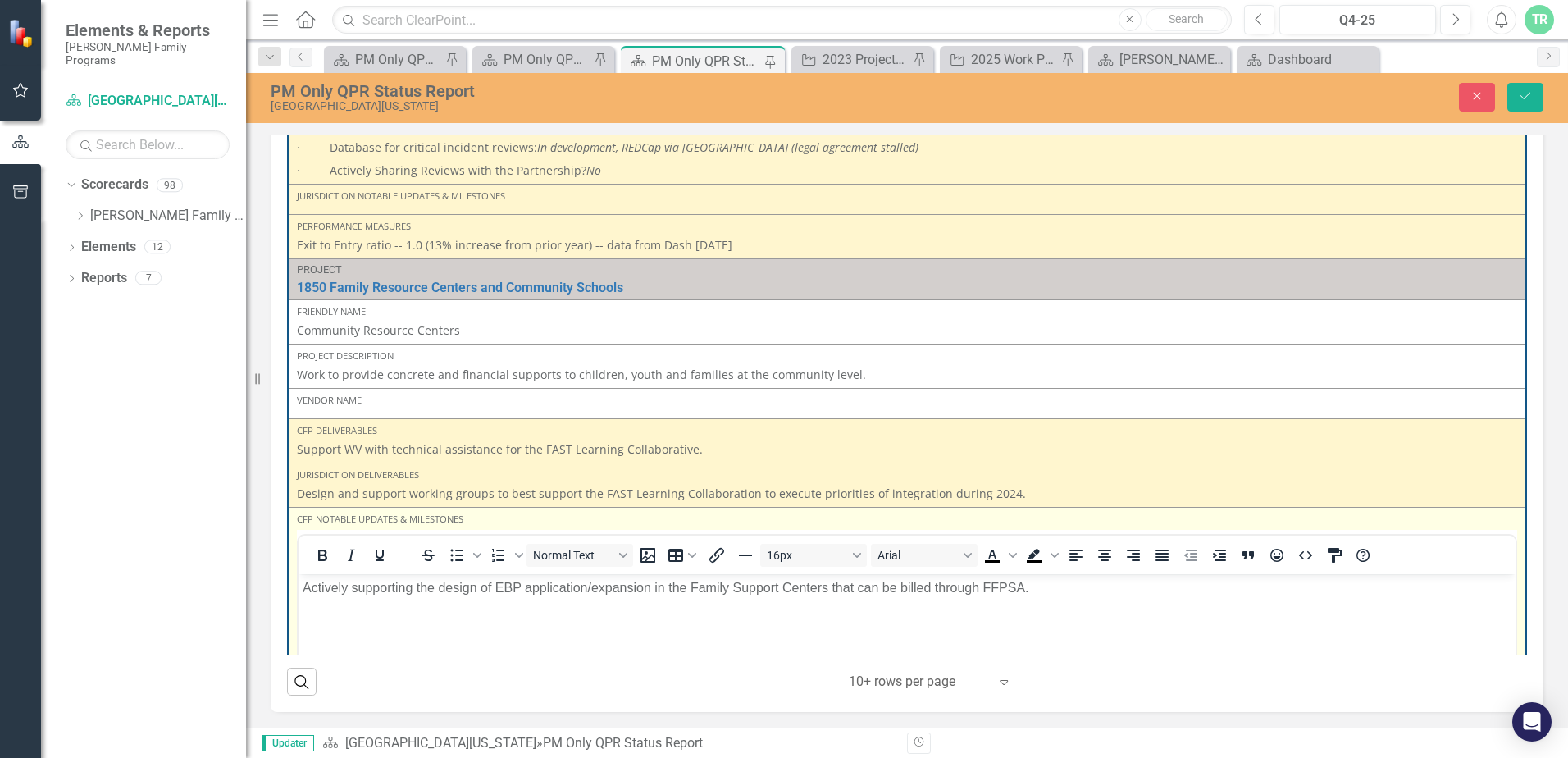
scroll to position [0, 0]
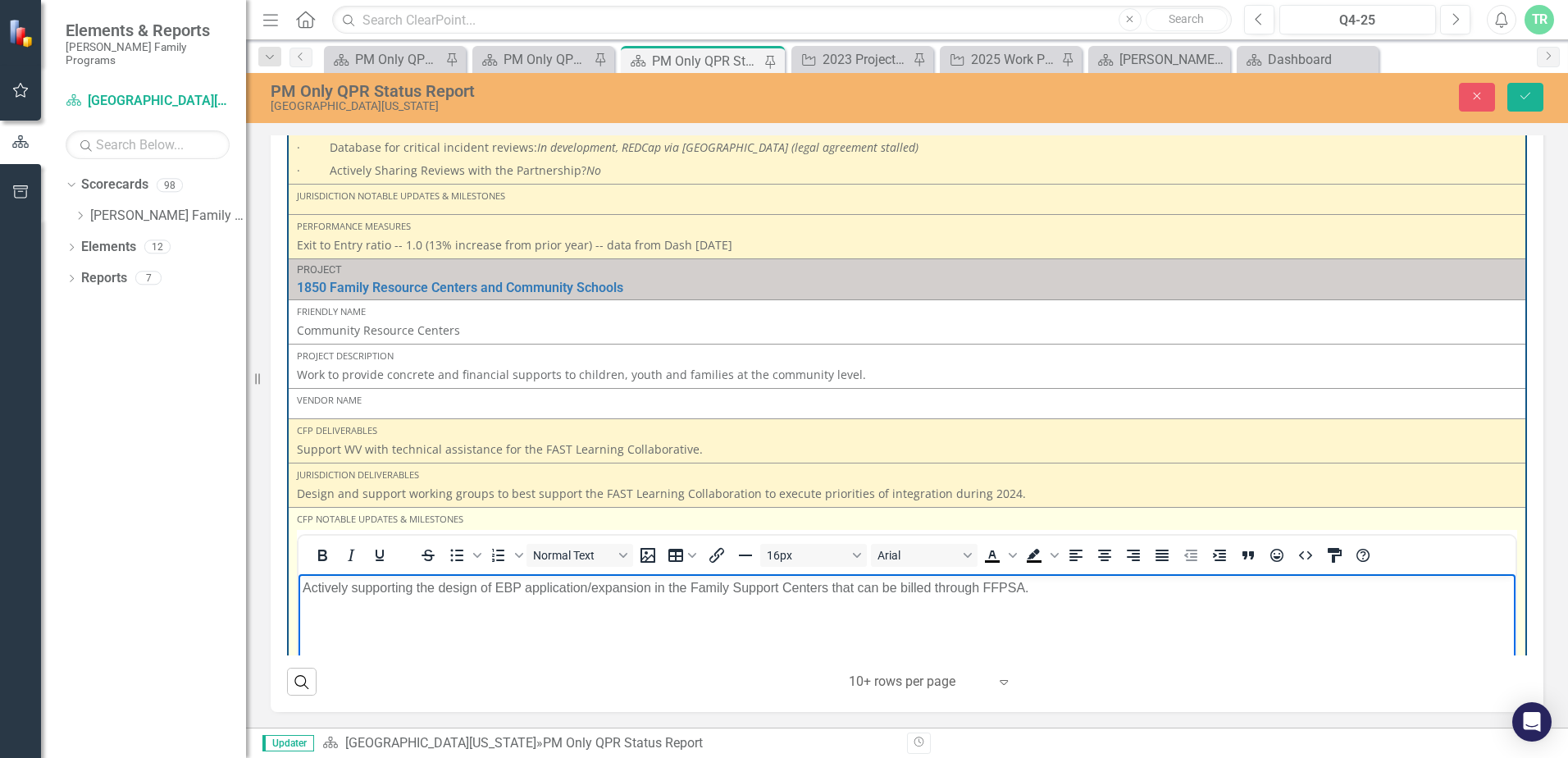
click at [1114, 582] on p "Actively supporting the design of EBP application/expansion in the Family Suppo…" at bounding box center [907, 588] width 1209 height 19
click at [1037, 619] on p "Q2 - Active partnering with the community providers to map the assets and neede…" at bounding box center [907, 621] width 1209 height 19
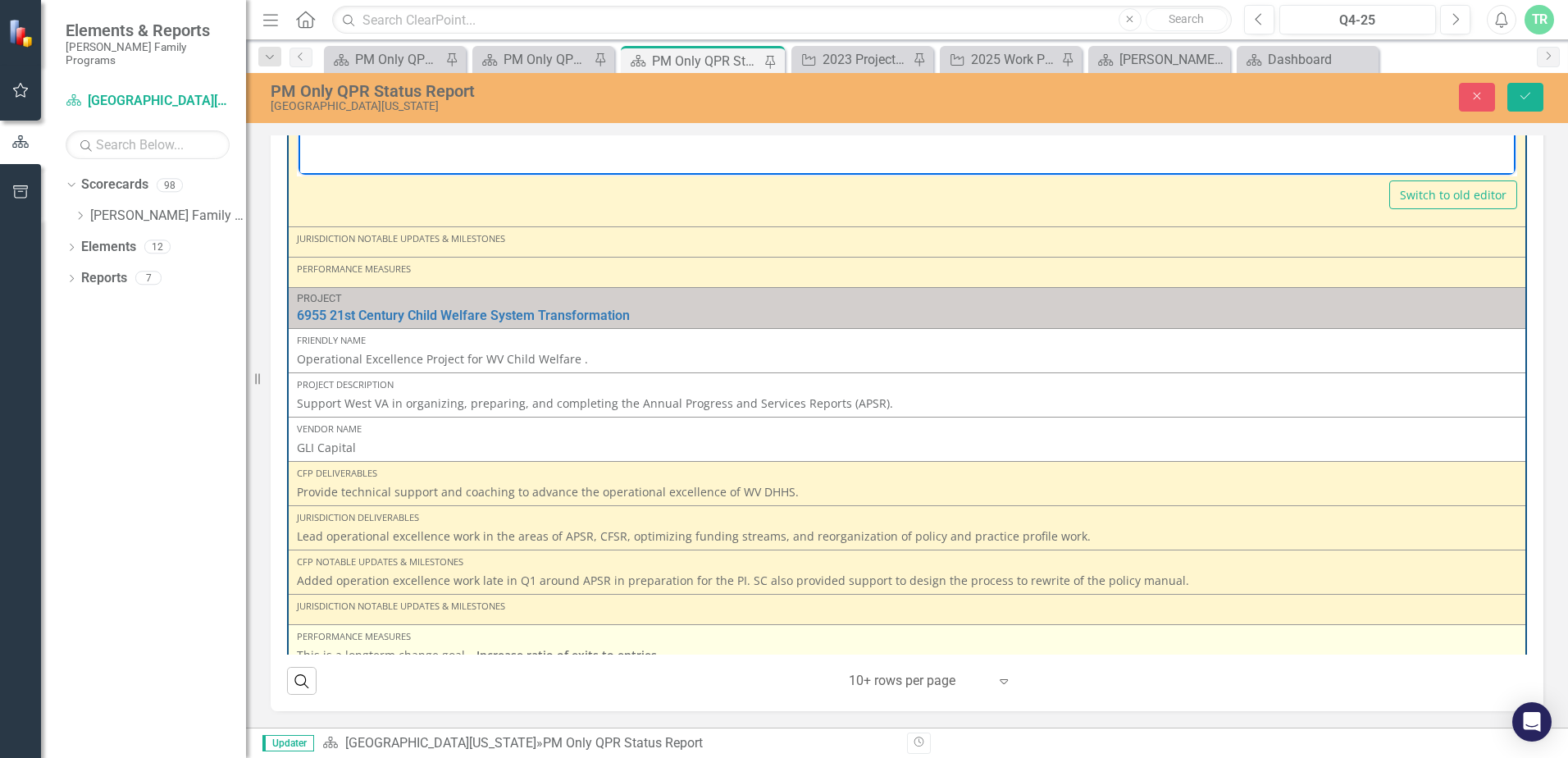
scroll to position [2176, 0]
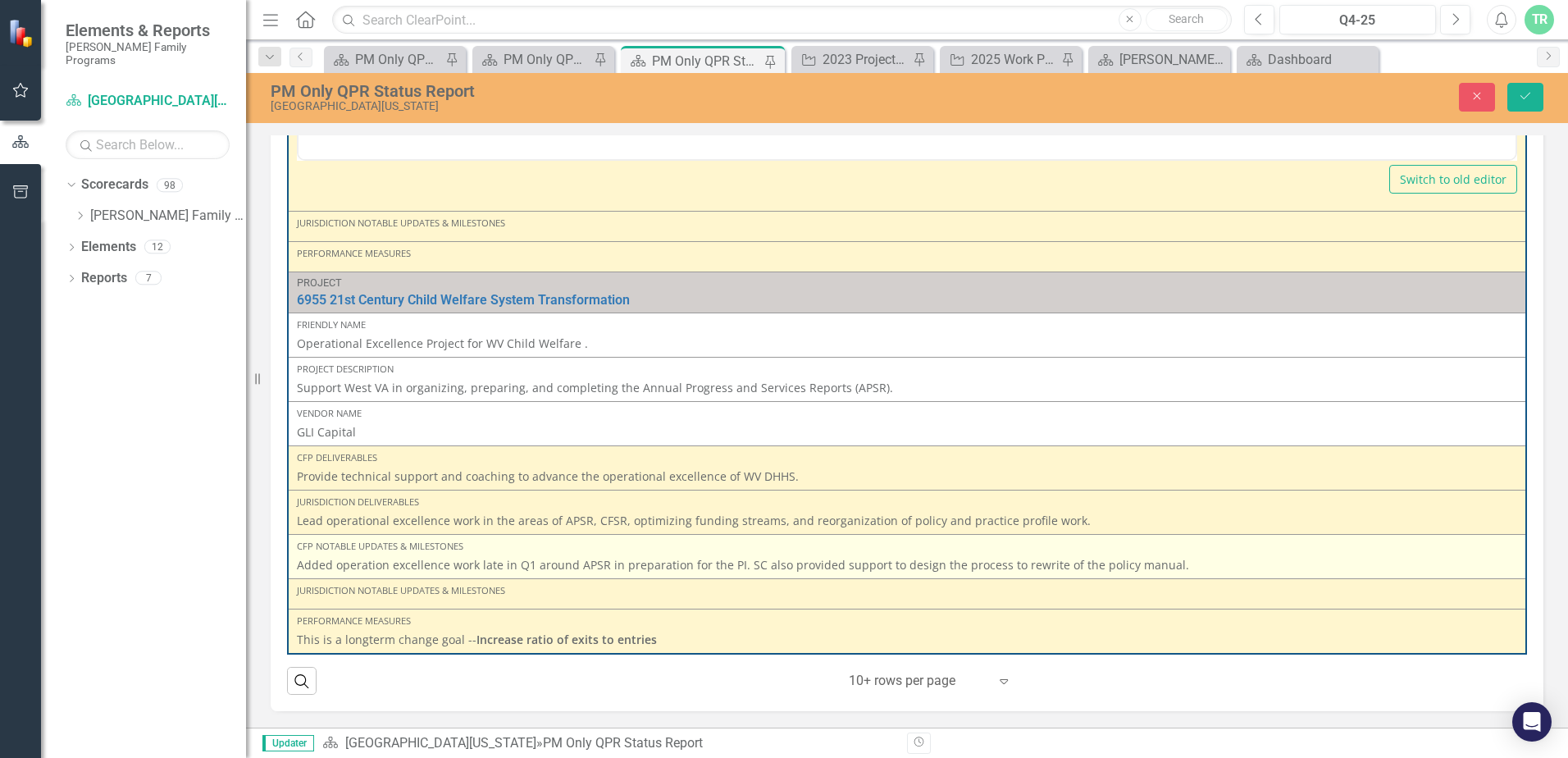
click at [1176, 569] on p "Added operation excellence work late in Q1 around APSR in preparation for the P…" at bounding box center [907, 565] width 1220 height 16
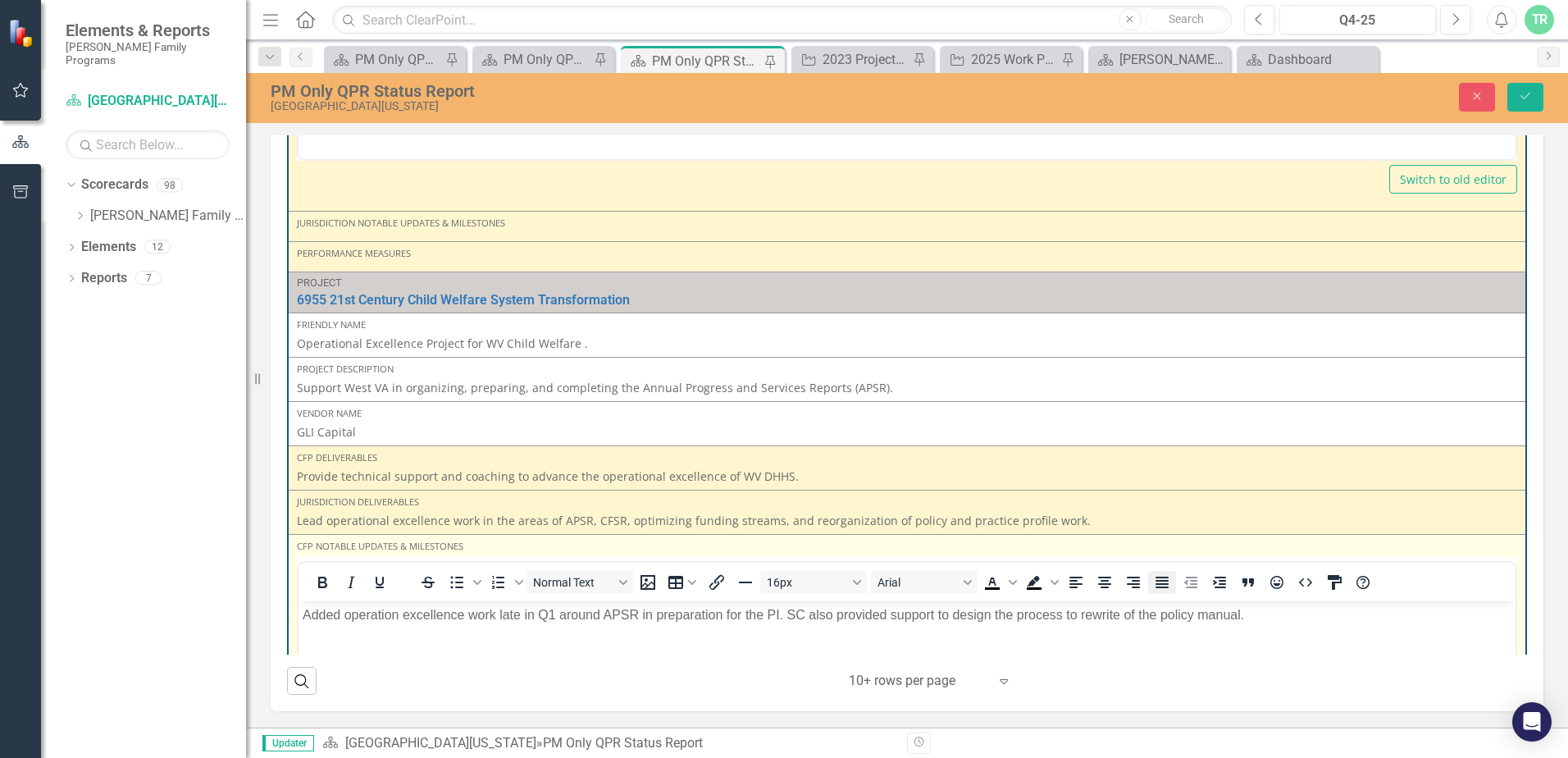
scroll to position [0, 0]
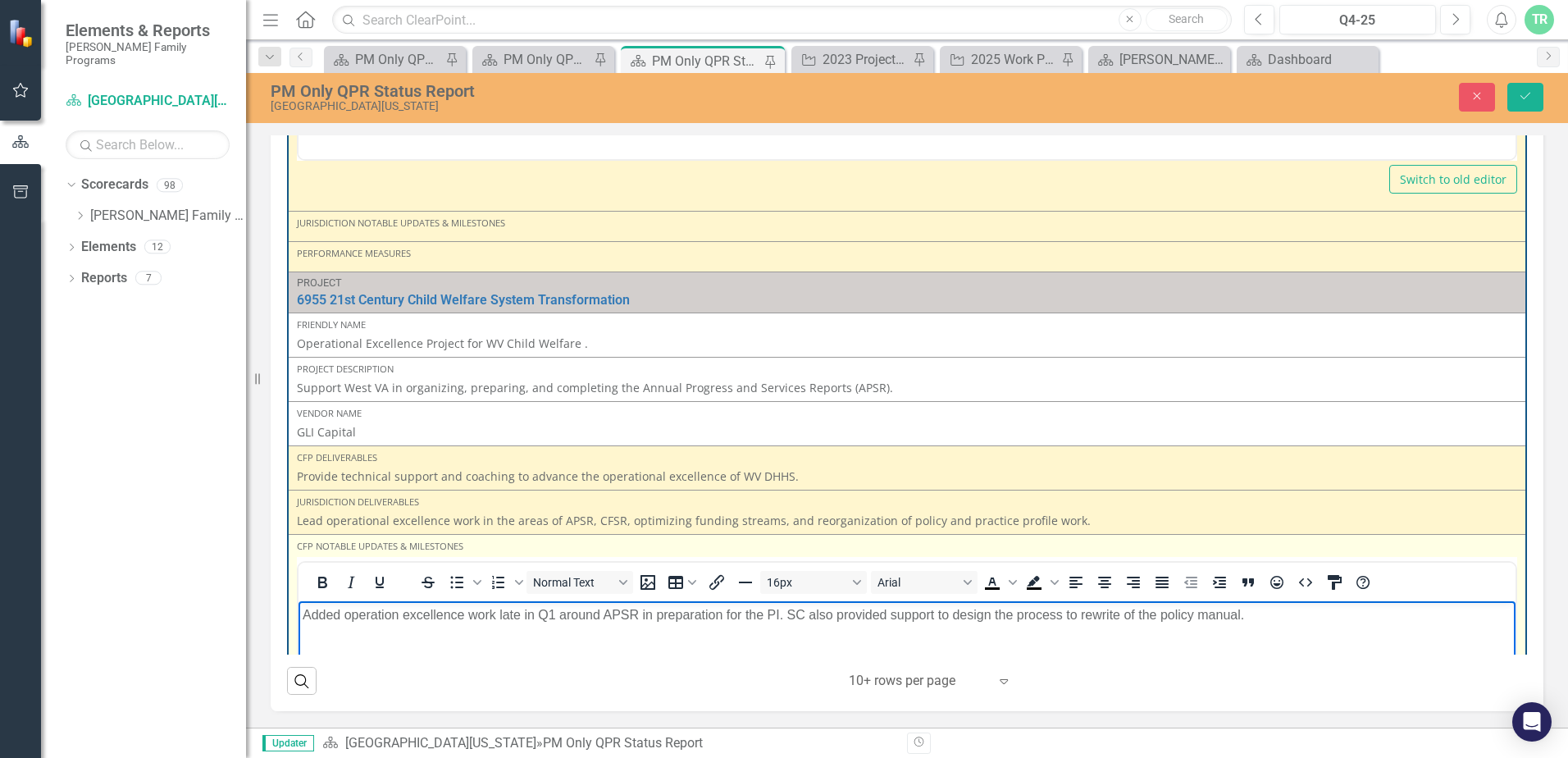
click at [1260, 616] on p "Added operation excellence work late in Q1 around APSR in preparation for the P…" at bounding box center [907, 614] width 1209 height 19
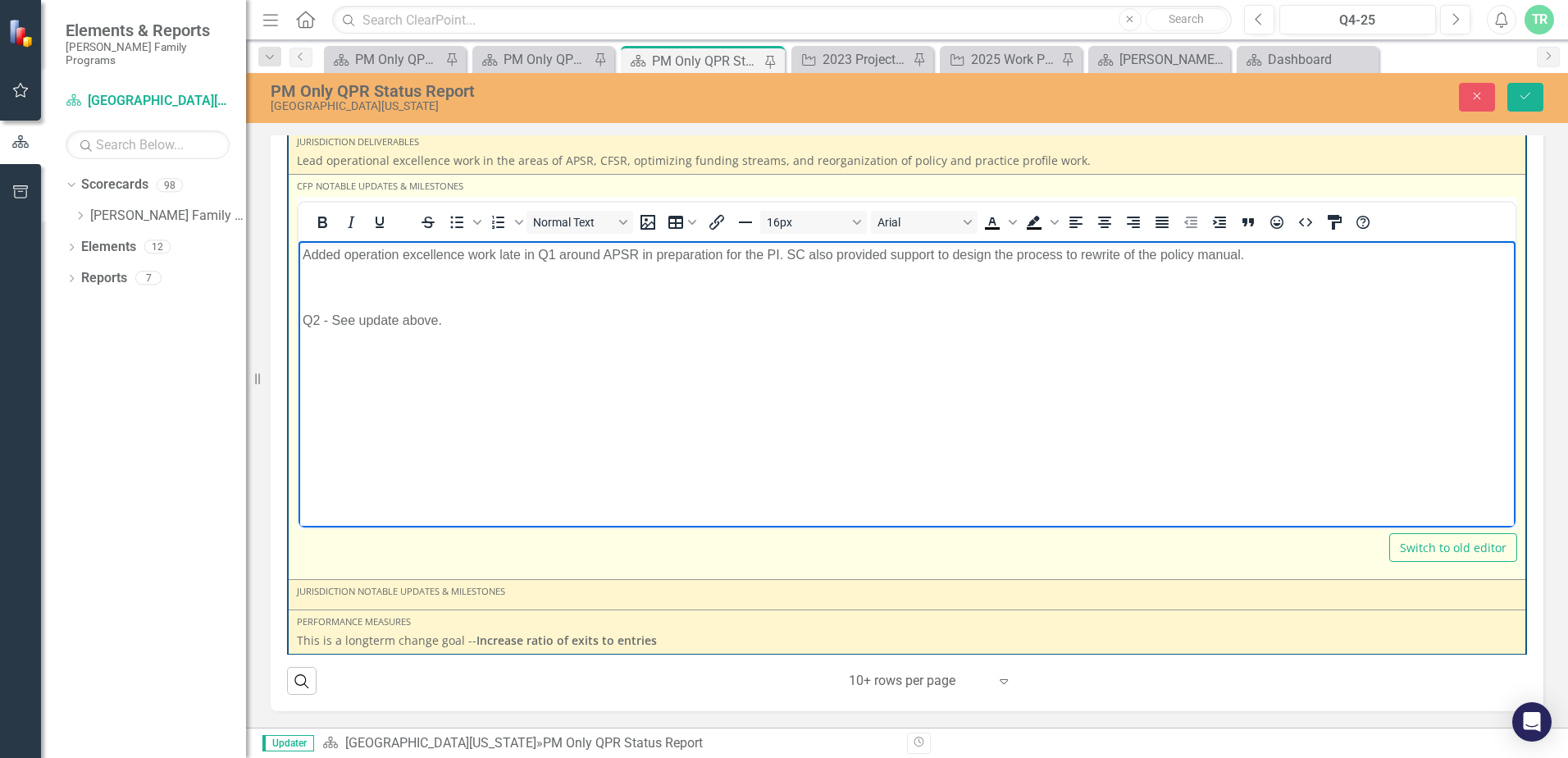
scroll to position [2538, 0]
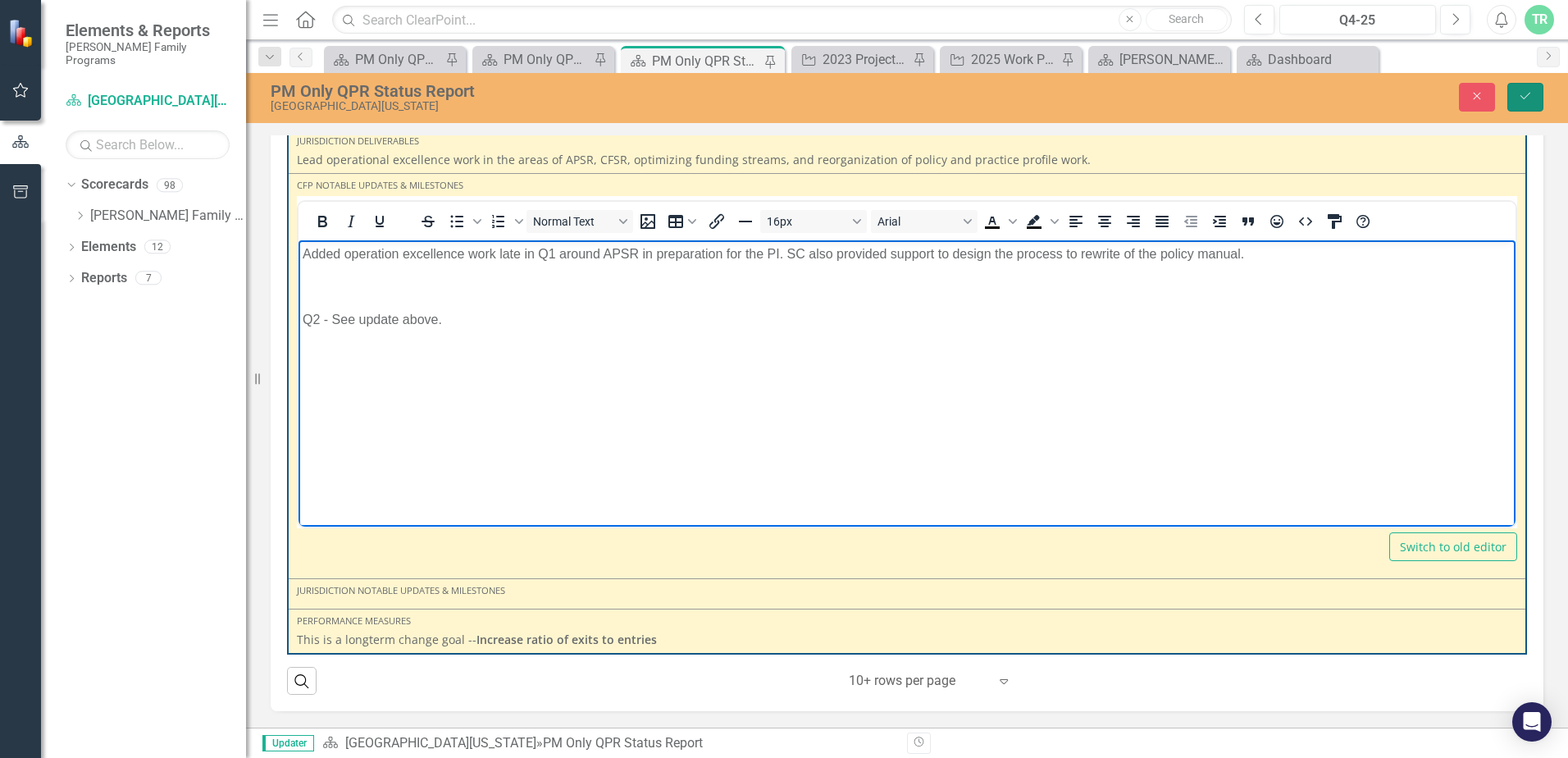
click at [1530, 94] on icon "Save" at bounding box center [1525, 96] width 14 height 12
